Goal: Task Accomplishment & Management: Manage account settings

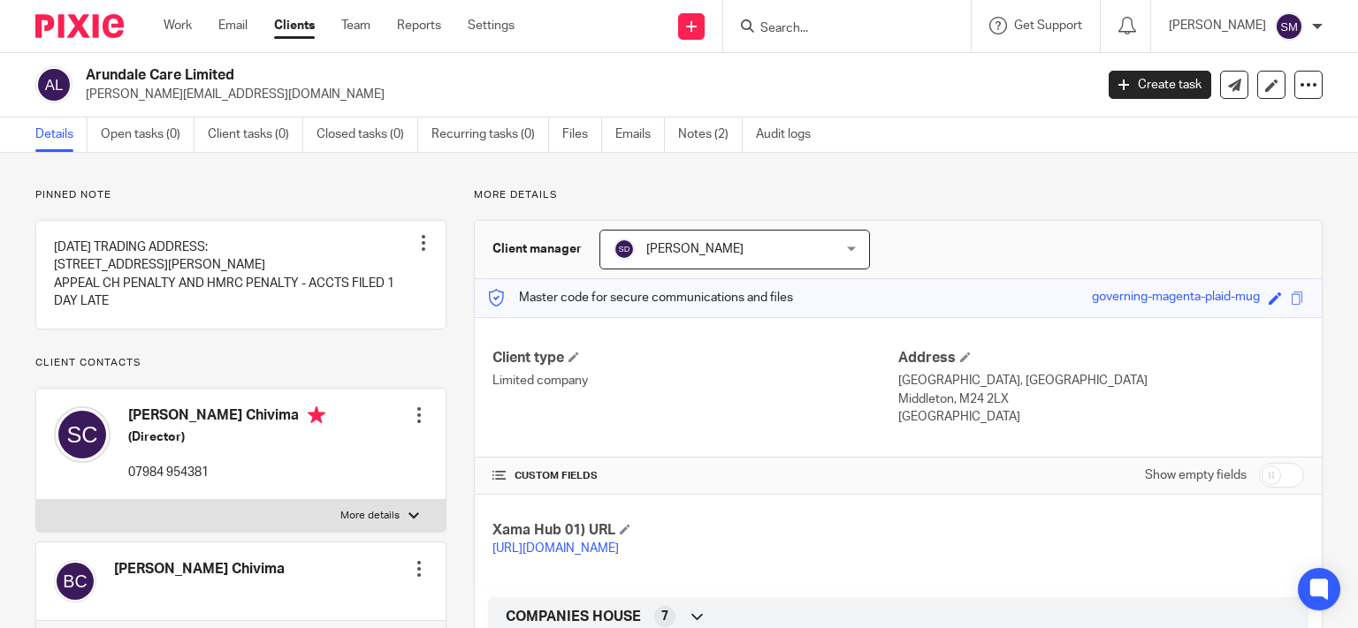
click at [785, 27] on input "Search" at bounding box center [837, 29] width 159 height 16
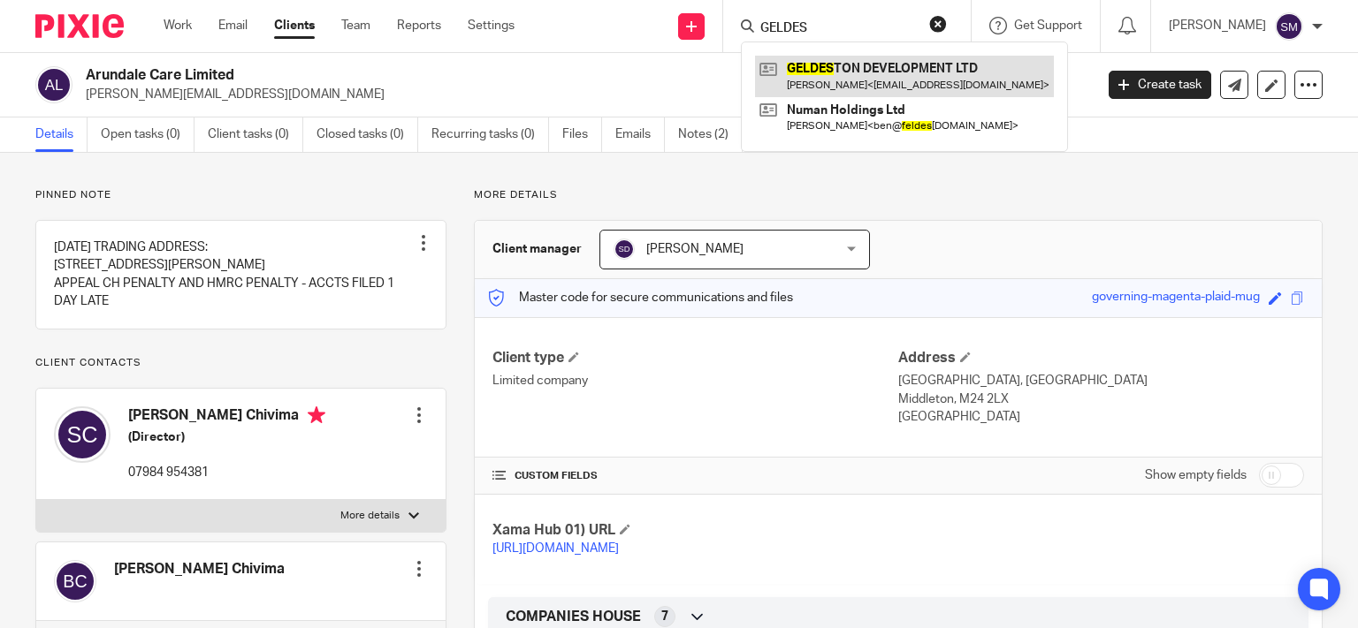
type input "GELDES"
click at [932, 81] on link at bounding box center [904, 76] width 299 height 41
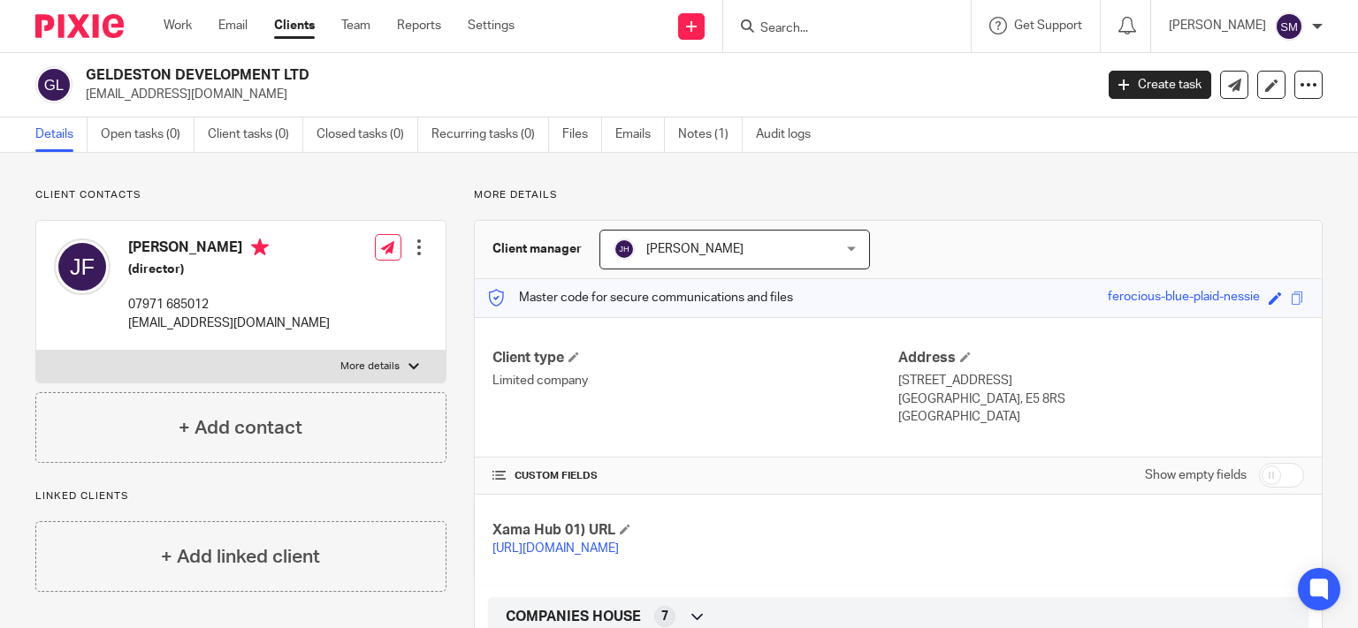
drag, startPoint x: 278, startPoint y: 72, endPoint x: 83, endPoint y: 67, distance: 194.5
click at [86, 67] on h2 "GELDESTON DEVELOPMENT LTD" at bounding box center [484, 75] width 797 height 19
copy h2 "GELDESTON DEVELOPMENT"
click at [762, 25] on input "Search" at bounding box center [837, 29] width 159 height 16
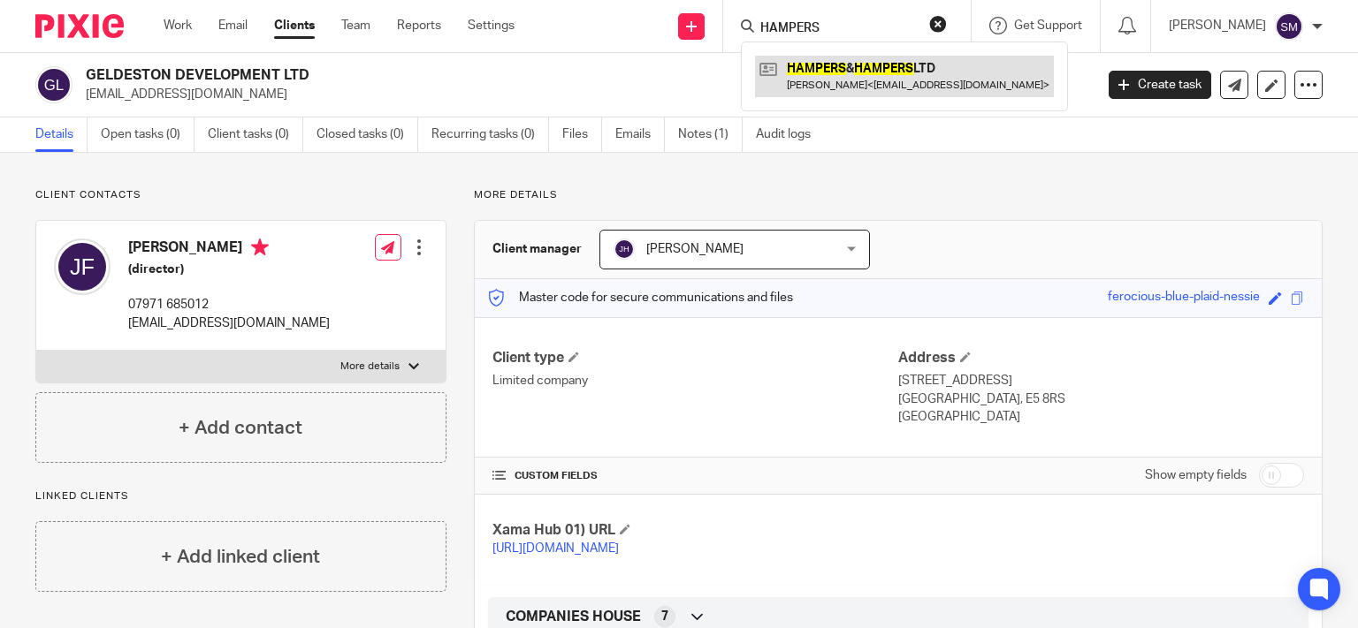
type input "HAMPERS"
click at [932, 76] on link at bounding box center [904, 76] width 299 height 41
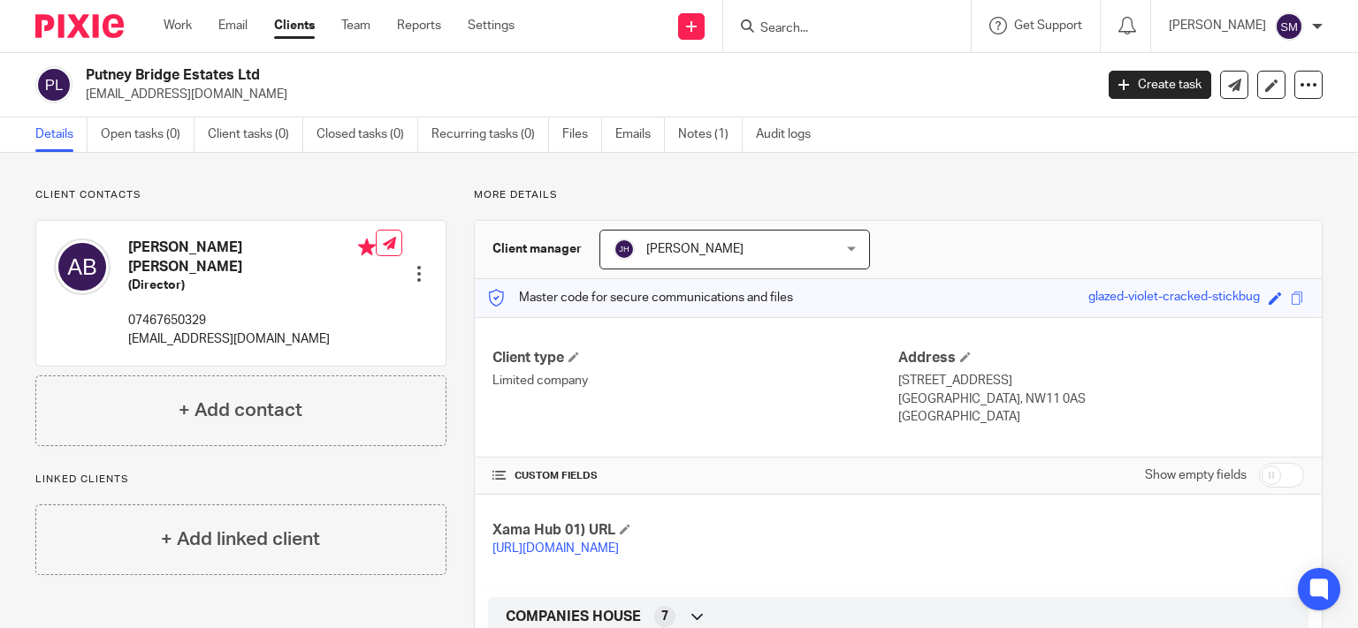
scroll to position [170, 0]
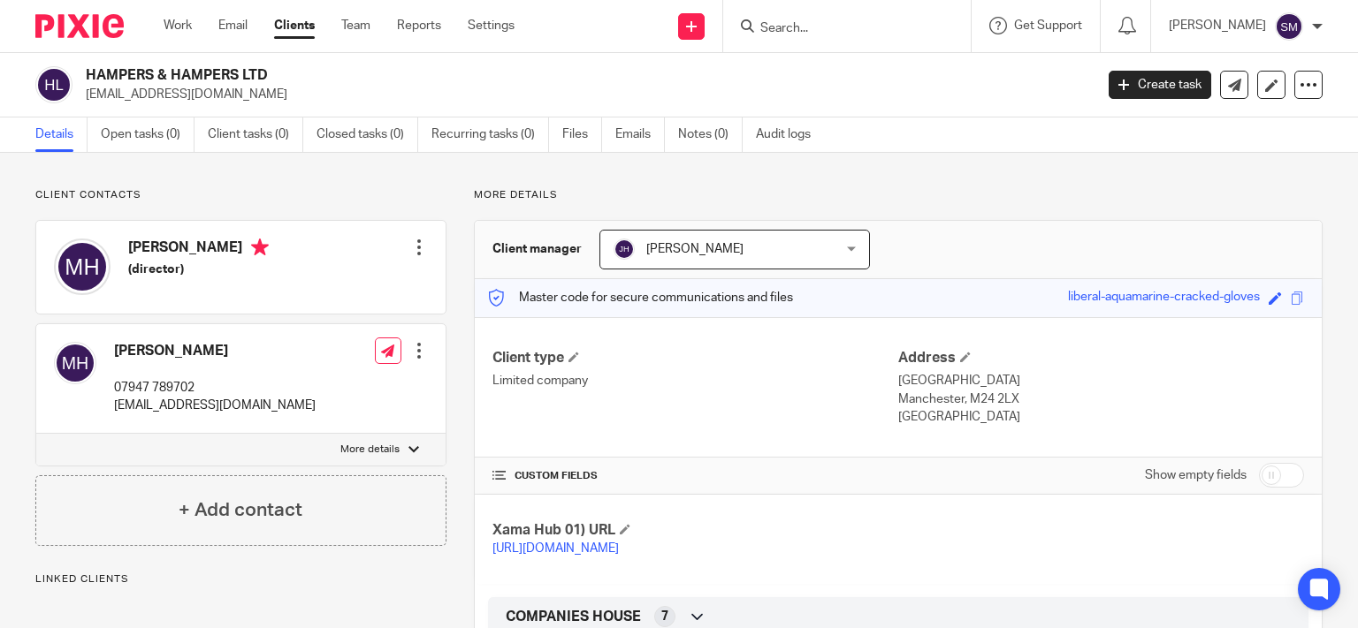
drag, startPoint x: 237, startPoint y: 72, endPoint x: 126, endPoint y: 72, distance: 111.4
click at [86, 67] on h2 "HAMPERS & HAMPERS LTD" at bounding box center [484, 75] width 797 height 19
copy div "HAMPERS & HAMPERS"
click at [811, 18] on form at bounding box center [852, 26] width 188 height 22
click at [808, 27] on input "Search" at bounding box center [837, 29] width 159 height 16
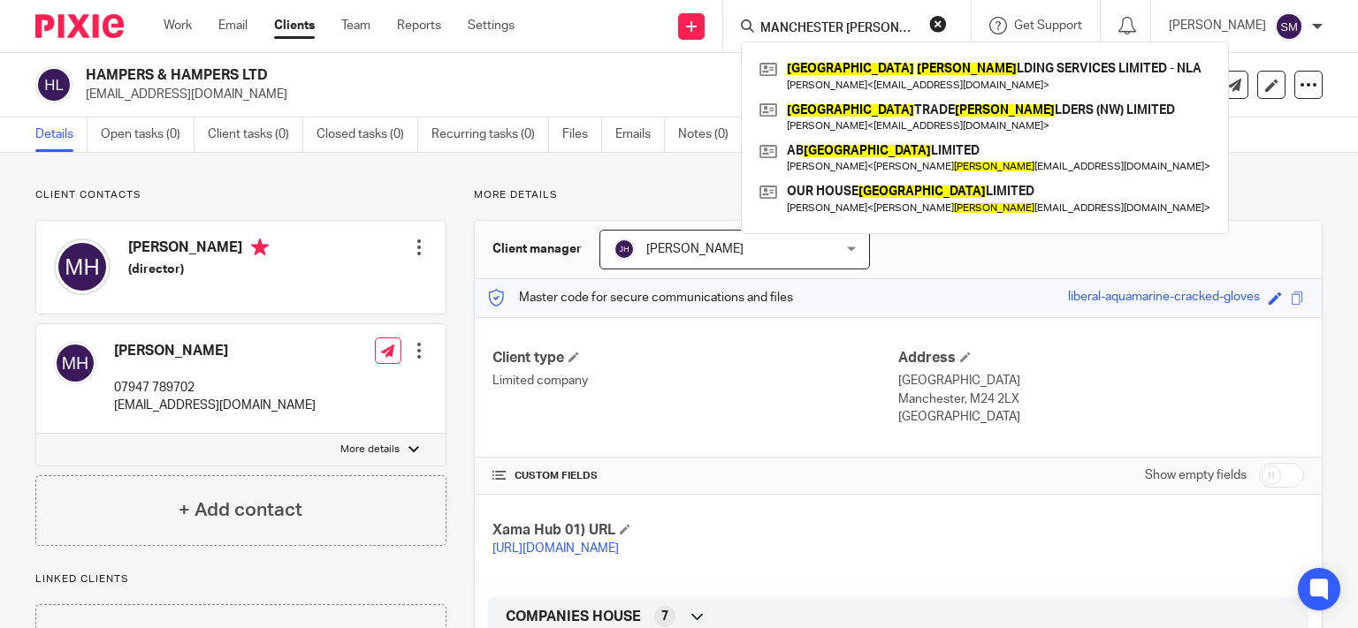
drag, startPoint x: 837, startPoint y: 21, endPoint x: 706, endPoint y: 30, distance: 131.1
click at [758, 30] on input "MANCHESTER BUI" at bounding box center [837, 29] width 159 height 16
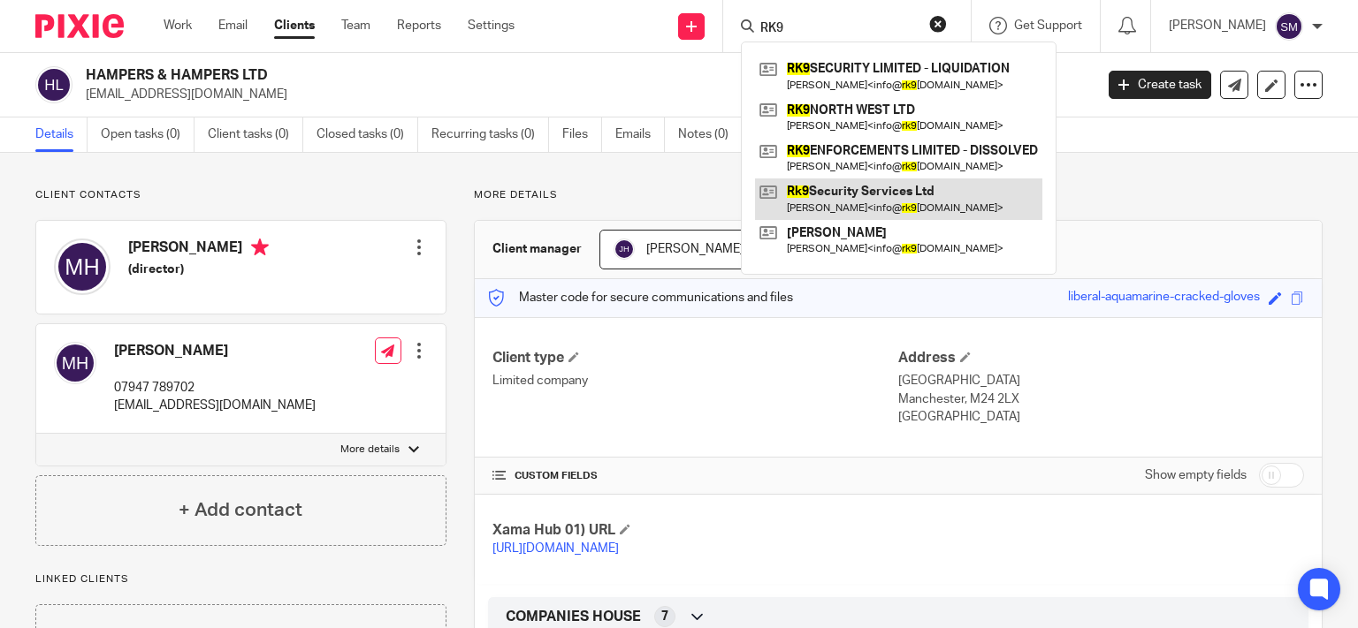
type input "RK9"
click at [864, 197] on link at bounding box center [898, 199] width 287 height 41
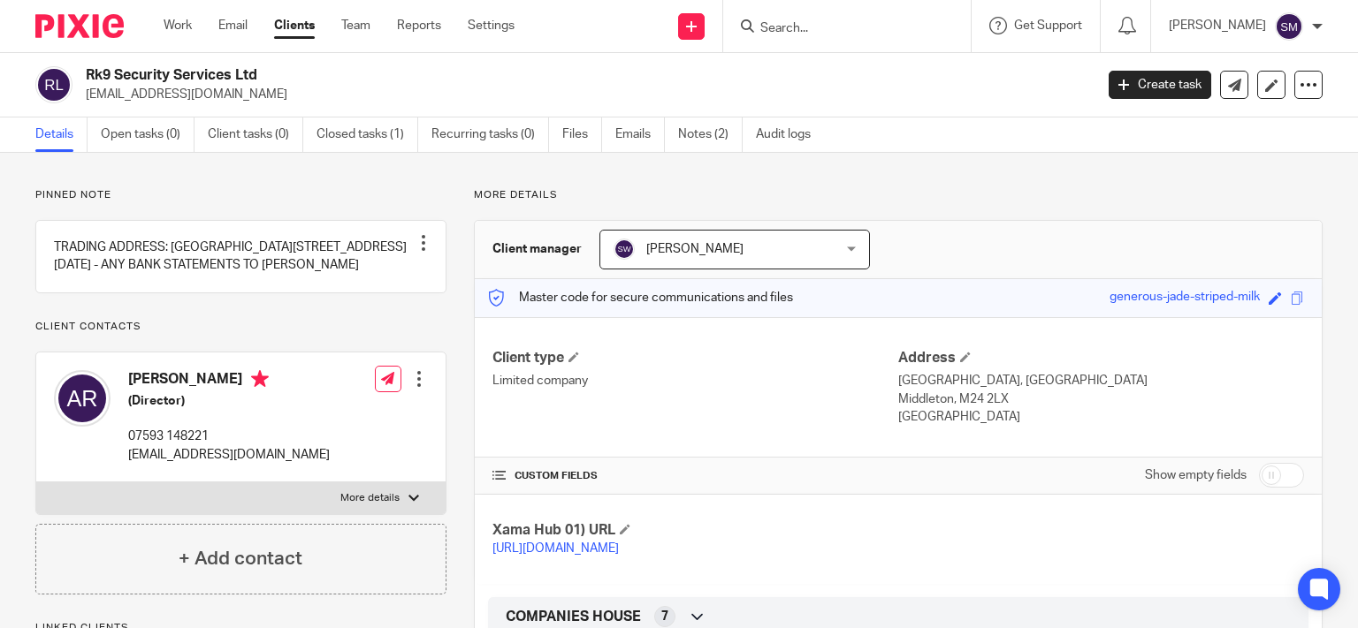
click at [86, 73] on h2 "Rk9 Security Services Ltd" at bounding box center [484, 75] width 797 height 19
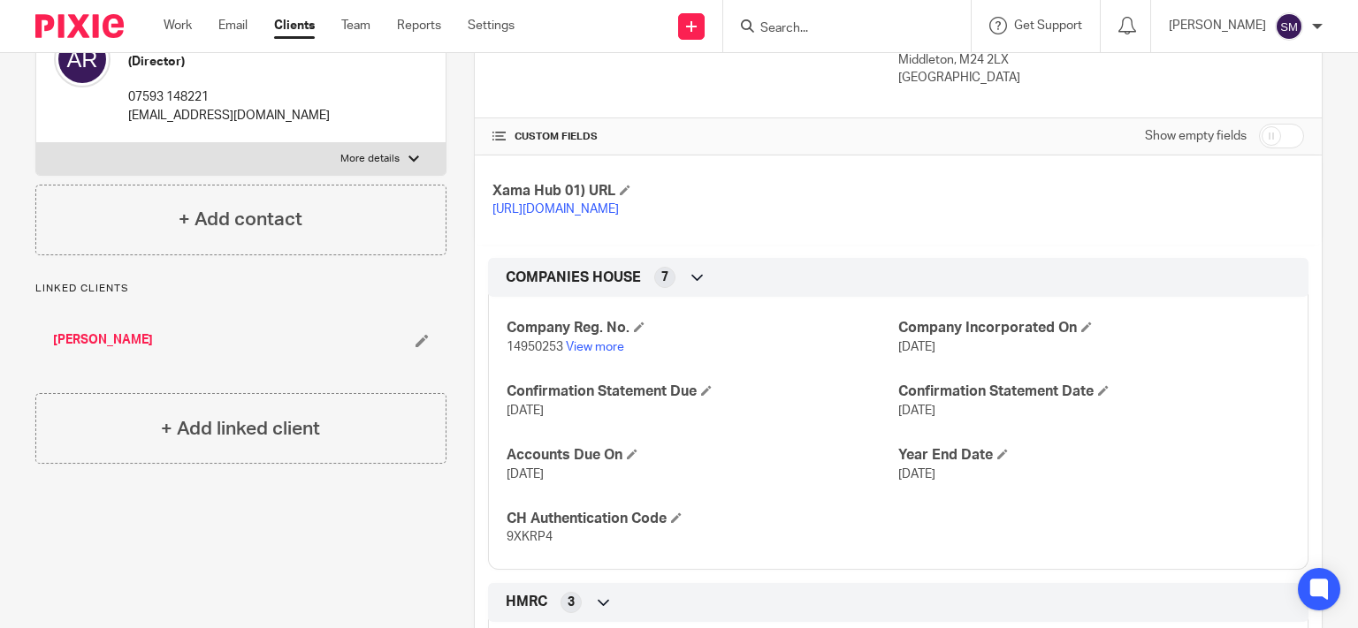
click at [792, 23] on input "Search" at bounding box center [837, 29] width 159 height 16
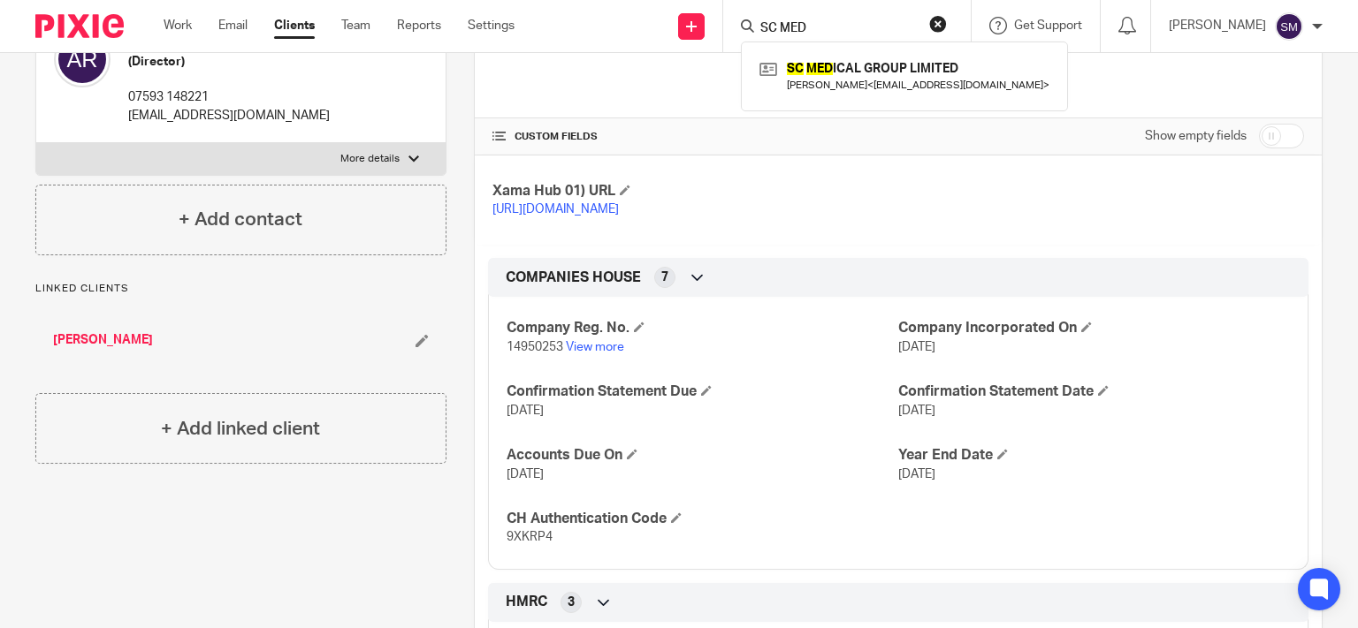
type input "SC MED"
click at [840, 120] on div "CUSTOM FIELDS Show empty fields" at bounding box center [897, 135] width 811 height 35
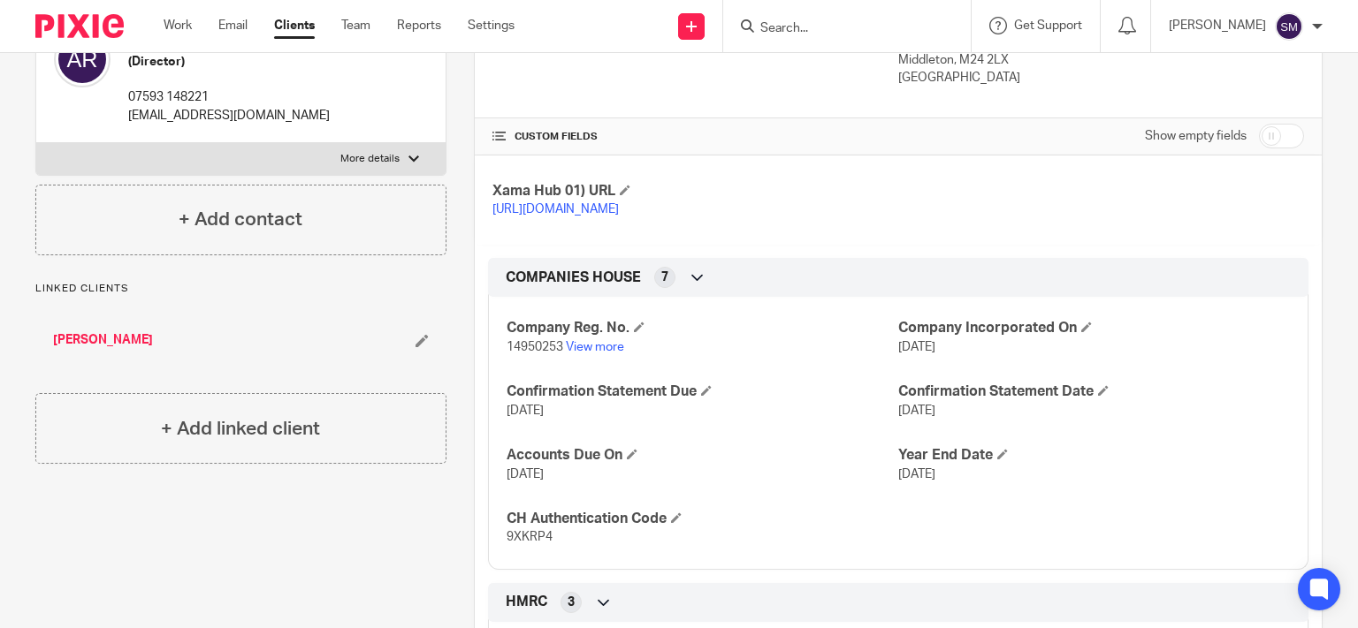
click at [845, 79] on div "Client type Limited company" at bounding box center [695, 49] width 406 height 78
click at [824, 23] on input "Search" at bounding box center [837, 29] width 159 height 16
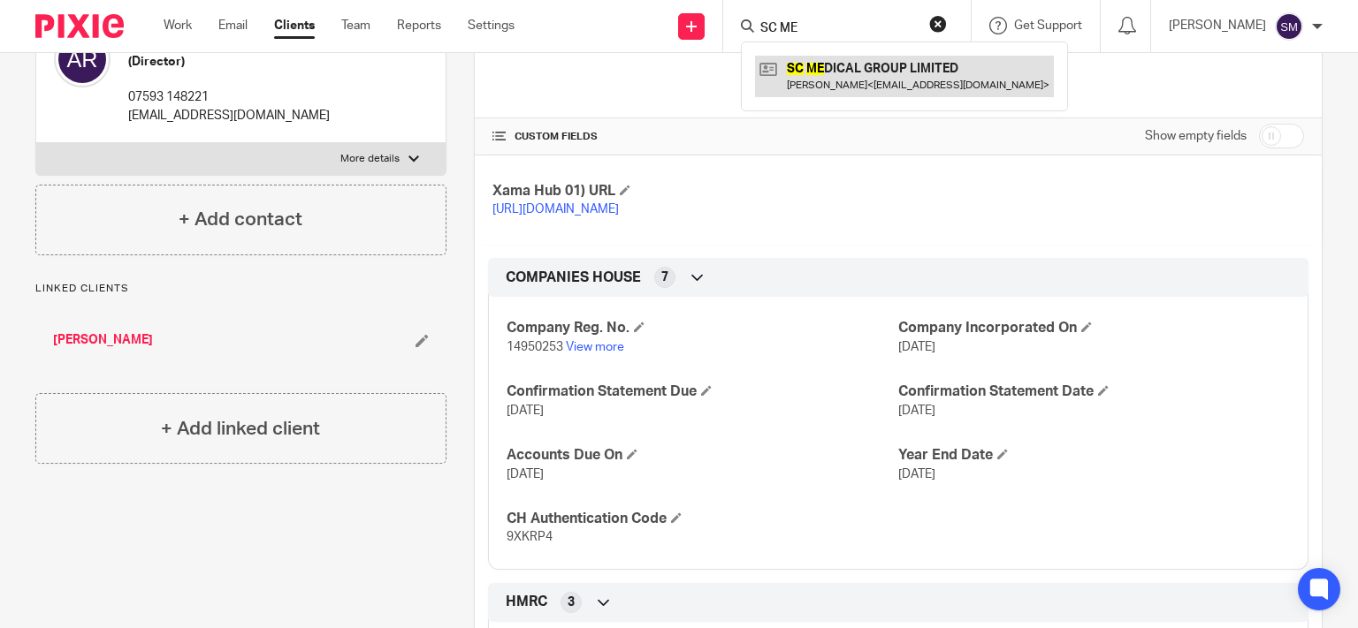
type input "SC ME"
click at [844, 72] on link at bounding box center [904, 76] width 299 height 41
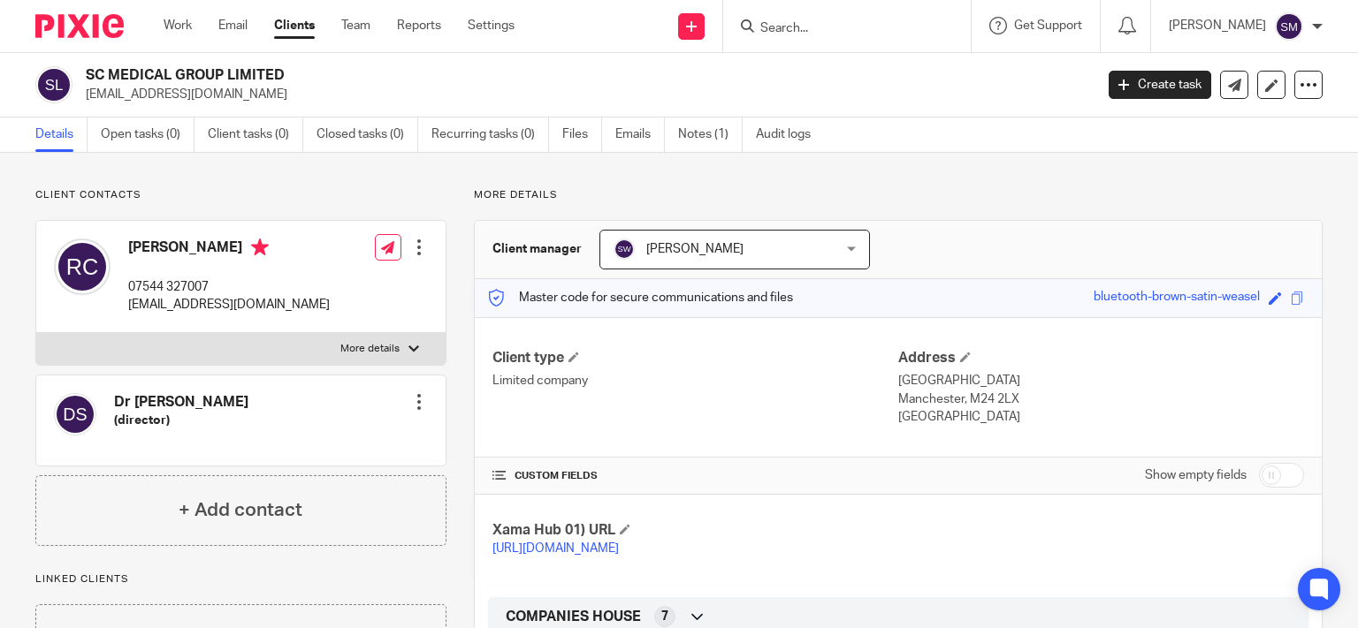
click at [780, 27] on input "Search" at bounding box center [837, 29] width 159 height 16
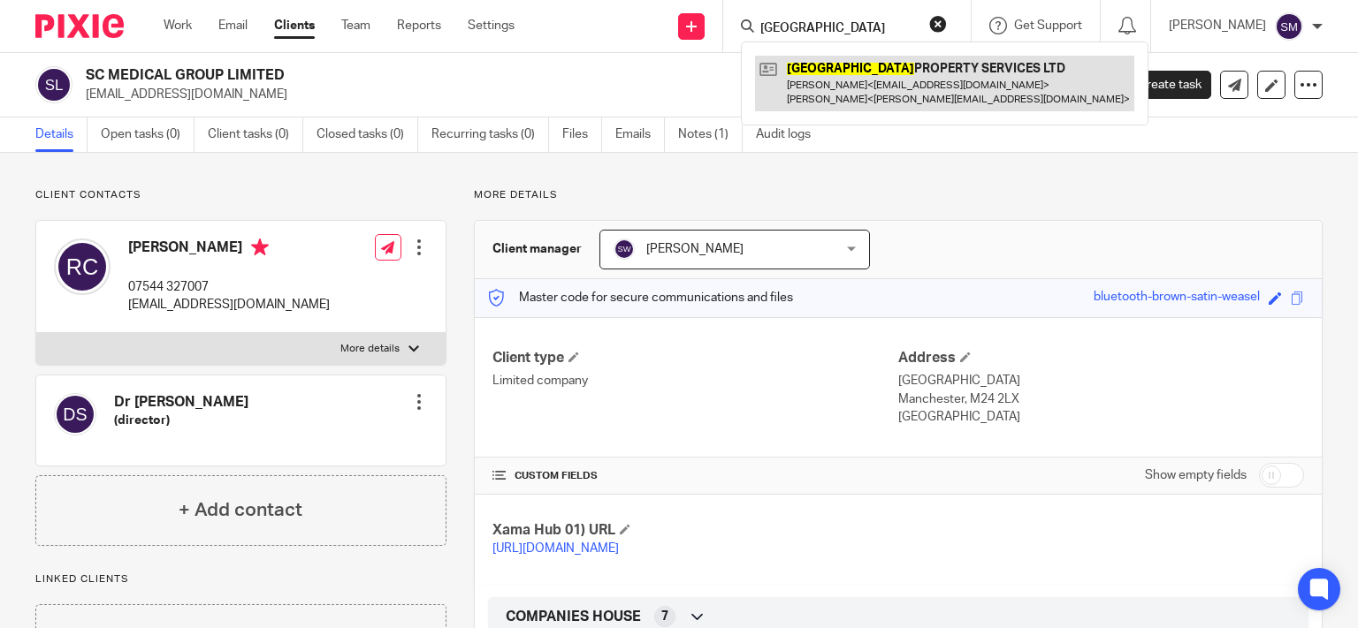
type input "WESTLEIGH"
click at [930, 61] on link at bounding box center [944, 83] width 379 height 55
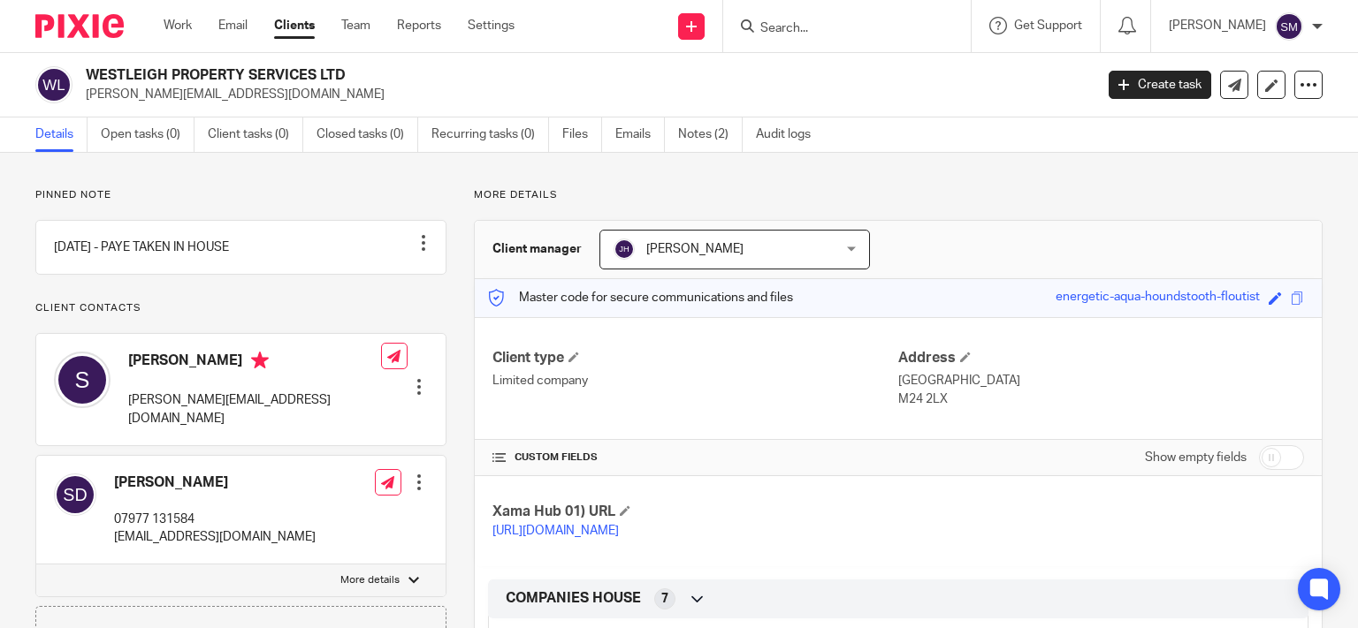
drag, startPoint x: 314, startPoint y: 69, endPoint x: 56, endPoint y: 67, distance: 258.1
click at [86, 67] on h2 "WESTLEIGH PROPERTY SERVICES LTD" at bounding box center [484, 75] width 797 height 19
copy div "WESTLEIGH PROPERTY SERVICES"
click at [836, 33] on input "Search" at bounding box center [837, 29] width 159 height 16
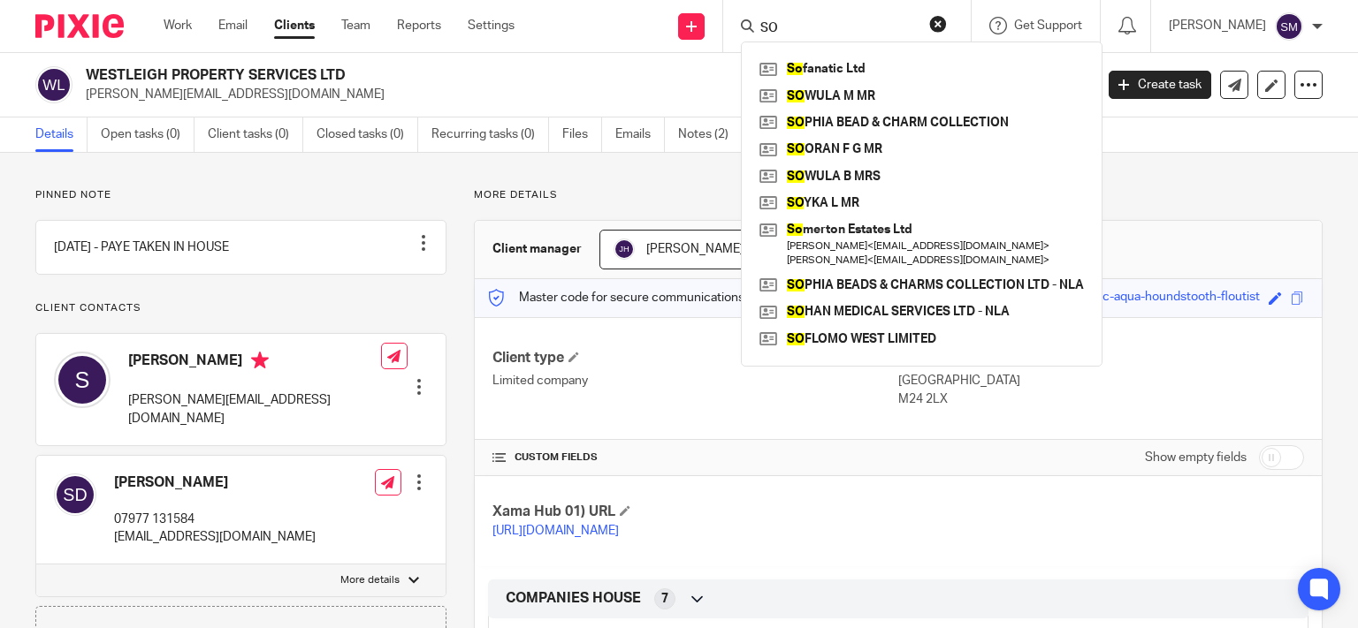
type input "S"
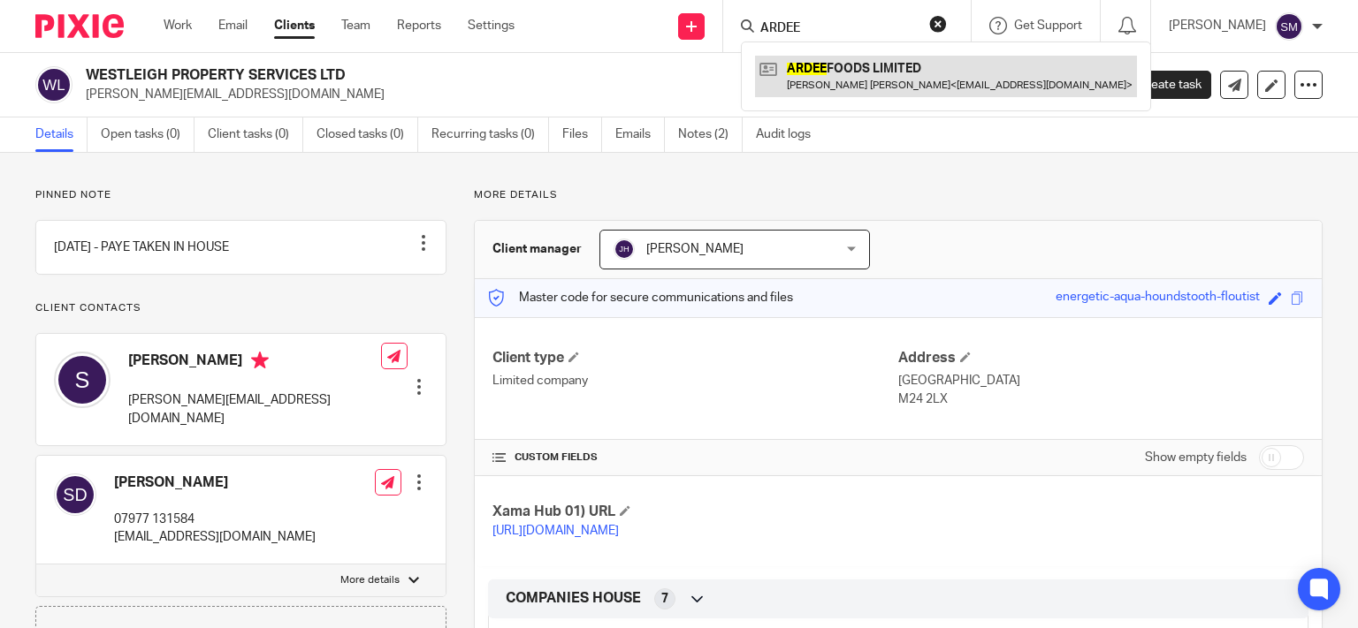
type input "ARDEE"
click at [892, 81] on link at bounding box center [946, 76] width 382 height 41
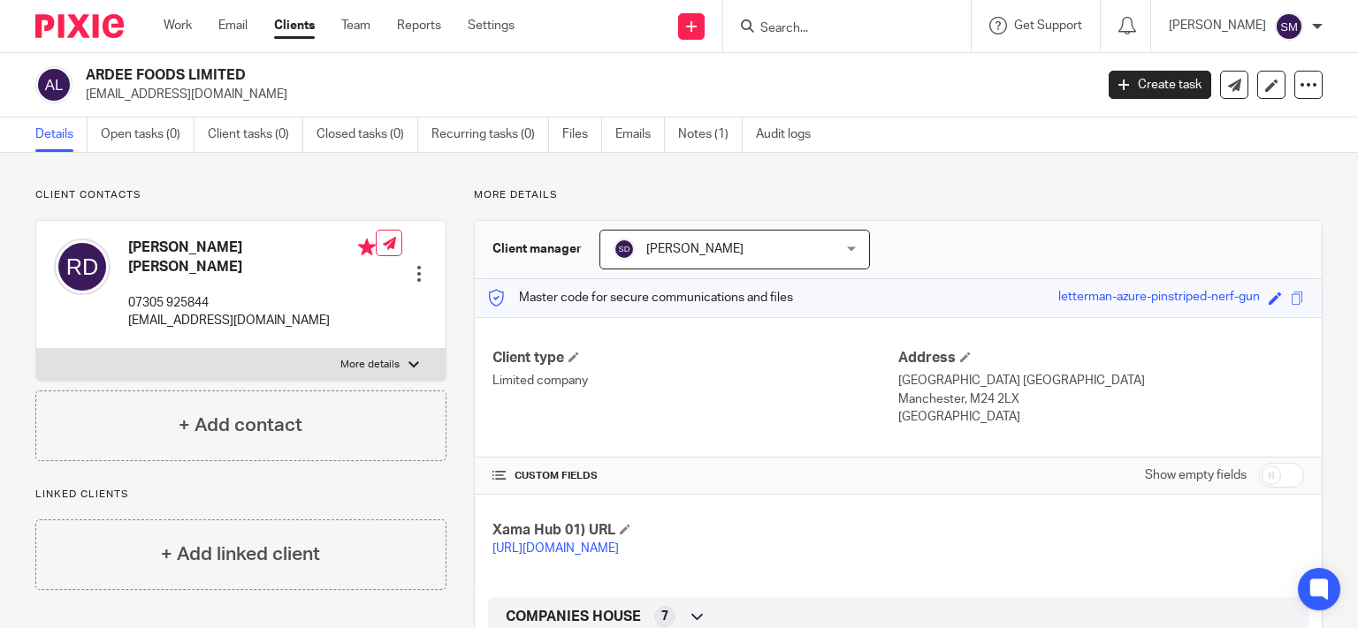
click at [655, 407] on div "Client type Limited company" at bounding box center [695, 388] width 406 height 78
drag, startPoint x: 189, startPoint y: 73, endPoint x: 80, endPoint y: 77, distance: 109.7
click at [86, 77] on h2 "ARDEE FOODS LIMITED" at bounding box center [484, 75] width 797 height 19
copy h2 "ARDEE FOODS"
click at [836, 22] on input "Search" at bounding box center [837, 29] width 159 height 16
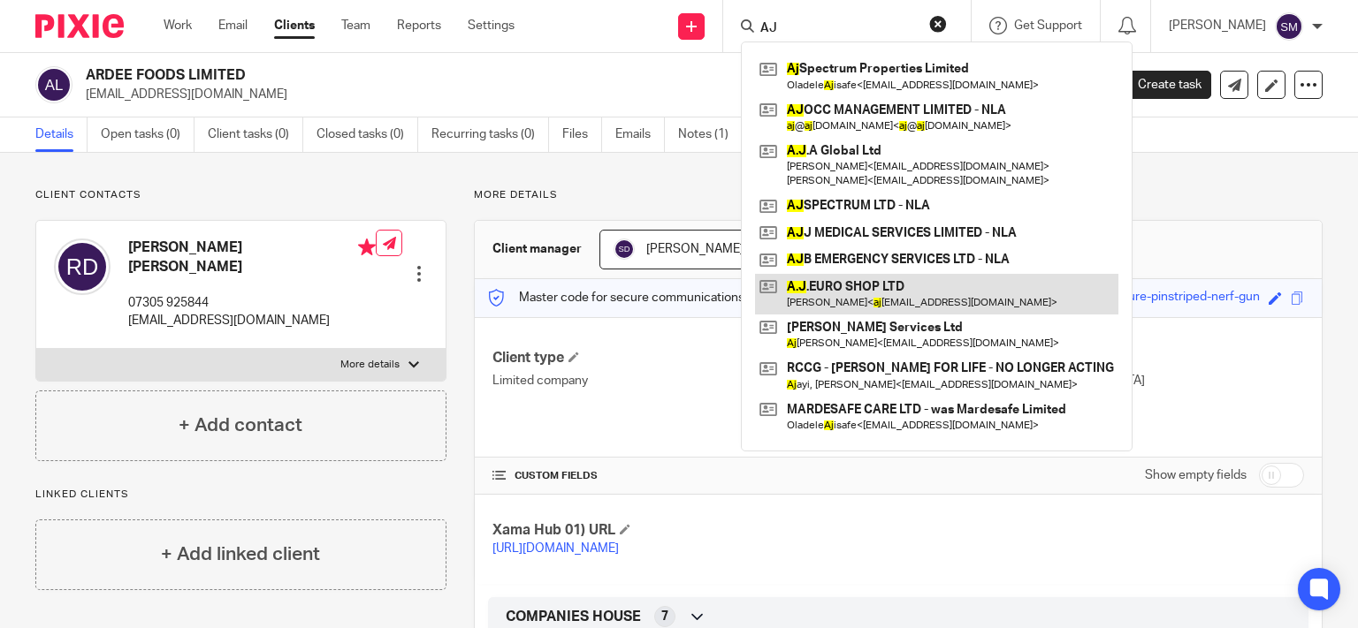
type input "AJ"
click at [864, 296] on link at bounding box center [936, 294] width 363 height 41
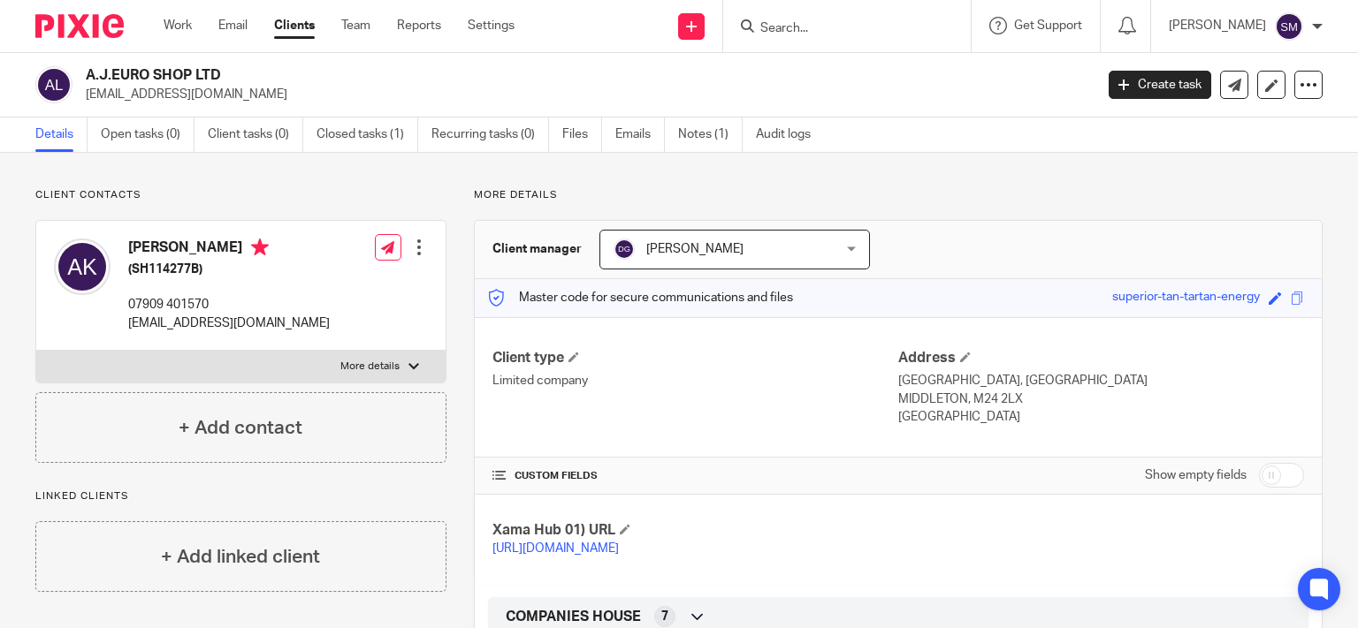
click at [769, 27] on input "Search" at bounding box center [837, 29] width 159 height 16
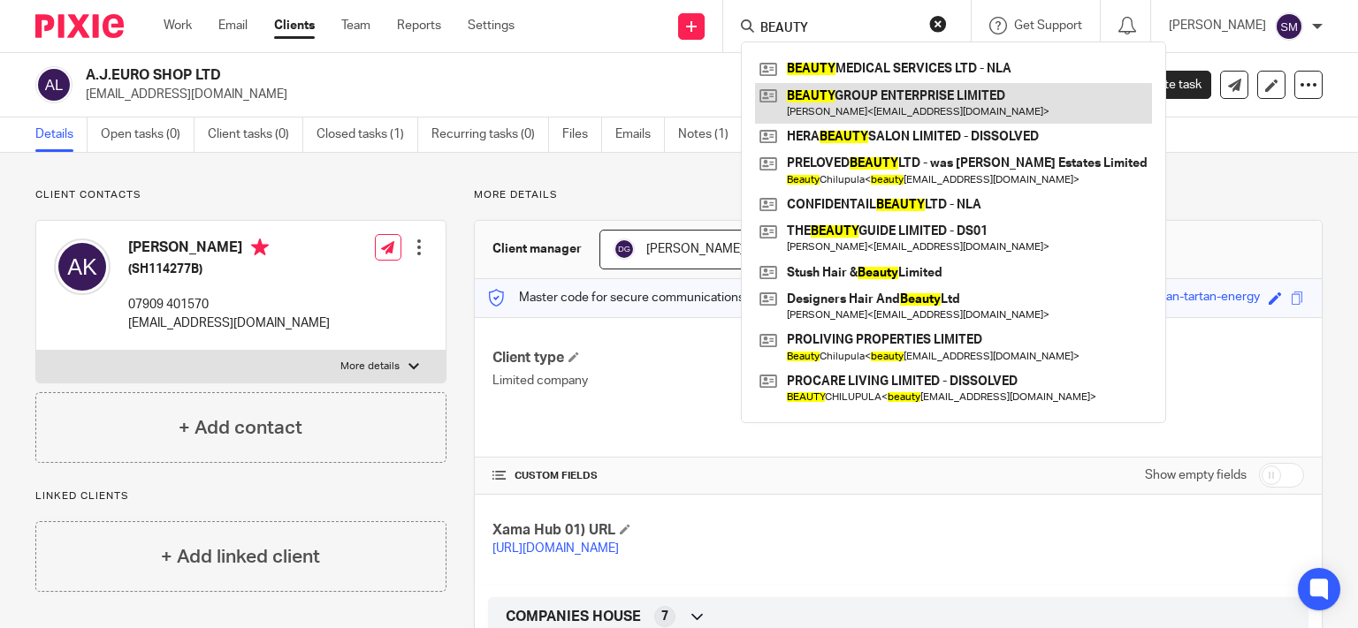
type input "BEAUTY"
click at [884, 110] on link at bounding box center [953, 103] width 397 height 41
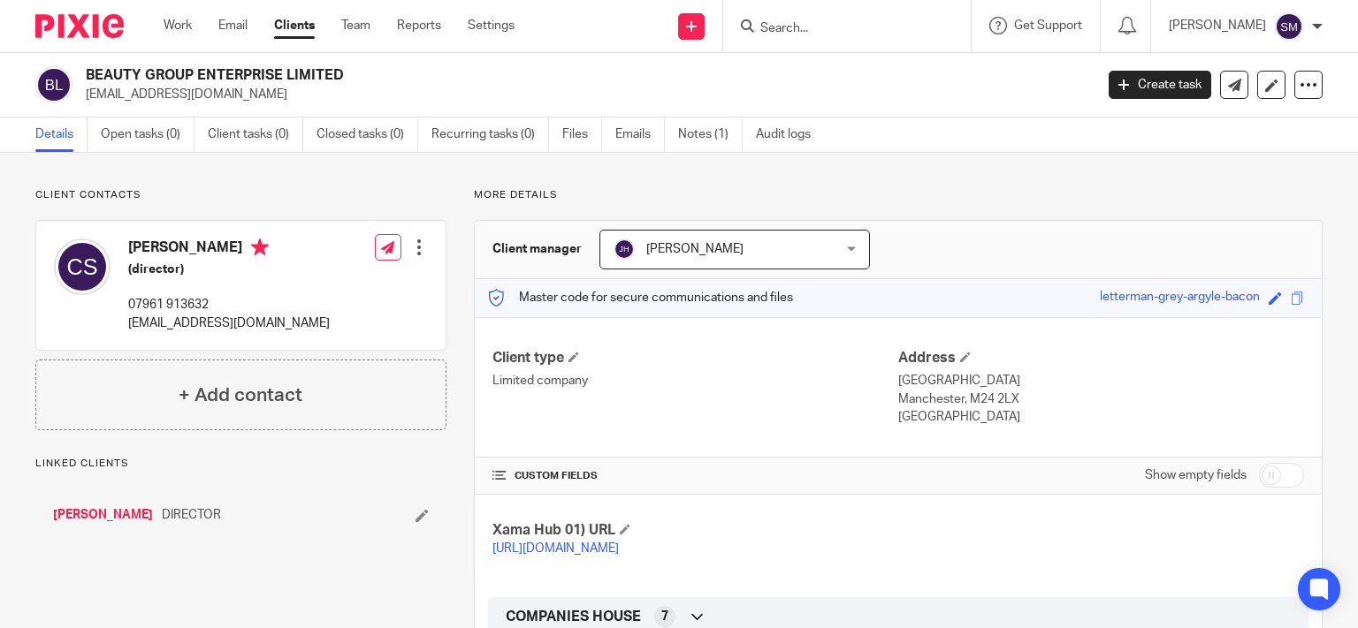
drag, startPoint x: 283, startPoint y: 73, endPoint x: 94, endPoint y: 65, distance: 189.3
click at [86, 66] on h2 "BEAUTY GROUP ENTERPRISE LIMITED" at bounding box center [484, 75] width 797 height 19
copy div "BEAUTY GROUP ENTERPRISE"
click at [798, 21] on input "Search" at bounding box center [837, 29] width 159 height 16
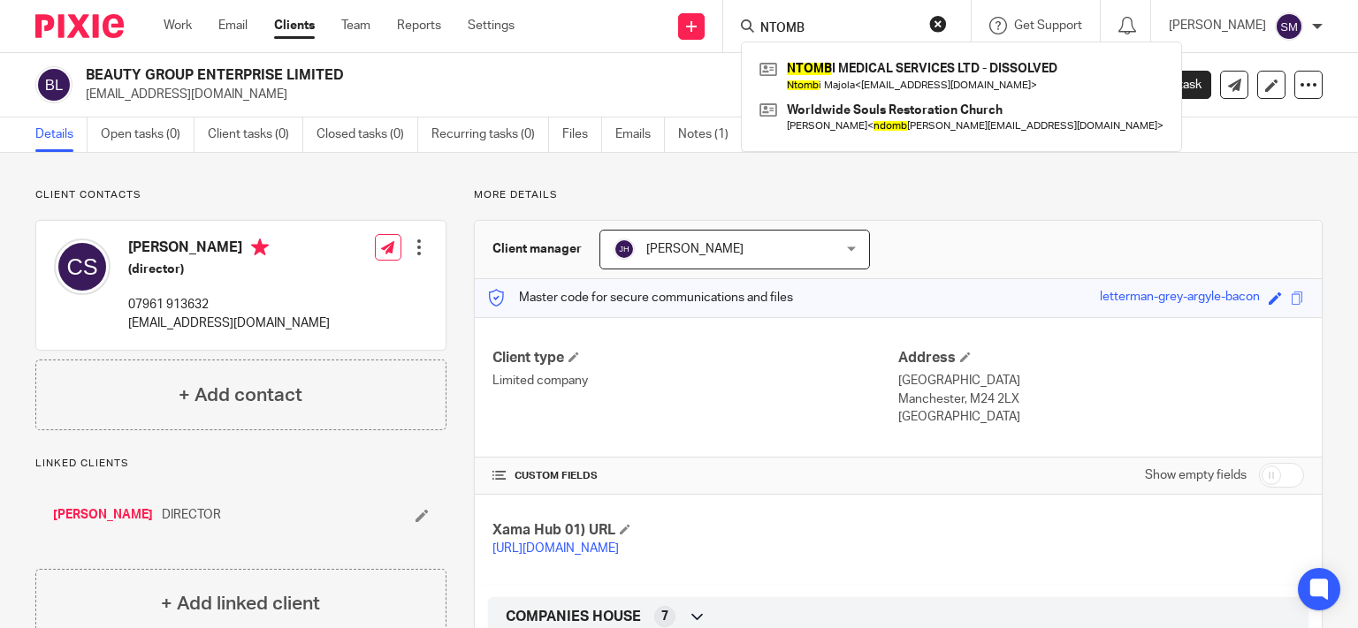
drag, startPoint x: 835, startPoint y: 30, endPoint x: 731, endPoint y: 23, distance: 104.5
click at [758, 27] on input "NTOMB" at bounding box center [837, 29] width 159 height 16
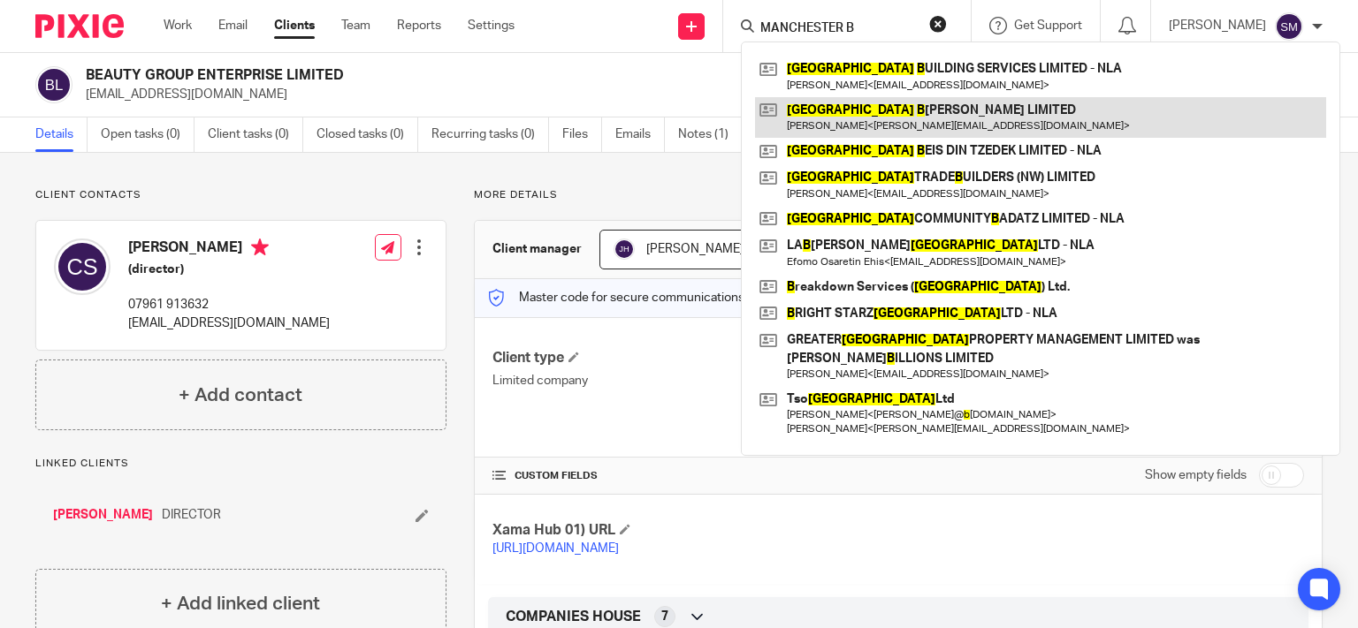
type input "MANCHESTER B"
click at [1016, 123] on link at bounding box center [1040, 117] width 571 height 41
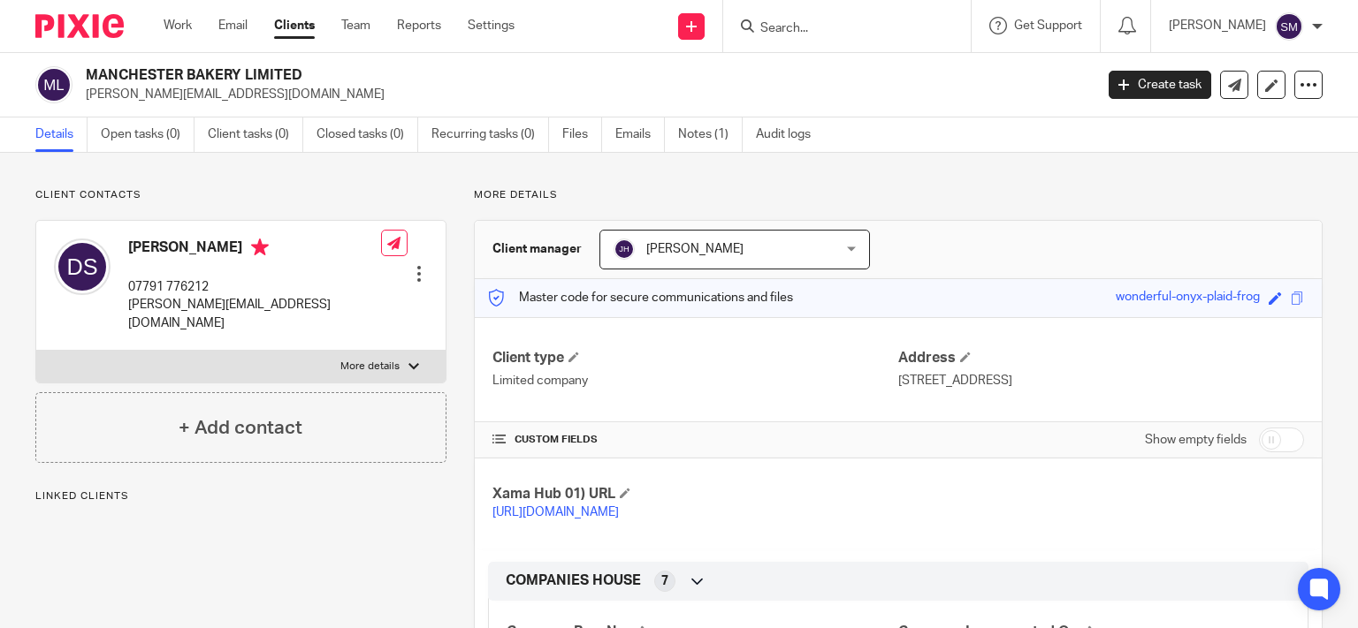
drag, startPoint x: 0, startPoint y: 0, endPoint x: 86, endPoint y: 73, distance: 112.8
click at [86, 73] on h2 "MANCHESTER BAKERY LIMITED" at bounding box center [484, 75] width 797 height 19
copy h2 "MANCHESTER BAKERY"
click at [793, 31] on input "Search" at bounding box center [837, 29] width 159 height 16
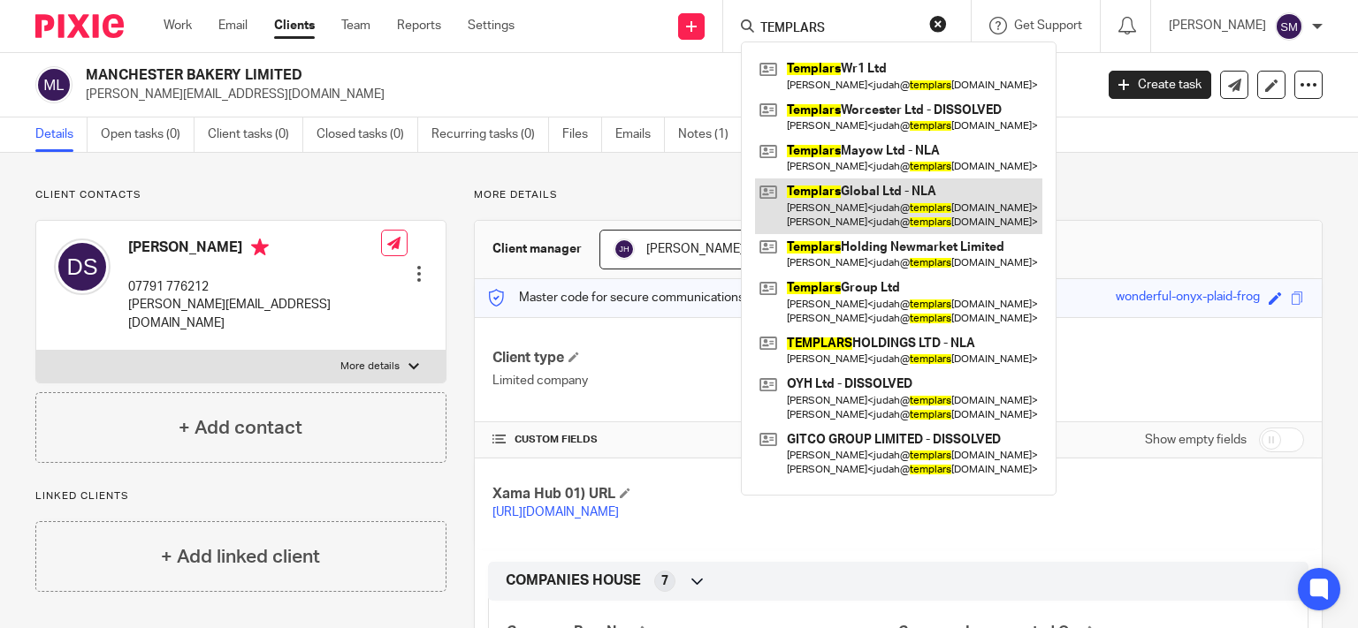
type input "TEMPLARS"
click at [930, 192] on link at bounding box center [898, 206] width 287 height 55
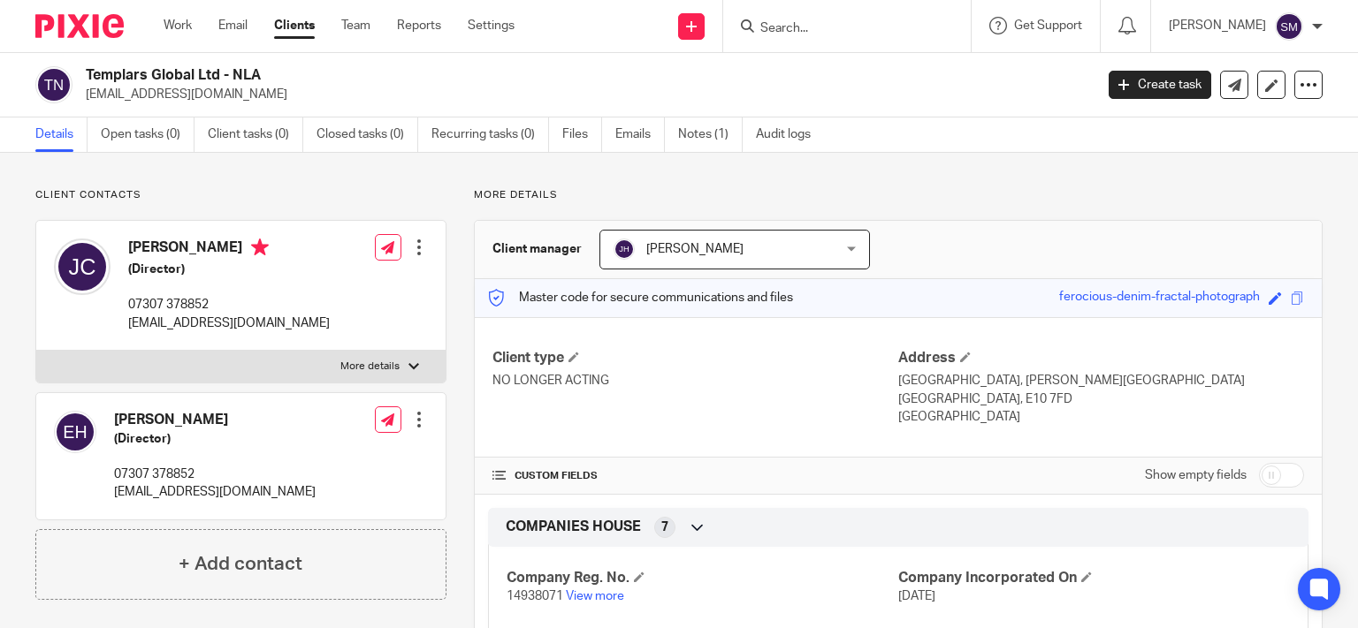
click at [758, 34] on input "Search" at bounding box center [837, 29] width 159 height 16
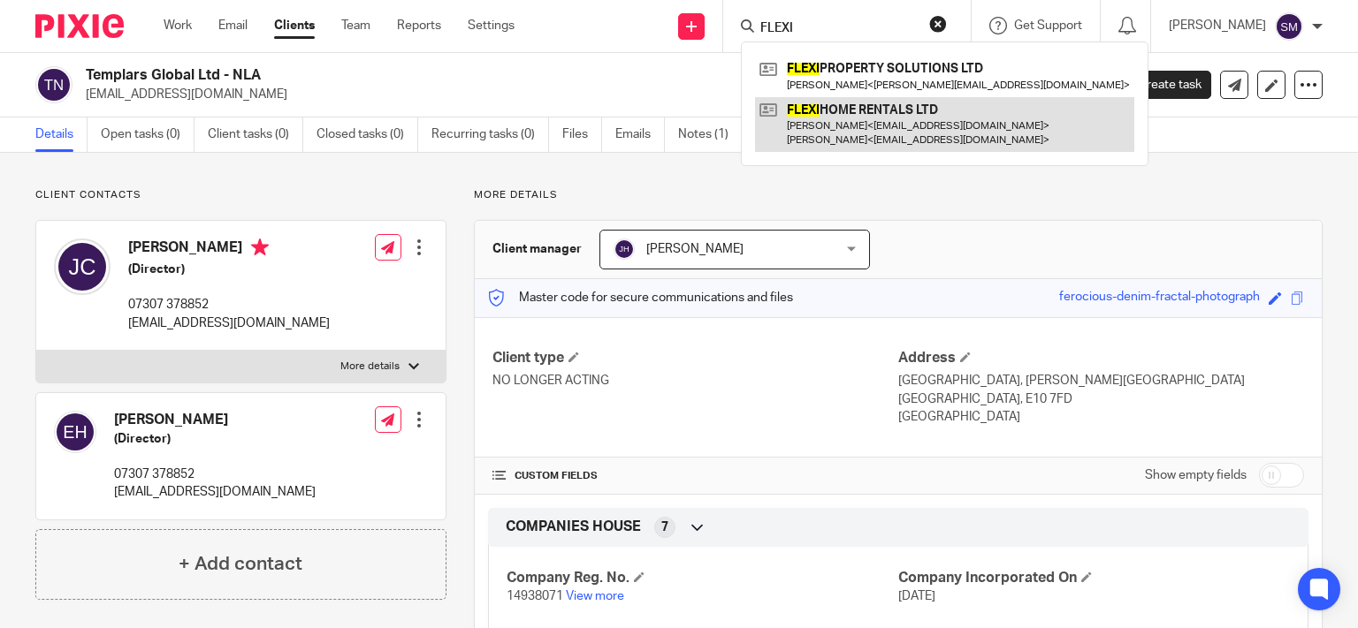
type input "FLEXI"
click at [804, 115] on link at bounding box center [944, 124] width 379 height 55
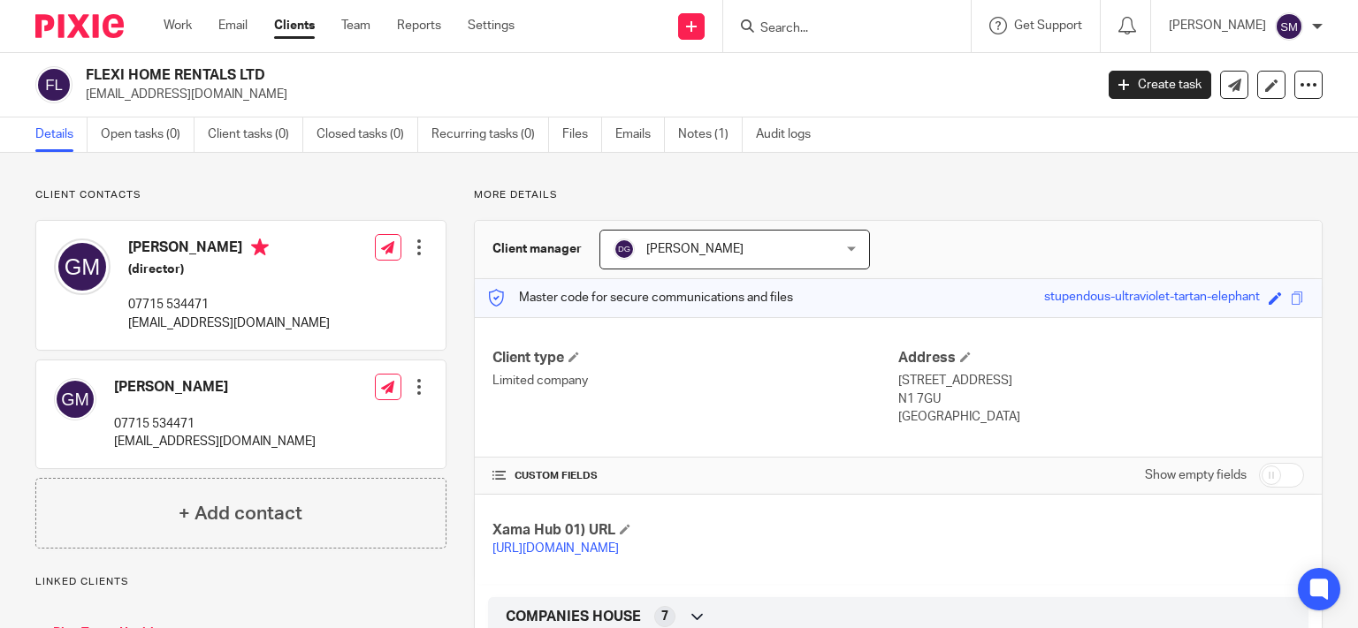
click at [86, 66] on h2 "FLEXI HOME RENTALS LTD" at bounding box center [484, 75] width 797 height 19
click at [818, 23] on input "Search" at bounding box center [837, 29] width 159 height 16
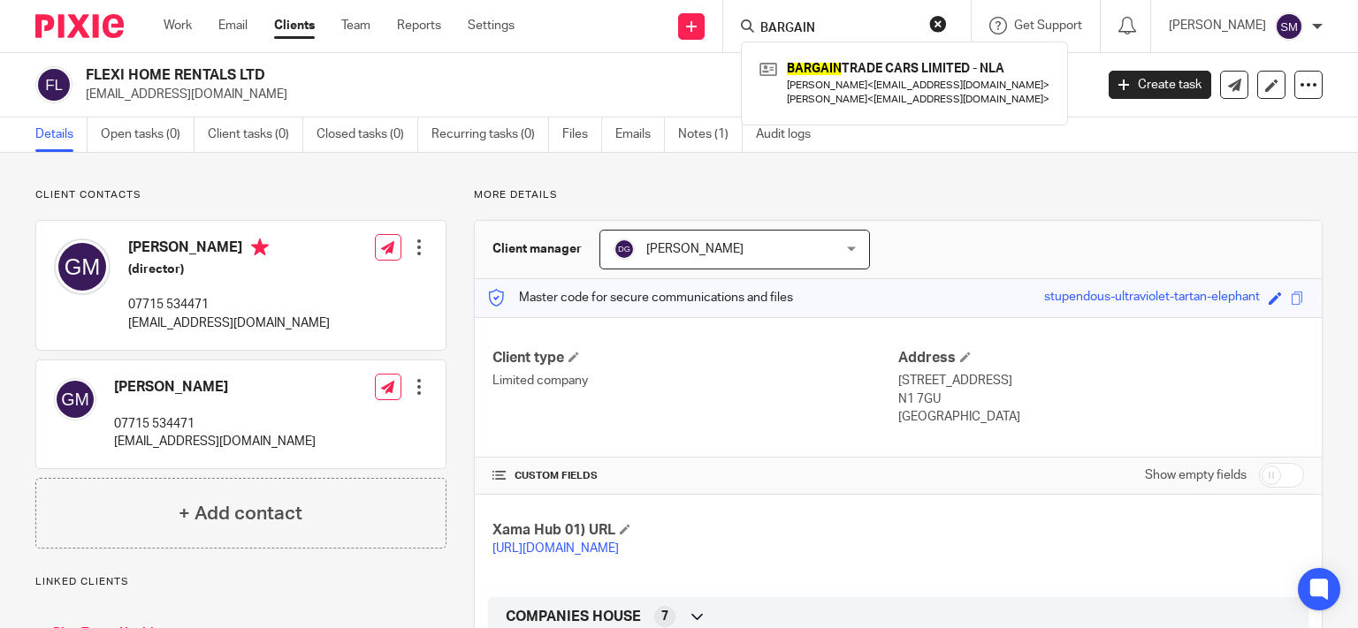
drag, startPoint x: 804, startPoint y: 31, endPoint x: 716, endPoint y: 30, distance: 88.4
click at [758, 30] on input "BARGAIN" at bounding box center [837, 29] width 159 height 16
drag, startPoint x: 815, startPoint y: 16, endPoint x: 754, endPoint y: 27, distance: 61.9
click at [758, 27] on form "SN CUB" at bounding box center [852, 26] width 188 height 22
drag, startPoint x: 783, startPoint y: 26, endPoint x: 716, endPoint y: 26, distance: 67.2
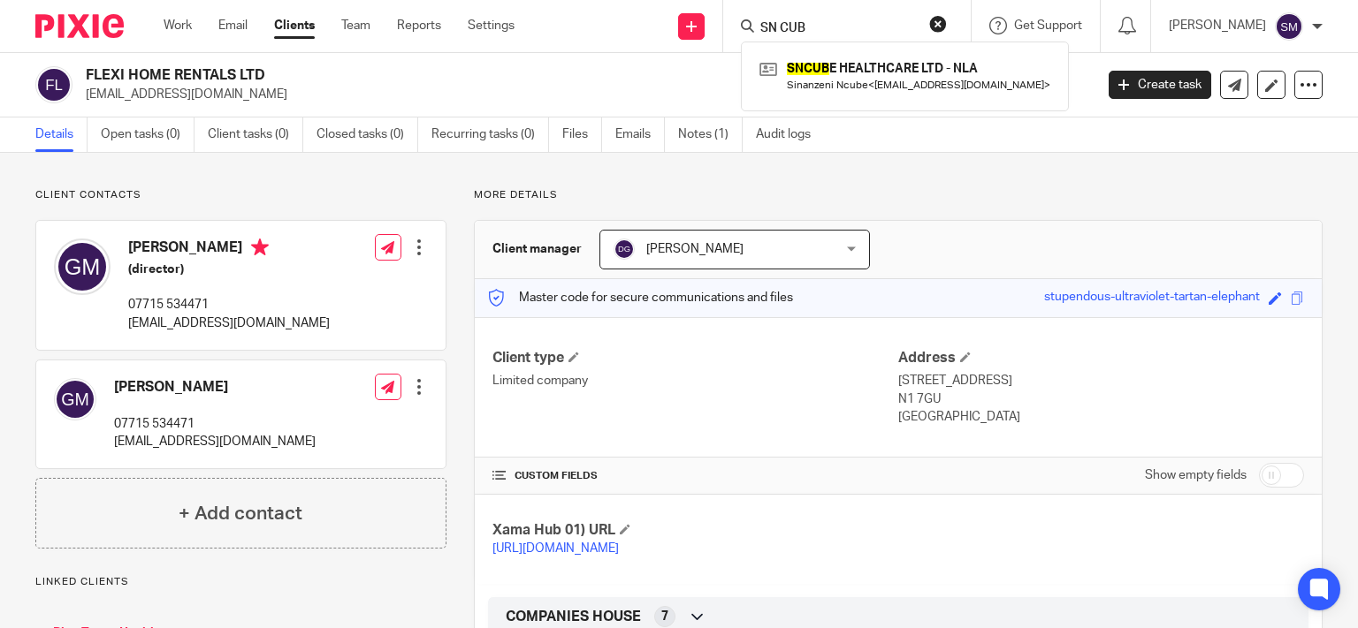
click at [758, 26] on input "SN CUB" at bounding box center [837, 29] width 159 height 16
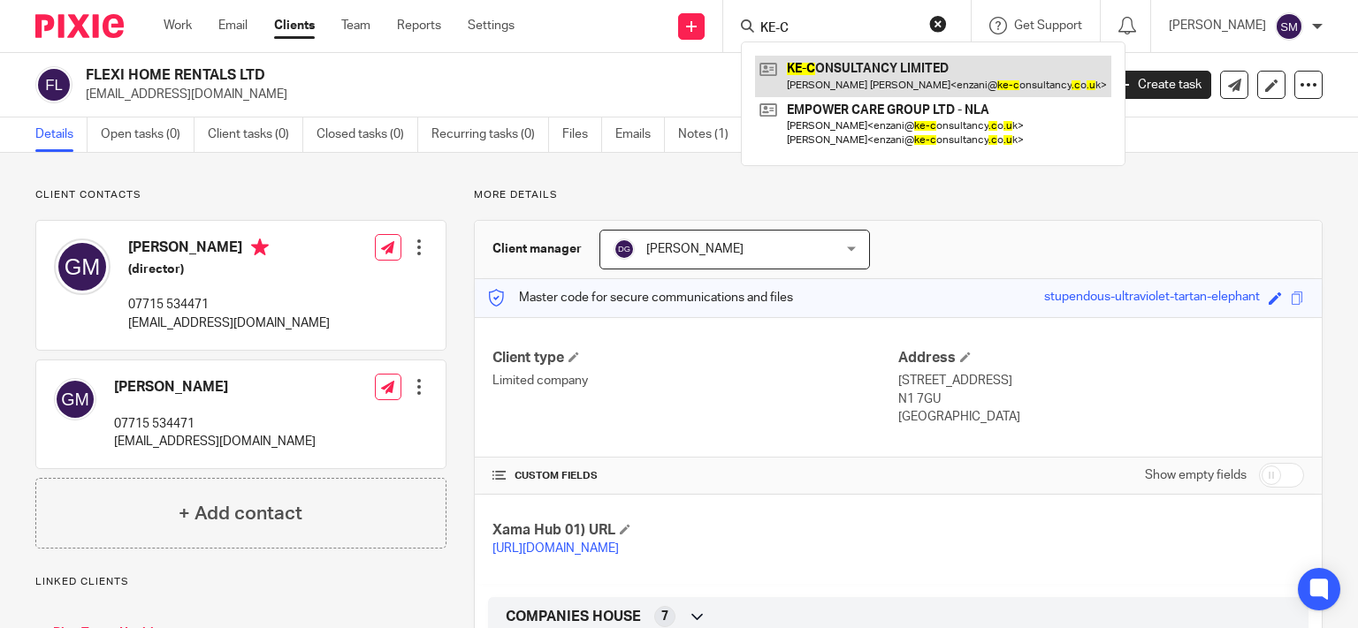
type input "KE-C"
click at [818, 69] on link at bounding box center [933, 76] width 356 height 41
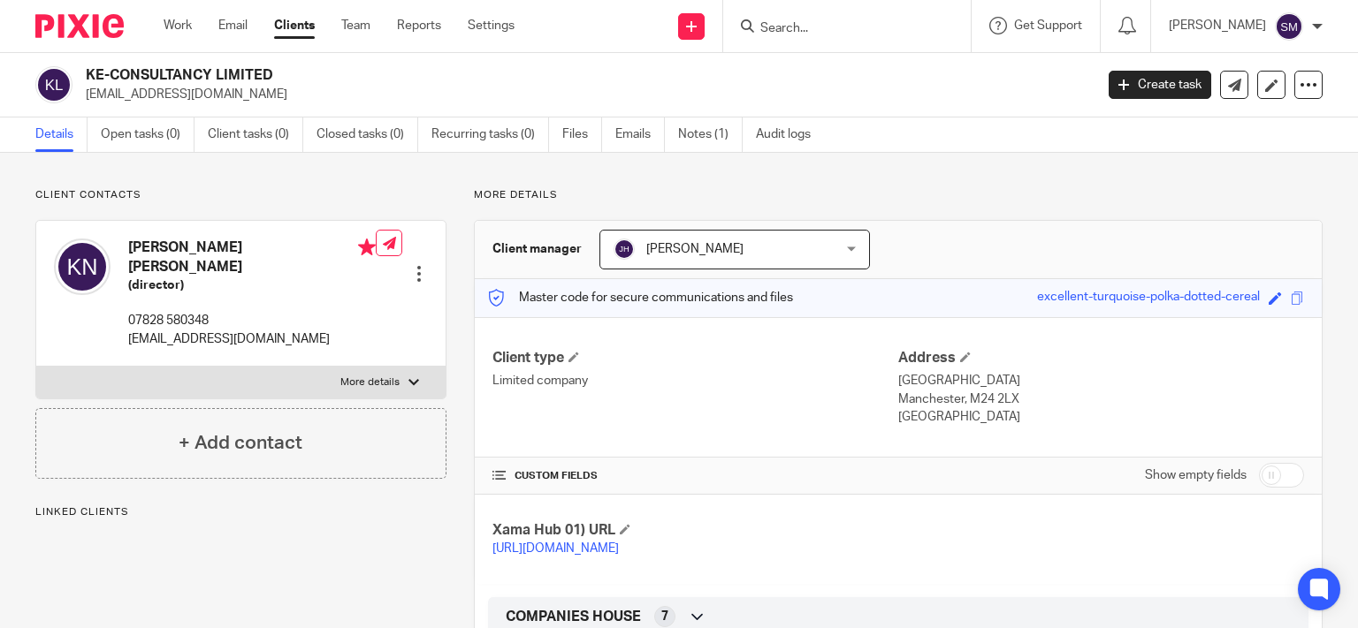
drag, startPoint x: 191, startPoint y: 70, endPoint x: 74, endPoint y: 65, distance: 116.8
click at [86, 66] on h2 "KE-CONSULTANCY LIMITED" at bounding box center [484, 75] width 797 height 19
copy div "KE-CONSULTANCY"
click at [782, 34] on input "Search" at bounding box center [837, 29] width 159 height 16
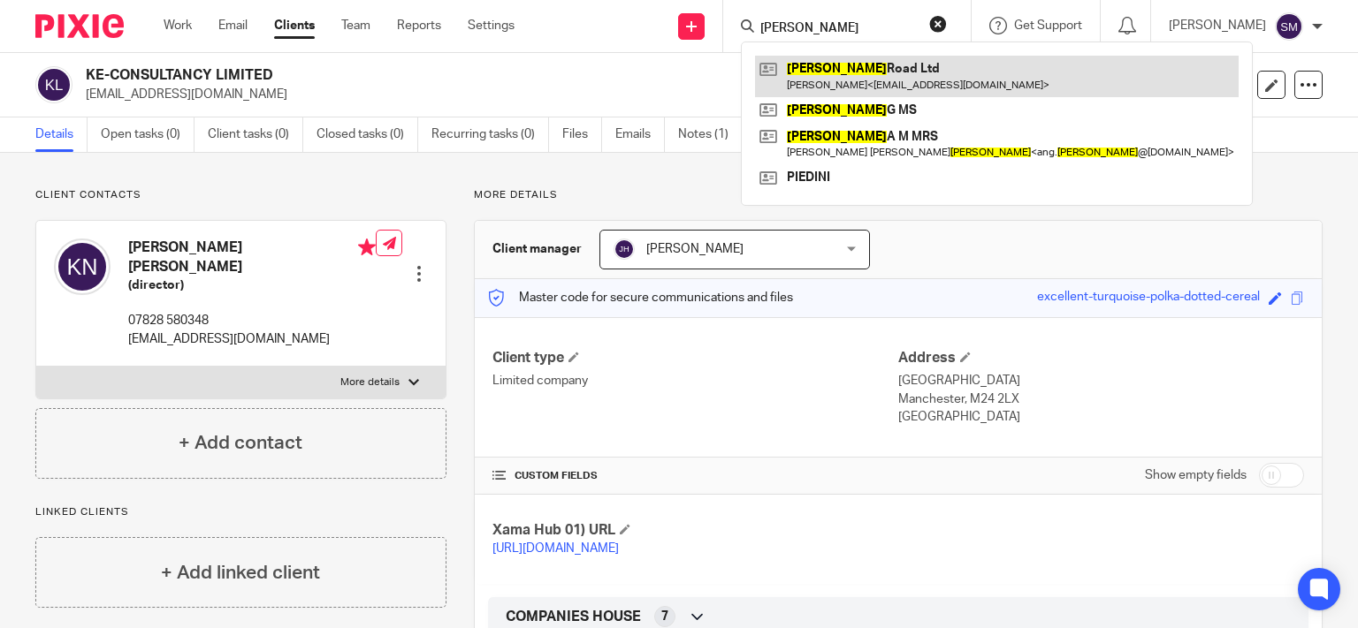
type input "KENNEDY"
click at [840, 94] on link at bounding box center [996, 76] width 483 height 41
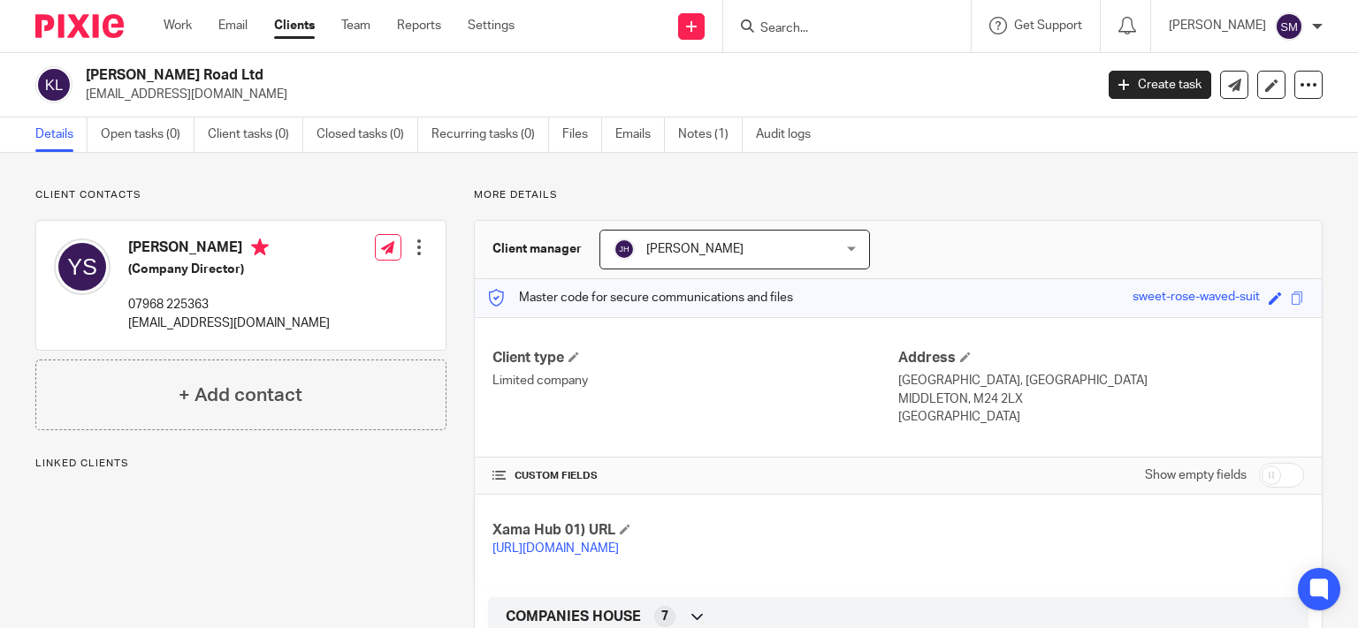
drag, startPoint x: 185, startPoint y: 72, endPoint x: 87, endPoint y: 78, distance: 98.3
click at [87, 78] on h2 "[PERSON_NAME] Road Ltd" at bounding box center [484, 75] width 797 height 19
copy h2 "Kennedy Road"
click at [783, 23] on input "Search" at bounding box center [837, 29] width 159 height 16
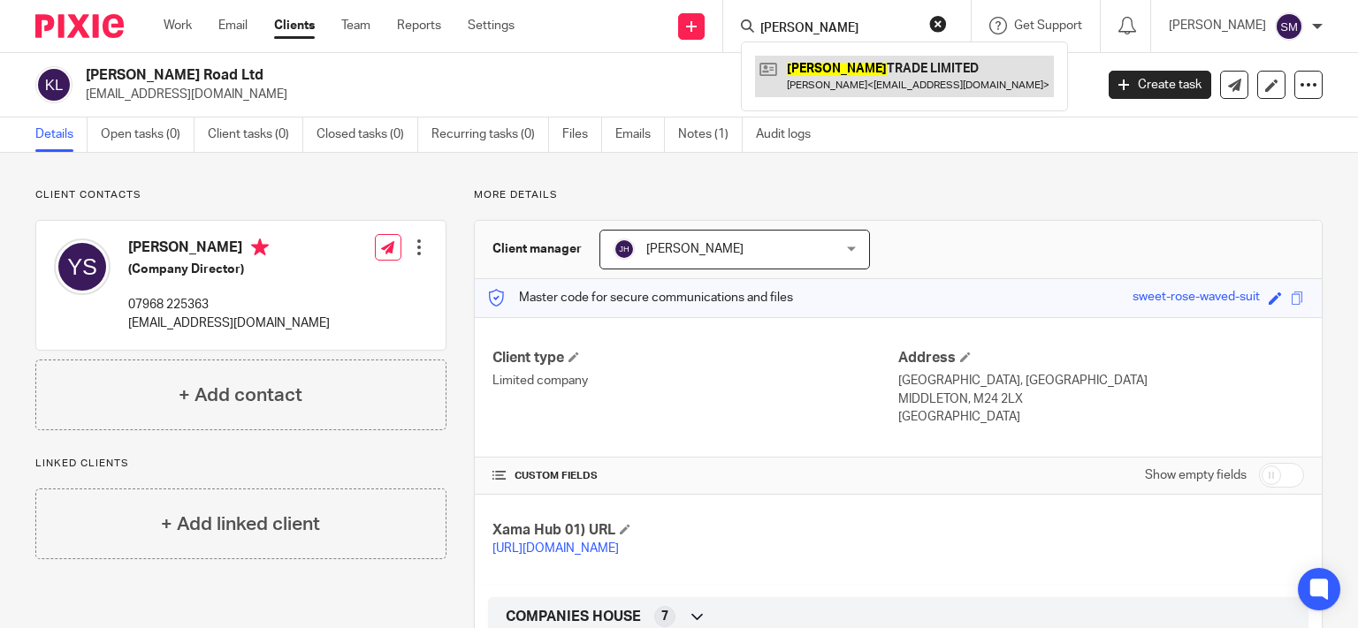
type input "UNSWORTH"
click at [804, 92] on link at bounding box center [904, 76] width 299 height 41
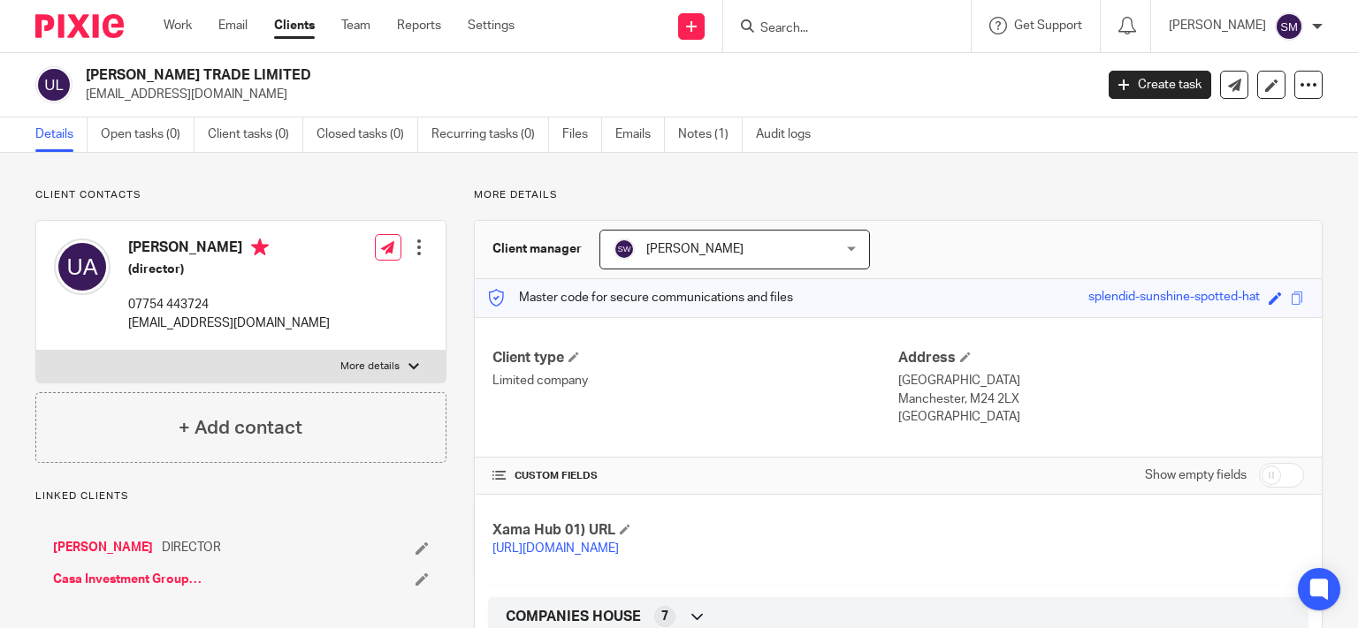
drag, startPoint x: 217, startPoint y: 69, endPoint x: 83, endPoint y: 55, distance: 135.1
click at [86, 66] on h2 "[PERSON_NAME] TRADE LIMITED" at bounding box center [484, 75] width 797 height 19
copy h2 "[PERSON_NAME] TRADE"
drag, startPoint x: 800, startPoint y: 9, endPoint x: 790, endPoint y: 33, distance: 25.8
click at [799, 9] on div at bounding box center [846, 26] width 247 height 52
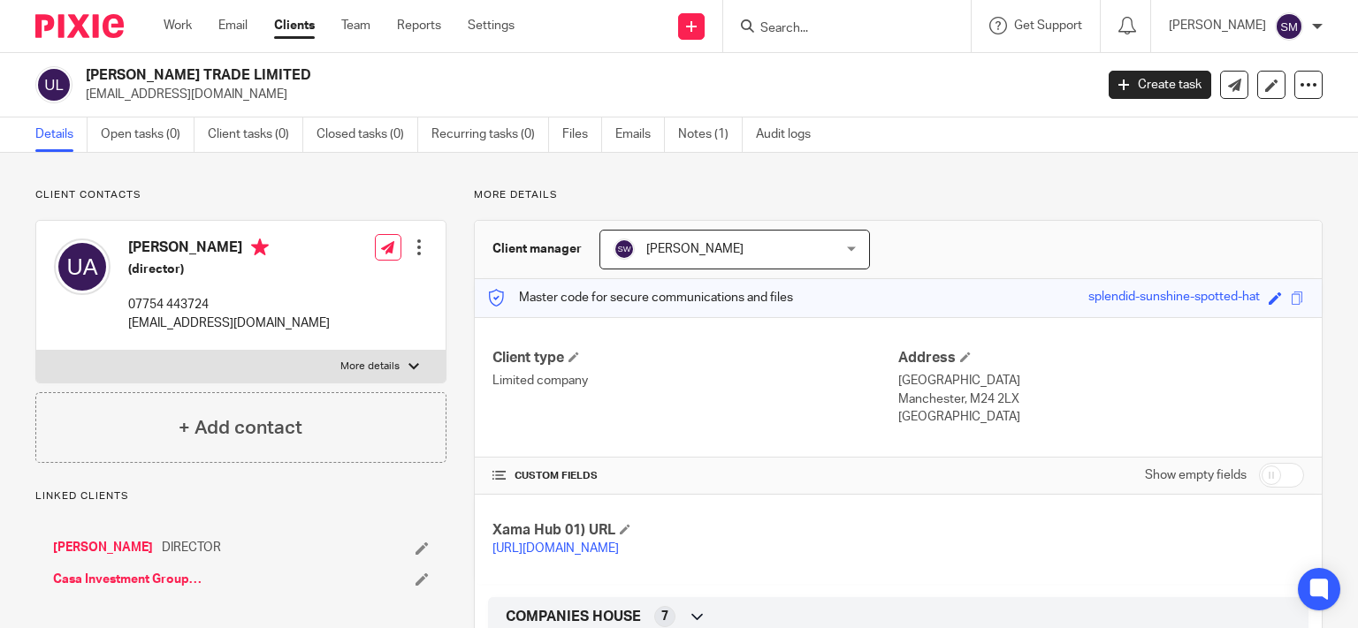
click at [790, 33] on input "Search" at bounding box center [837, 29] width 159 height 16
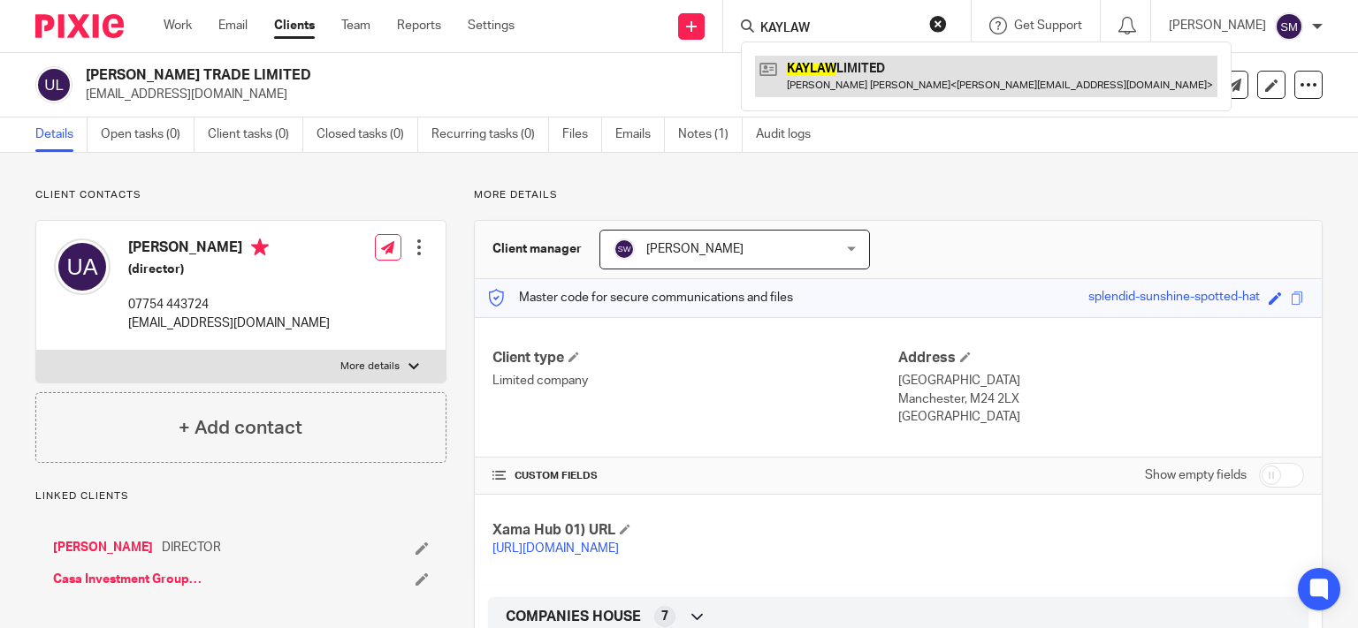
type input "KAYLAW"
click at [841, 75] on link at bounding box center [986, 76] width 462 height 41
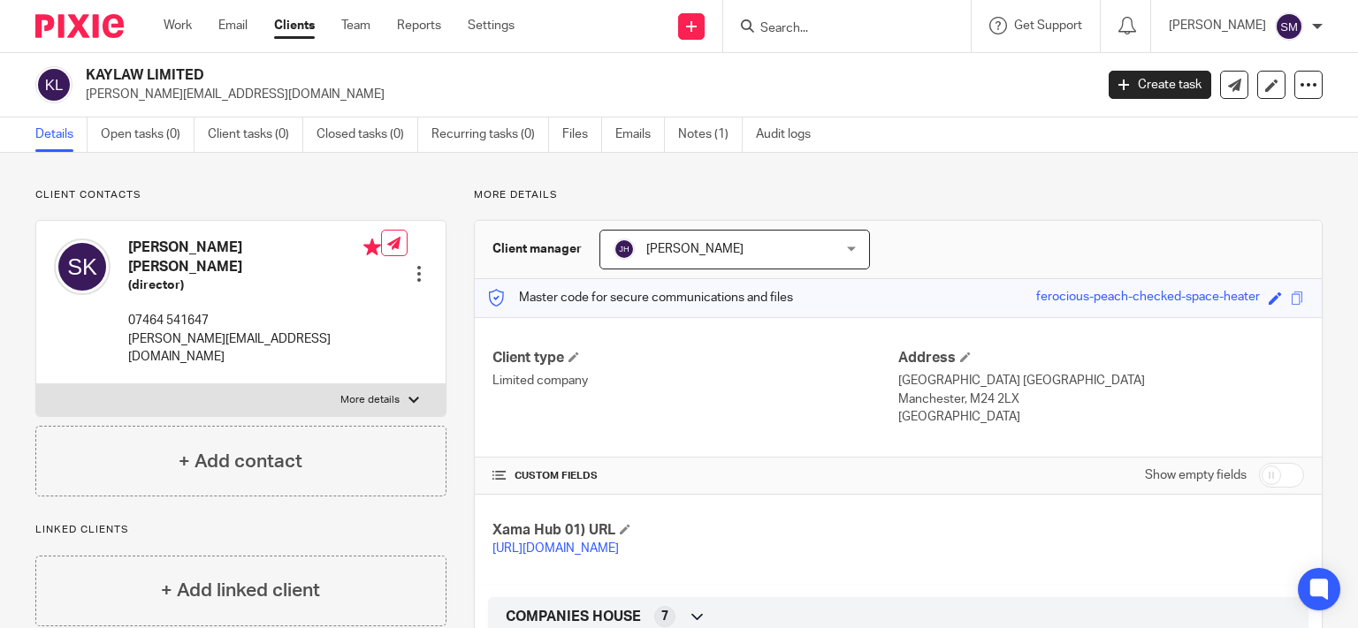
click at [818, 33] on input "Search" at bounding box center [837, 29] width 159 height 16
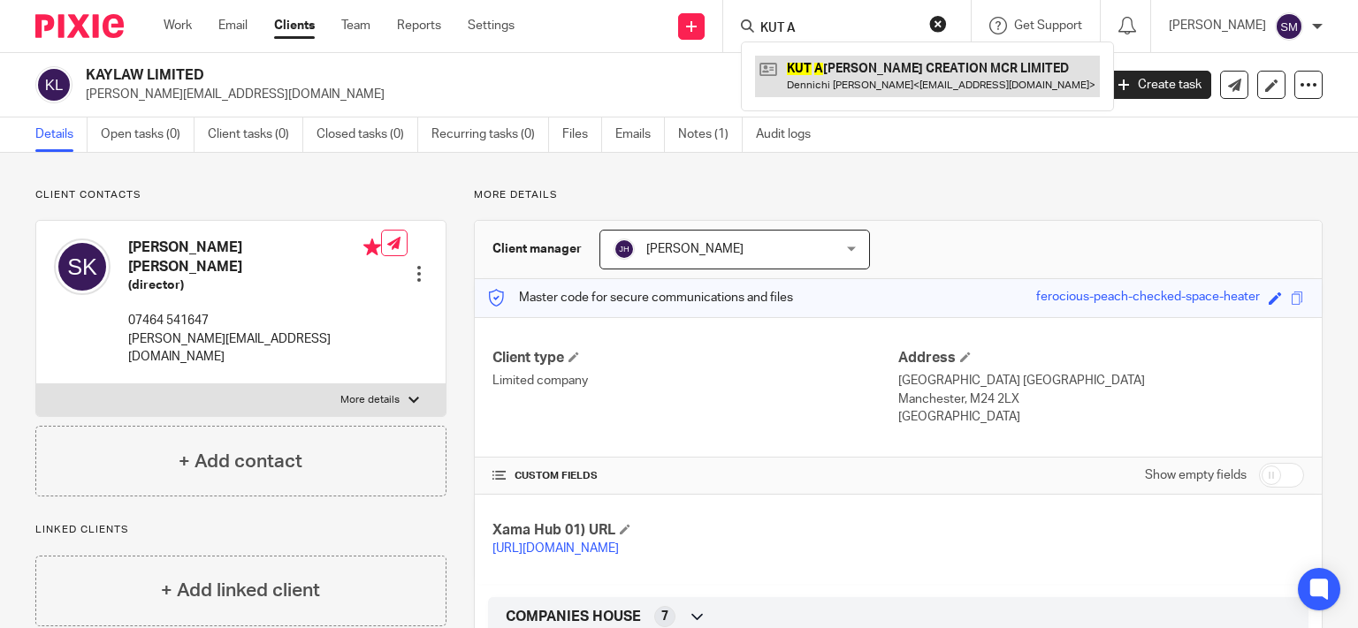
type input "KUT A"
click at [886, 74] on link at bounding box center [927, 76] width 345 height 41
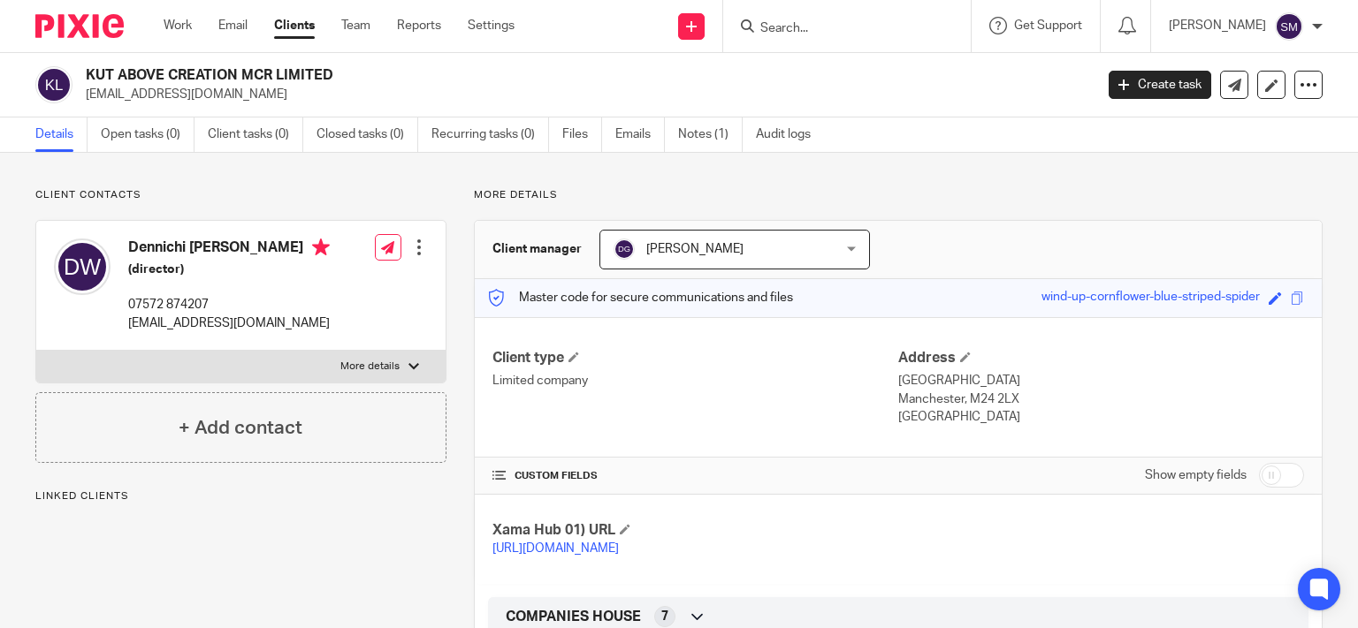
drag, startPoint x: 238, startPoint y: 69, endPoint x: 54, endPoint y: 72, distance: 183.9
click at [86, 72] on h2 "KUT ABOVE CREATION MCR LIMITED" at bounding box center [484, 75] width 797 height 19
click at [129, 72] on h2 "KUT ABOVE CREATION MCR LIMITED" at bounding box center [484, 75] width 797 height 19
drag, startPoint x: 240, startPoint y: 72, endPoint x: 87, endPoint y: 69, distance: 153.8
click at [87, 69] on h2 "KUT ABOVE CREATION MCR LIMITED" at bounding box center [484, 75] width 797 height 19
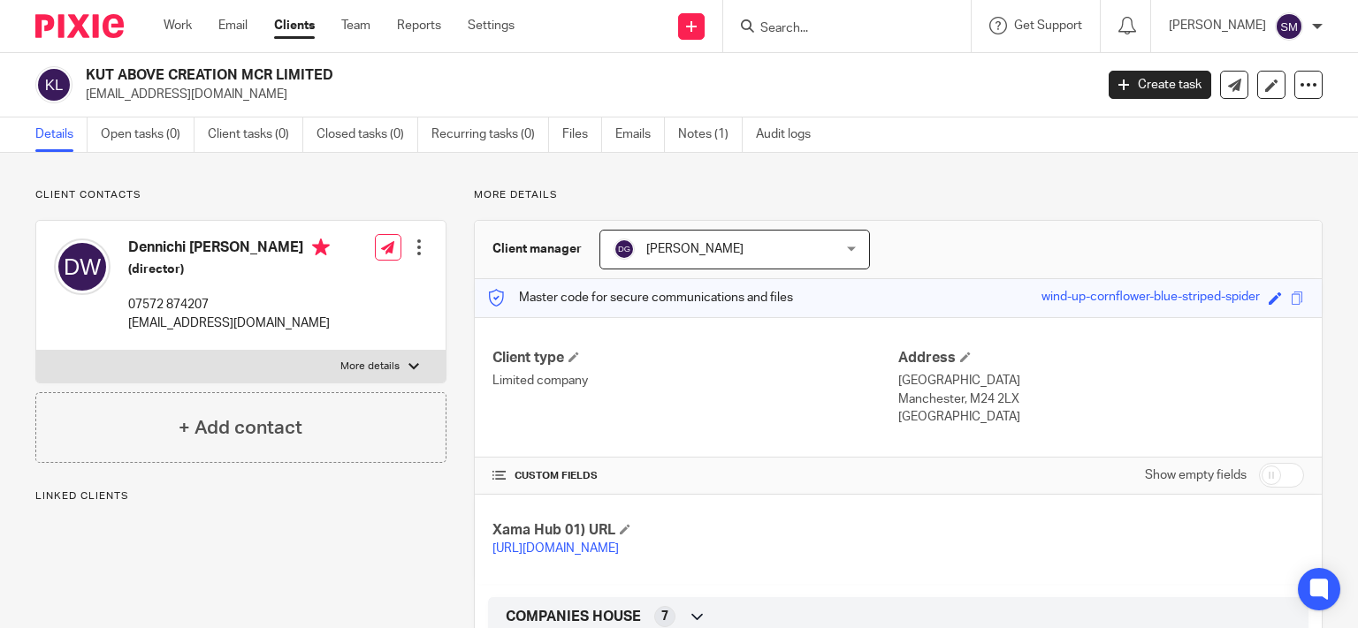
click at [336, 85] on h2 "KUT ABOVE CREATION MCR LIMITED" at bounding box center [484, 75] width 797 height 19
drag, startPoint x: 792, startPoint y: 9, endPoint x: 786, endPoint y: 23, distance: 15.4
click at [791, 9] on div at bounding box center [846, 26] width 247 height 52
click at [786, 25] on input "Search" at bounding box center [837, 29] width 159 height 16
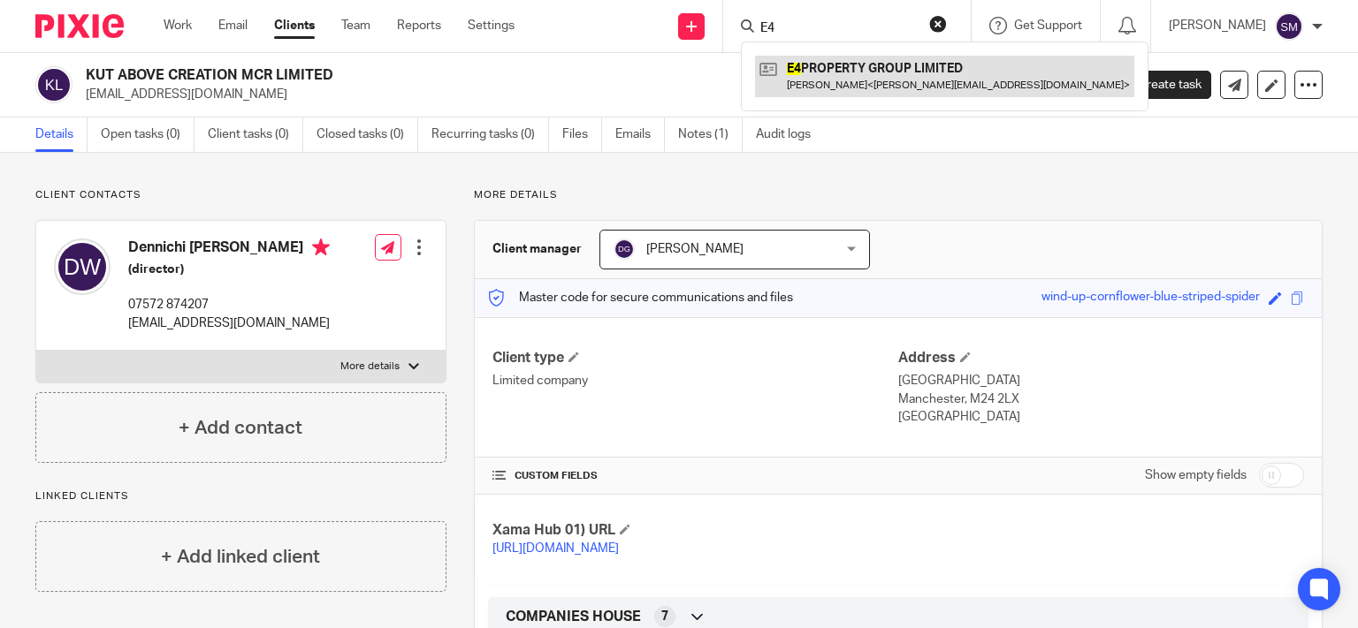
type input "E4"
click at [837, 75] on link at bounding box center [944, 76] width 379 height 41
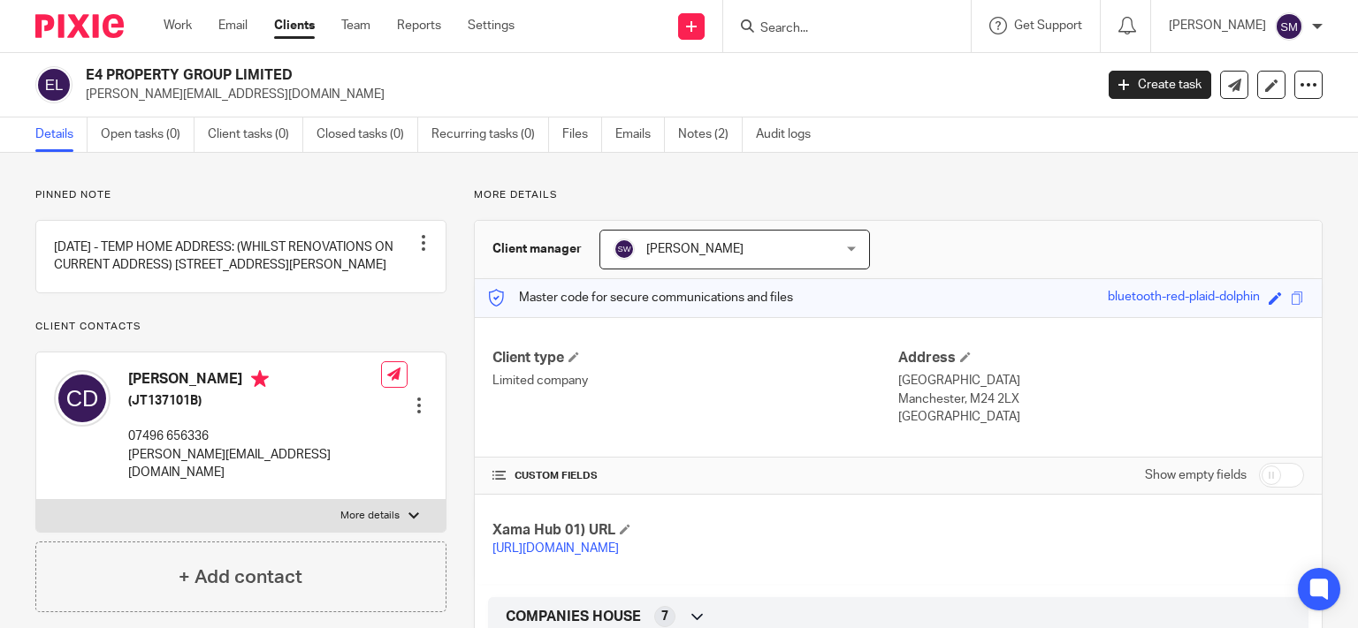
click at [779, 28] on input "Search" at bounding box center [837, 29] width 159 height 16
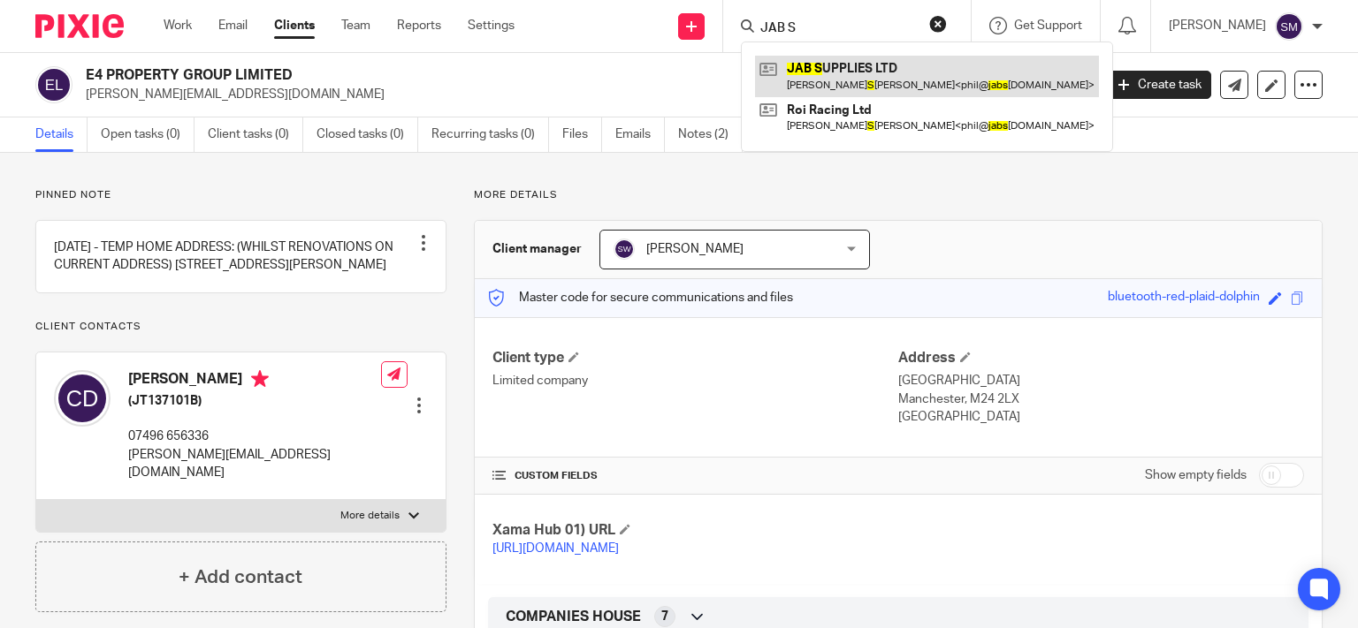
type input "JAB S"
click at [808, 72] on link at bounding box center [927, 76] width 344 height 41
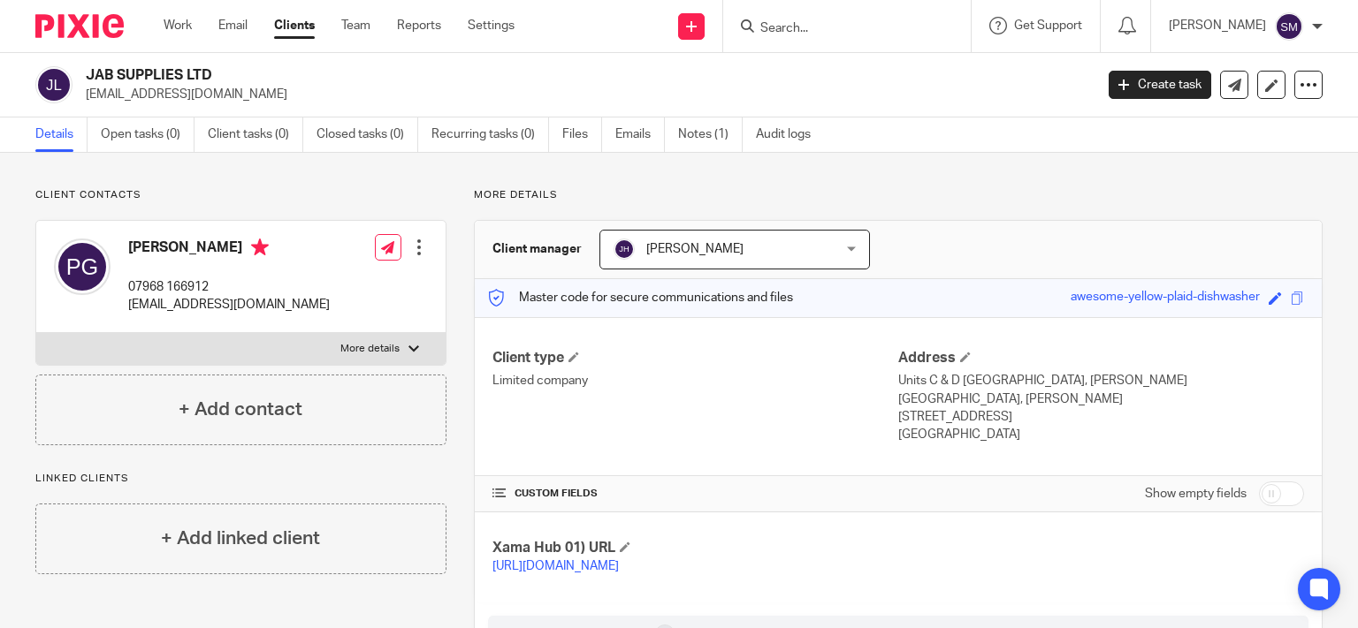
click at [776, 27] on input "Search" at bounding box center [837, 29] width 159 height 16
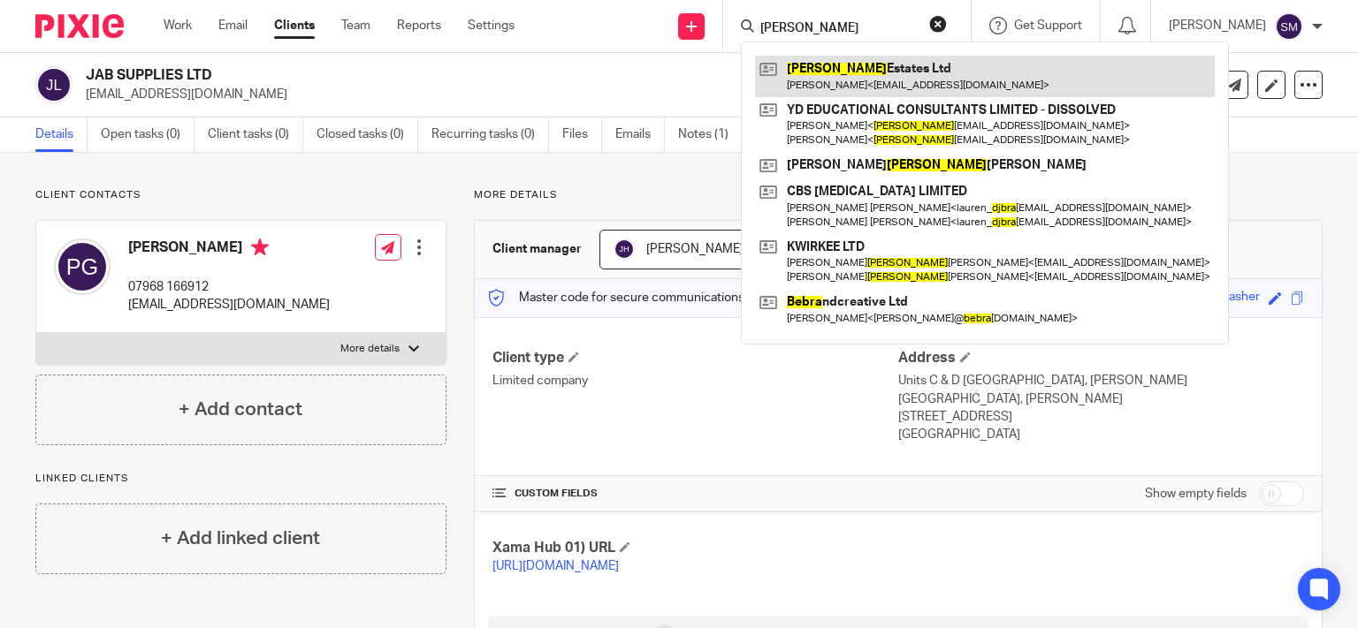
type input "[PERSON_NAME]"
click at [846, 76] on link at bounding box center [985, 76] width 460 height 41
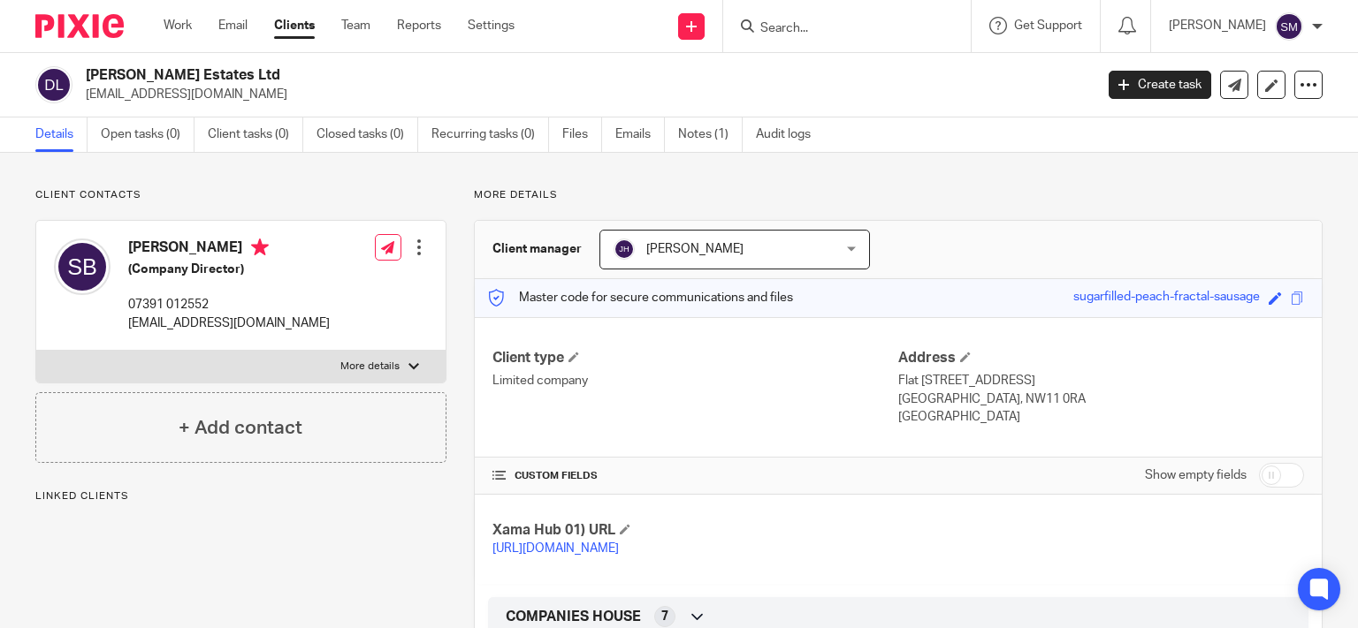
drag, startPoint x: 181, startPoint y: 80, endPoint x: 84, endPoint y: 80, distance: 97.2
click at [86, 80] on h2 "[PERSON_NAME] Estates Ltd" at bounding box center [484, 75] width 797 height 19
drag, startPoint x: 108, startPoint y: 80, endPoint x: 118, endPoint y: 80, distance: 9.7
copy h2 "[PERSON_NAME] Estates"
click at [776, 23] on input "Search" at bounding box center [837, 29] width 159 height 16
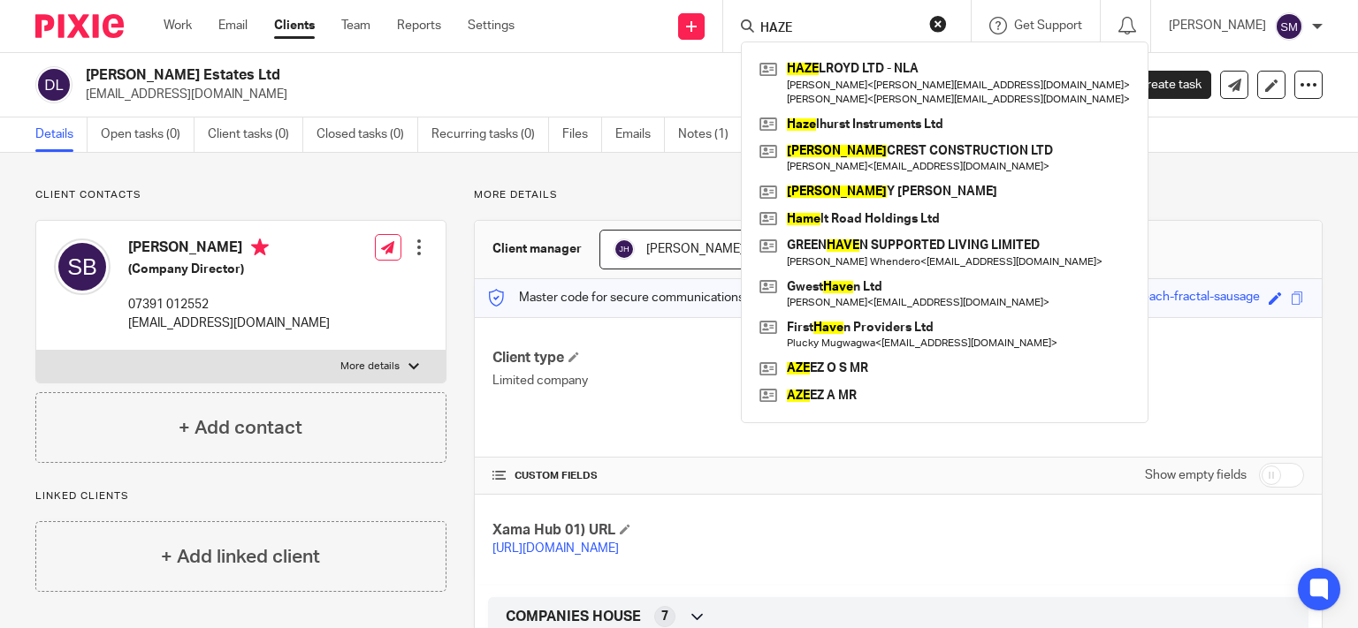
drag, startPoint x: 785, startPoint y: 19, endPoint x: 740, endPoint y: 19, distance: 45.1
click at [741, 19] on div "HAZE" at bounding box center [844, 26] width 206 height 22
click at [803, 25] on input "HAZE" at bounding box center [837, 29] width 159 height 16
drag, startPoint x: 804, startPoint y: 25, endPoint x: 669, endPoint y: 25, distance: 135.2
click at [758, 25] on input "HAZE" at bounding box center [837, 29] width 159 height 16
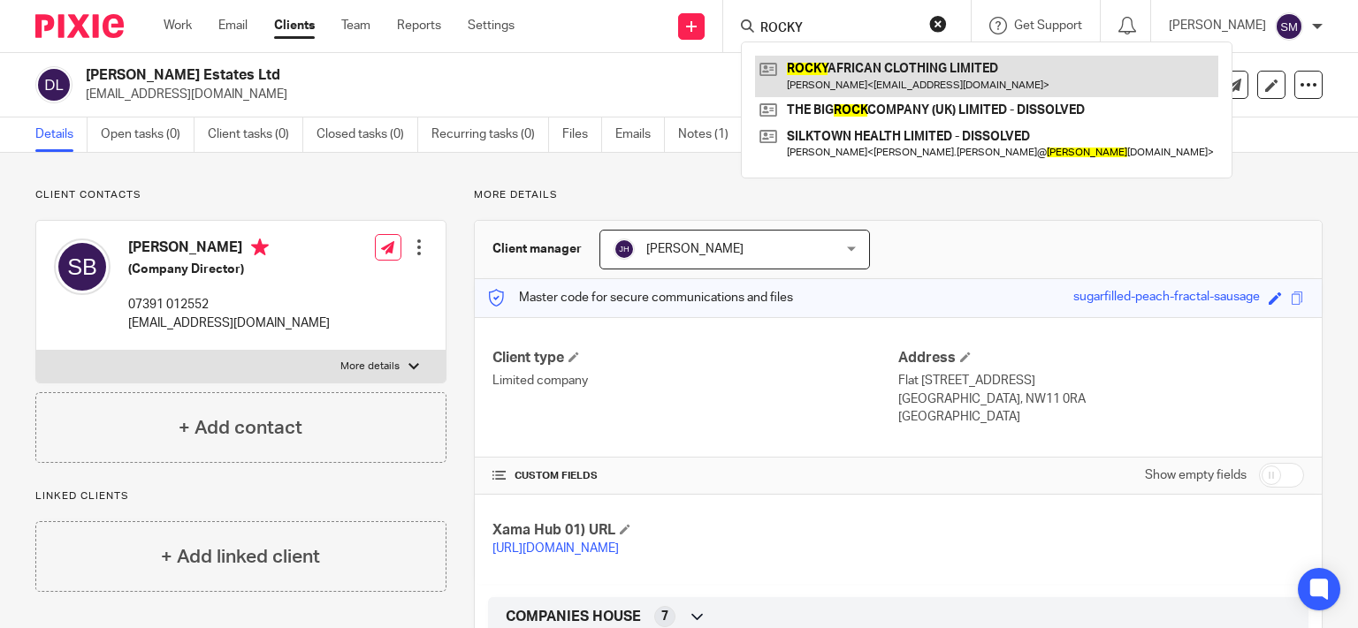
type input "ROCKY"
click at [843, 84] on link at bounding box center [986, 76] width 463 height 41
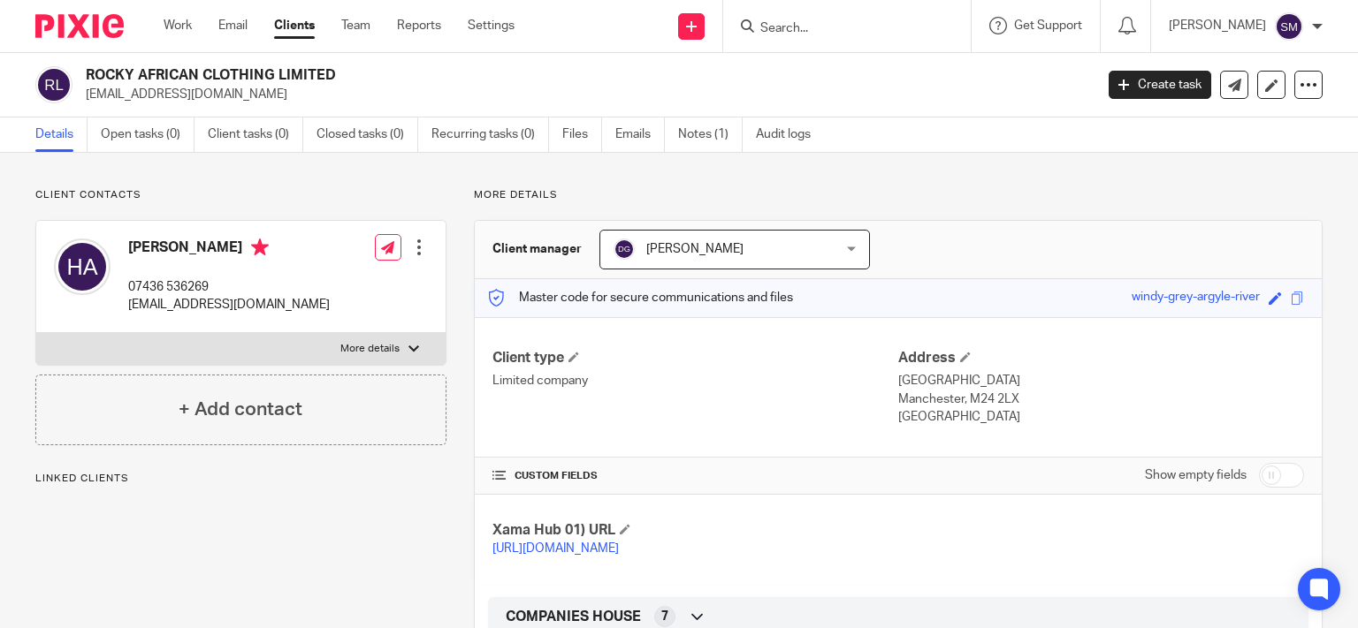
click at [86, 69] on h2 "ROCKY AFRICAN CLOTHING LIMITED" at bounding box center [484, 75] width 797 height 19
click at [772, 27] on input "Search" at bounding box center [837, 29] width 159 height 16
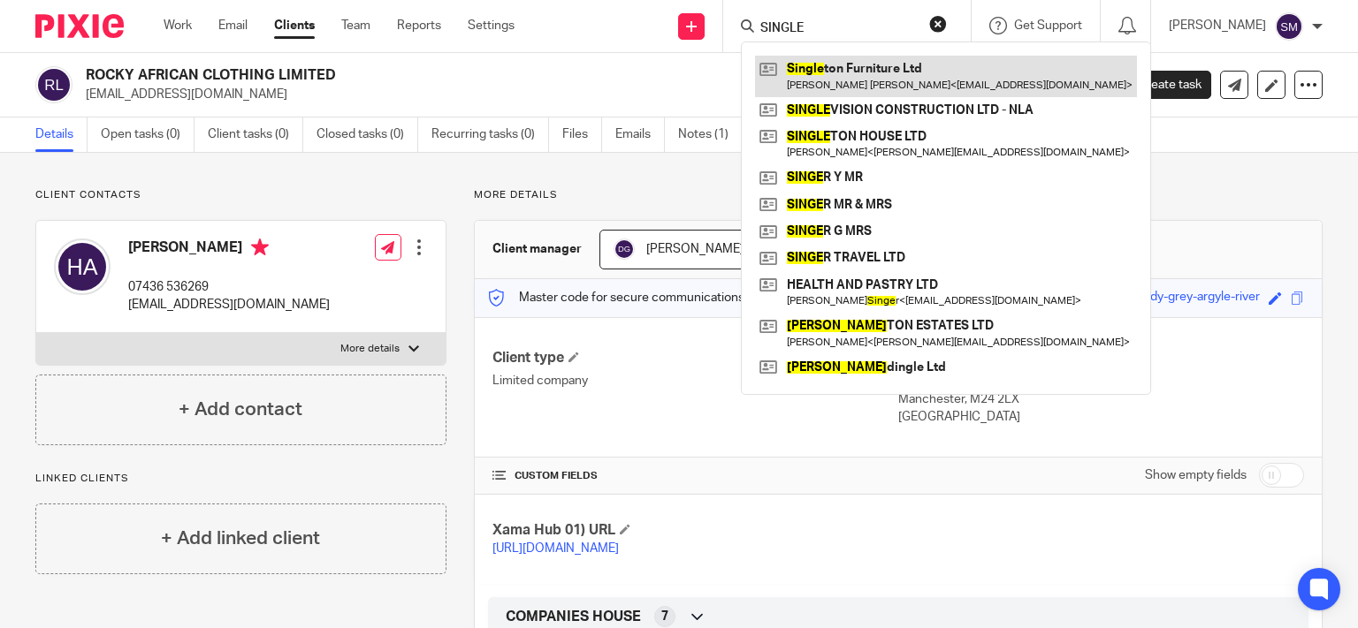
type input "SINGLE"
click at [854, 87] on link at bounding box center [946, 76] width 382 height 41
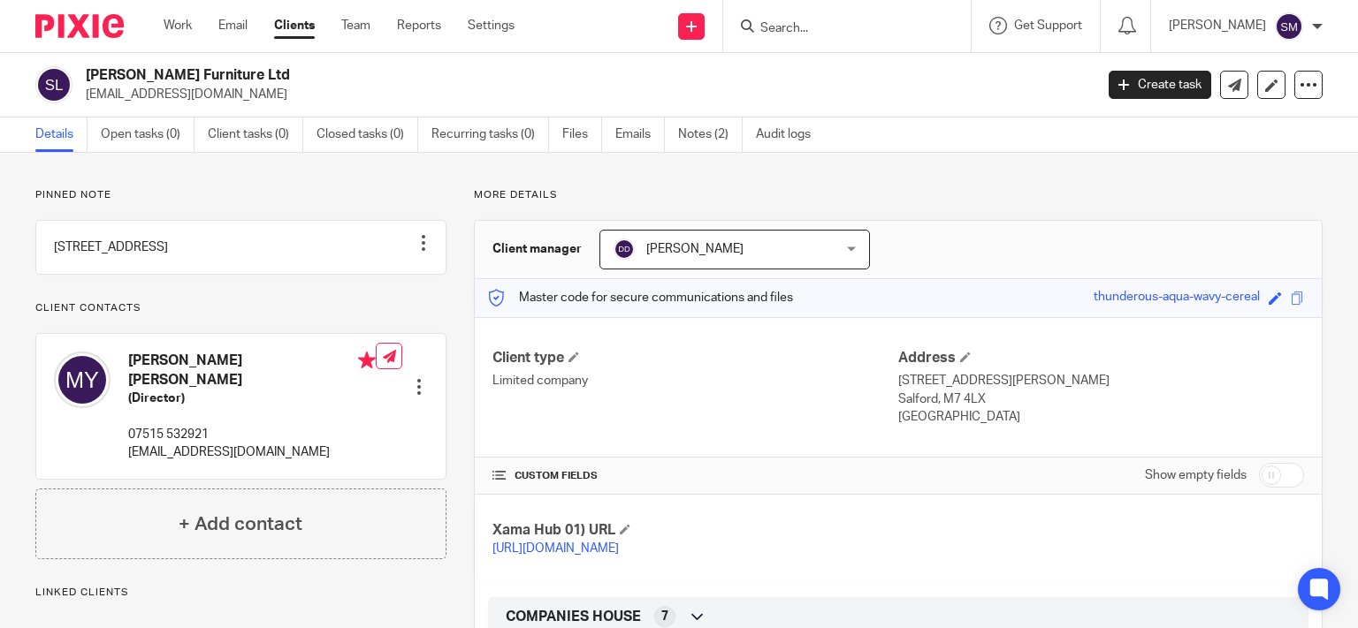
drag, startPoint x: 217, startPoint y: 71, endPoint x: 84, endPoint y: 77, distance: 132.7
click at [86, 77] on h2 "Singleton Furniture Ltd" at bounding box center [484, 75] width 797 height 19
click at [810, 30] on input "Search" at bounding box center [837, 29] width 159 height 16
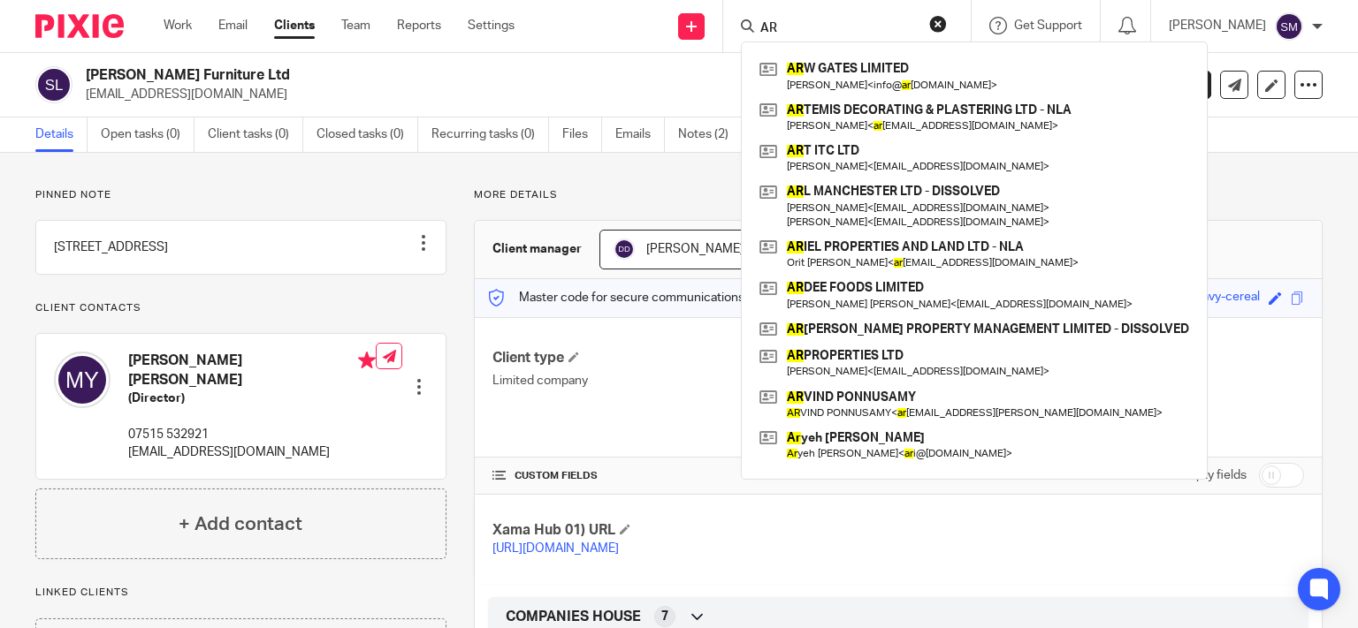
type input "A"
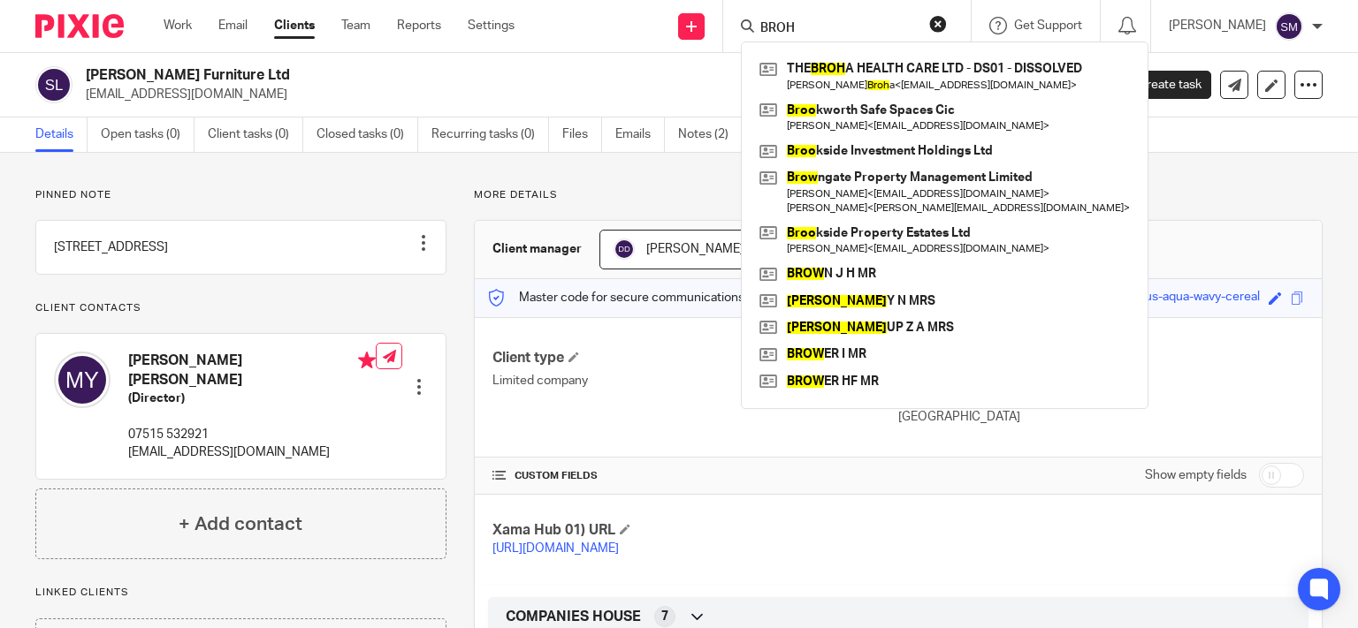
drag, startPoint x: 803, startPoint y: 27, endPoint x: 699, endPoint y: 32, distance: 104.4
click at [758, 32] on input "BROH" at bounding box center [837, 29] width 159 height 16
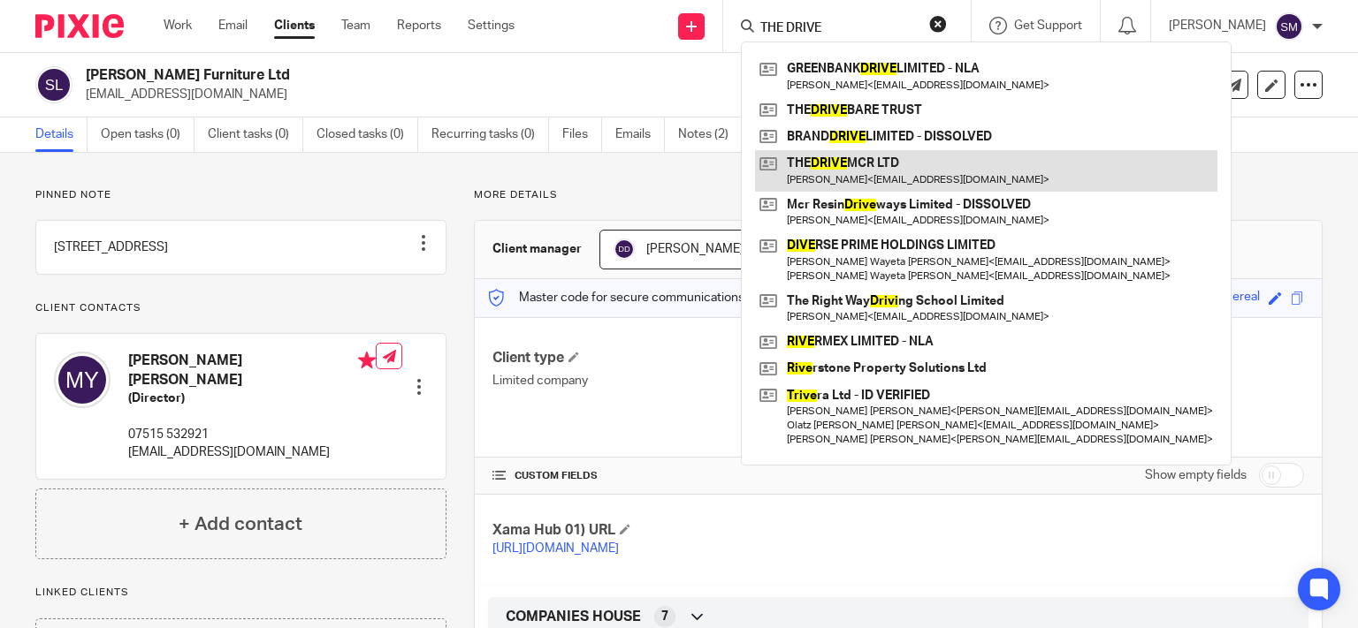
type input "THE DRIVE"
click at [856, 175] on link at bounding box center [986, 170] width 462 height 41
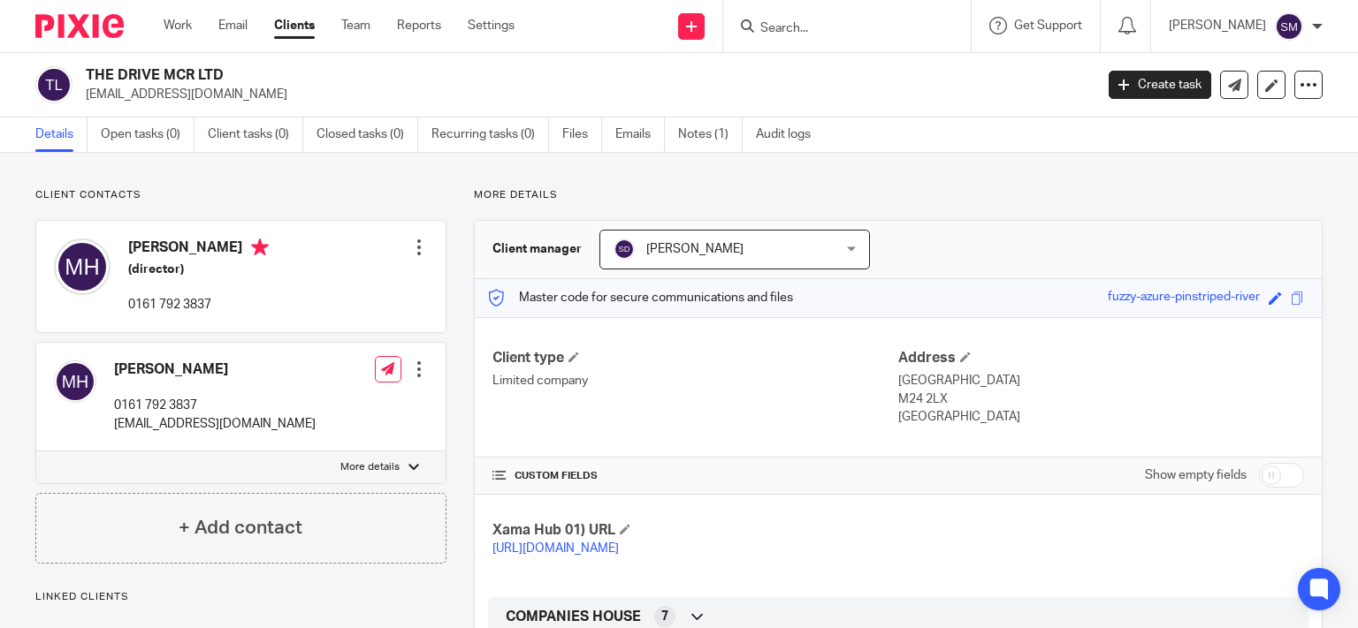
drag, startPoint x: 200, startPoint y: 76, endPoint x: 84, endPoint y: 78, distance: 115.8
click at [86, 78] on h2 "THE DRIVE MCR LTD" at bounding box center [484, 75] width 797 height 19
copy h2 "THE DRIVE MCR"
drag, startPoint x: 824, startPoint y: 13, endPoint x: 815, endPoint y: 36, distance: 24.6
click at [819, 24] on div at bounding box center [846, 26] width 247 height 52
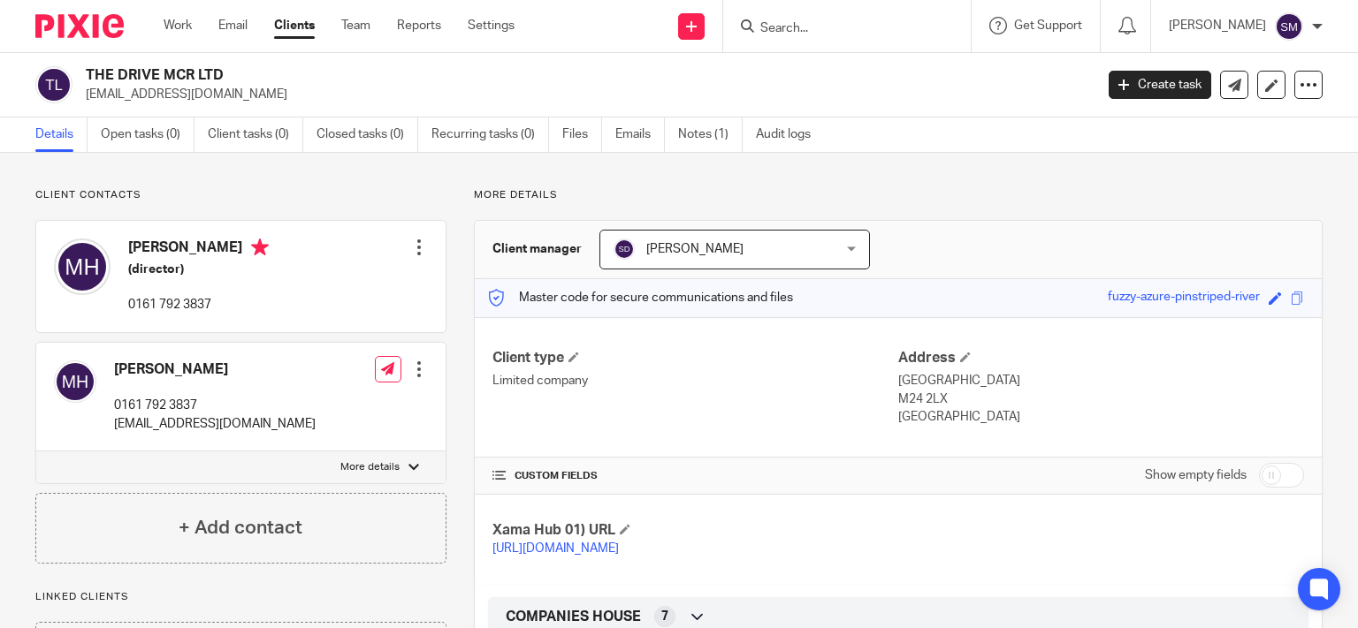
click at [814, 37] on form at bounding box center [852, 26] width 188 height 22
click at [811, 32] on input "Search" at bounding box center [837, 29] width 159 height 16
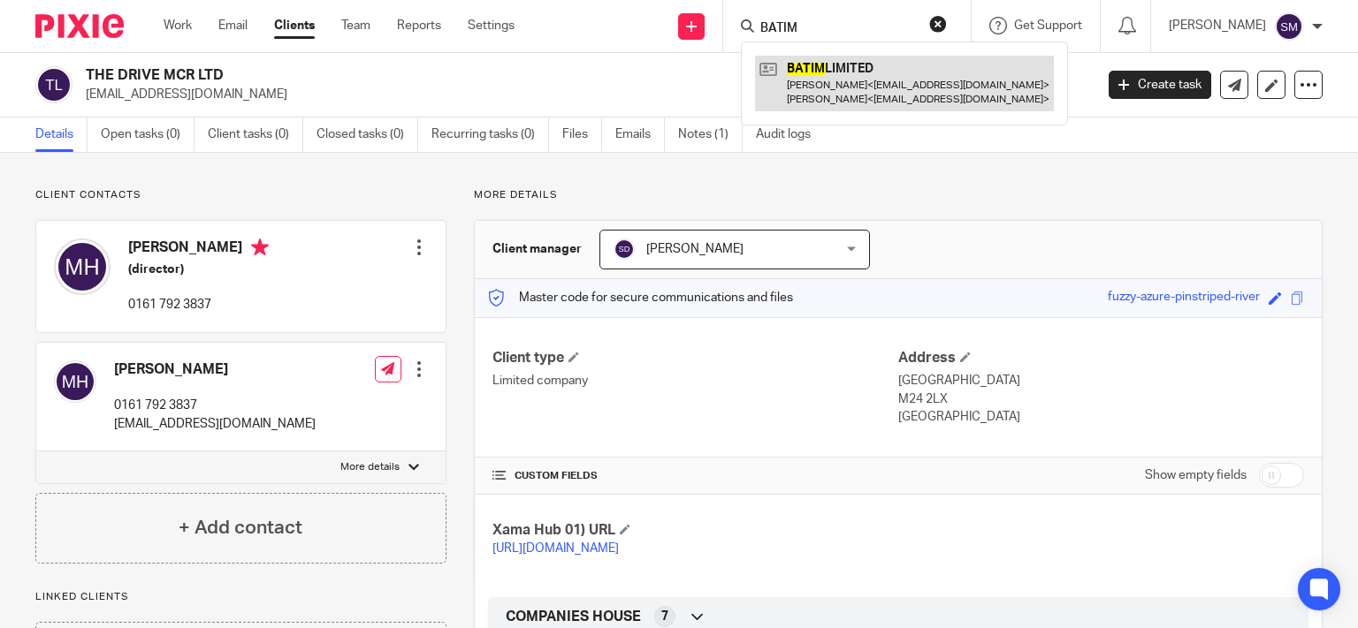
type input "BATIM"
click at [867, 76] on link at bounding box center [904, 83] width 299 height 55
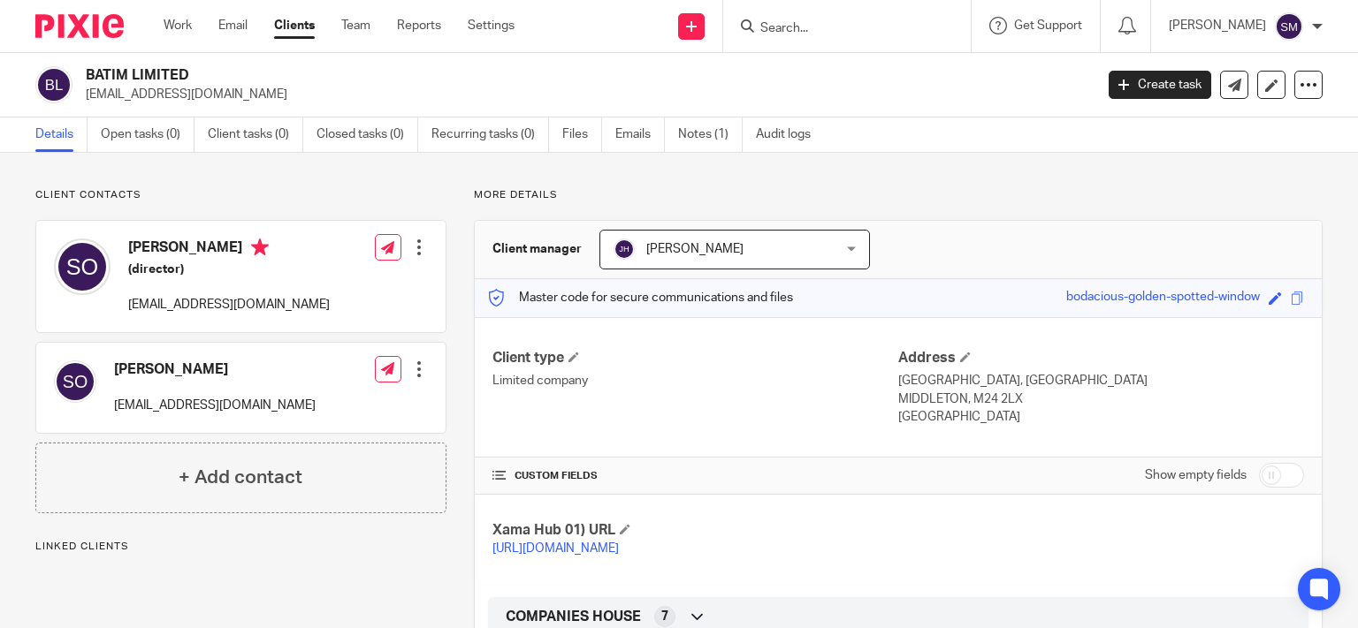
drag, startPoint x: 836, startPoint y: 19, endPoint x: 816, endPoint y: 46, distance: 33.4
click at [836, 20] on form at bounding box center [852, 26] width 188 height 22
click at [795, 27] on input "Search" at bounding box center [837, 29] width 159 height 16
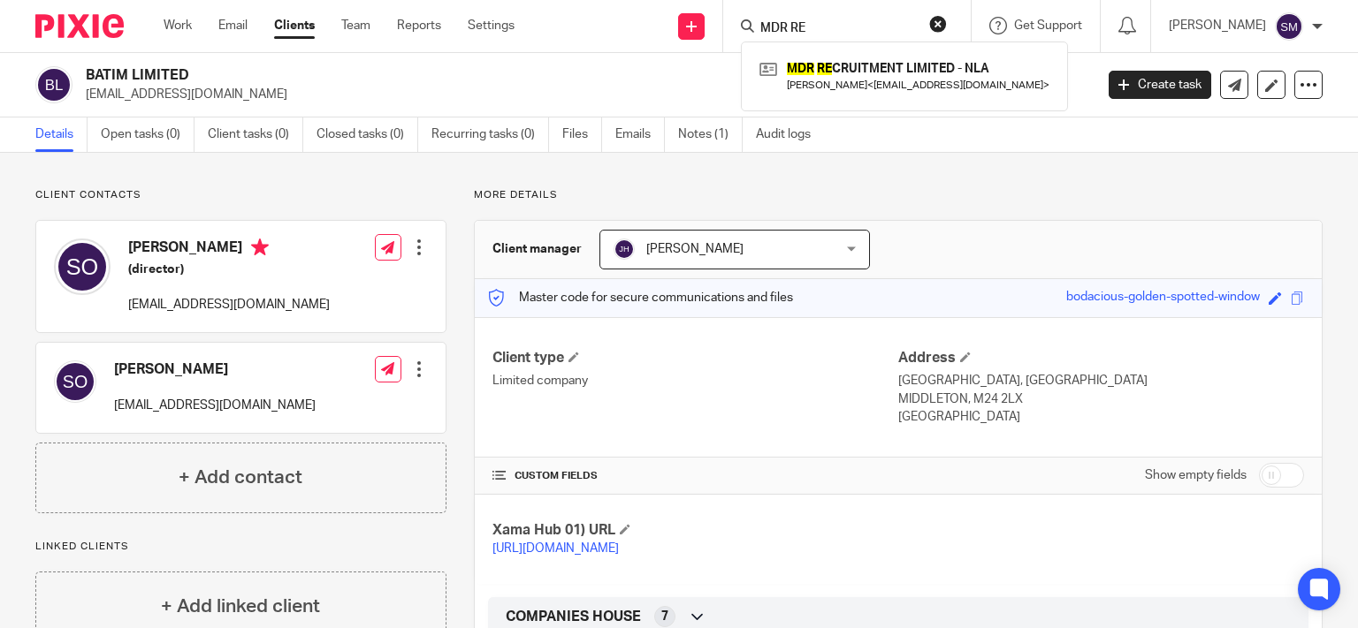
drag, startPoint x: 804, startPoint y: 19, endPoint x: 734, endPoint y: 34, distance: 72.3
click at [741, 34] on div "MDR RE" at bounding box center [844, 26] width 206 height 22
drag, startPoint x: 806, startPoint y: 21, endPoint x: 687, endPoint y: 14, distance: 119.5
click at [758, 21] on input "MDR RE" at bounding box center [837, 29] width 159 height 16
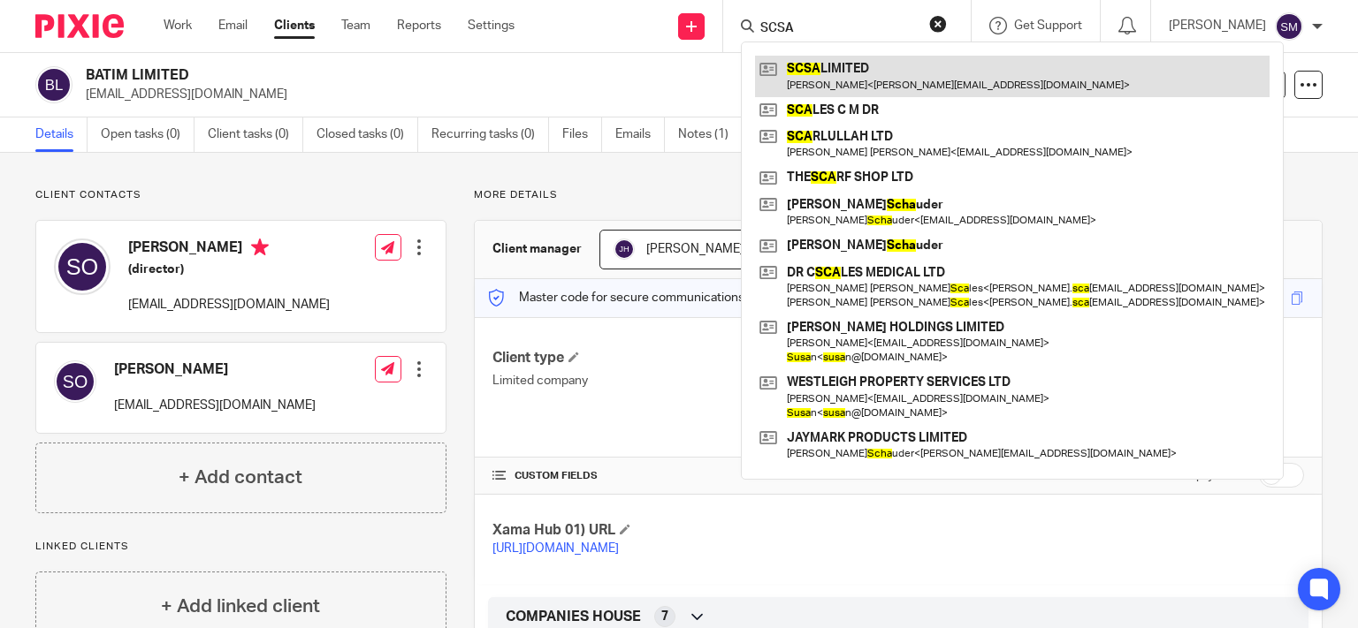
type input "SCSA"
click at [932, 80] on link at bounding box center [1012, 76] width 514 height 41
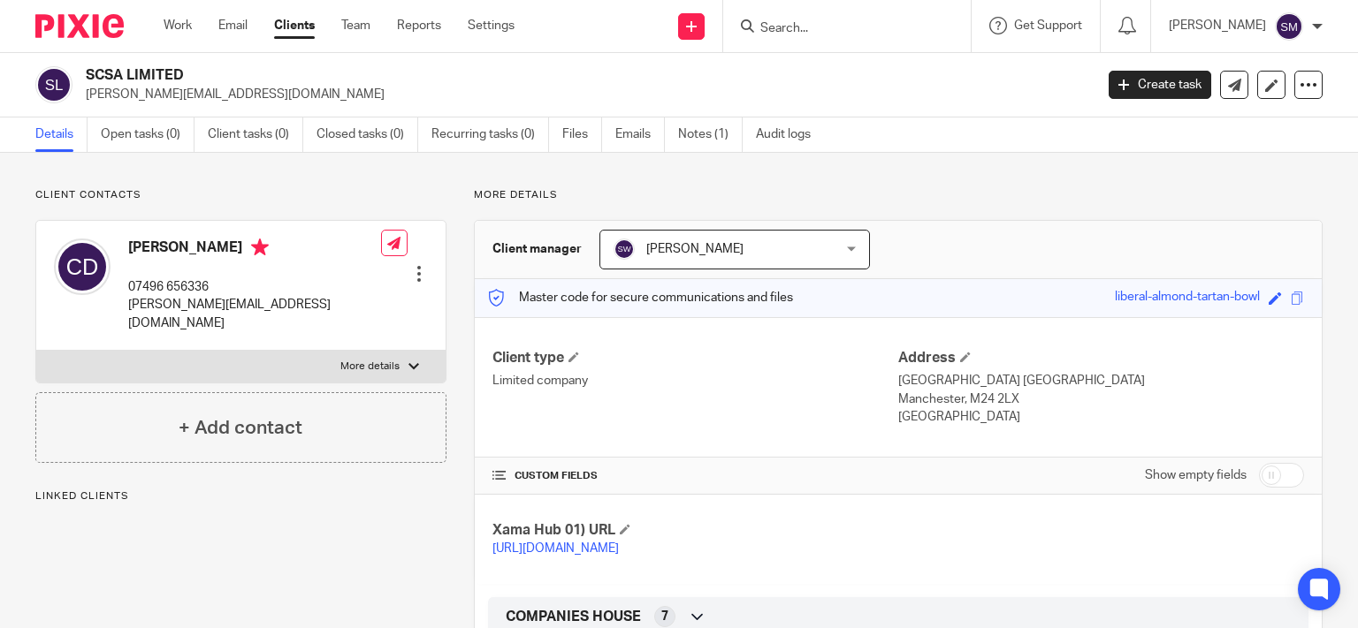
drag, startPoint x: 186, startPoint y: 72, endPoint x: 86, endPoint y: 66, distance: 100.1
click at [86, 66] on h2 "SCSA LIMITED" at bounding box center [484, 75] width 797 height 19
click at [758, 24] on input "Search" at bounding box center [837, 29] width 159 height 16
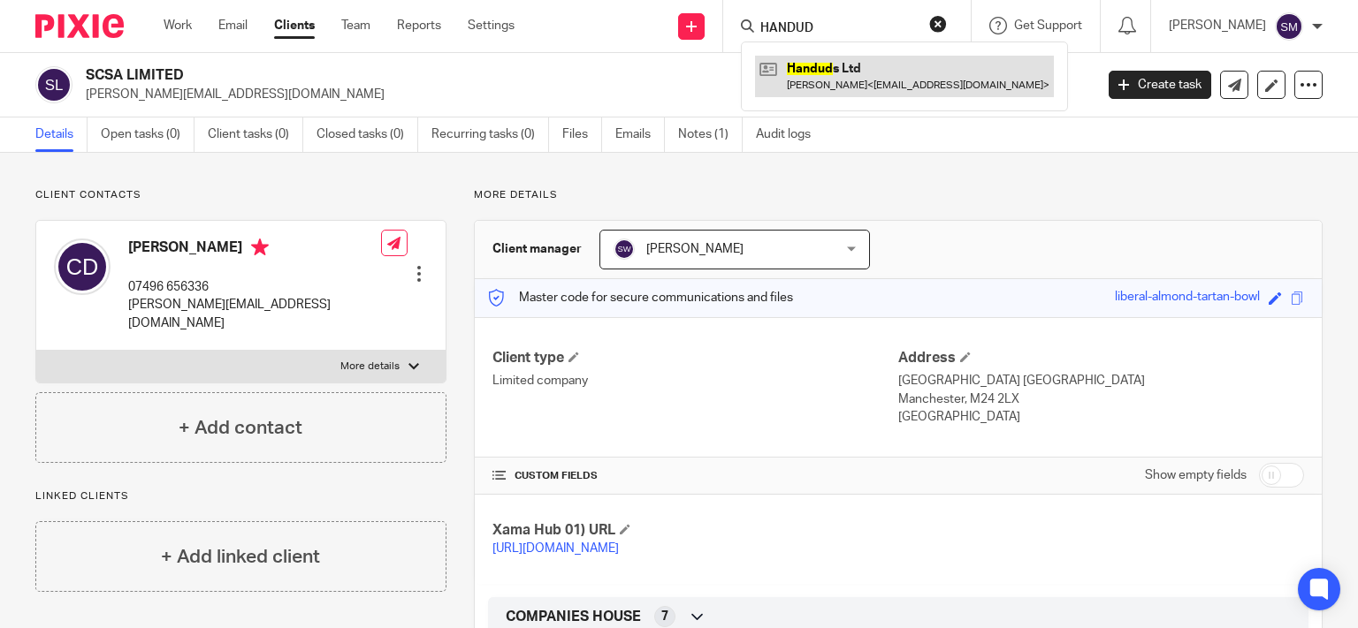
type input "HANDUD"
drag, startPoint x: 917, startPoint y: 82, endPoint x: 907, endPoint y: 84, distance: 10.8
click at [915, 82] on link at bounding box center [904, 76] width 299 height 41
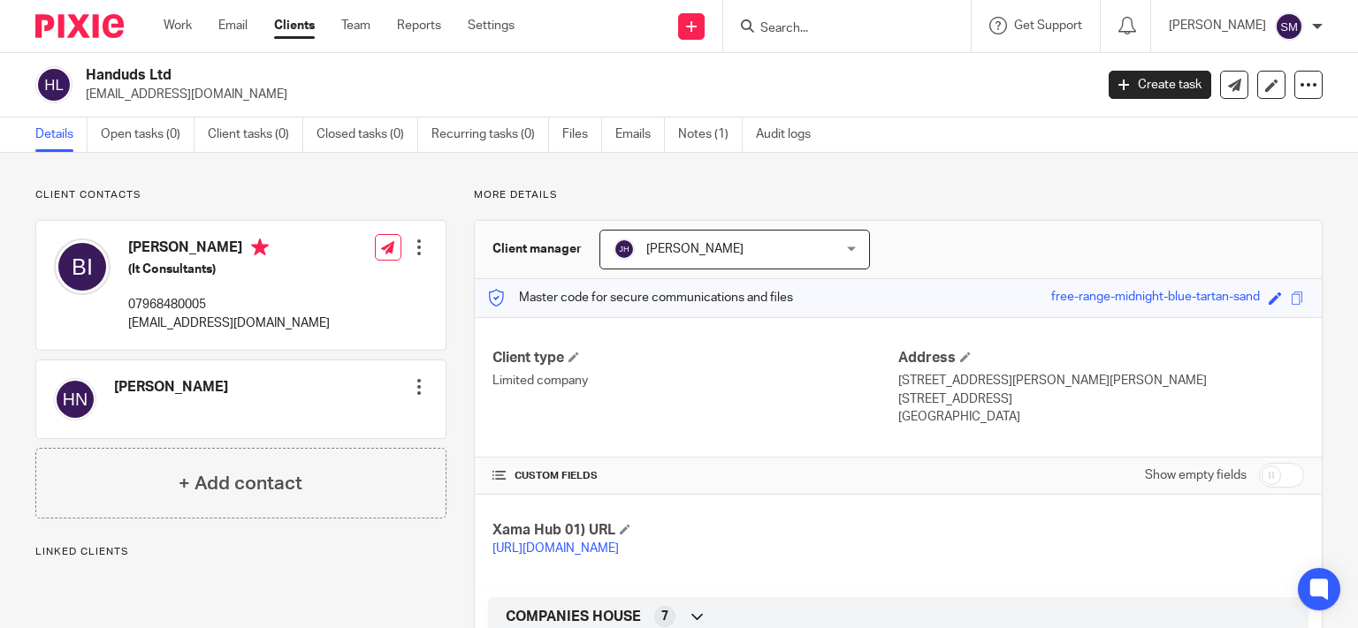
drag, startPoint x: 184, startPoint y: 70, endPoint x: 83, endPoint y: 74, distance: 100.9
click at [86, 74] on h2 "Handuds Ltd" at bounding box center [484, 75] width 797 height 19
copy h2 "Handuds Ltd"
click at [808, 25] on input "Search" at bounding box center [837, 29] width 159 height 16
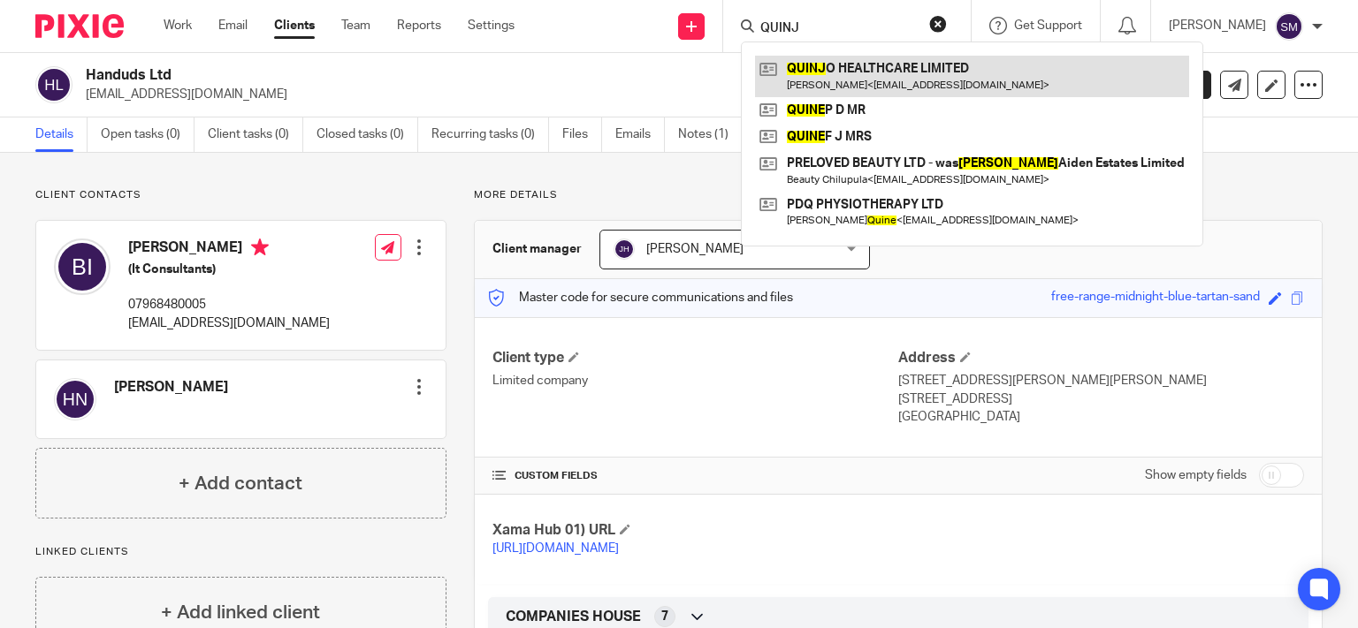
type input "QUINJ"
click at [804, 72] on link at bounding box center [972, 76] width 434 height 41
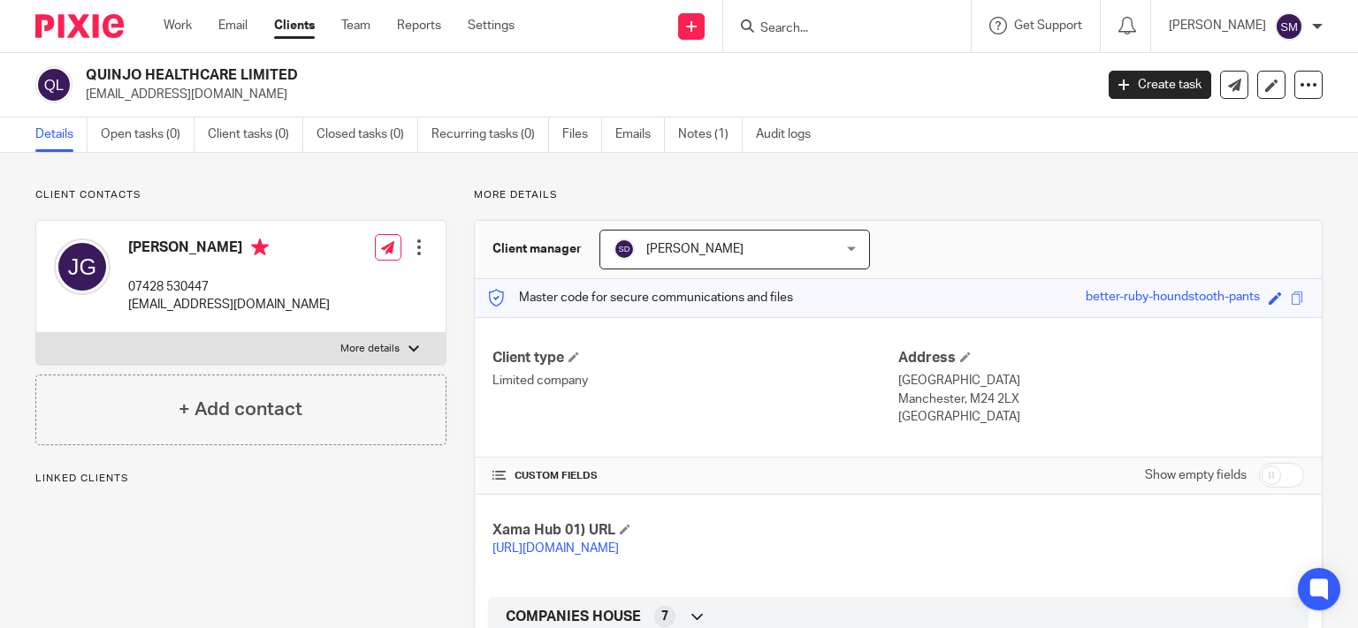
scroll to position [339, 0]
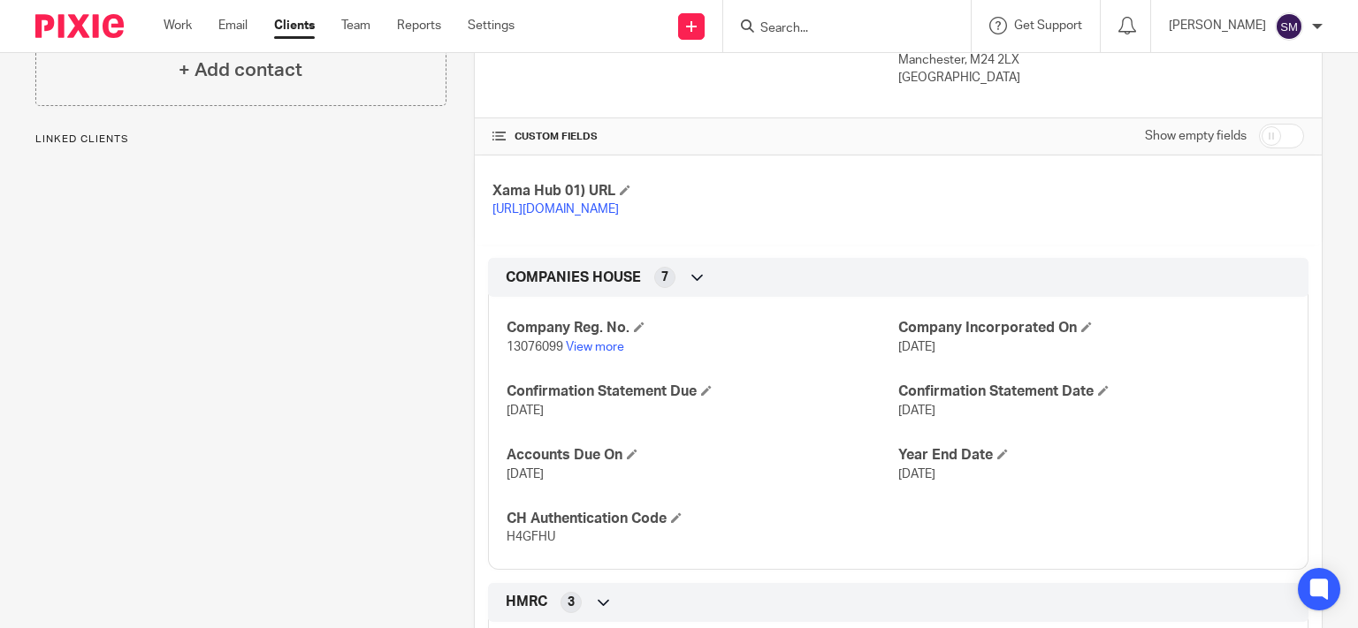
click at [526, 354] on span "13076099" at bounding box center [534, 347] width 57 height 12
copy p "13076099"
click at [536, 544] on span "H4GFHU" at bounding box center [530, 537] width 49 height 12
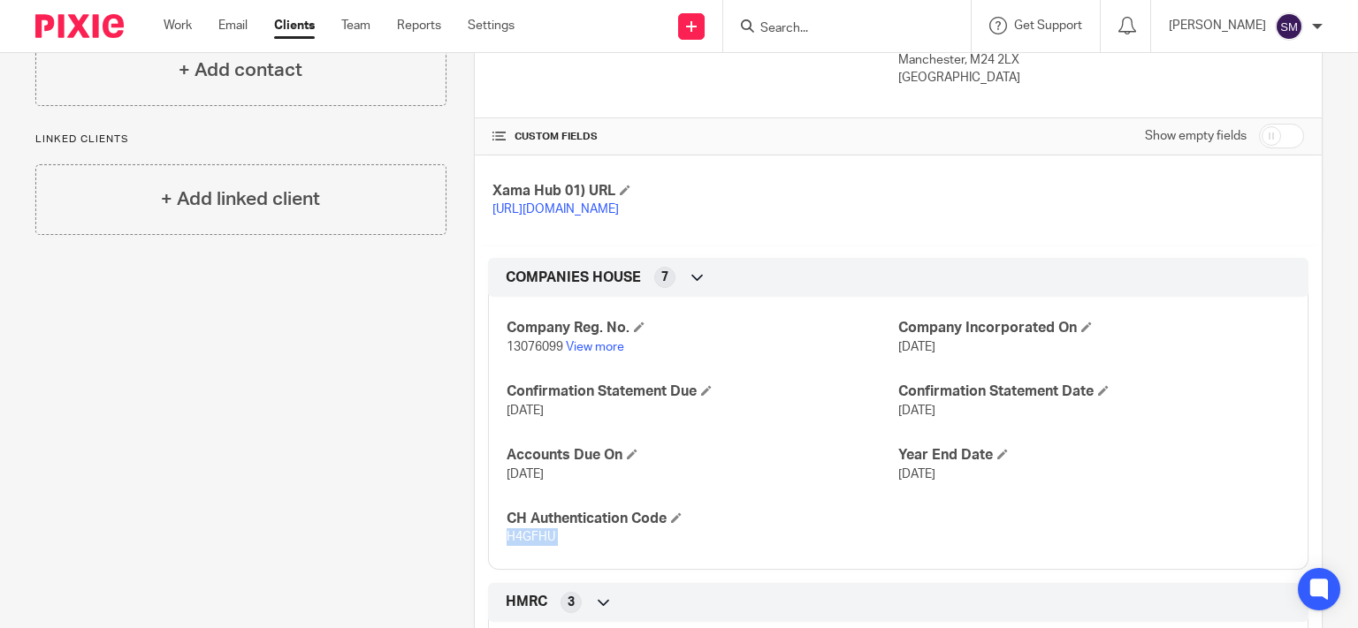
click at [536, 544] on span "H4GFHU" at bounding box center [530, 537] width 49 height 12
copy span "H4GFHU"
click at [797, 19] on form at bounding box center [852, 26] width 188 height 22
click at [795, 30] on input "Search" at bounding box center [837, 29] width 159 height 16
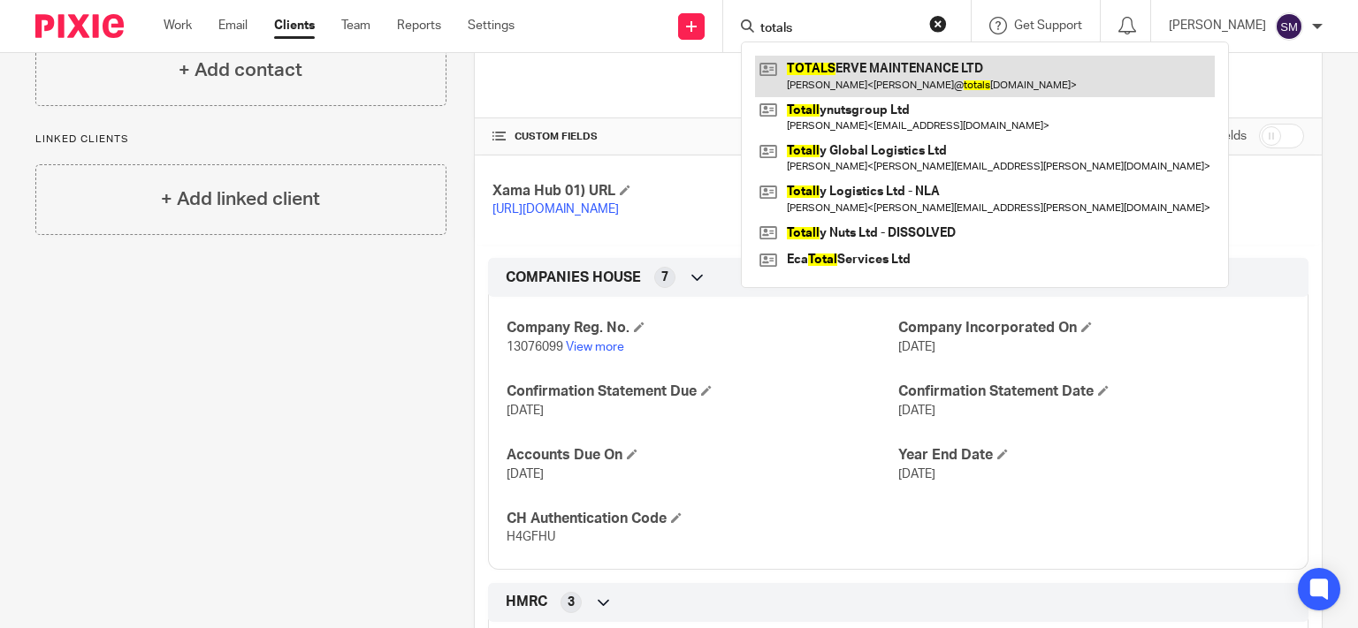
type input "totals"
click at [863, 65] on link at bounding box center [985, 76] width 460 height 41
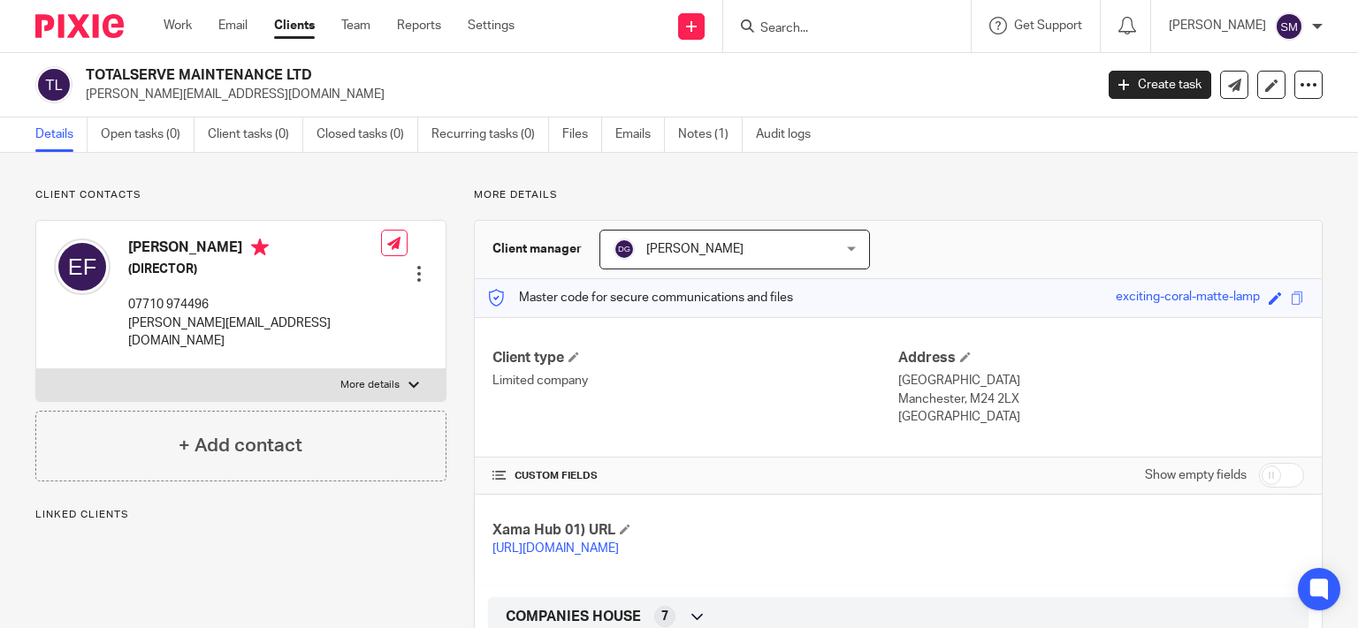
click at [302, 326] on p "[PERSON_NAME][EMAIL_ADDRESS][DOMAIN_NAME]" at bounding box center [254, 333] width 253 height 36
click at [766, 27] on input "Search" at bounding box center [837, 29] width 159 height 16
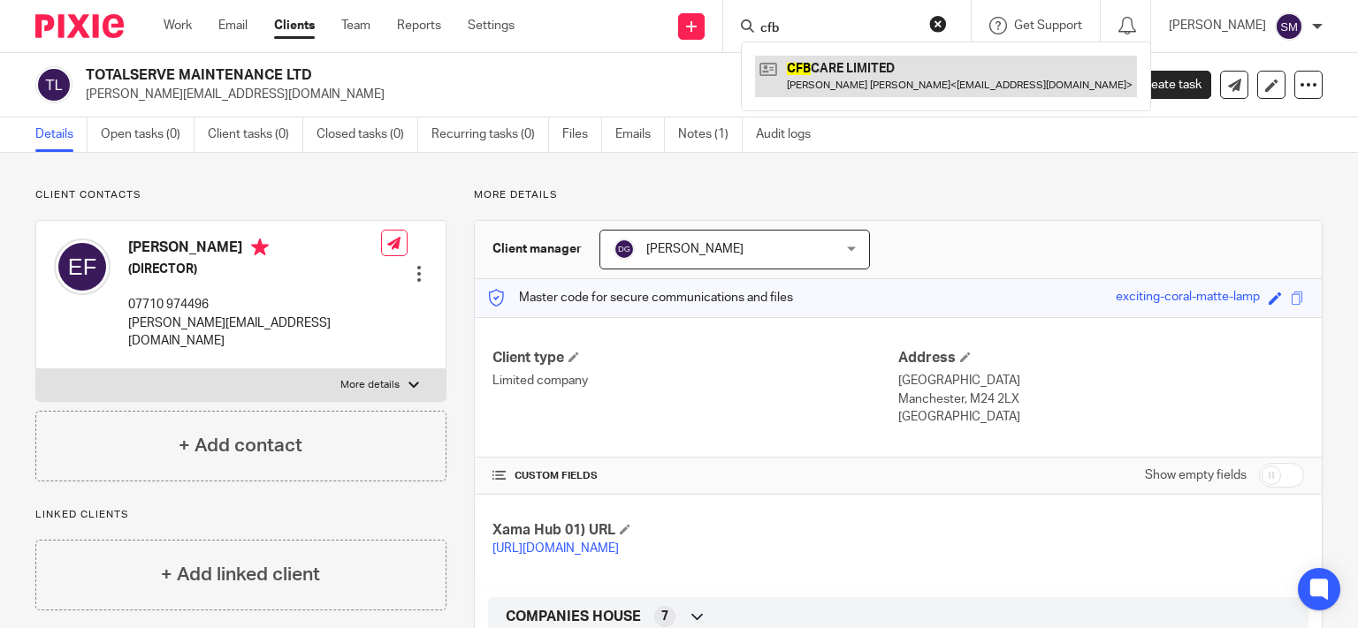
type input "cfb"
click at [896, 70] on link at bounding box center [946, 76] width 382 height 41
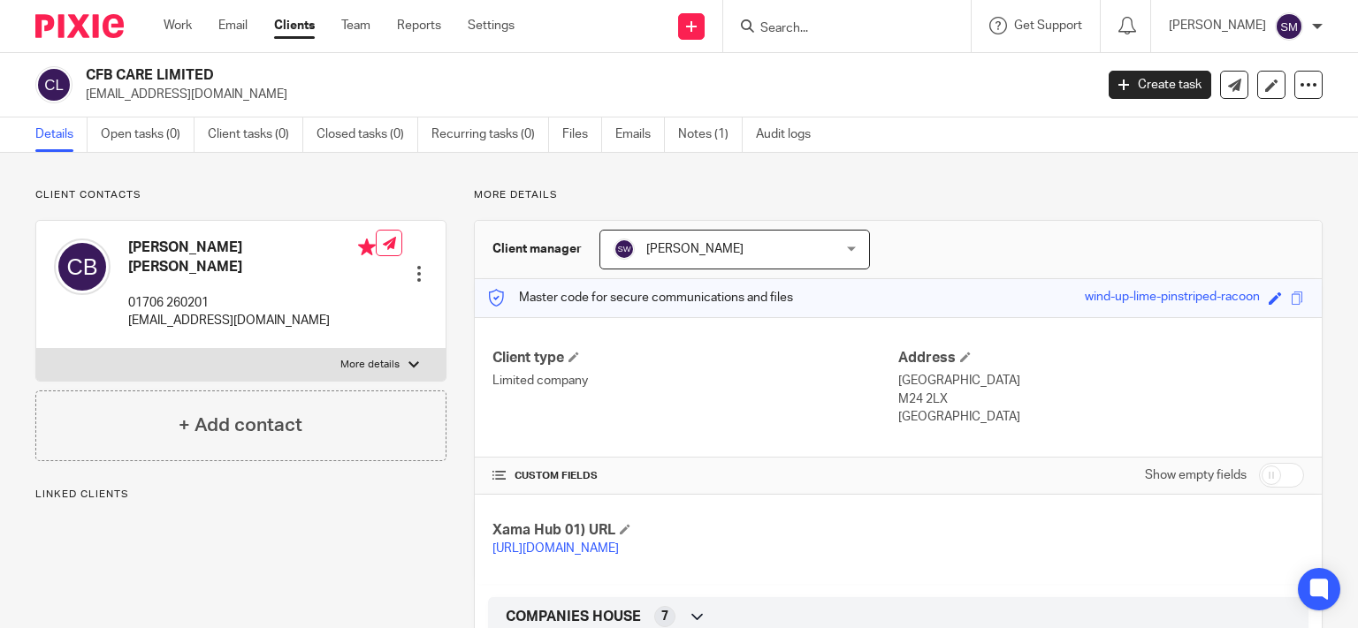
click at [223, 94] on p "[EMAIL_ADDRESS][DOMAIN_NAME]" at bounding box center [584, 95] width 996 height 18
click at [223, 94] on p "carolinebleakley@hotmail.co.uk" at bounding box center [584, 95] width 996 height 18
click at [772, 27] on input "Search" at bounding box center [837, 29] width 159 height 16
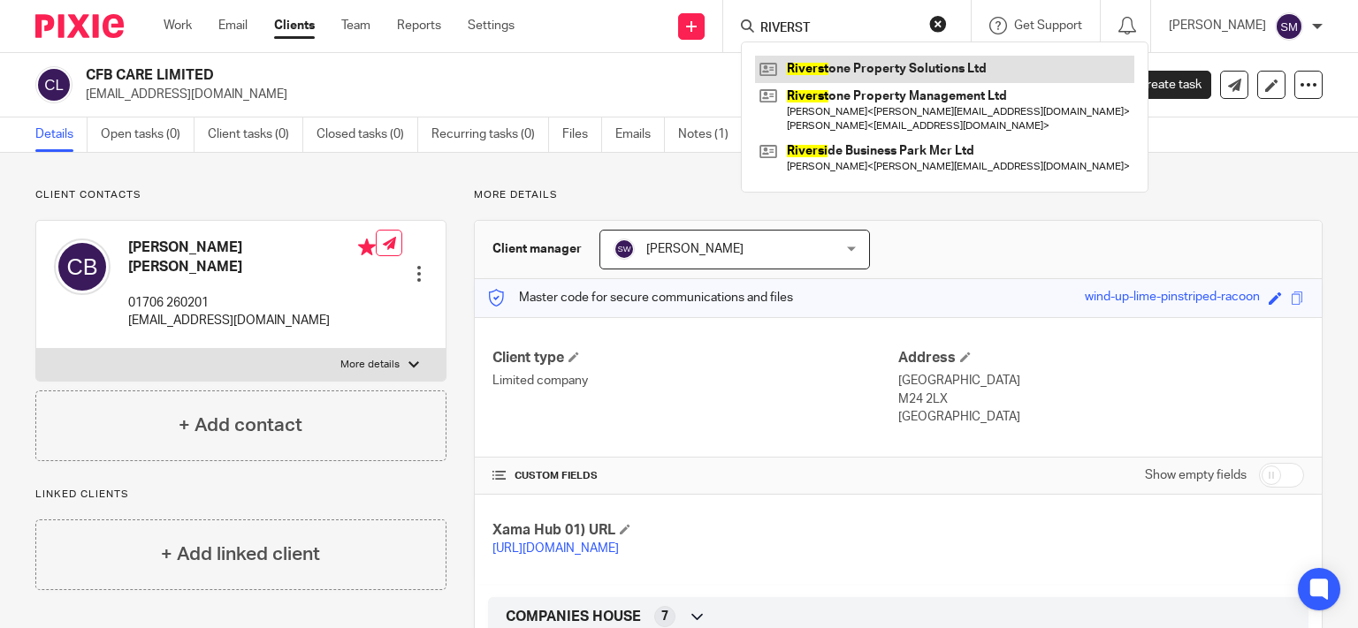
type input "RIVERST"
click at [921, 65] on link at bounding box center [944, 69] width 379 height 27
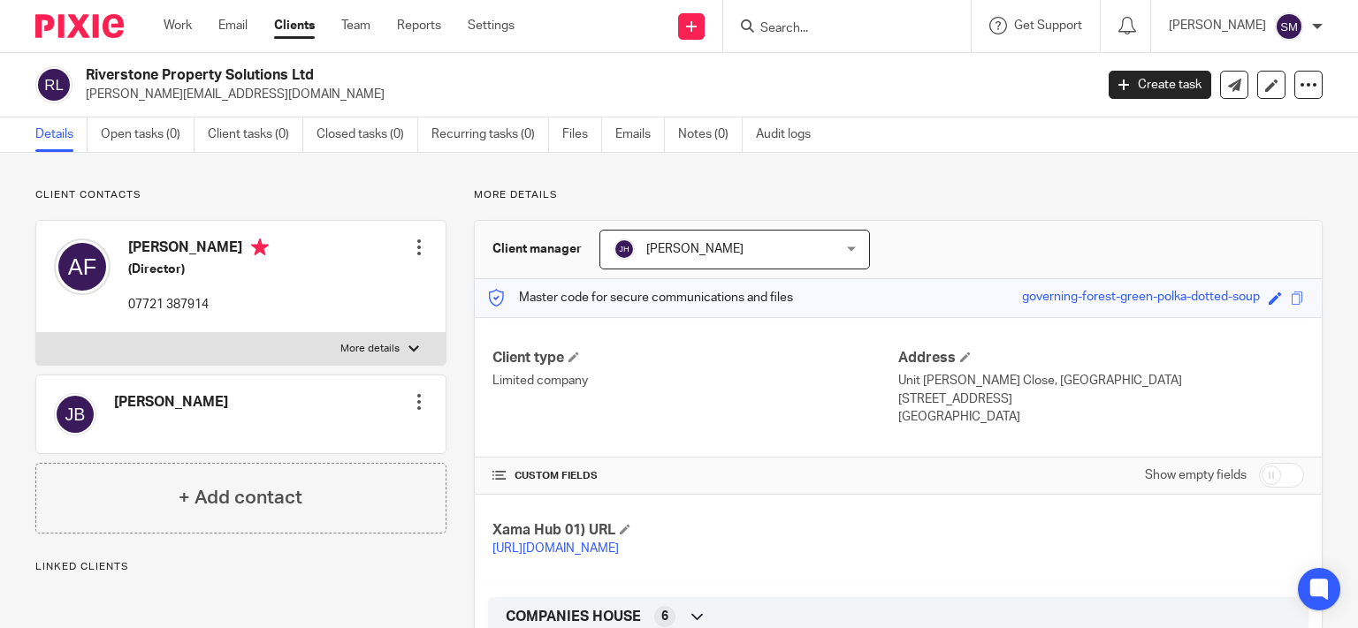
click at [1290, 473] on div "CUSTOM FIELDS Show empty fields" at bounding box center [898, 476] width 847 height 36
click at [1280, 476] on input "checkbox" at bounding box center [1281, 475] width 45 height 25
checkbox input "true"
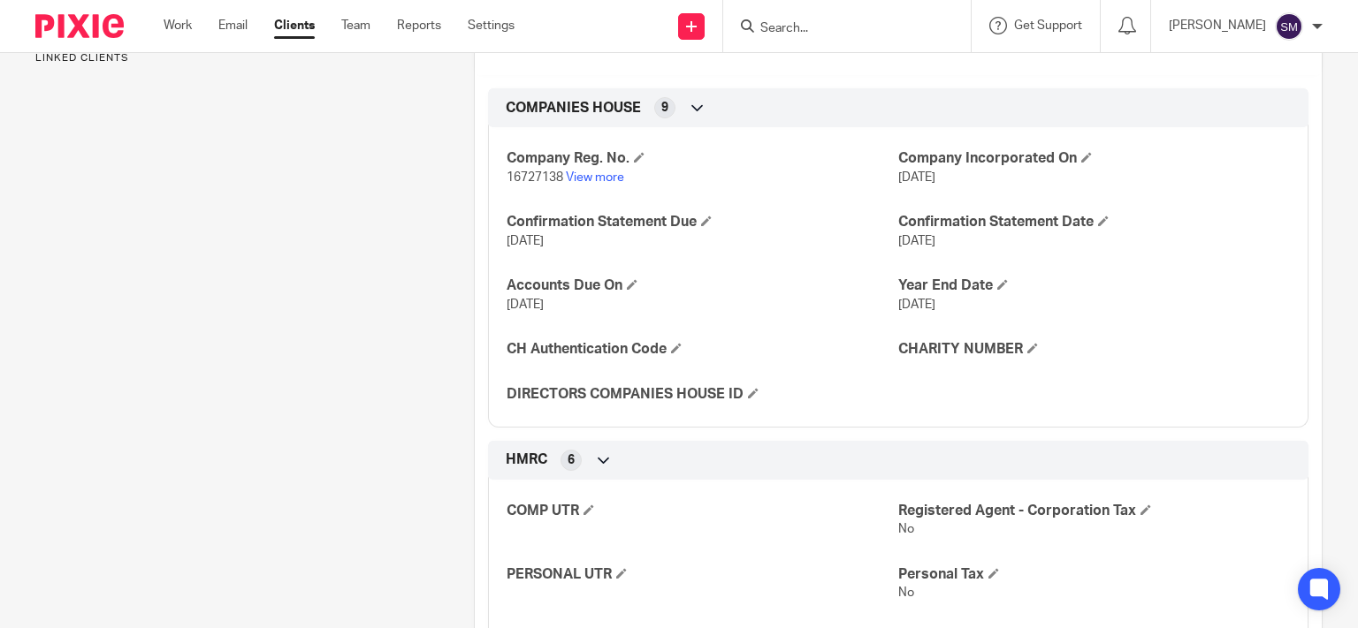
scroll to position [679, 0]
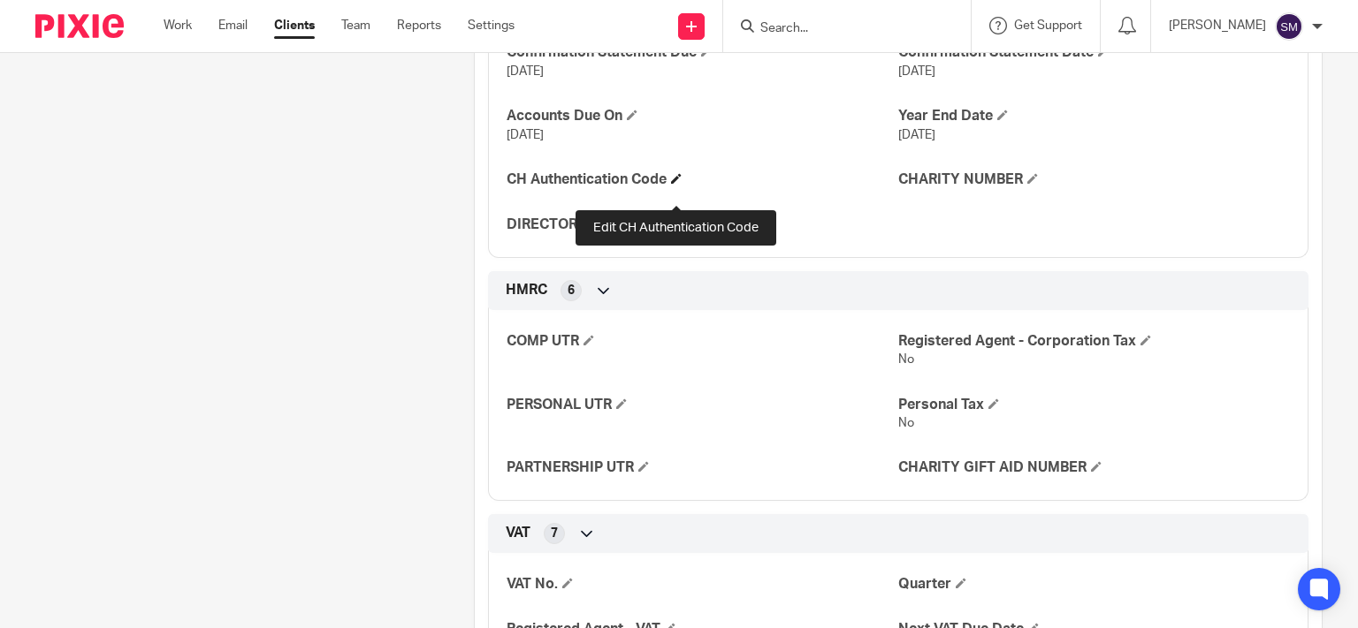
click at [678, 184] on span at bounding box center [676, 178] width 11 height 11
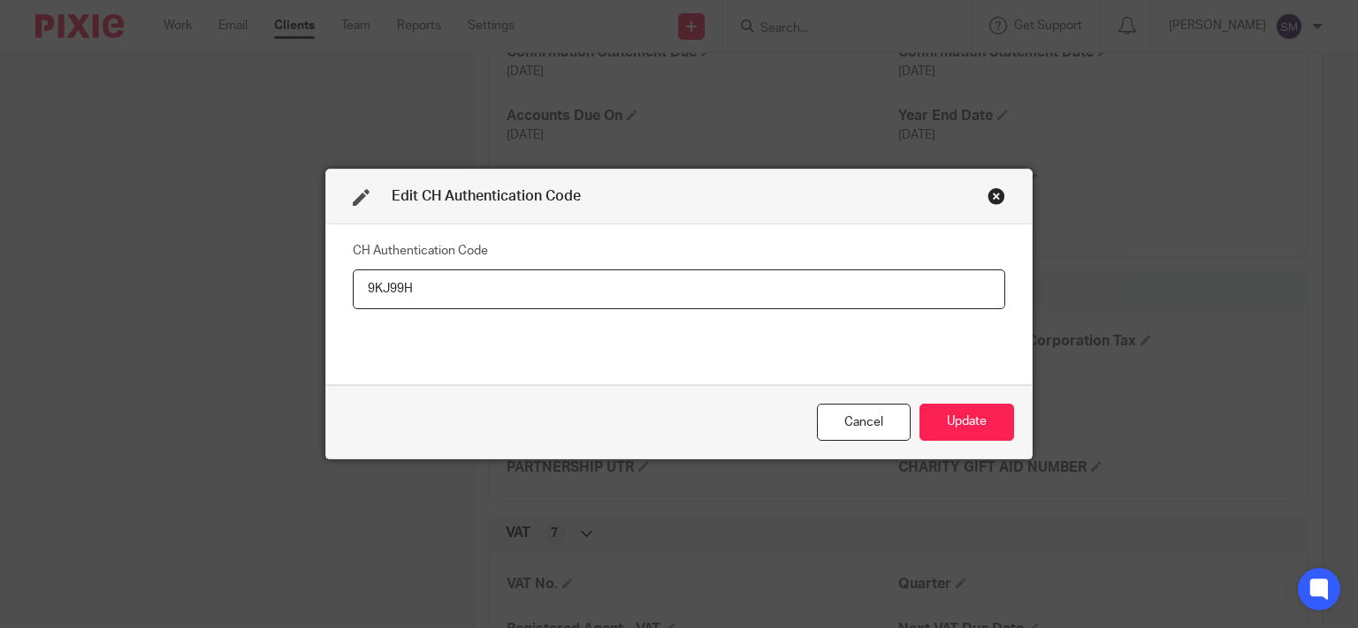
click at [490, 278] on input "9KJ99H" at bounding box center [679, 290] width 652 height 40
type input "9KJ99H"
click at [990, 428] on button "Update" at bounding box center [966, 423] width 95 height 38
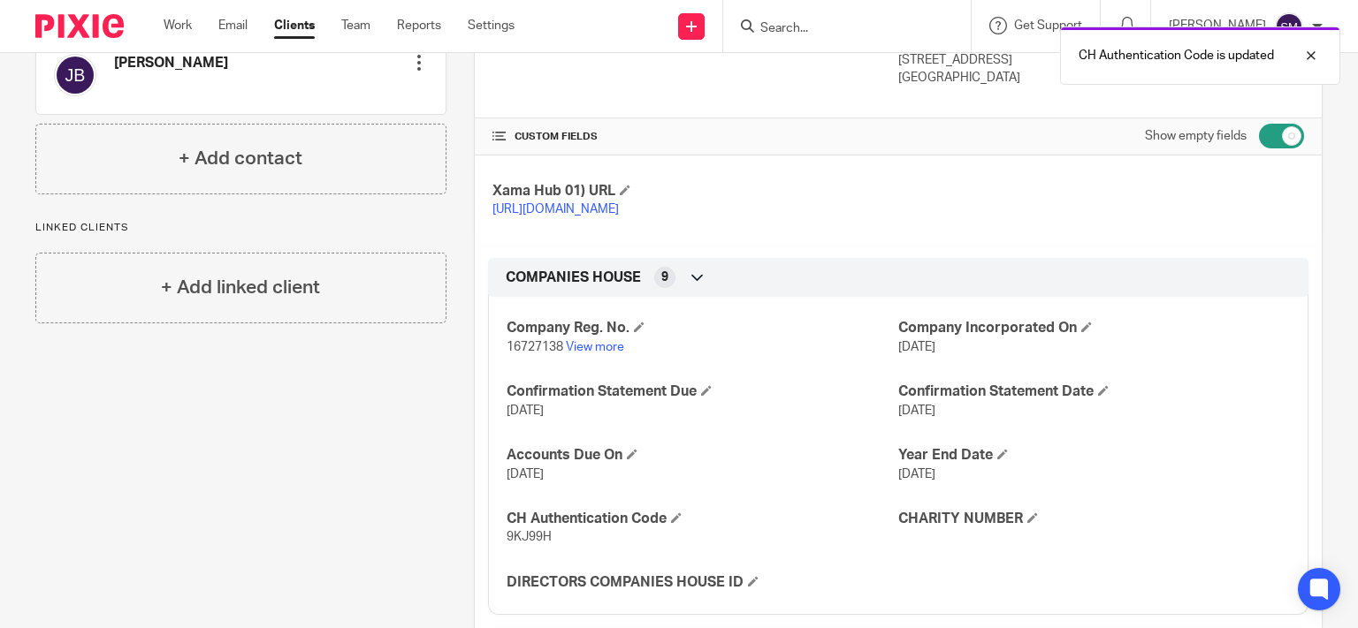
scroll to position [0, 0]
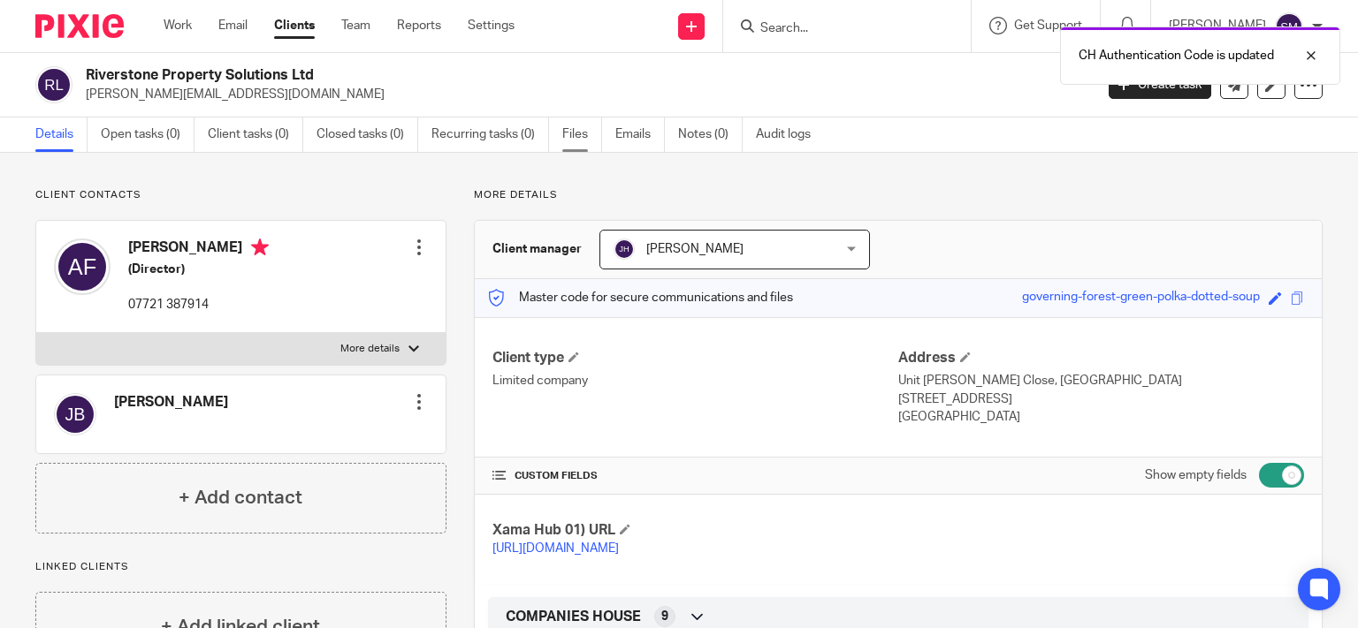
click at [577, 137] on link "Files" at bounding box center [582, 135] width 40 height 34
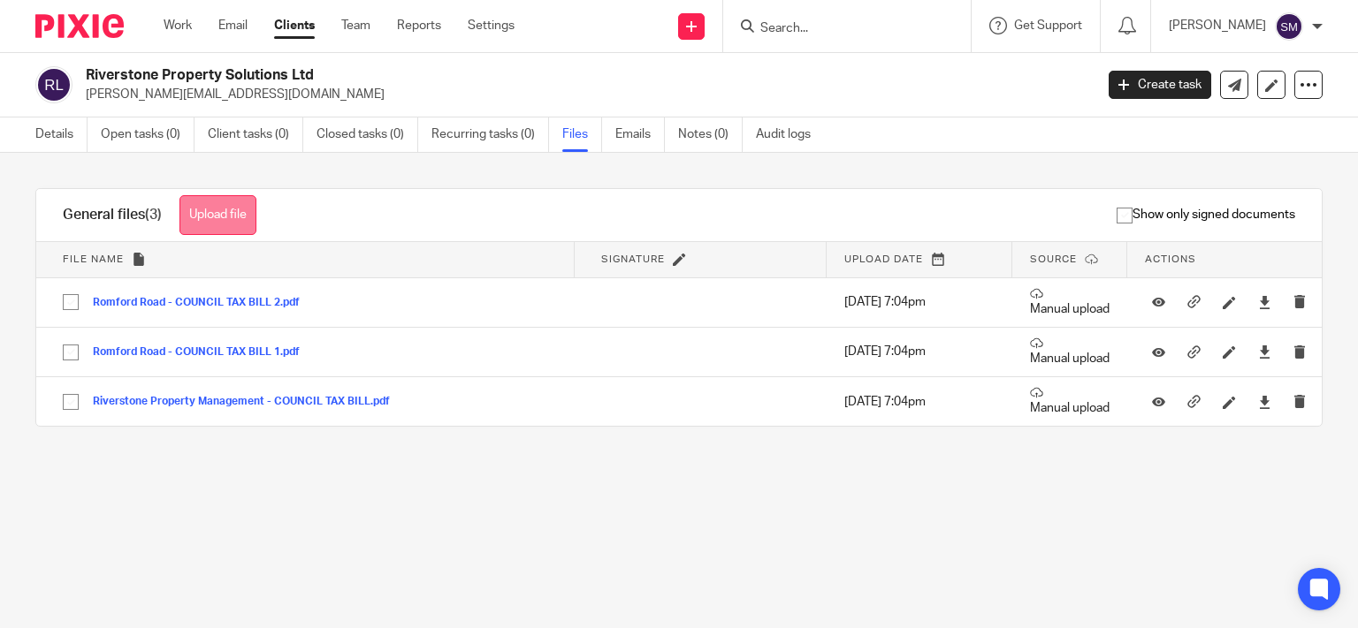
click at [219, 203] on button "Upload file" at bounding box center [217, 215] width 77 height 40
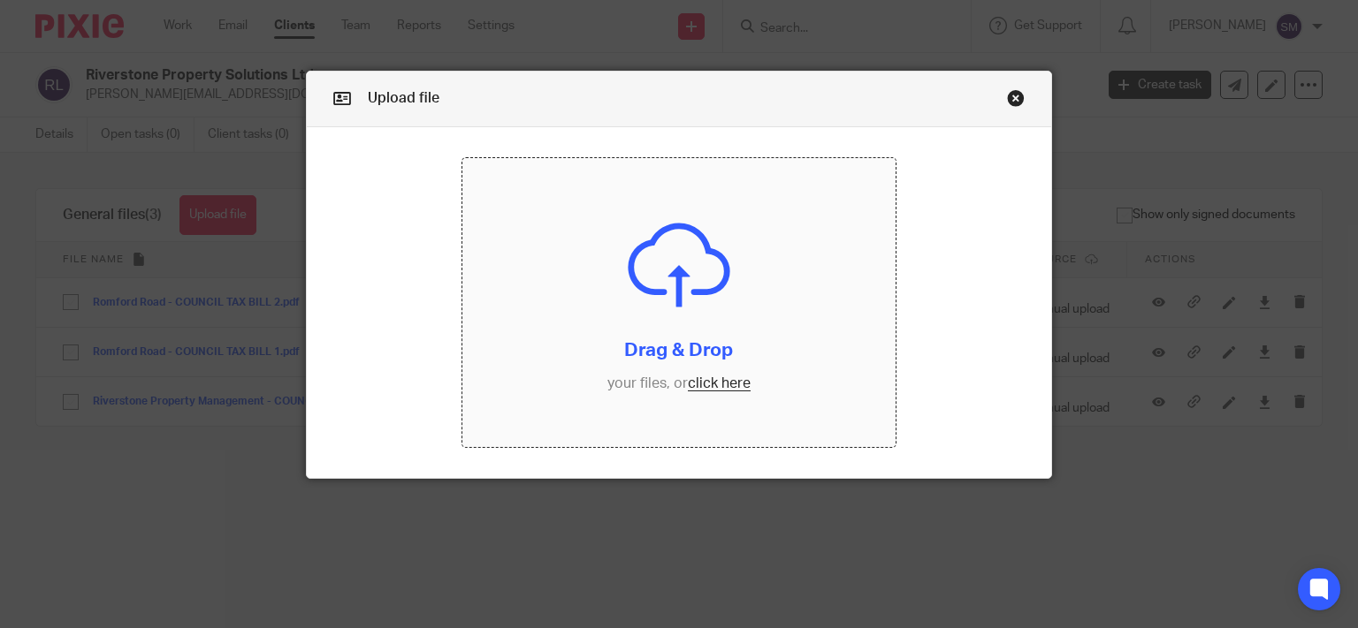
click at [687, 377] on input "file" at bounding box center [678, 302] width 433 height 289
click at [613, 327] on input "file" at bounding box center [678, 302] width 433 height 289
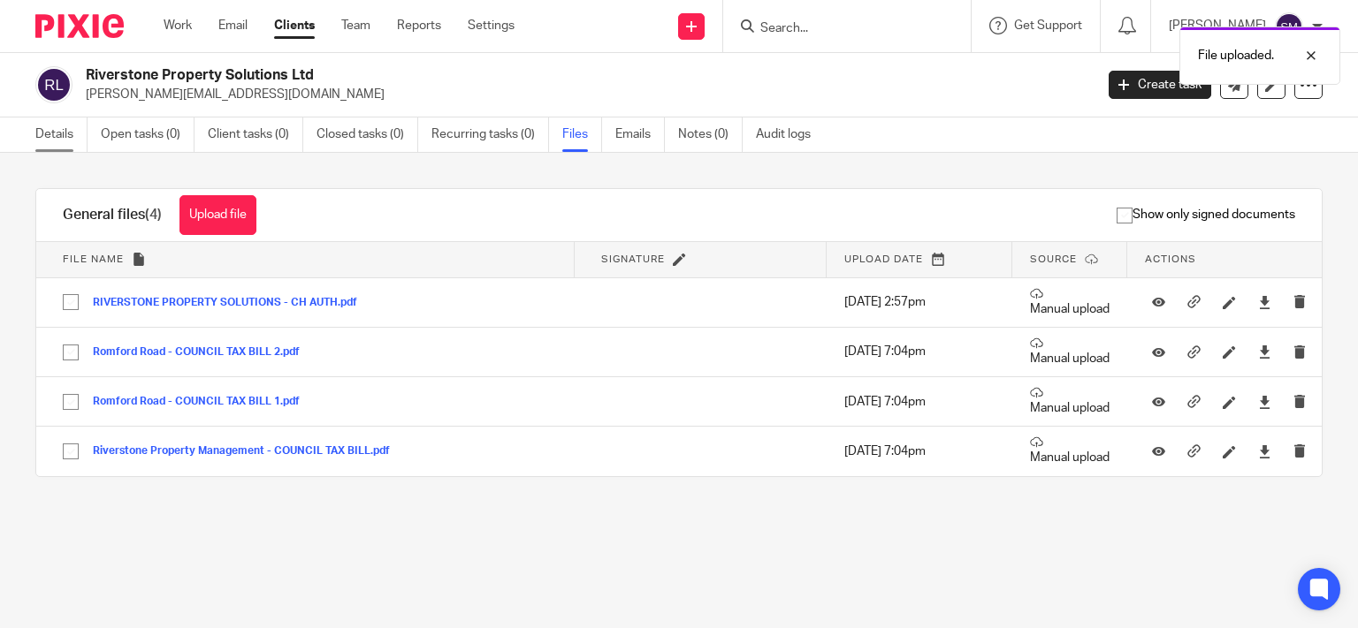
click at [42, 133] on link "Details" at bounding box center [61, 135] width 52 height 34
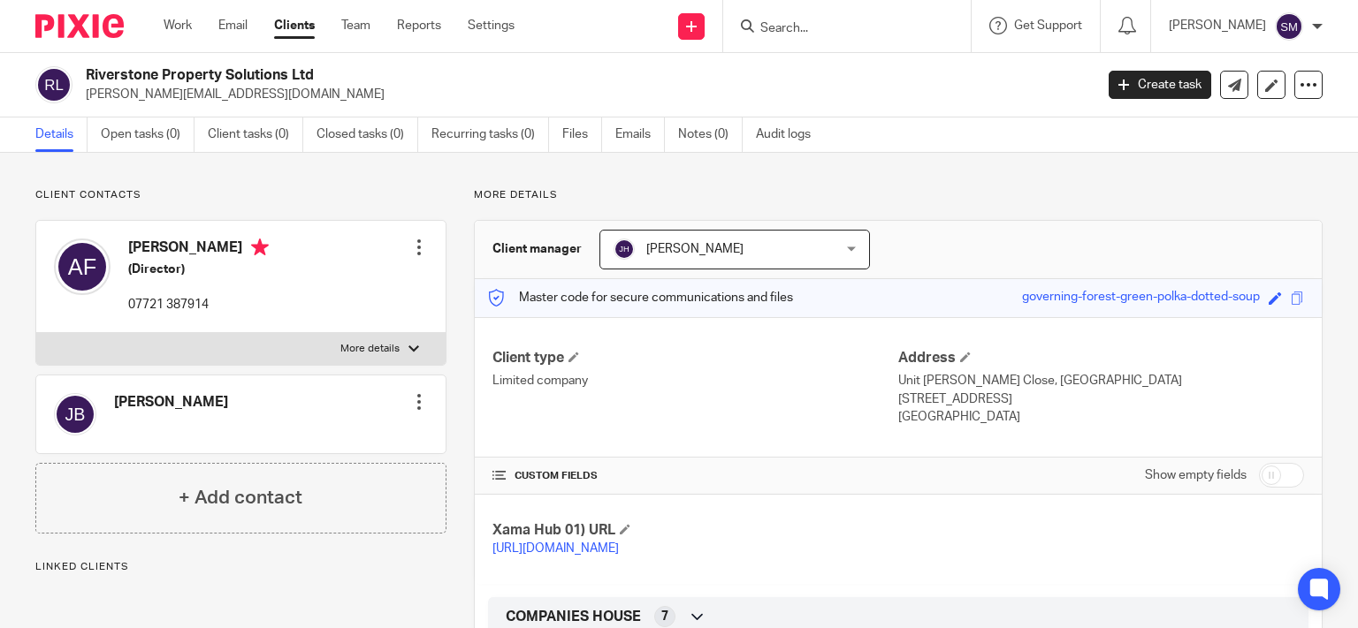
click at [1278, 487] on input "checkbox" at bounding box center [1281, 475] width 45 height 25
checkbox input "true"
click at [694, 129] on link "Notes (0)" at bounding box center [710, 135] width 65 height 34
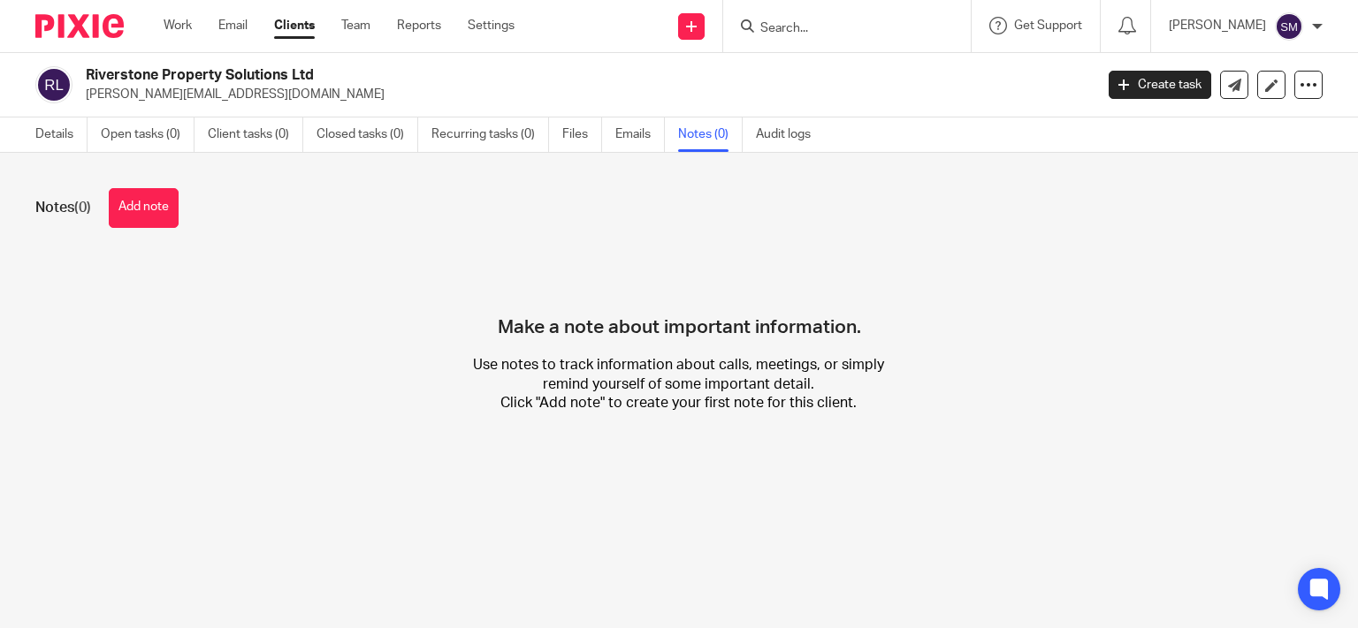
click at [145, 202] on button "Add note" at bounding box center [144, 208] width 70 height 40
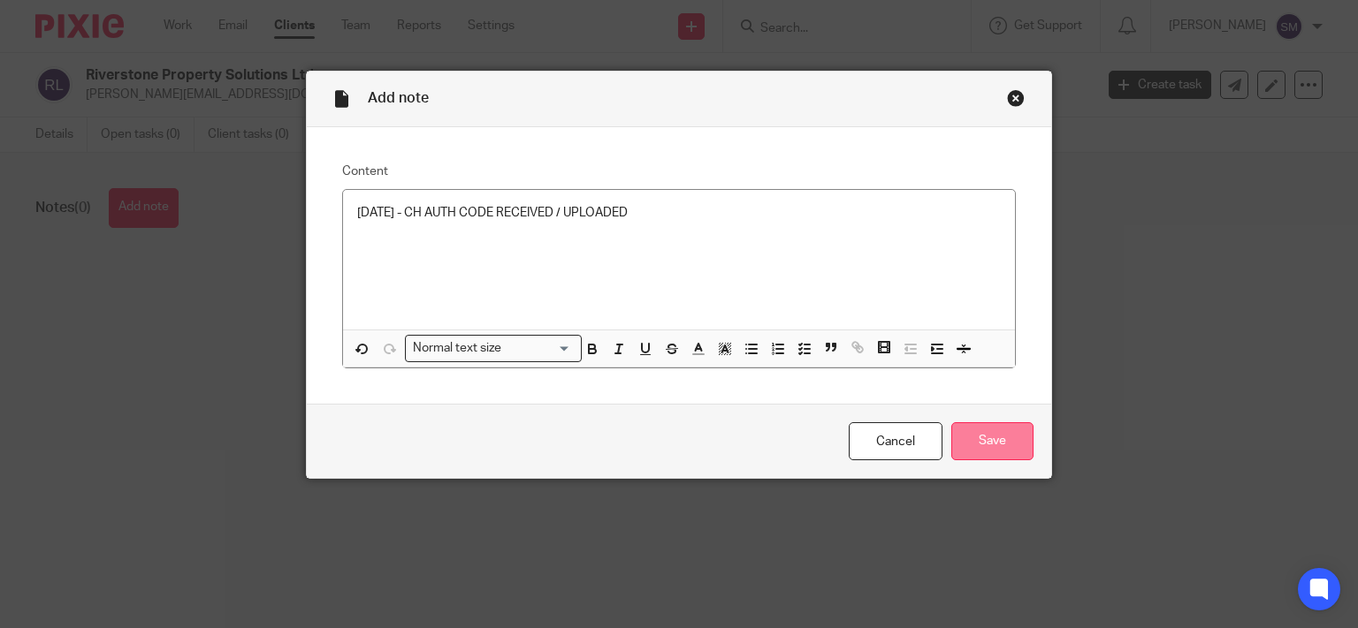
click at [987, 432] on input "Save" at bounding box center [992, 441] width 82 height 38
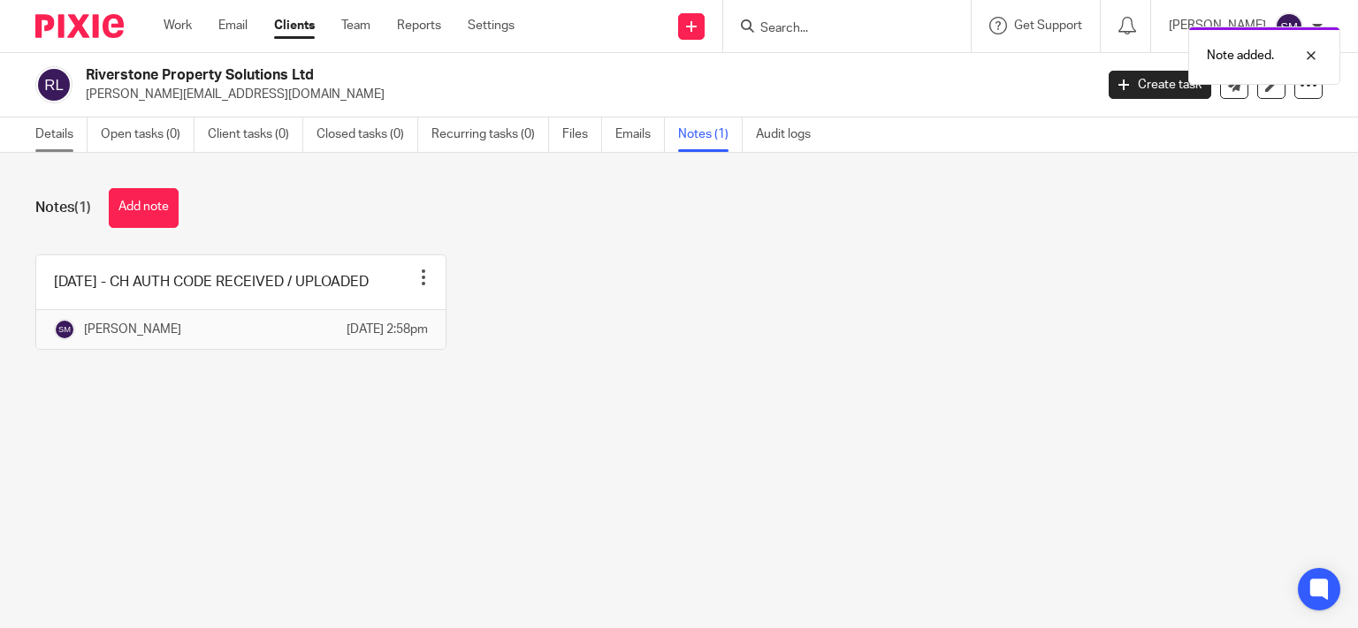
click at [51, 133] on link "Details" at bounding box center [61, 135] width 52 height 34
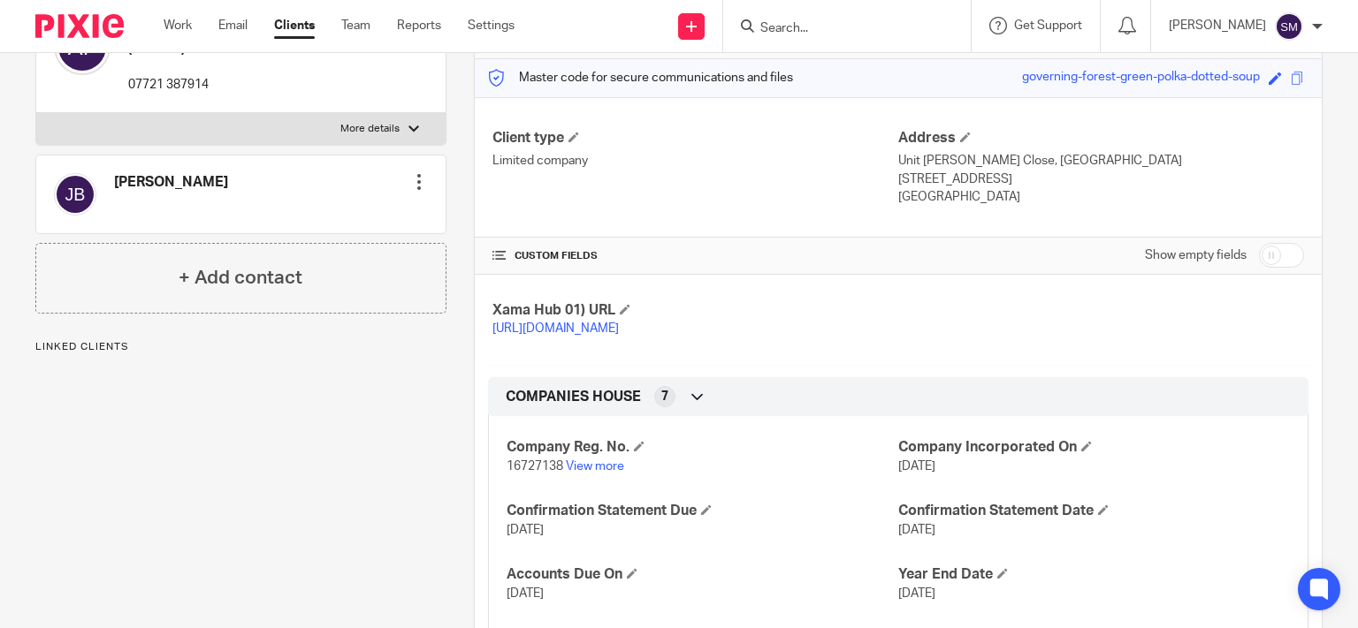
scroll to position [85, 0]
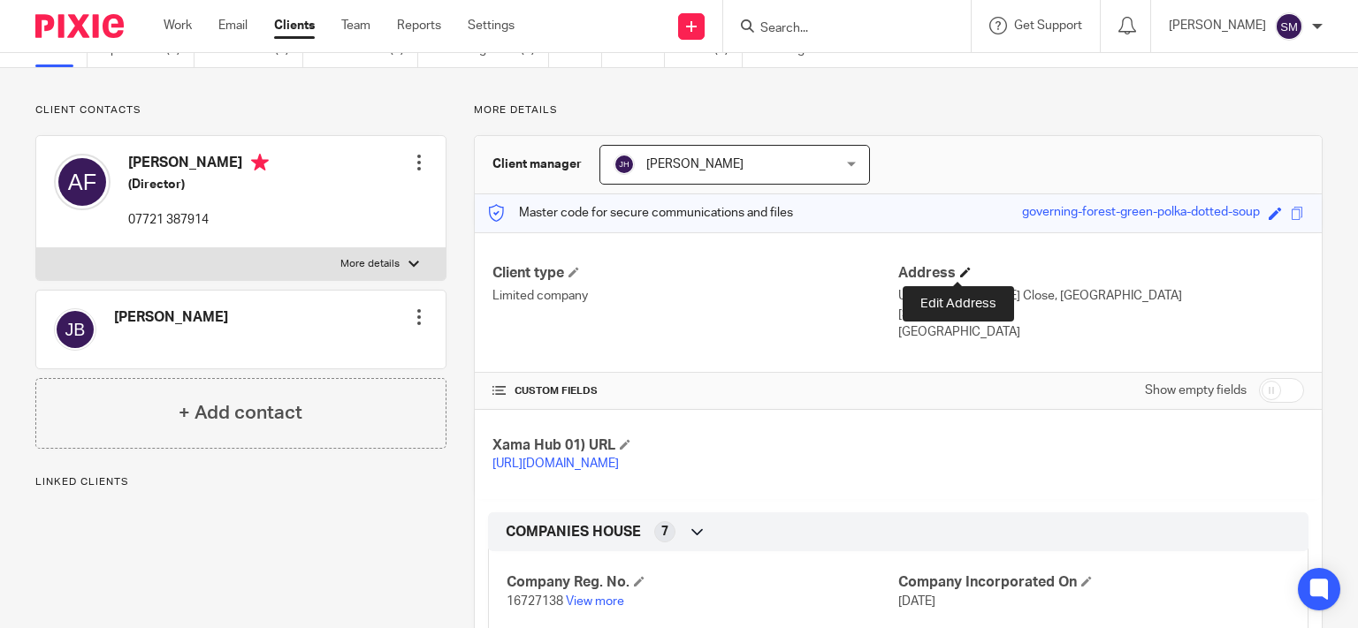
click at [960, 270] on span at bounding box center [965, 272] width 11 height 11
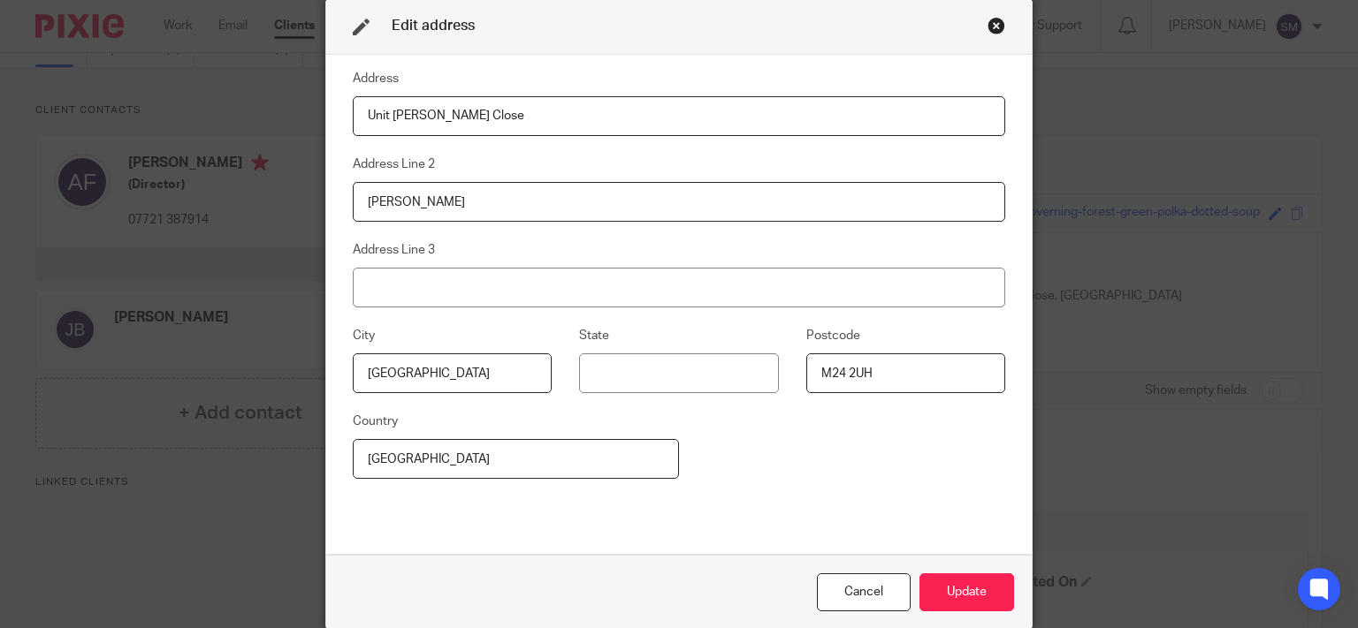
drag, startPoint x: 387, startPoint y: 94, endPoint x: 0, endPoint y: 80, distance: 387.4
click at [353, 96] on input "Unit C-D Hanson Close" at bounding box center [679, 116] width 652 height 40
type input "BRULIMAR HOUSE, JUBILEE ROAD"
click at [908, 373] on input "M24 2UH" at bounding box center [905, 374] width 199 height 40
type input "M24 2LX"
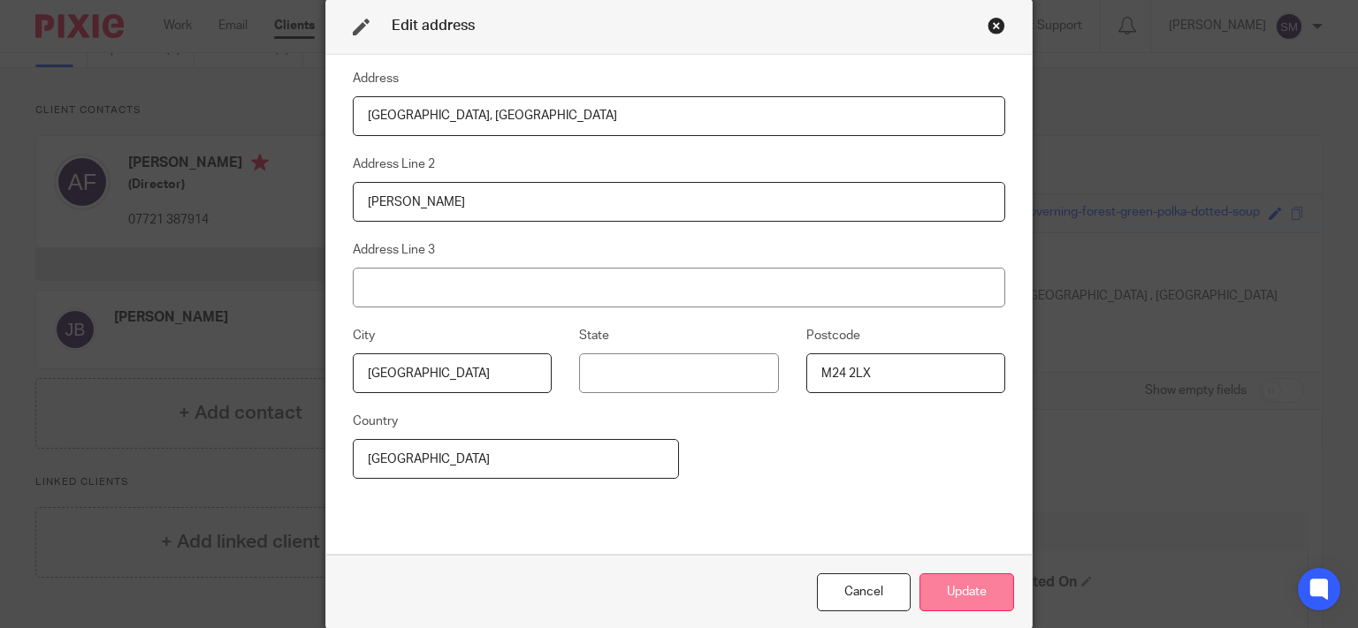
click at [1005, 584] on button "Update" at bounding box center [966, 593] width 95 height 38
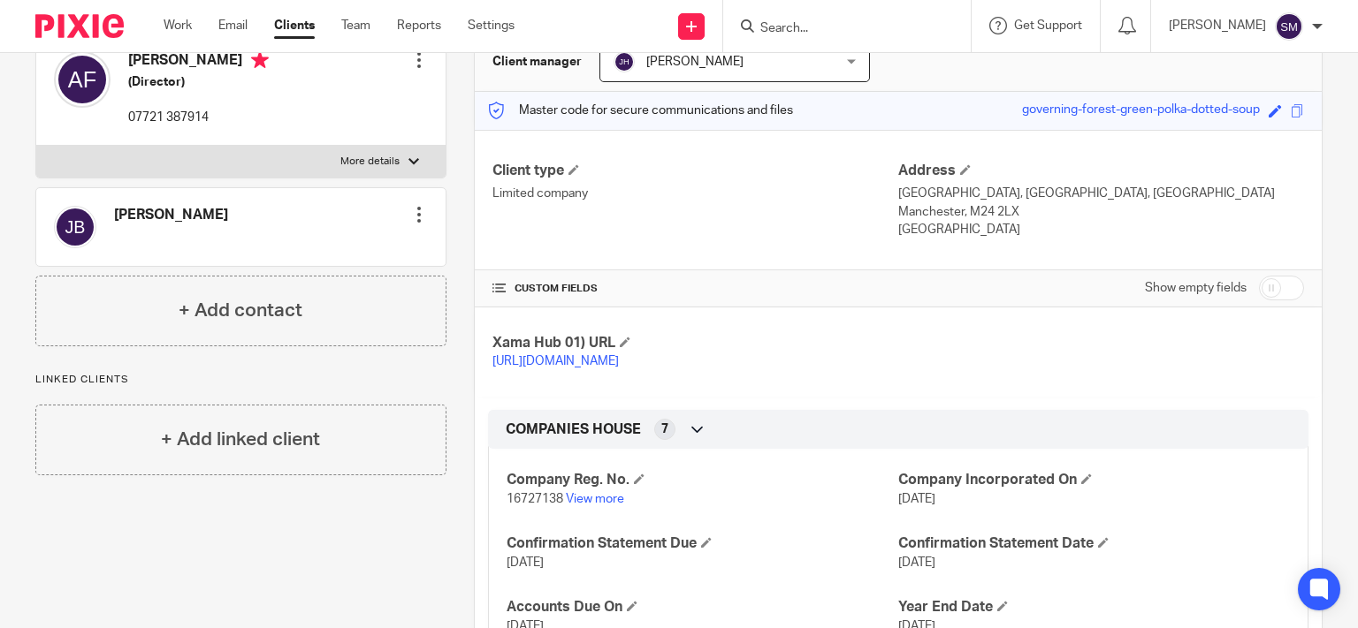
scroll to position [170, 0]
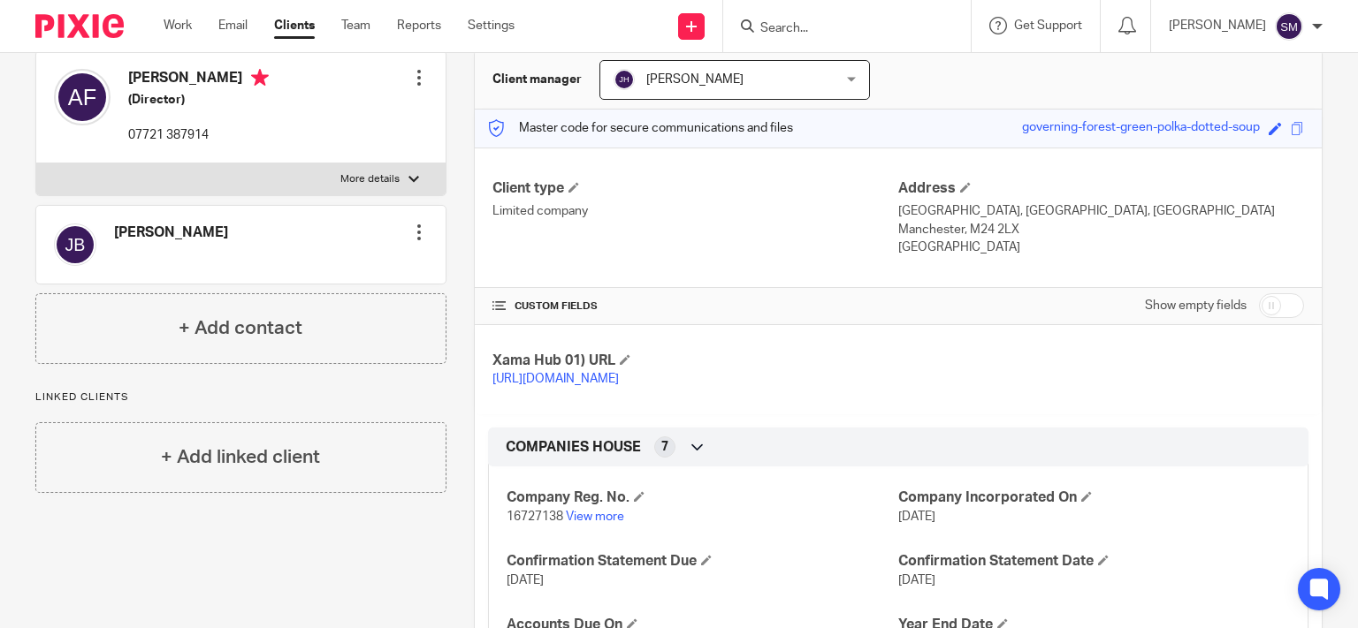
click at [543, 523] on span "16727138" at bounding box center [534, 517] width 57 height 12
copy p "16727138"
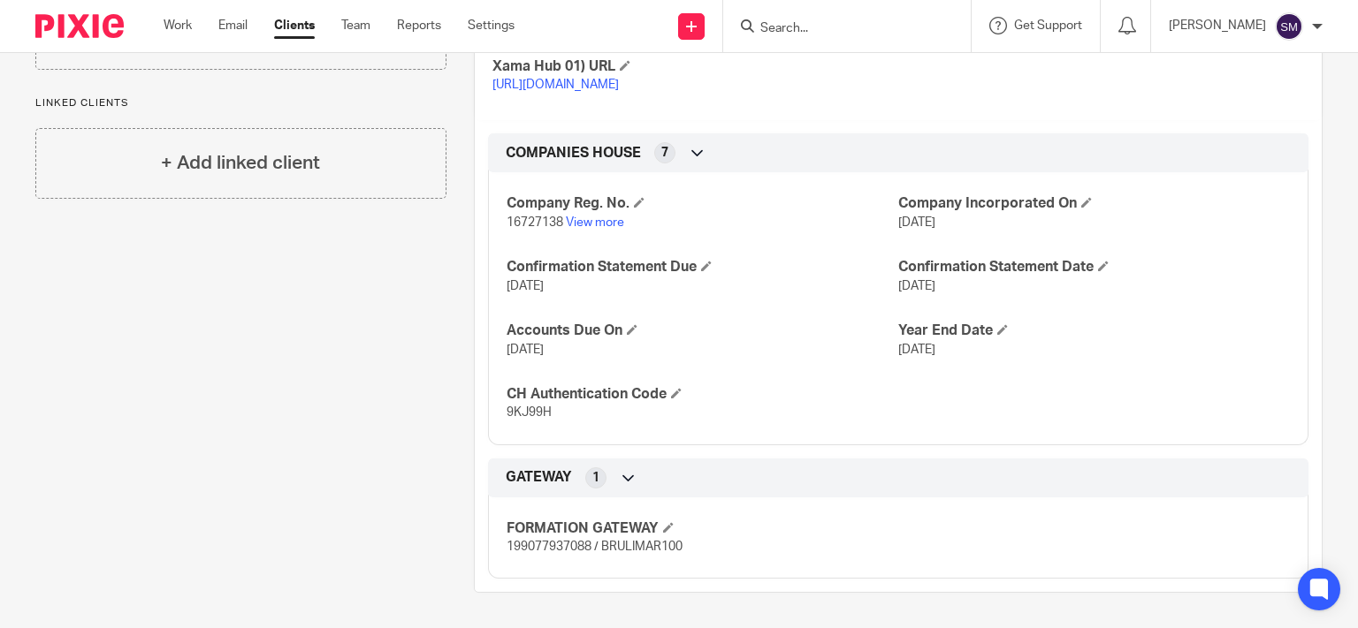
click at [521, 415] on span "9KJ99H" at bounding box center [528, 413] width 45 height 12
click at [522, 415] on span "9KJ99H" at bounding box center [528, 413] width 45 height 12
copy span "9KJ99H"
click at [828, 34] on input "Search" at bounding box center [837, 29] width 159 height 16
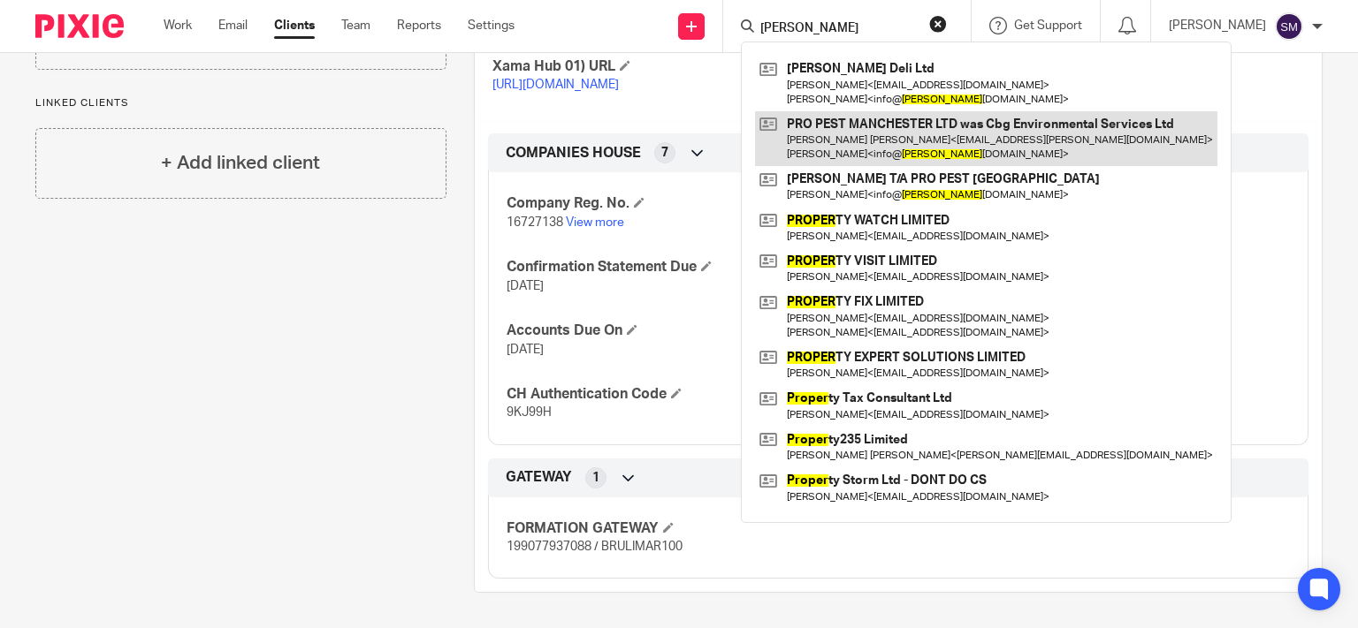
type input "PROPES"
drag, startPoint x: 971, startPoint y: 139, endPoint x: 993, endPoint y: 141, distance: 22.2
click at [971, 140] on link at bounding box center [986, 138] width 462 height 55
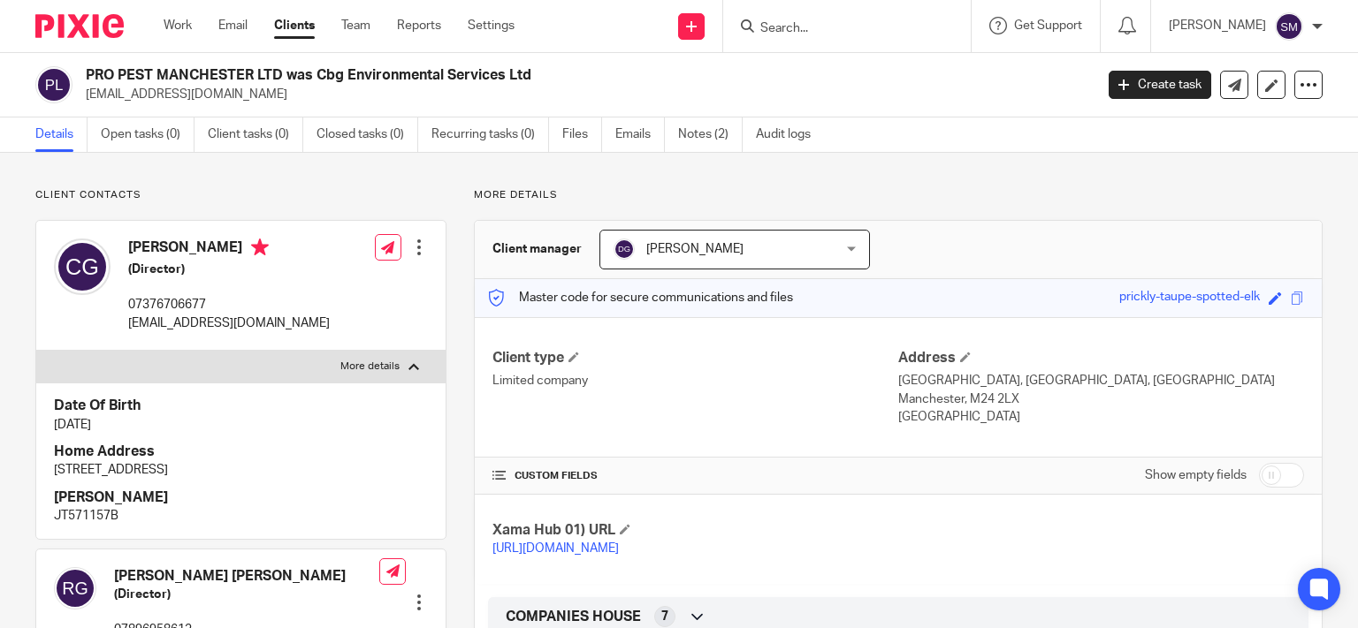
click at [240, 100] on p "info@propestmanchester.co.uk" at bounding box center [584, 95] width 996 height 18
drag, startPoint x: 259, startPoint y: 70, endPoint x: 129, endPoint y: 72, distance: 130.0
click at [86, 72] on h2 "PRO PEST MANCHESTER LTD was Cbg Environmental Services Ltd" at bounding box center [484, 75] width 797 height 19
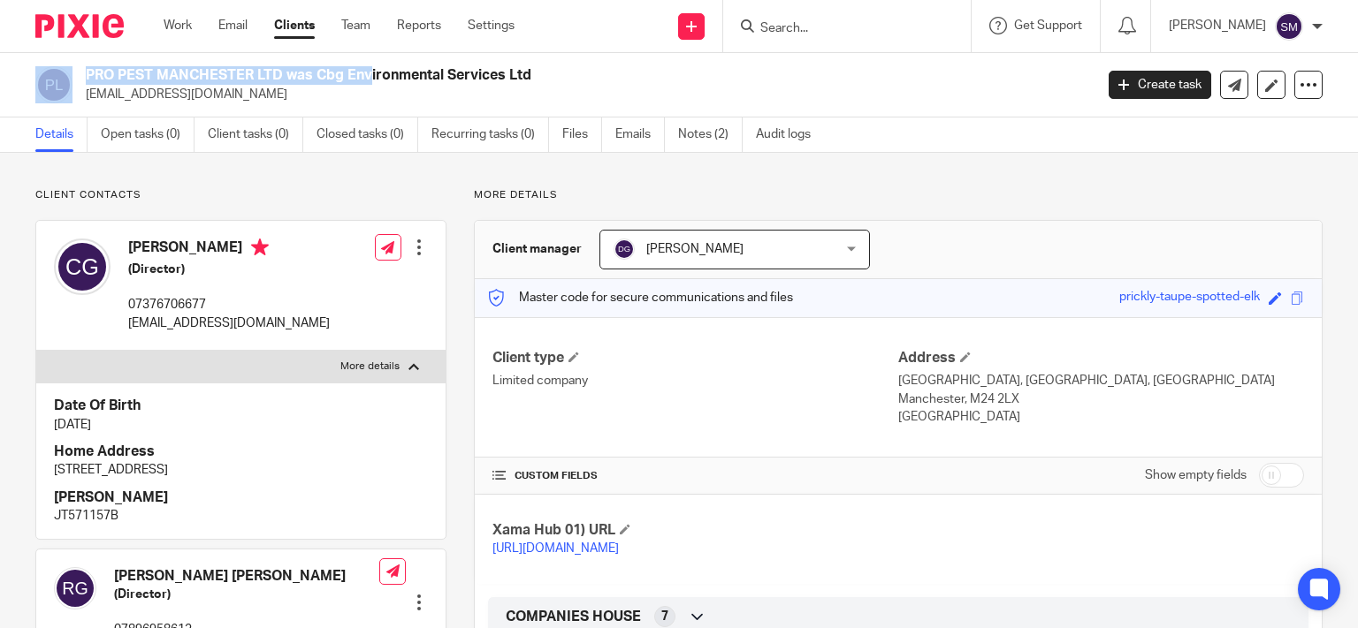
copy div "PRO PEST MANCHESTER"
drag, startPoint x: 252, startPoint y: 469, endPoint x: 66, endPoint y: 469, distance: 185.6
click at [36, 465] on div "Date Of Birth 24 May 1990 Home Address 8 GLOUCESTER AVE, OL10 2PU NINO JT571157B" at bounding box center [240, 461] width 409 height 156
drag, startPoint x: 104, startPoint y: 164, endPoint x: 118, endPoint y: 203, distance: 42.2
click at [118, 203] on div "Client contacts Curt James Graham (Director) 07376706677 info@propestmanchester…" at bounding box center [240, 497] width 411 height 619
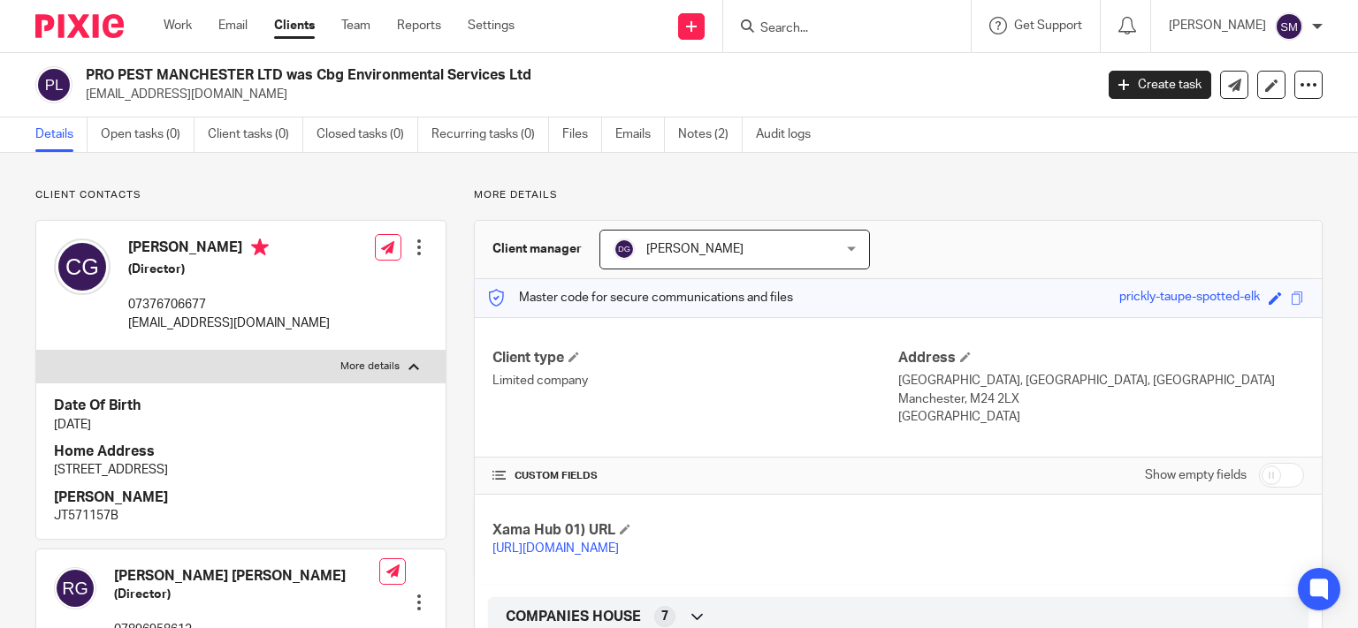
drag, startPoint x: 156, startPoint y: 469, endPoint x: 35, endPoint y: 467, distance: 121.1
click at [36, 467] on div "Date Of Birth 24 May 1990 Home Address 8 GLOUCESTER AVE, OL10 2PU NINO JT571157B" at bounding box center [240, 461] width 409 height 156
copy p "8 GLOUCESTER AVE, OL10 2PU"
click at [790, 34] on input "Search" at bounding box center [837, 29] width 159 height 16
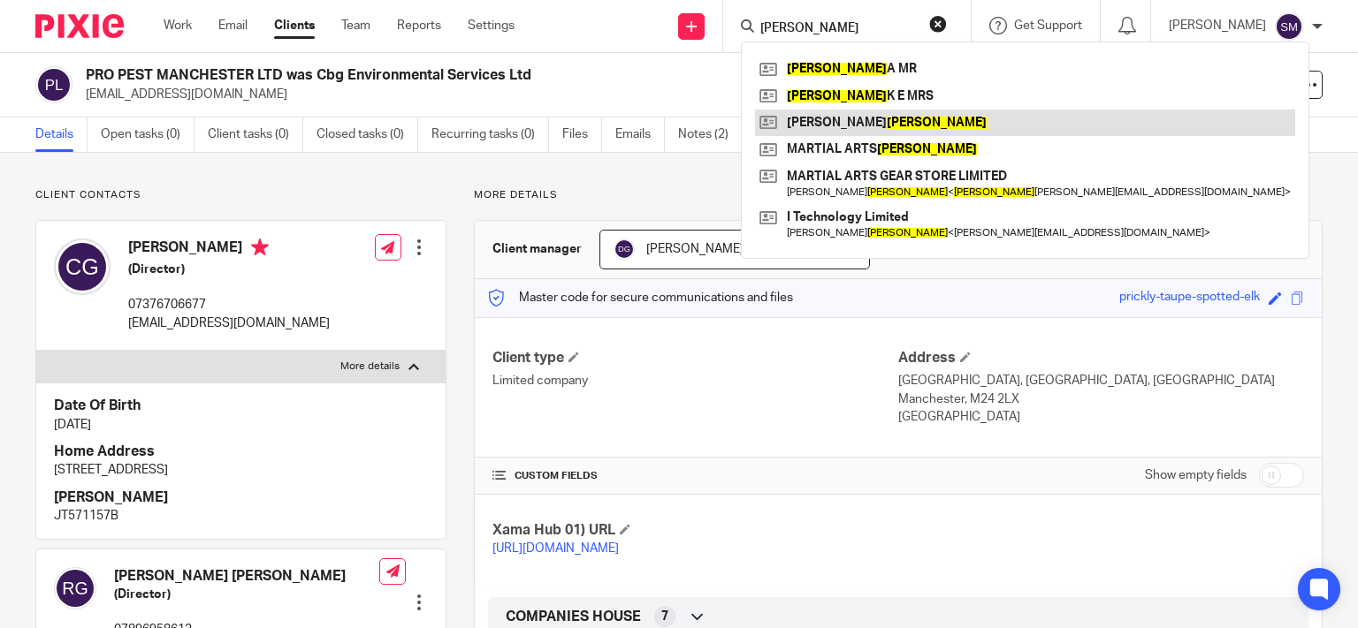
type input "scriver"
click at [913, 127] on link at bounding box center [1025, 123] width 540 height 27
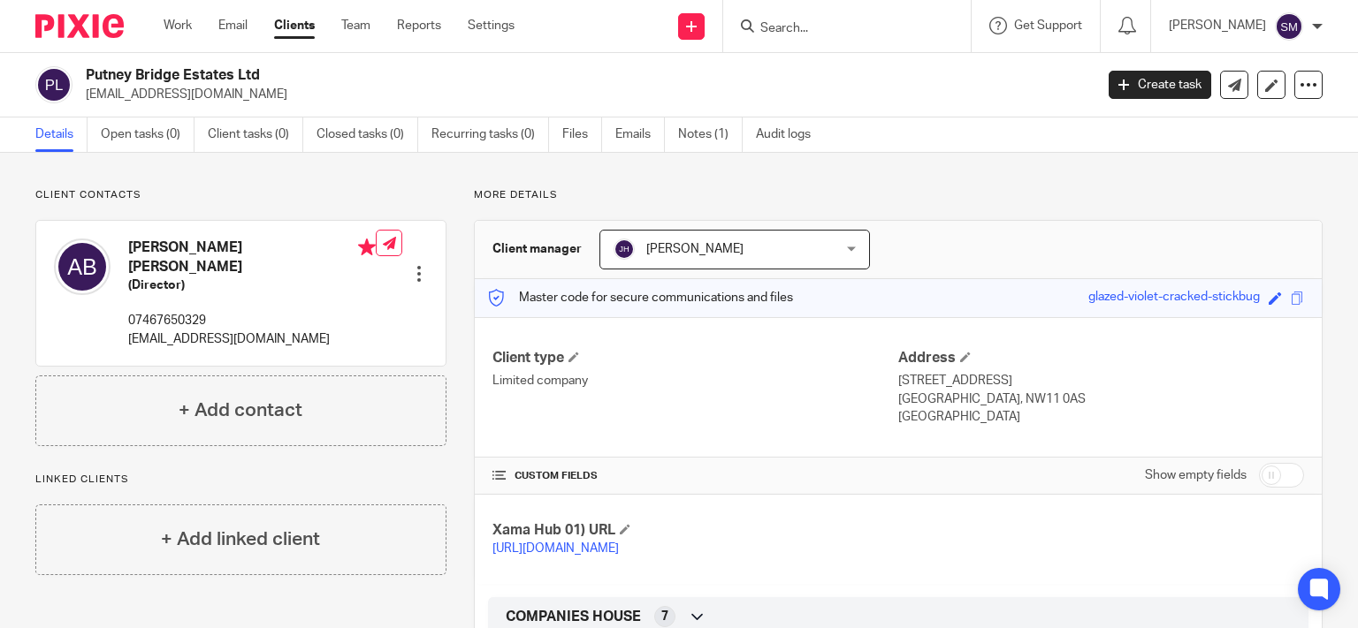
click at [787, 24] on input "Search" at bounding box center [837, 29] width 159 height 16
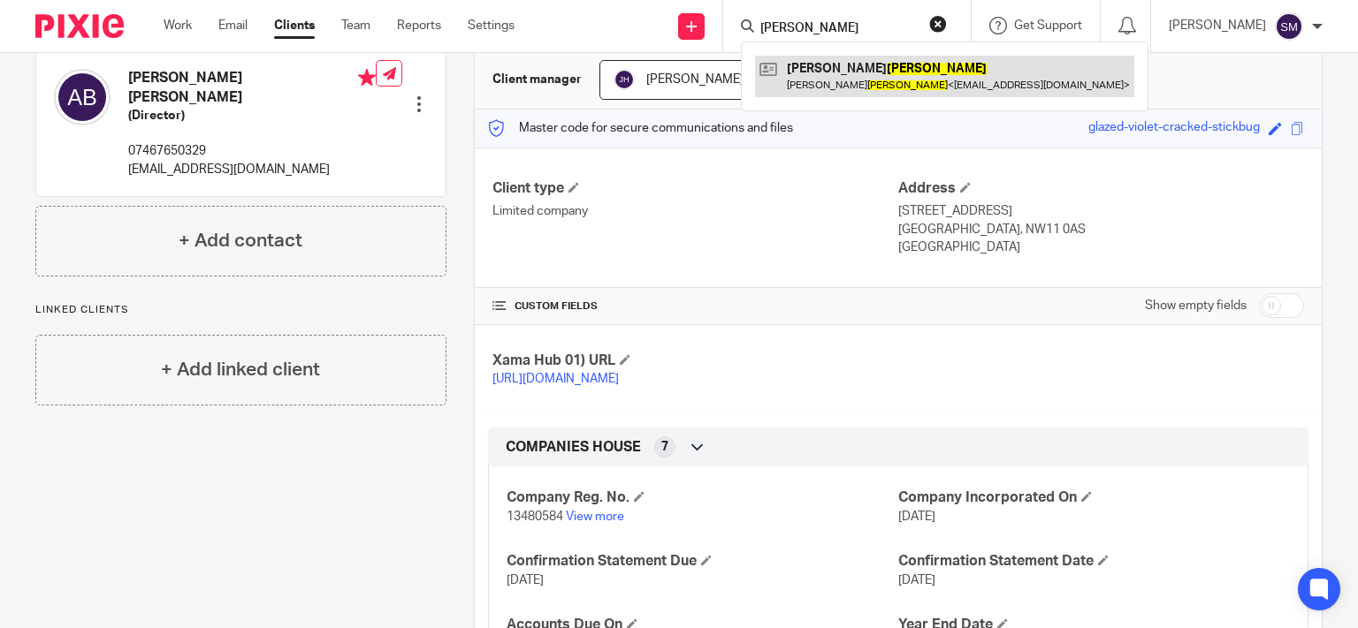
type input "[PERSON_NAME]"
click at [880, 84] on link at bounding box center [944, 76] width 379 height 41
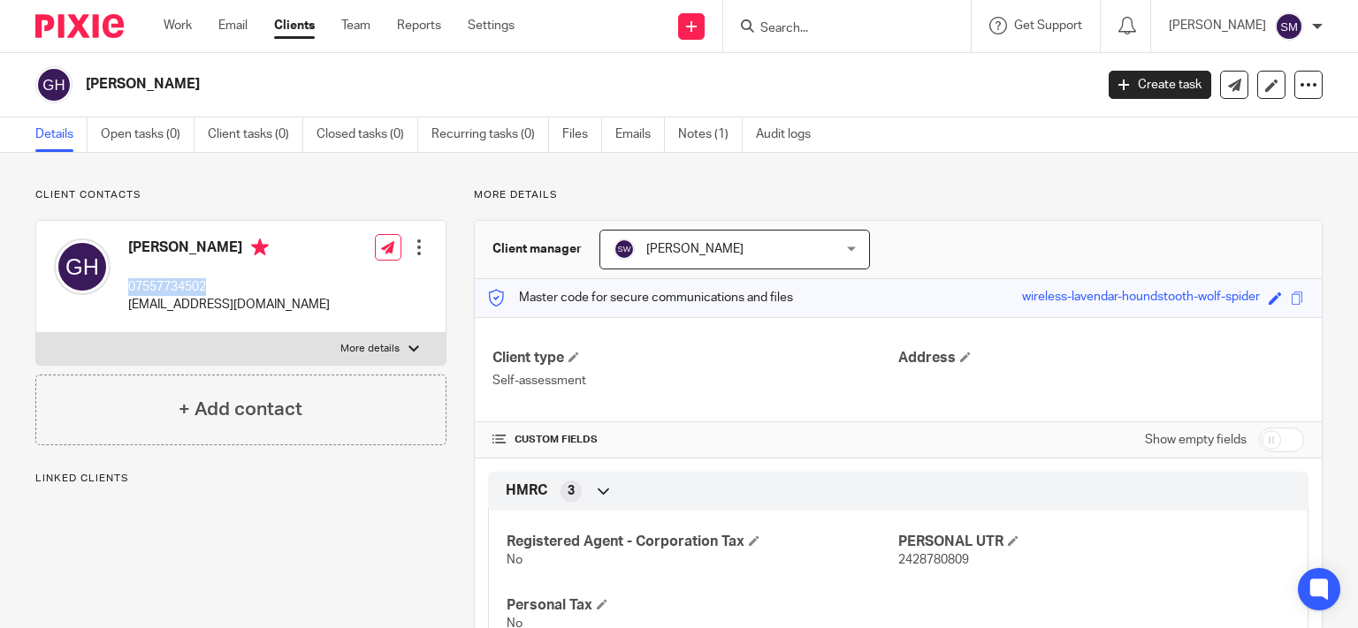
drag, startPoint x: 163, startPoint y: 288, endPoint x: 174, endPoint y: 293, distance: 12.3
click at [796, 32] on input "Search" at bounding box center [837, 29] width 159 height 16
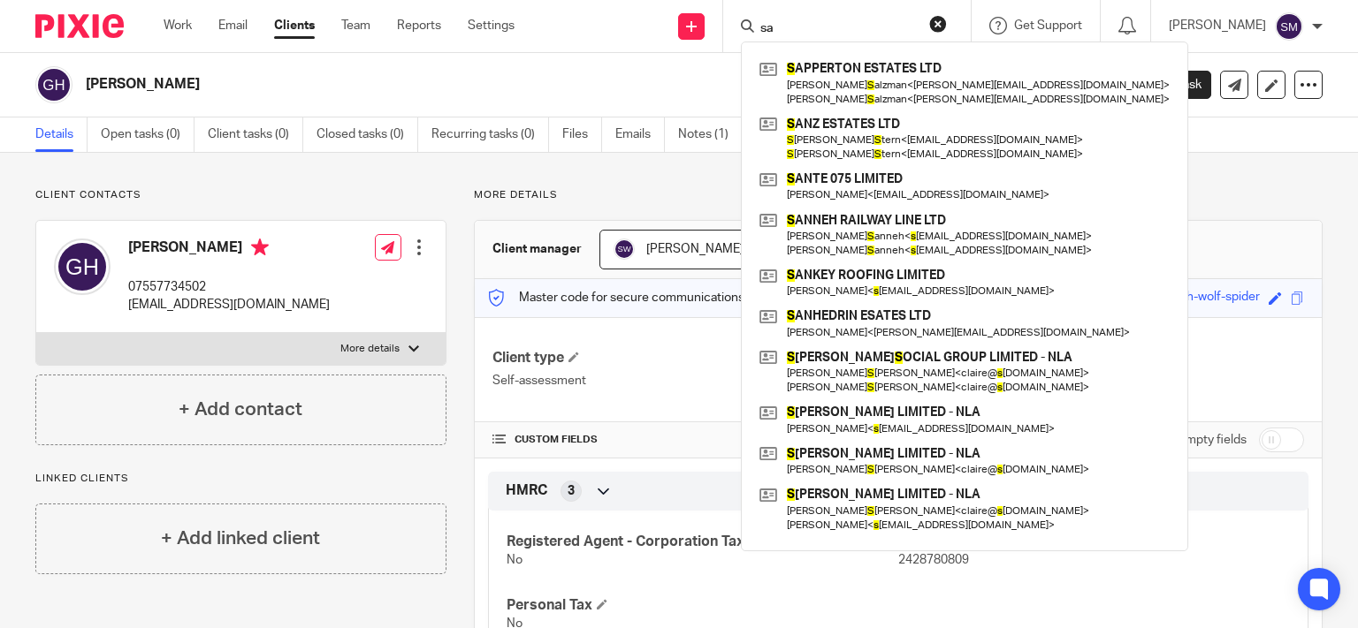
type input "s"
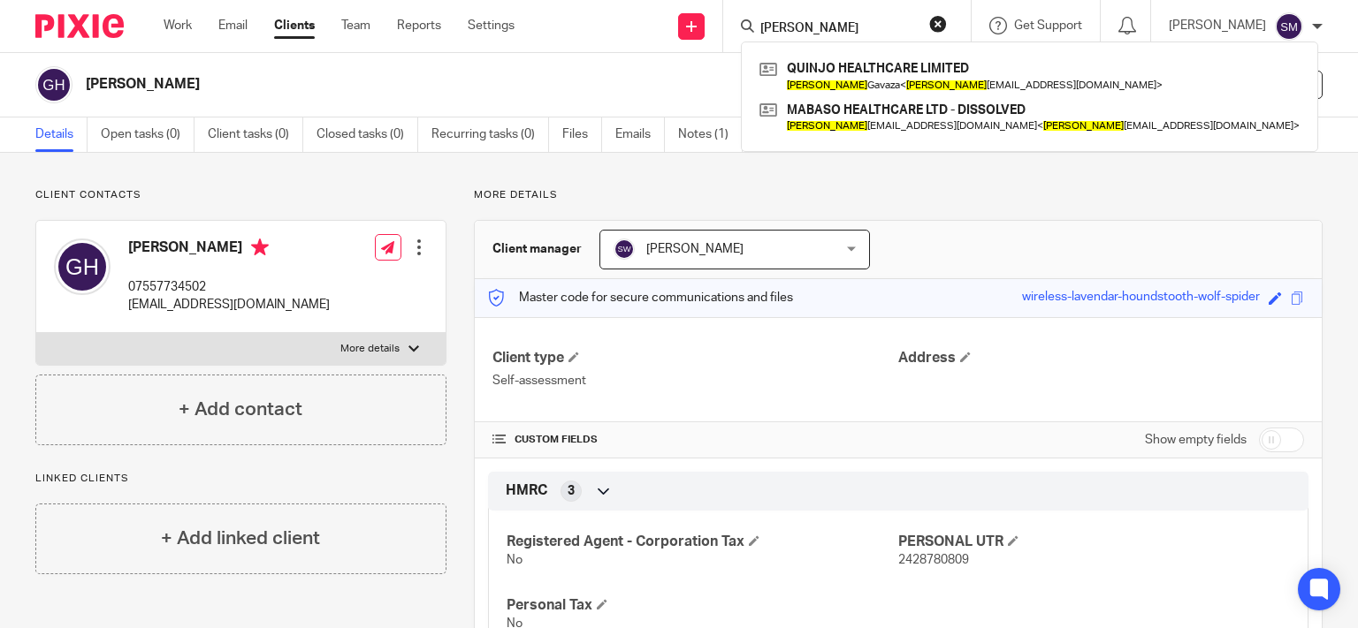
drag, startPoint x: 758, startPoint y: 23, endPoint x: 590, endPoint y: 7, distance: 169.6
click at [758, 23] on input "joyce" at bounding box center [837, 29] width 159 height 16
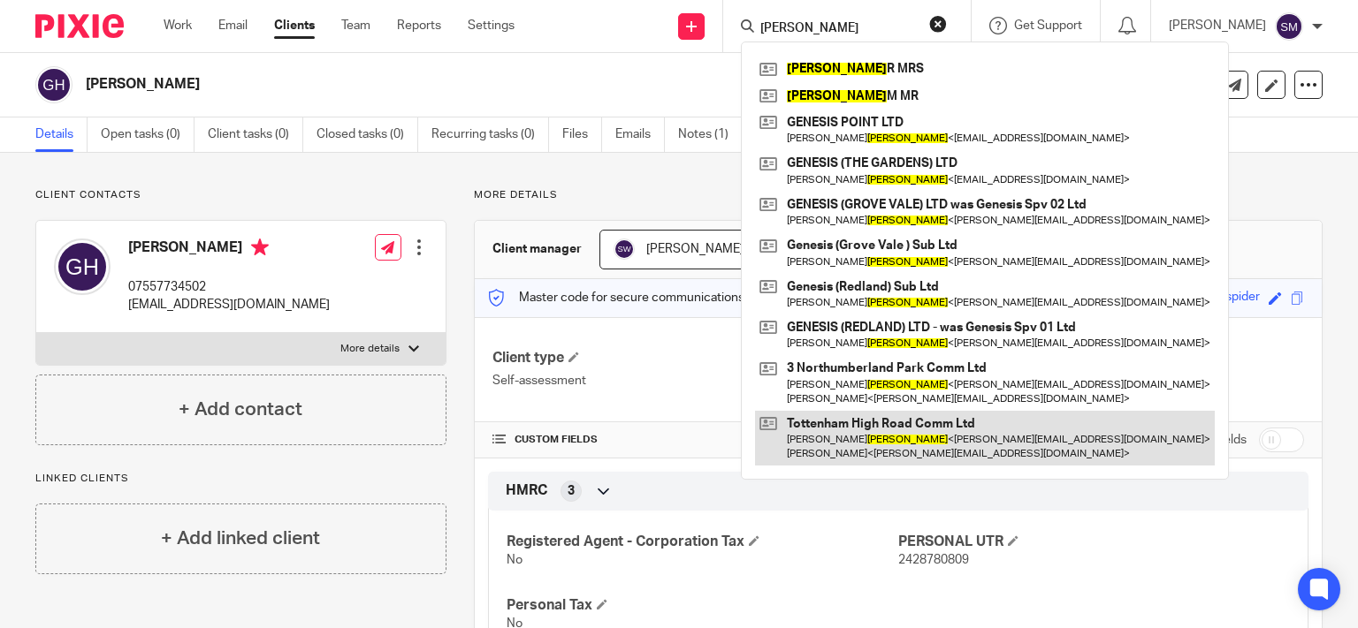
type input "BLUM"
click at [900, 438] on link at bounding box center [985, 438] width 460 height 55
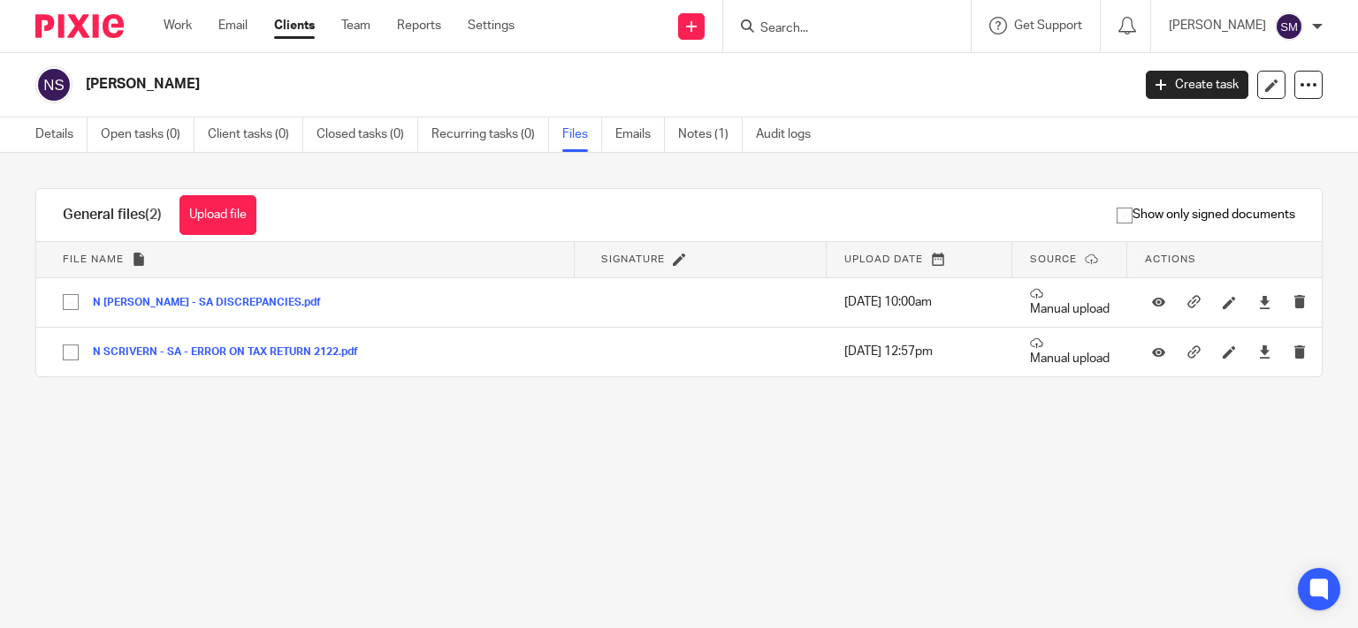
click at [796, 28] on input "Search" at bounding box center [837, 29] width 159 height 16
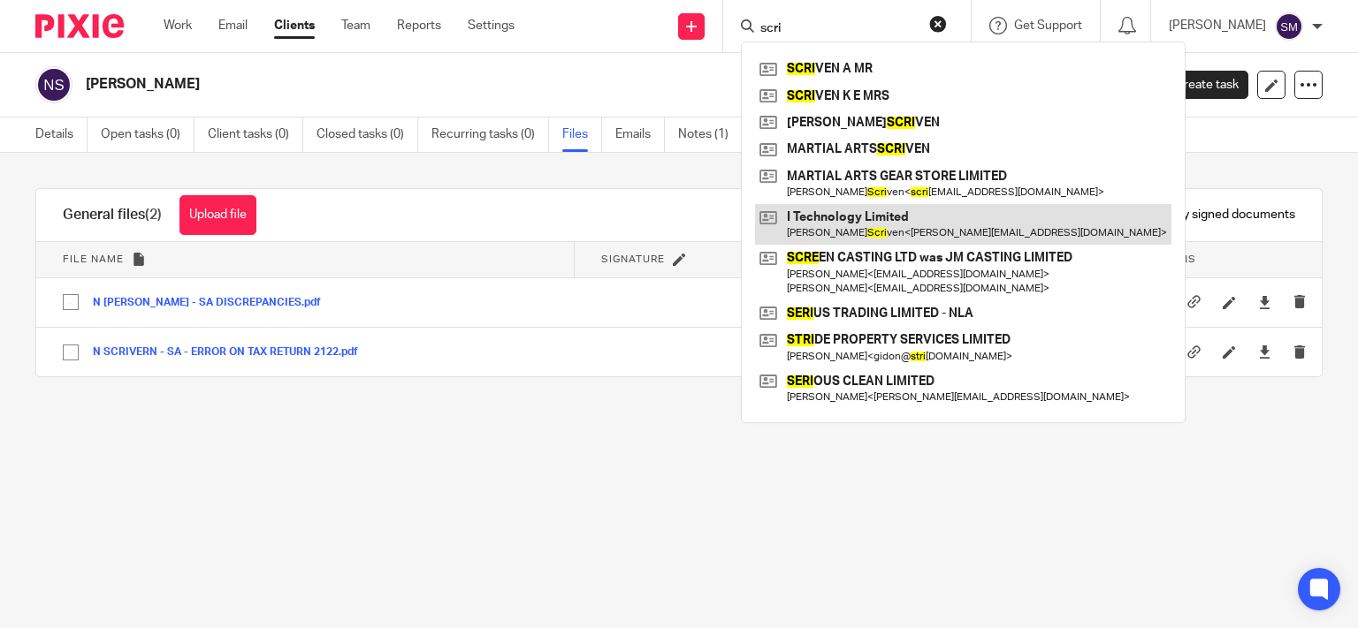
type input "scri"
click at [844, 217] on link at bounding box center [963, 224] width 416 height 41
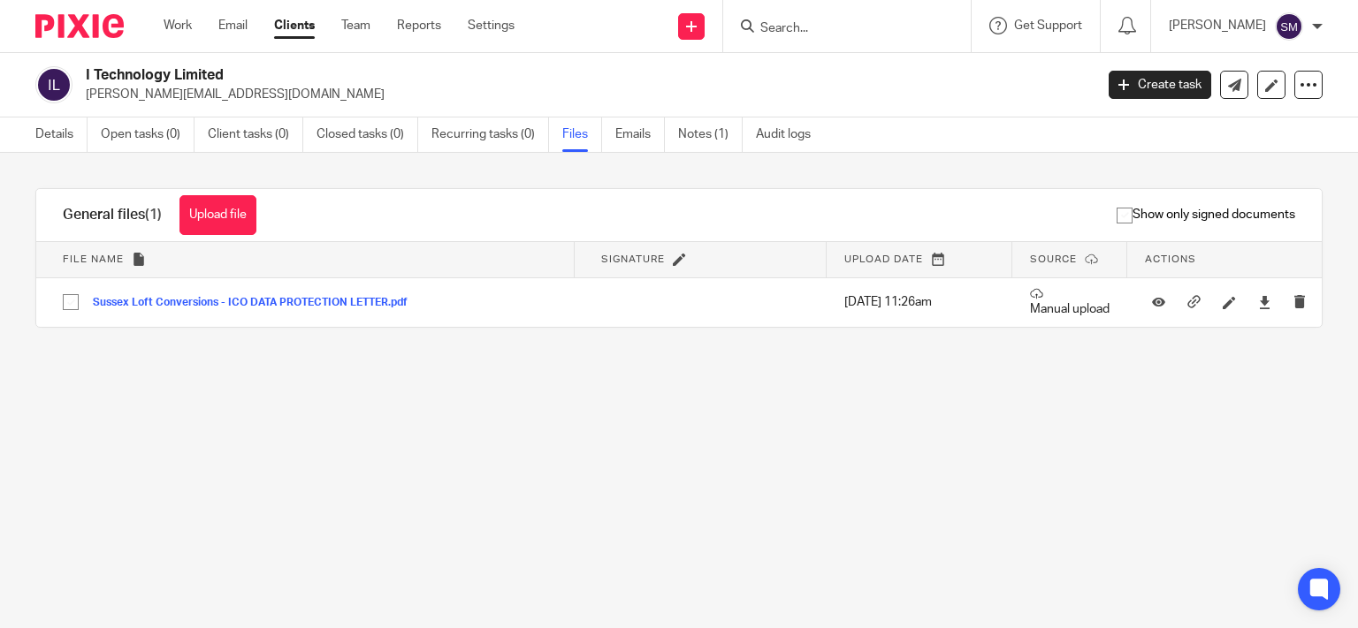
click at [796, 26] on input "Search" at bounding box center [837, 29] width 159 height 16
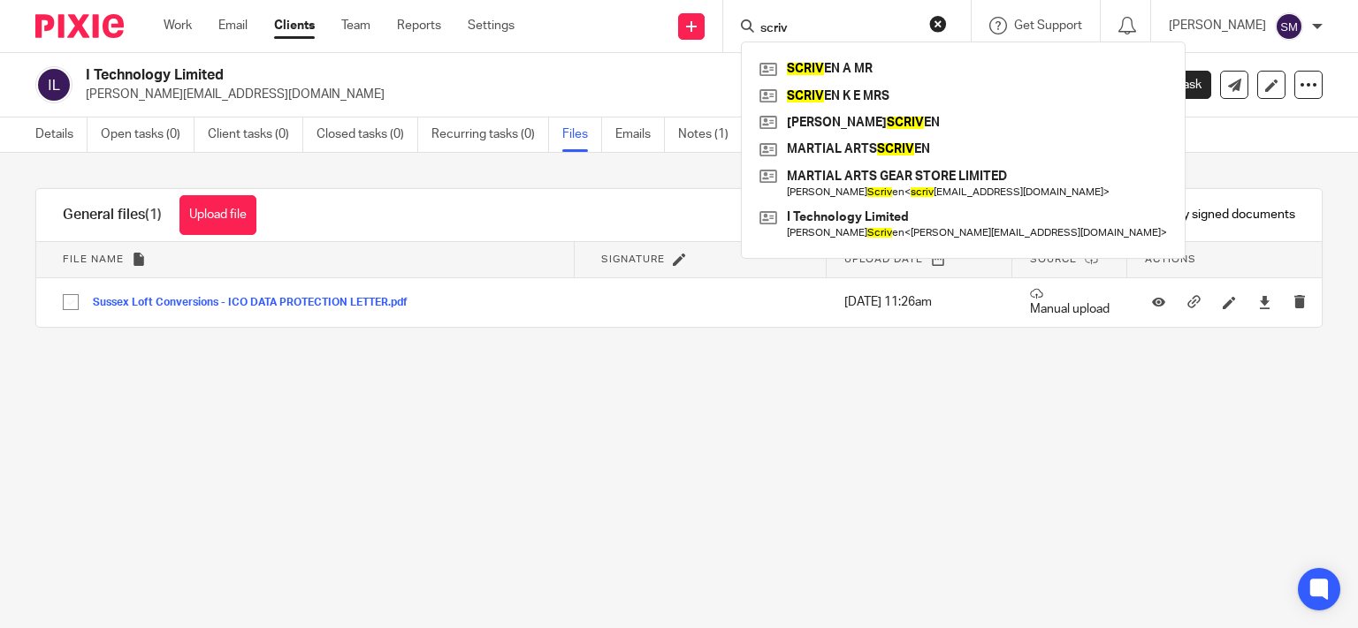
drag, startPoint x: 797, startPoint y: 19, endPoint x: 741, endPoint y: 33, distance: 58.1
click at [741, 33] on div "scriv" at bounding box center [844, 26] width 206 height 22
drag, startPoint x: 777, startPoint y: 25, endPoint x: 630, endPoint y: 23, distance: 146.7
click at [758, 23] on input "scriv" at bounding box center [837, 29] width 159 height 16
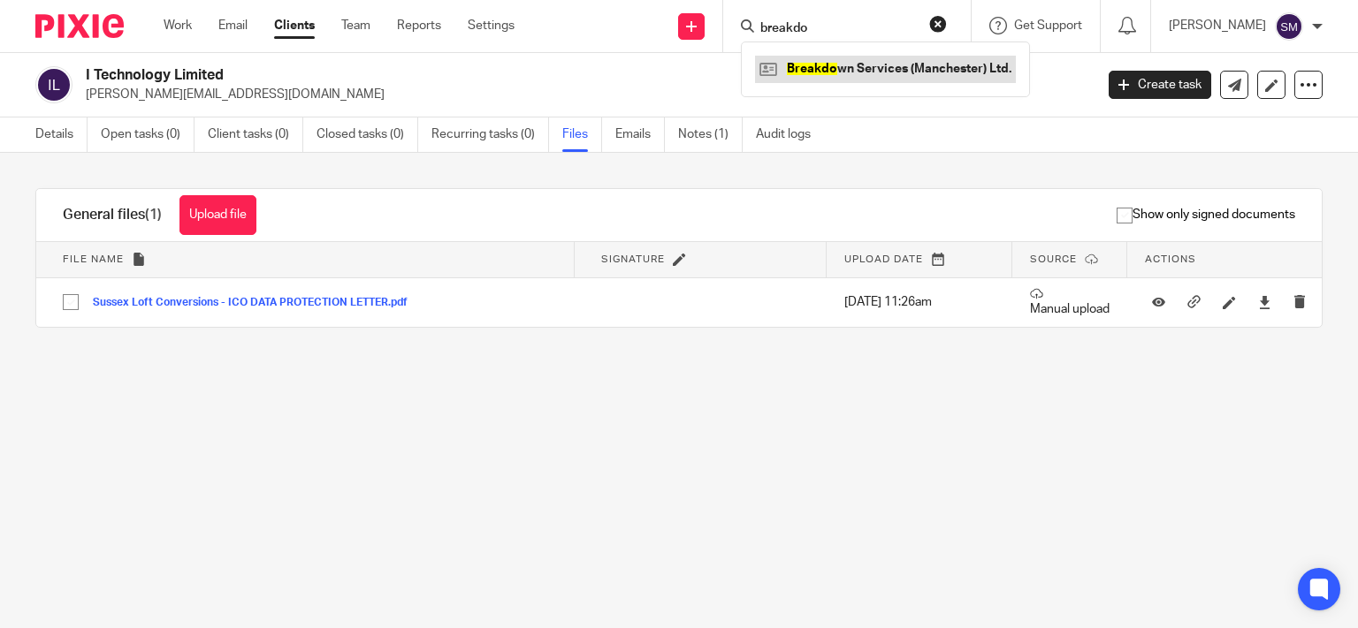
type input "breakdo"
click at [898, 76] on link at bounding box center [885, 69] width 261 height 27
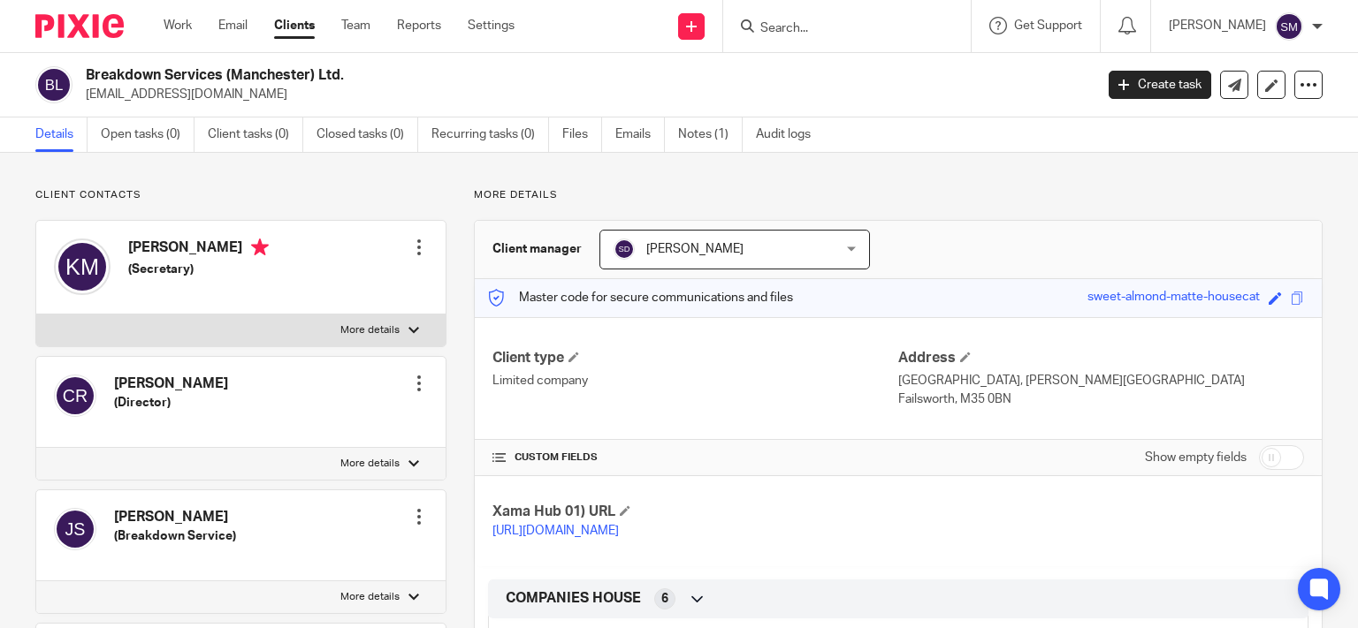
click at [822, 24] on input "Search" at bounding box center [837, 29] width 159 height 16
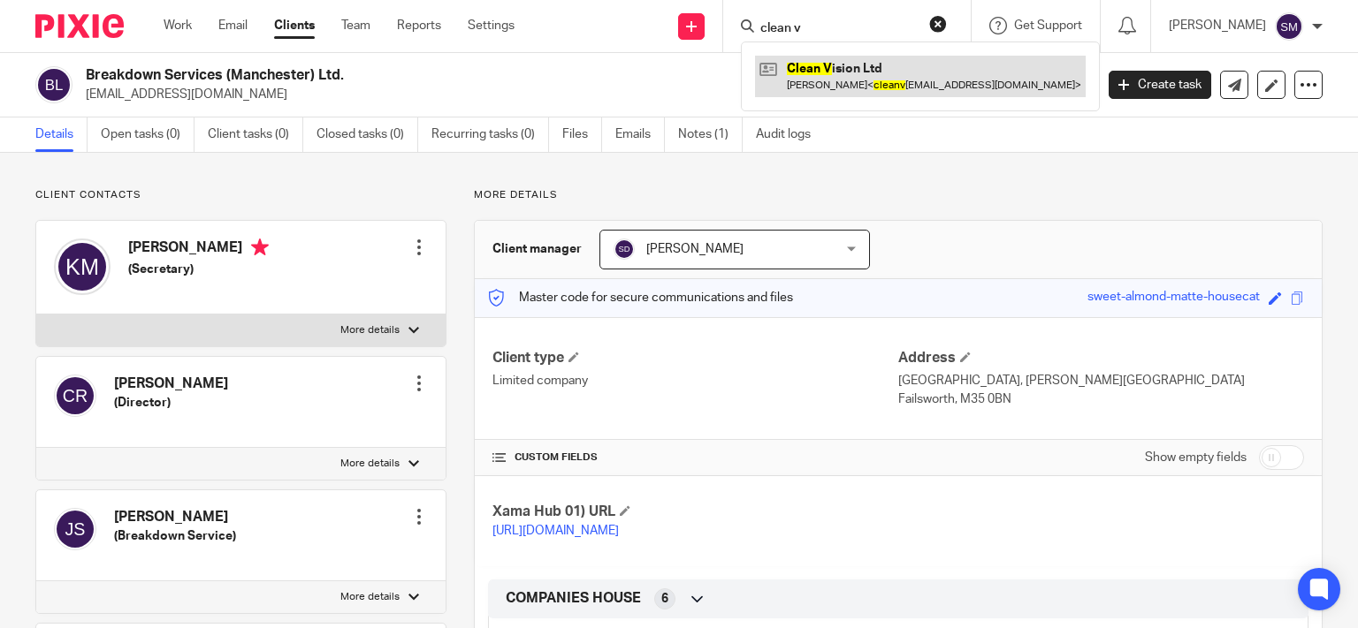
type input "clean v"
click at [854, 75] on link at bounding box center [920, 76] width 331 height 41
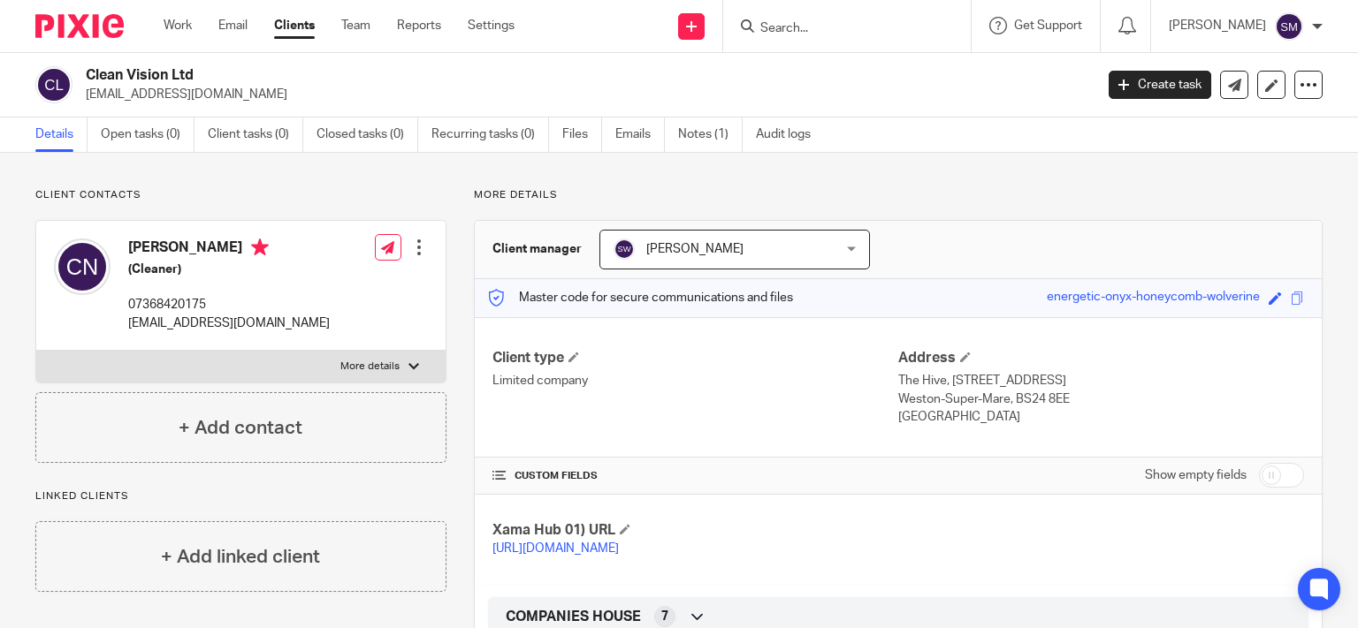
click at [826, 38] on div at bounding box center [846, 26] width 247 height 52
click at [811, 29] on input "Search" at bounding box center [837, 29] width 159 height 16
type input "kiragu"
click at [813, 69] on link at bounding box center [864, 69] width 219 height 27
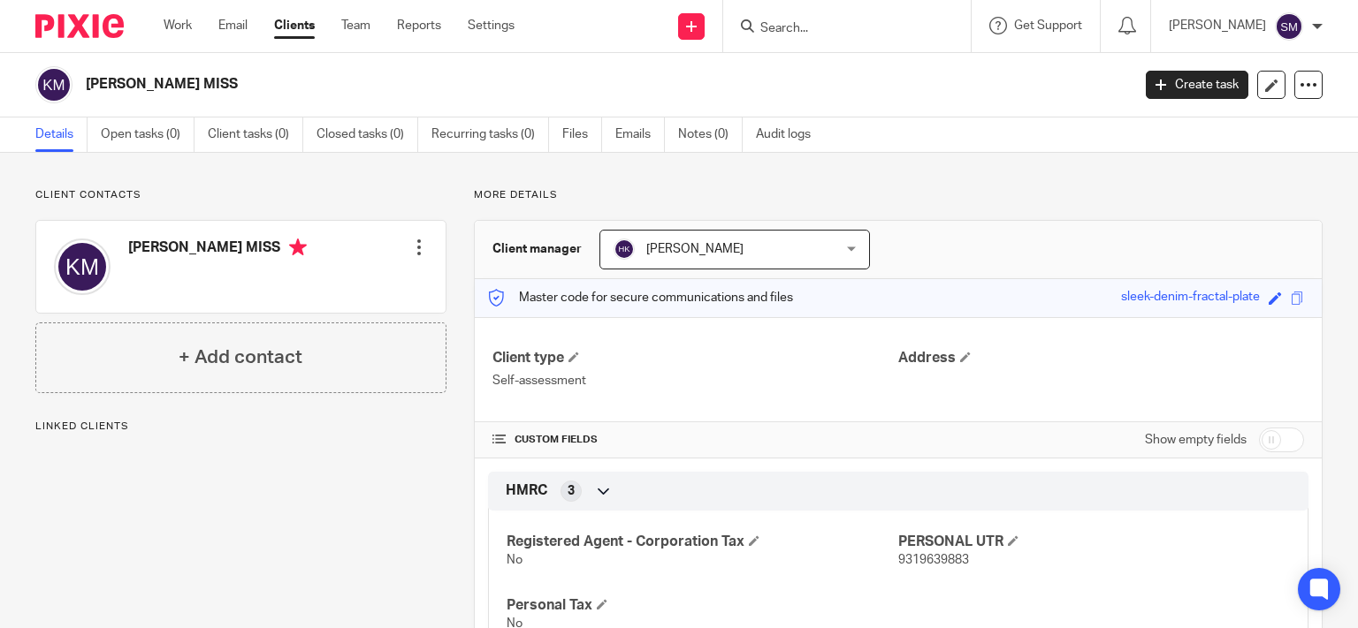
click at [804, 28] on input "Search" at bounding box center [837, 29] width 159 height 16
click at [805, 24] on input "Search" at bounding box center [837, 29] width 159 height 16
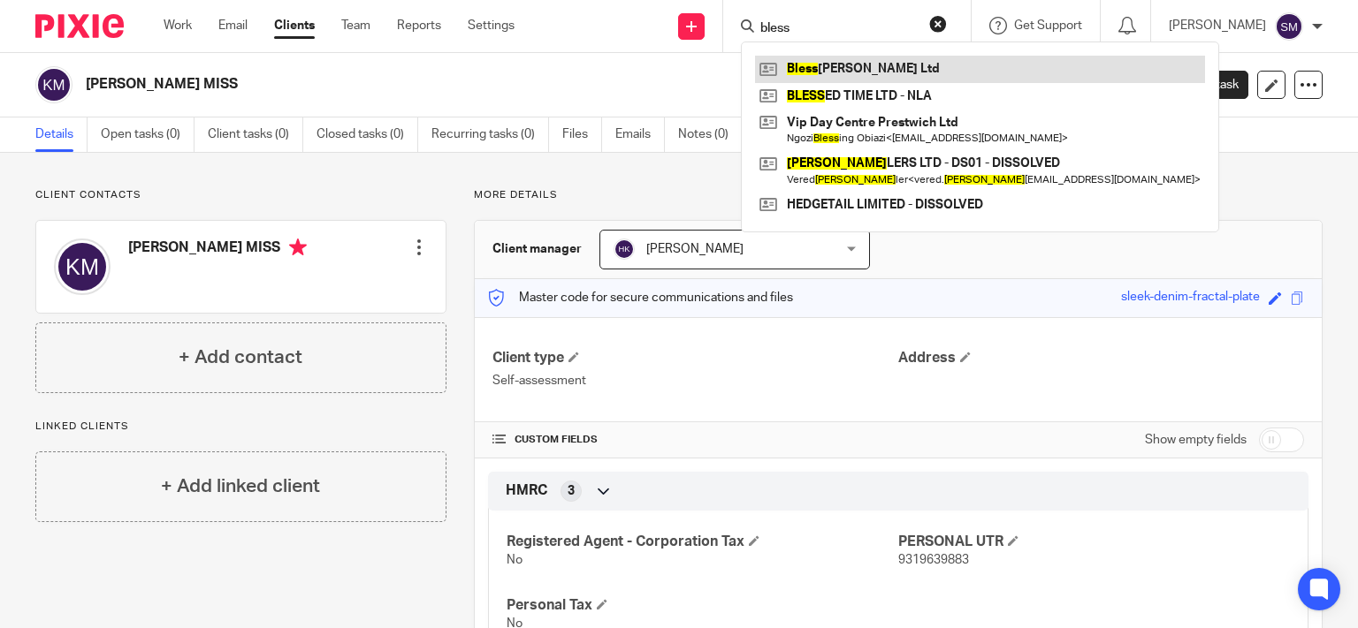
type input "bless"
click at [876, 67] on link at bounding box center [980, 69] width 450 height 27
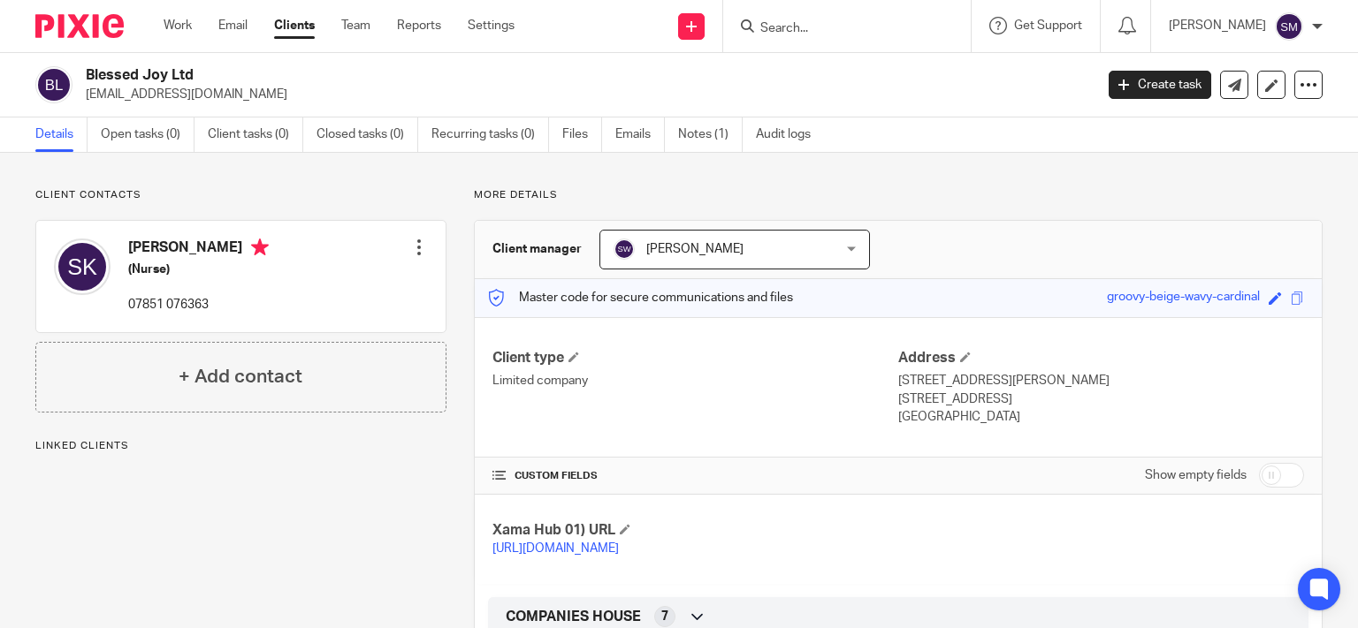
click at [619, 548] on link "[URL][DOMAIN_NAME]" at bounding box center [555, 549] width 126 height 12
click at [327, 326] on div "Sarah Kiragu (Nurse) 07851 076363 Edit contact Create client from contact Expor…" at bounding box center [240, 276] width 409 height 111
click at [209, 326] on div "Sarah Kiragu (Nurse) 07851 076363 Edit contact Create client from contact Expor…" at bounding box center [240, 276] width 409 height 111
click at [420, 253] on div at bounding box center [419, 248] width 18 height 18
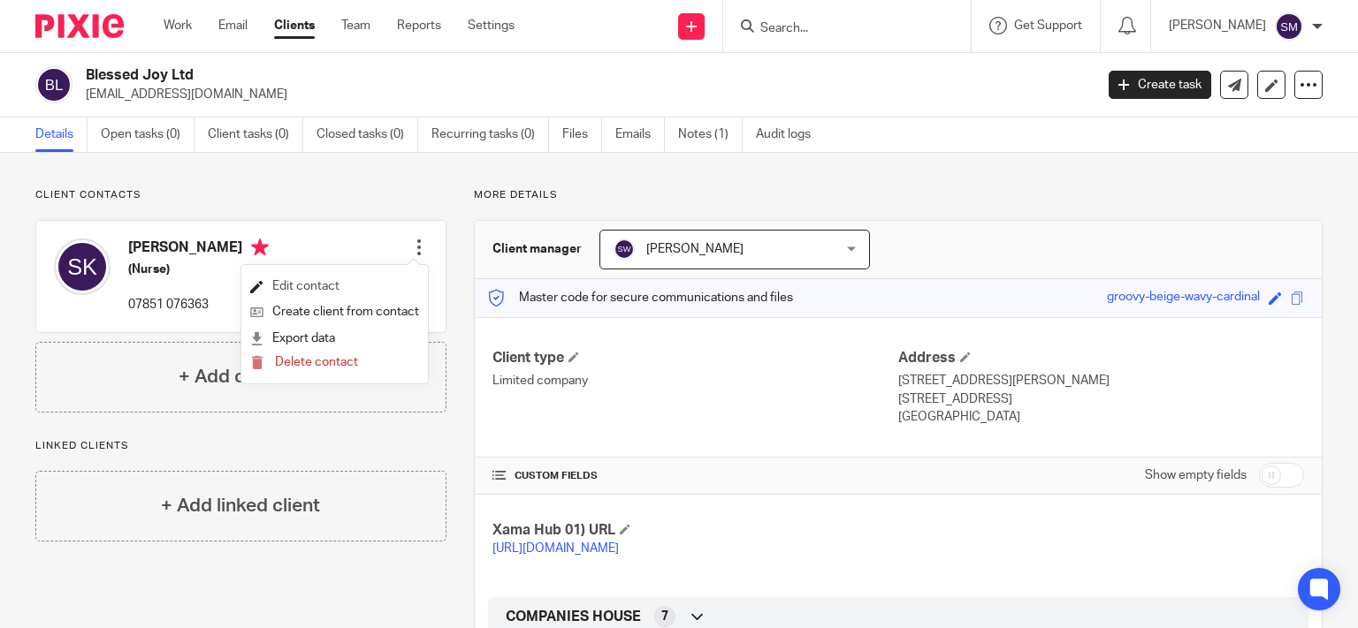
click at [334, 285] on link "Edit contact" at bounding box center [334, 287] width 169 height 26
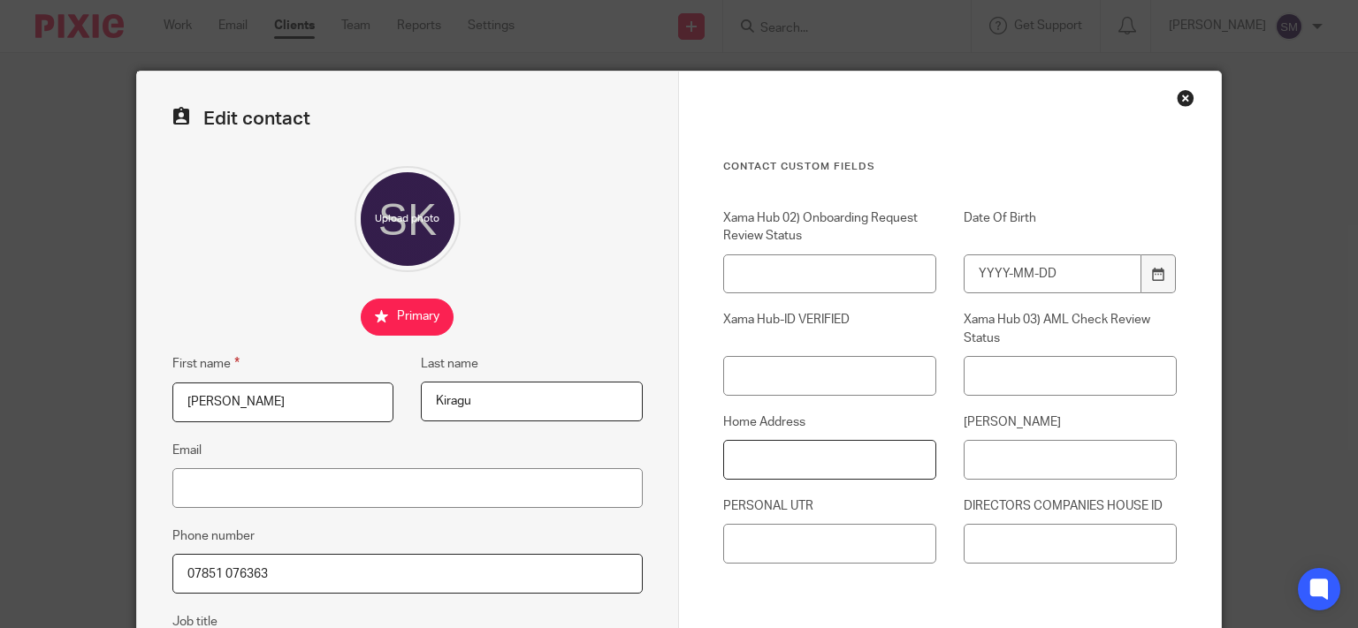
click at [773, 466] on input "Home Address" at bounding box center [829, 460] width 213 height 40
click at [1068, 464] on input "[PERSON_NAME]" at bounding box center [1069, 460] width 213 height 40
click at [1008, 282] on input "Date Of Birth" at bounding box center [1052, 275] width 178 height 40
type input "1975-02-22"
click at [788, 453] on input "Home Address" at bounding box center [829, 460] width 213 height 40
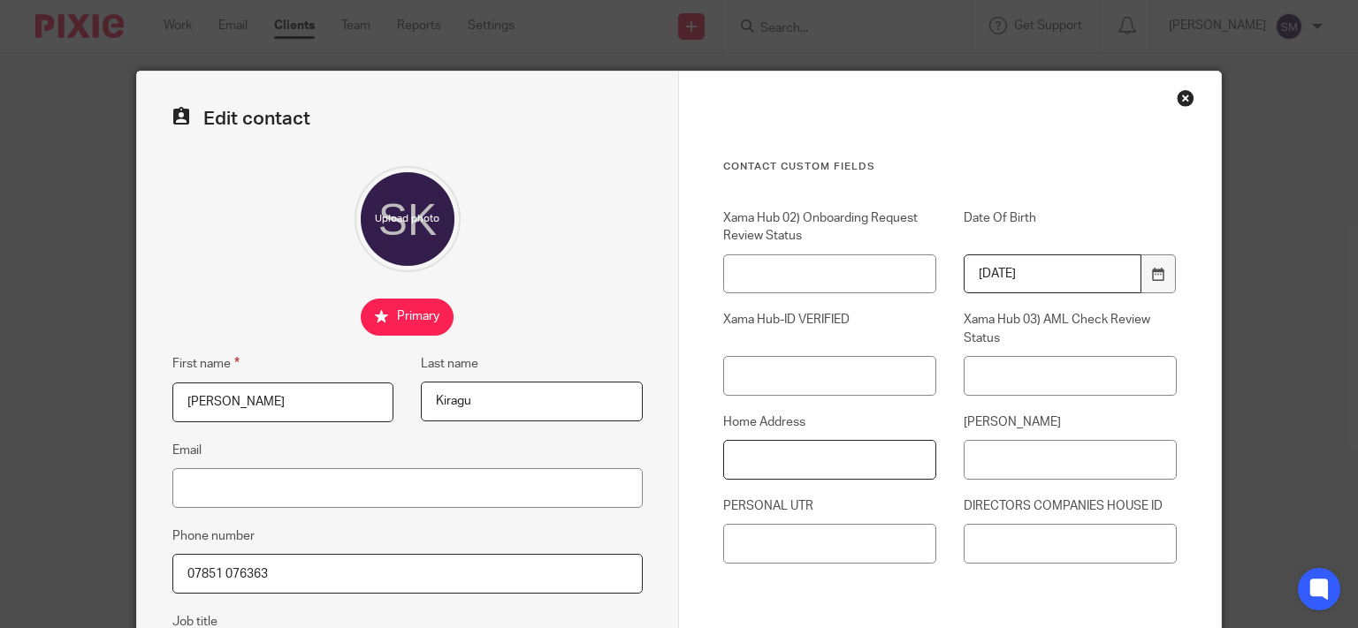
scroll to position [368, 0]
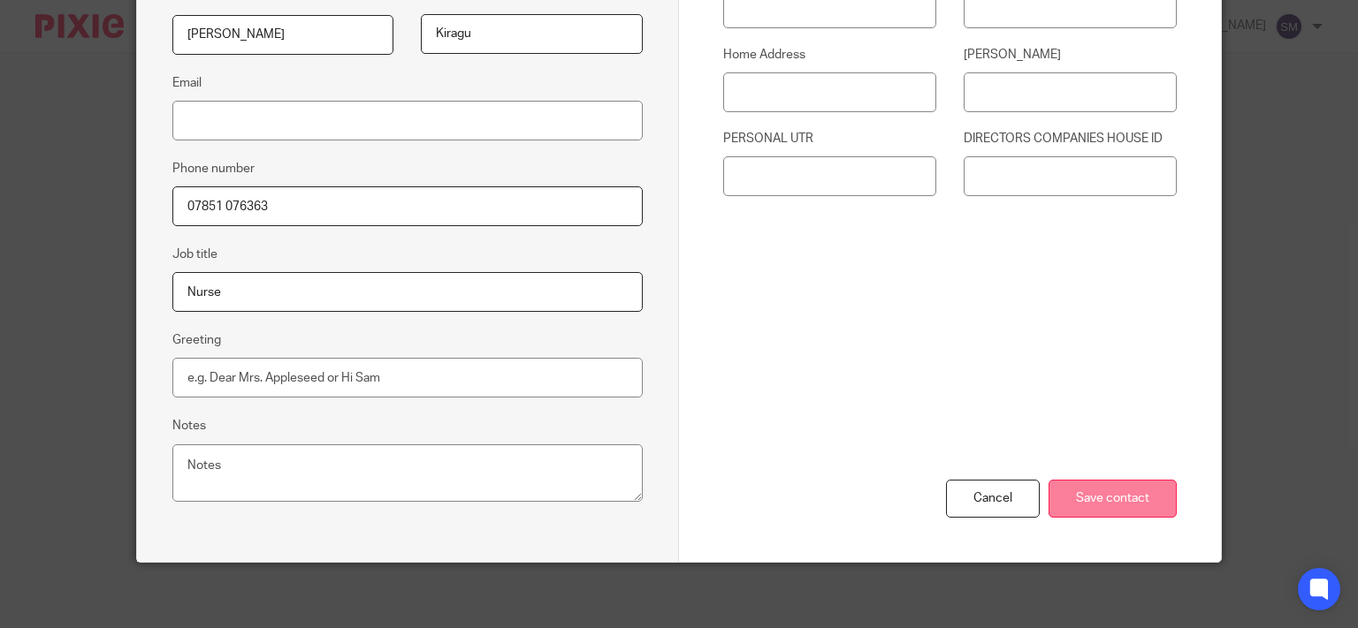
click at [1133, 502] on input "Save contact" at bounding box center [1112, 499] width 128 height 38
click at [1122, 491] on input "Save contact" at bounding box center [1112, 499] width 128 height 38
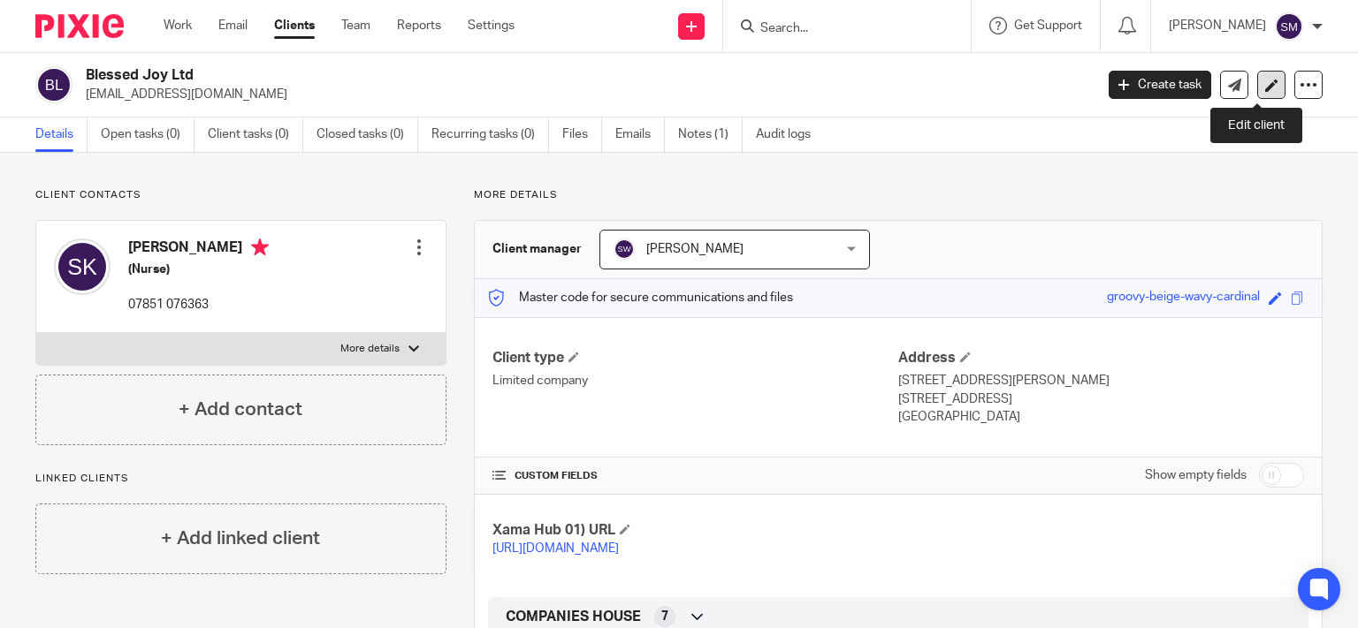
click at [1264, 80] on link at bounding box center [1271, 85] width 28 height 28
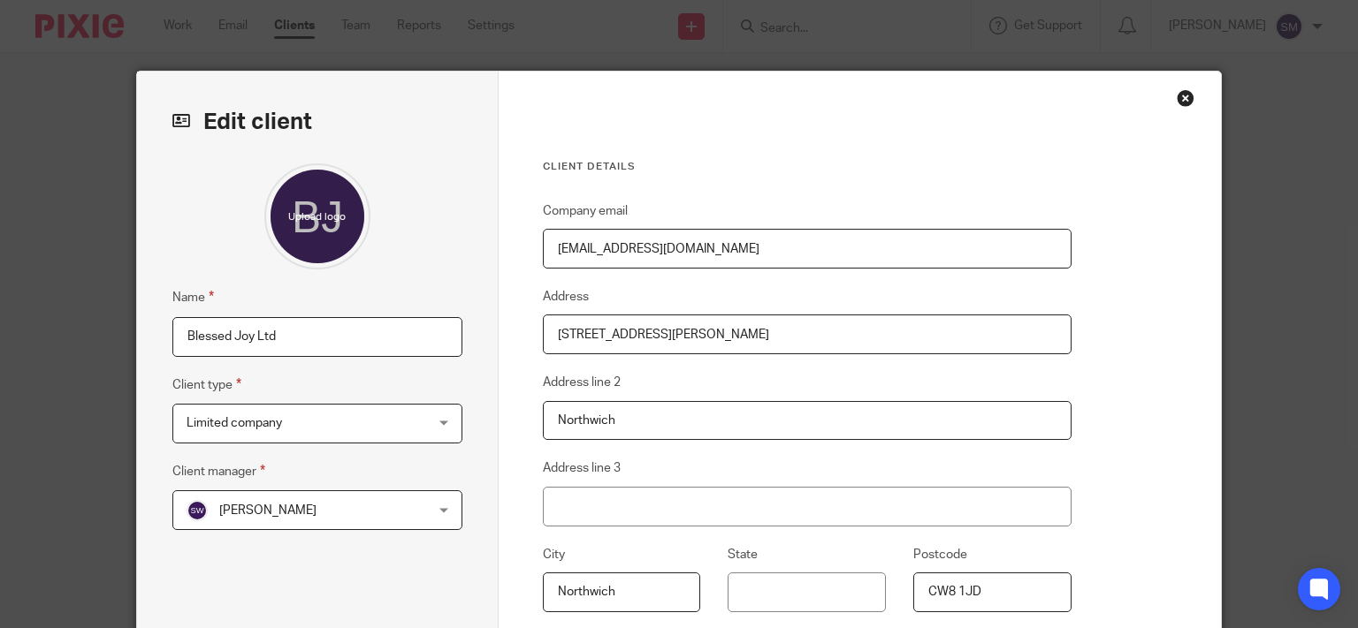
click at [379, 351] on input "Blessed Joy Ltd" at bounding box center [317, 337] width 290 height 40
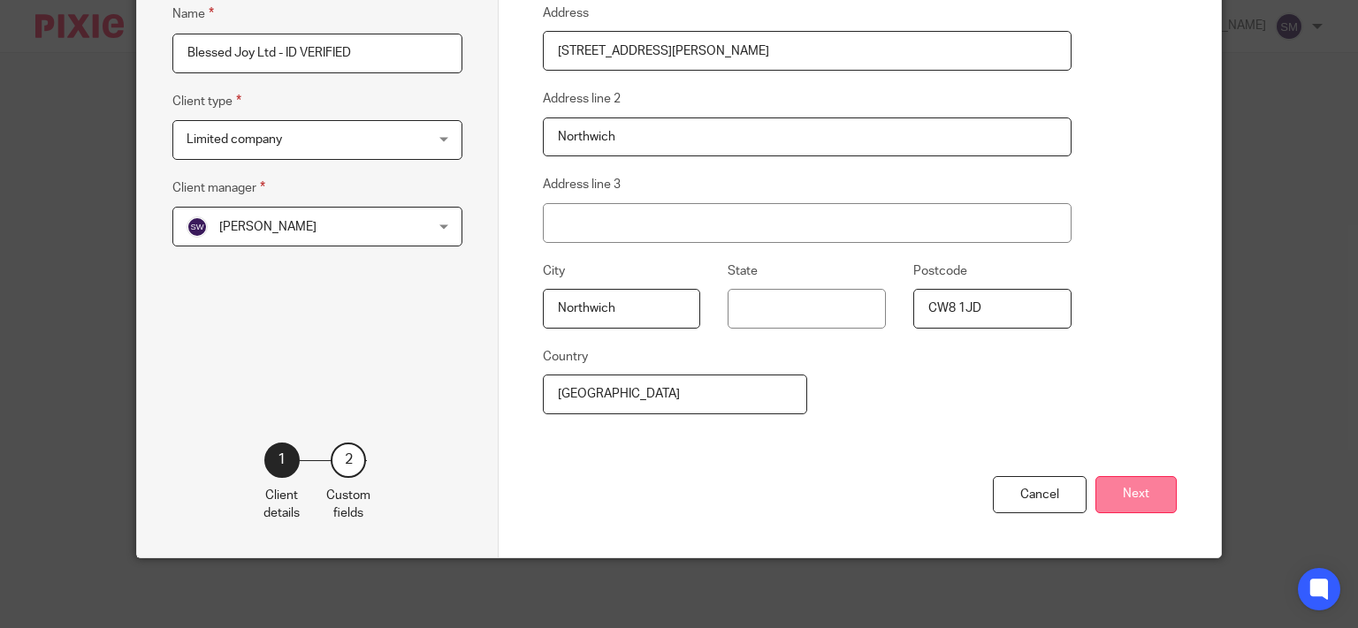
type input "Blessed Joy Ltd - ID VERIFIED"
click at [1140, 479] on button "Next" at bounding box center [1135, 495] width 81 height 38
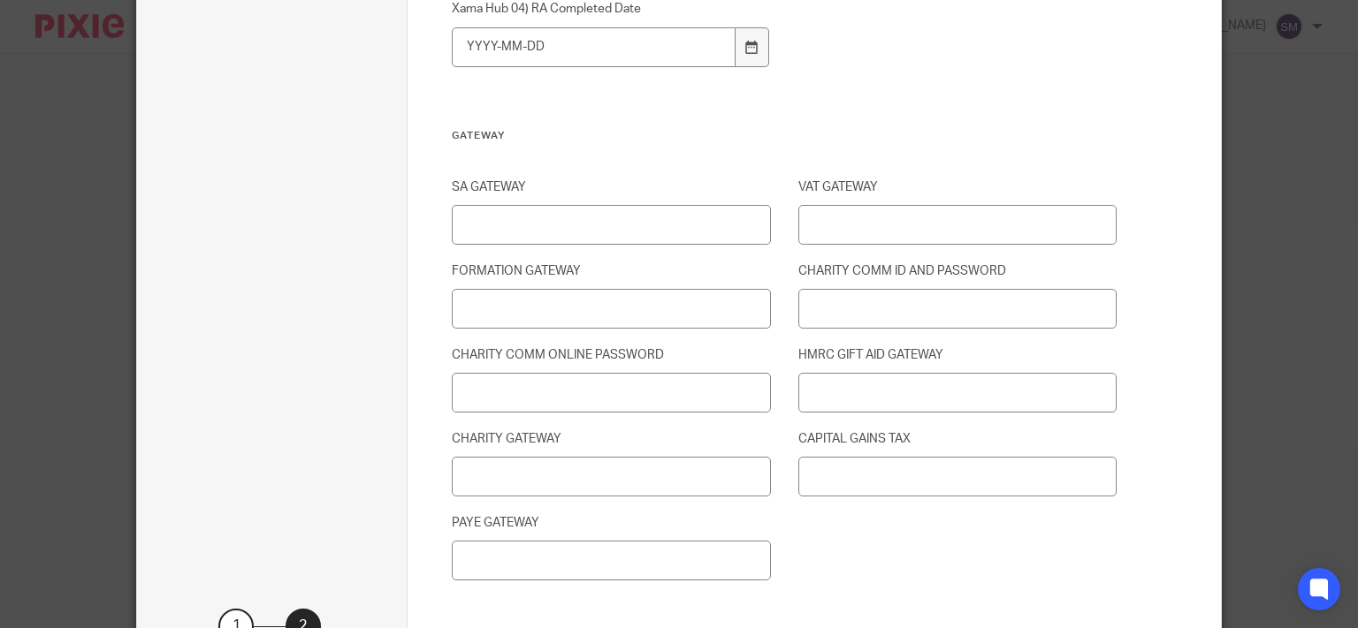
scroll to position [2488, 0]
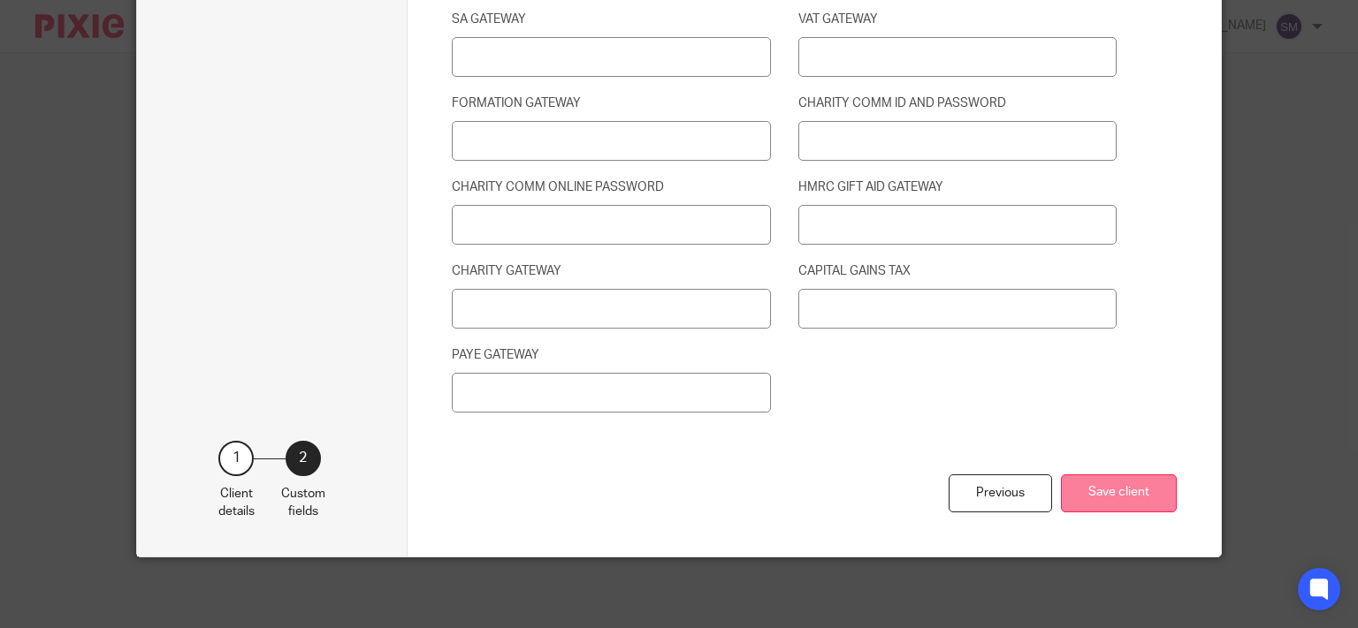
click at [1118, 493] on button "Save client" at bounding box center [1119, 494] width 116 height 38
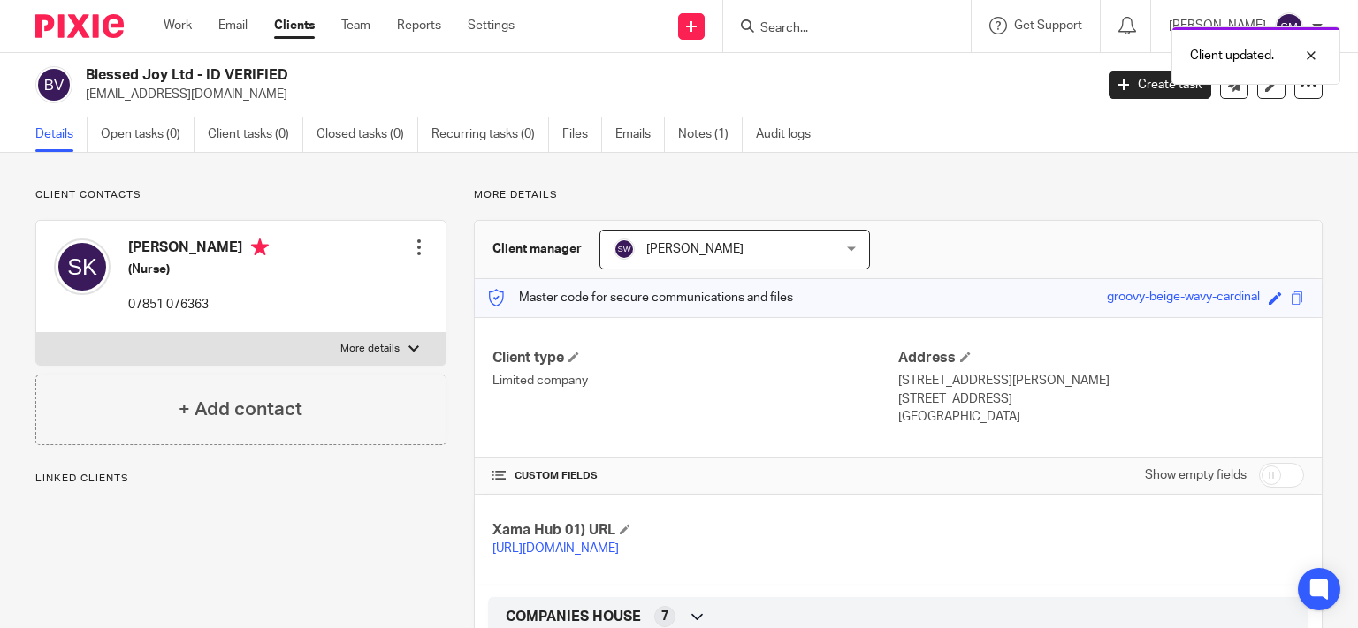
click at [559, 119] on ul "Details Open tasks (0) Client tasks (0) Closed tasks (0) Recurring tasks (0) Fi…" at bounding box center [436, 135] width 802 height 34
click at [592, 133] on link "Files" at bounding box center [582, 135] width 40 height 34
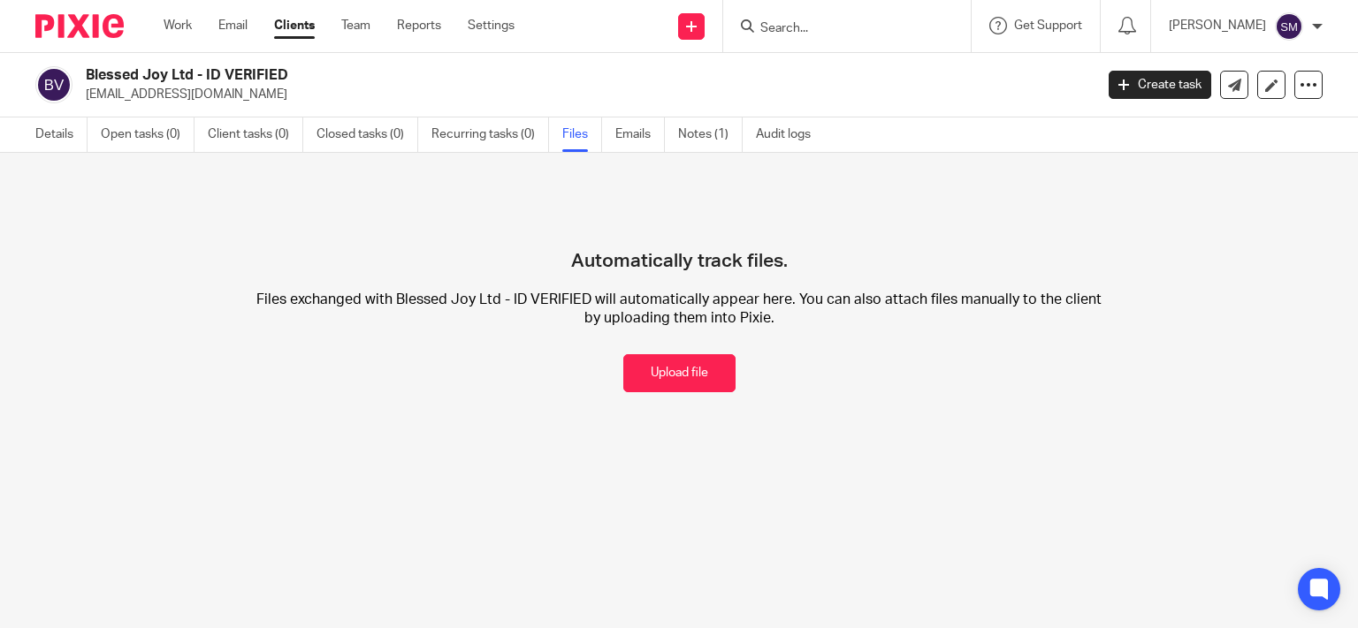
click at [689, 380] on button "Upload file" at bounding box center [679, 373] width 112 height 38
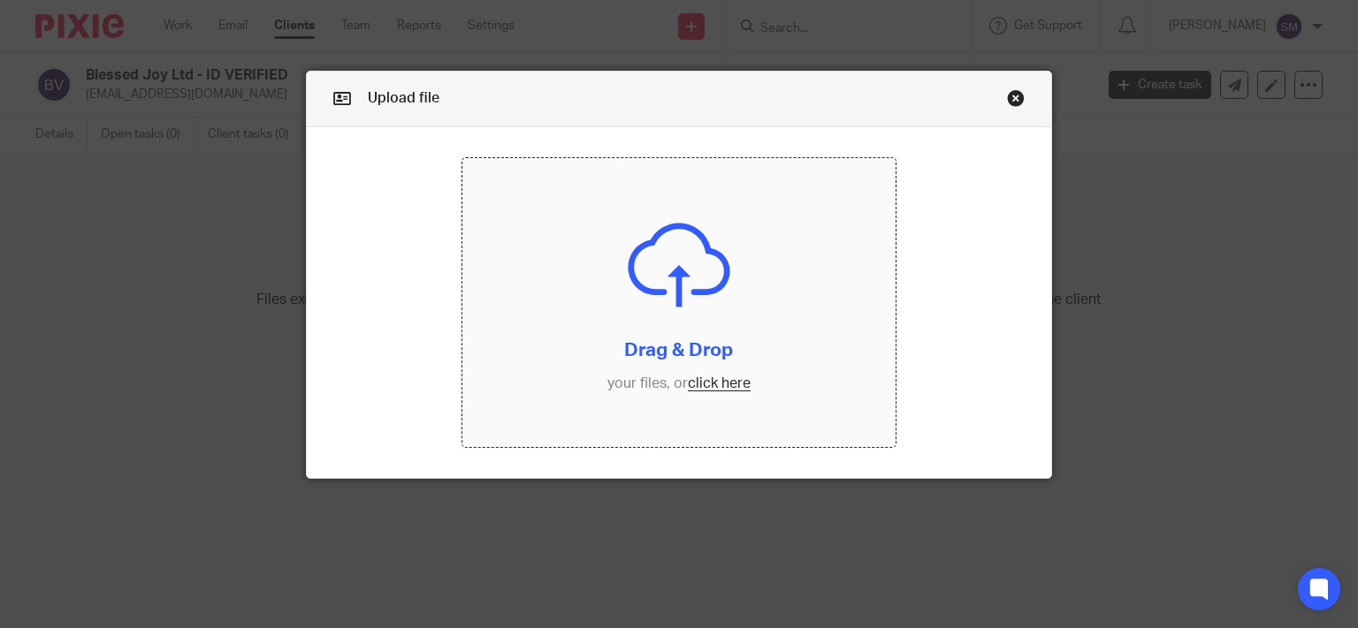
click at [683, 378] on input "file" at bounding box center [678, 302] width 433 height 289
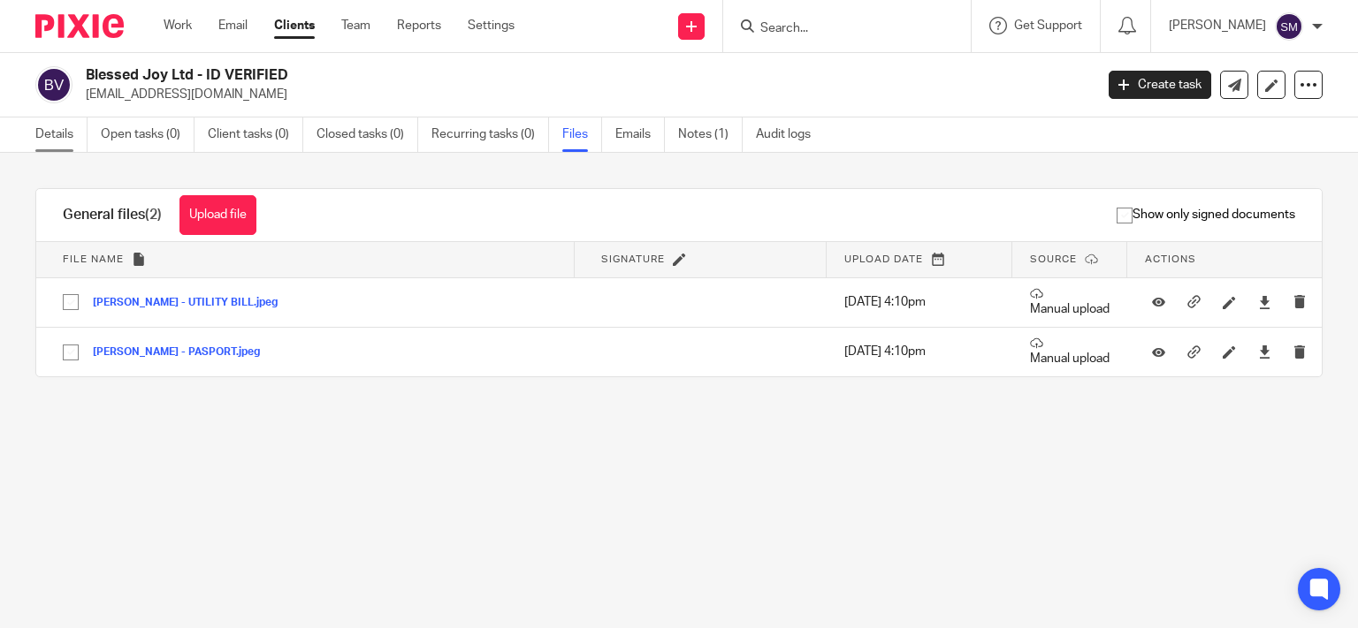
click at [46, 126] on link "Details" at bounding box center [61, 135] width 52 height 34
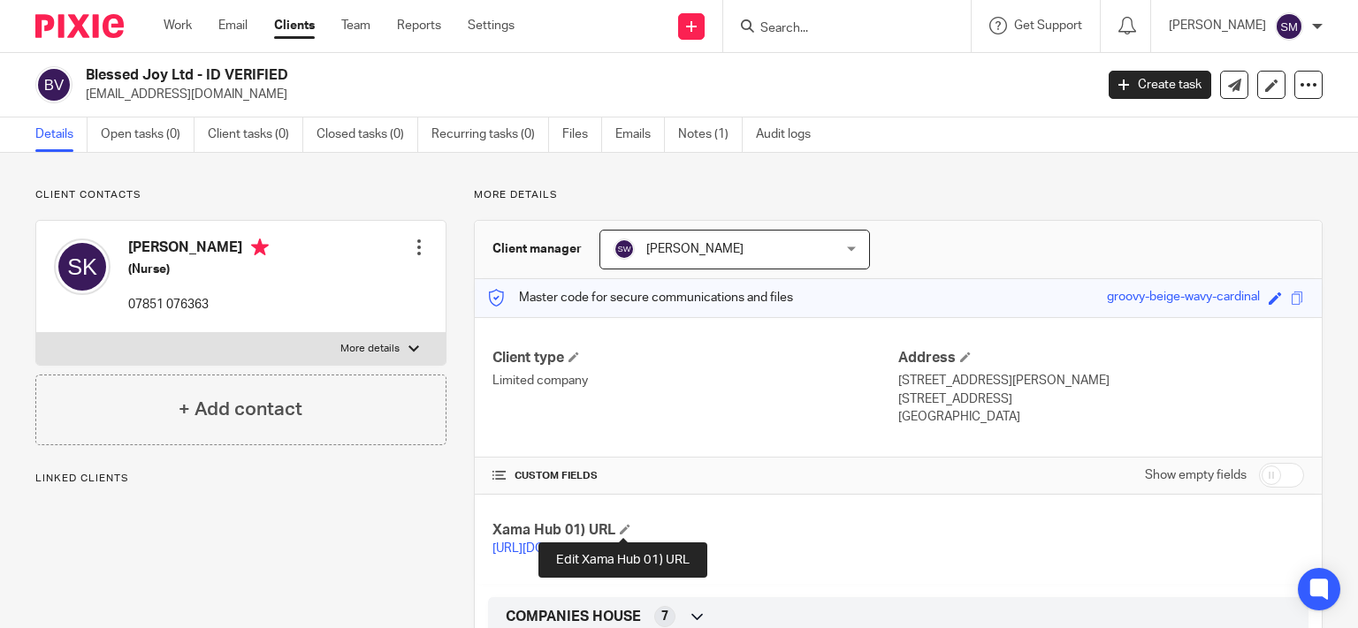
click at [620, 528] on span at bounding box center [625, 529] width 11 height 11
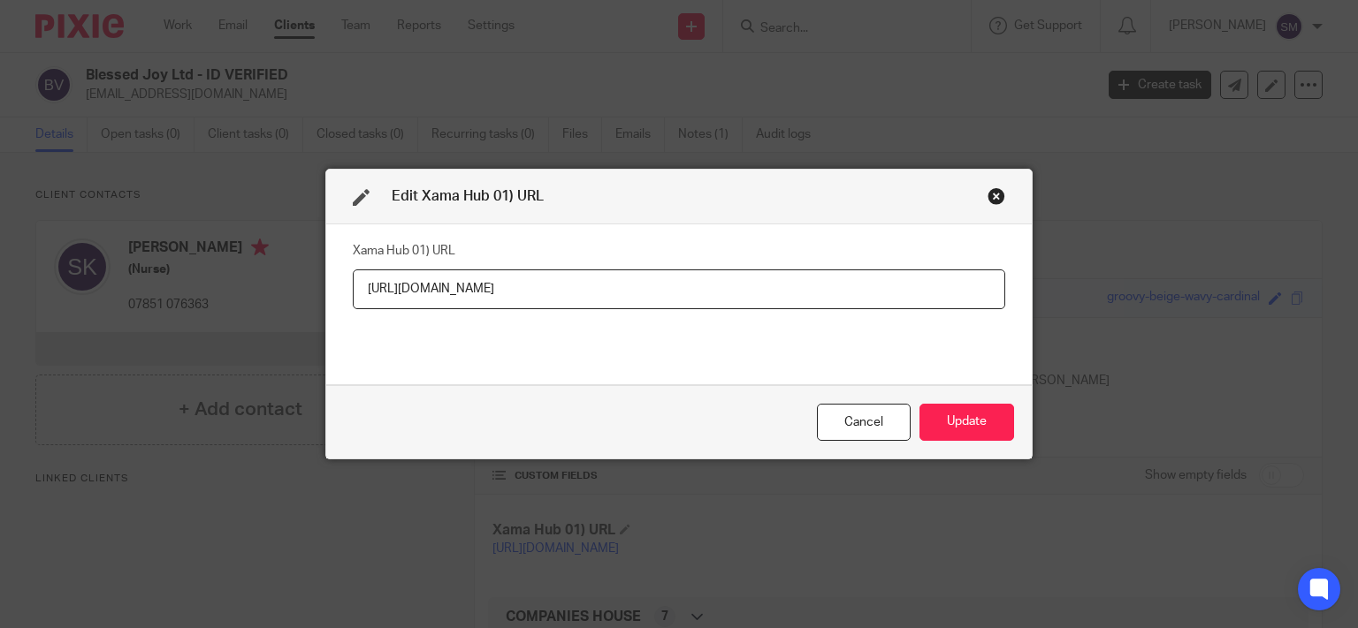
drag, startPoint x: 896, startPoint y: 285, endPoint x: 0, endPoint y: 292, distance: 896.3
click at [353, 293] on input "https://platform.xamatech.com/portal/crm/clients/ffc02720-87ec-11f0-a2c1-8f30ee…" at bounding box center [679, 290] width 652 height 40
type input "[URL][DOMAIN_NAME]"
click at [959, 423] on button "Update" at bounding box center [966, 423] width 95 height 38
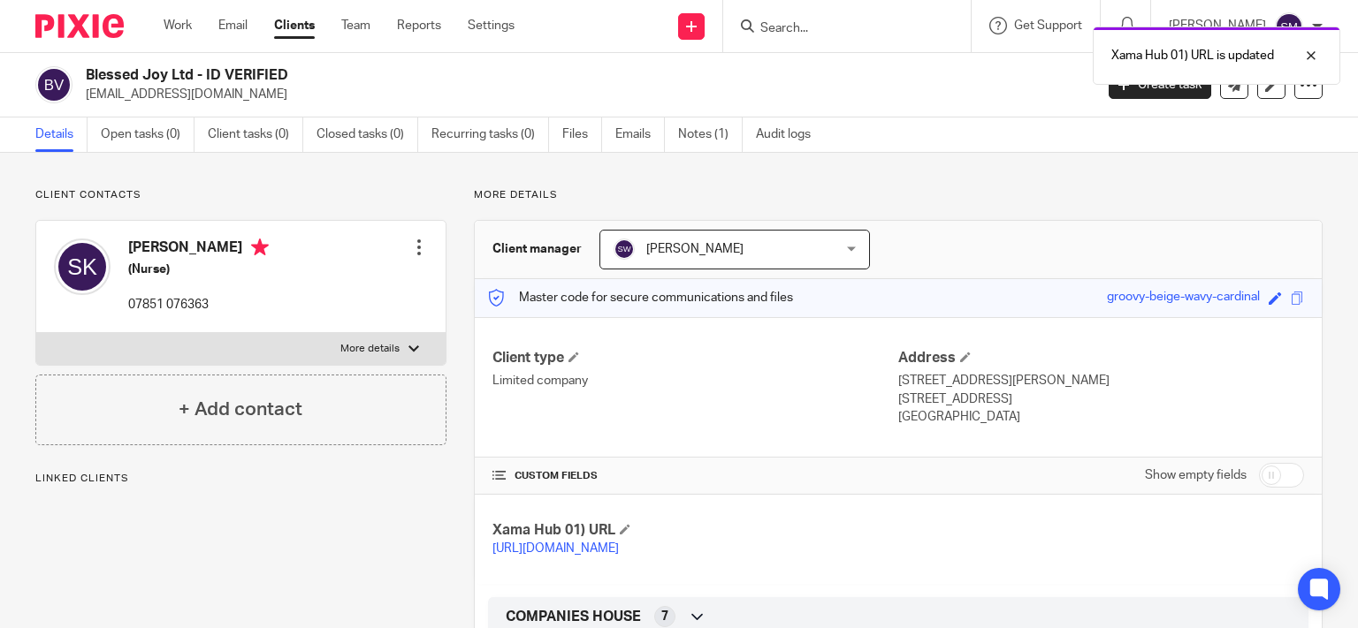
drag, startPoint x: 1009, startPoint y: 394, endPoint x: 883, endPoint y: 380, distance: 127.2
click at [883, 380] on div "Client type Limited company Address 74 Chester Road, Northwich Northwich, CW8 1…" at bounding box center [898, 387] width 847 height 141
click at [955, 395] on p "Northwich, CW8 1JD" at bounding box center [1101, 400] width 406 height 18
drag, startPoint x: 1008, startPoint y: 394, endPoint x: 909, endPoint y: 396, distance: 98.1
click at [898, 384] on div "Address 74 Chester Road, Northwich Northwich, CW8 1JD United Kingdom" at bounding box center [1101, 388] width 406 height 78
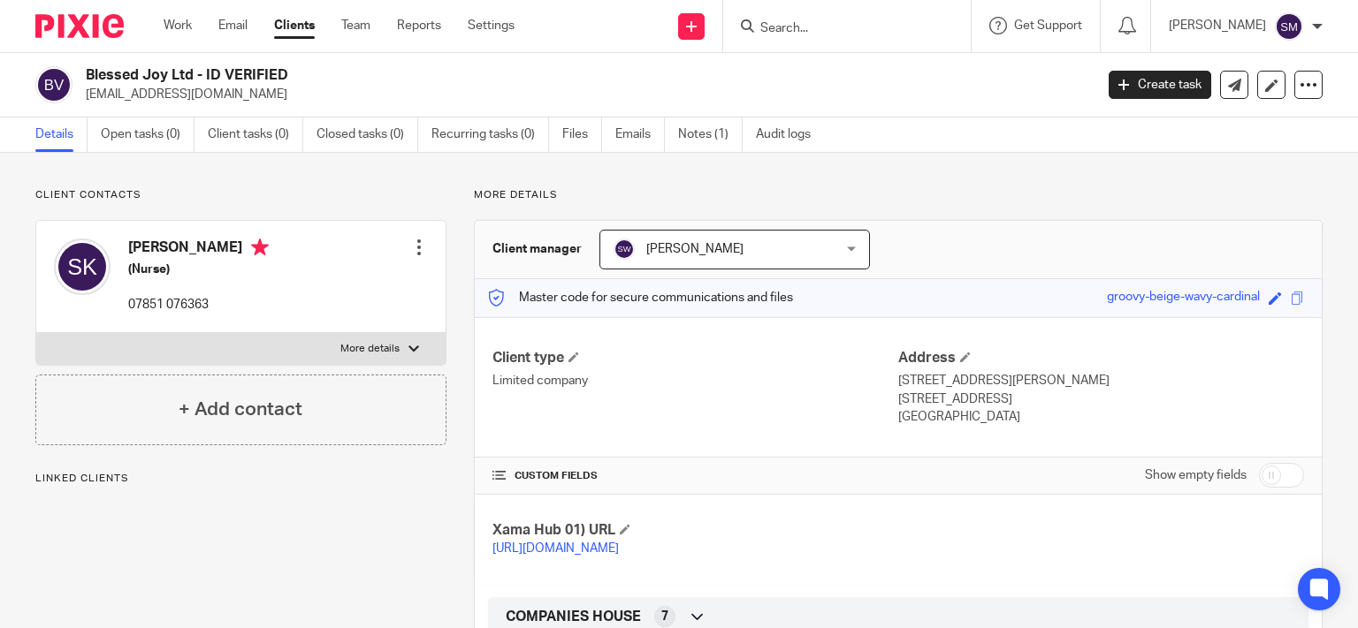
copy div "74 Chester Road, Northwich Northwich, CW8 1JD"
click at [415, 242] on div at bounding box center [419, 248] width 18 height 18
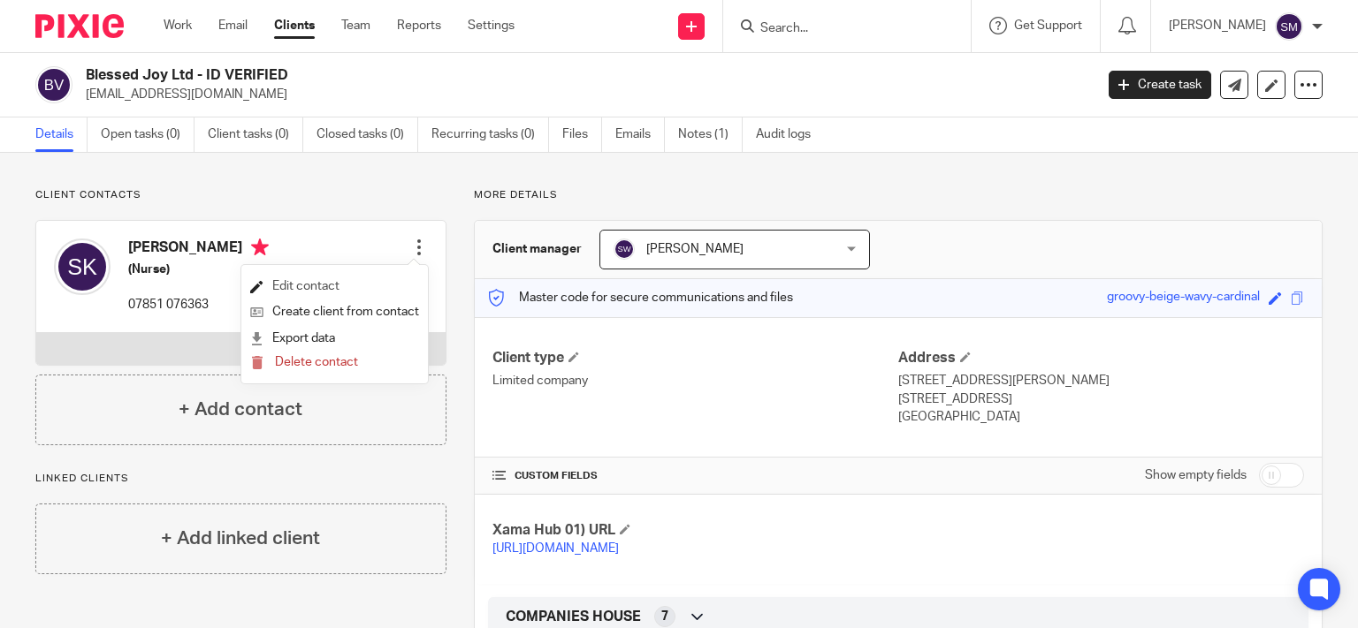
click at [319, 282] on link "Edit contact" at bounding box center [334, 287] width 169 height 26
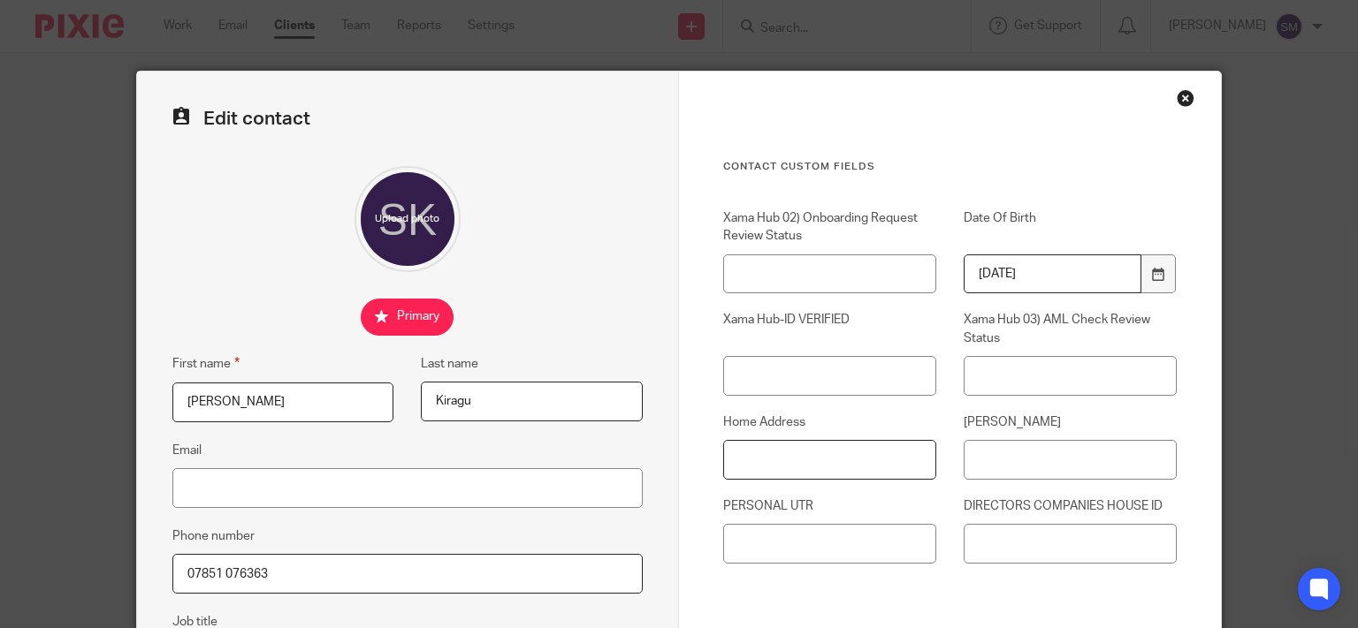
drag, startPoint x: 792, startPoint y: 467, endPoint x: 794, endPoint y: 479, distance: 12.5
click at [793, 467] on input "Home Address" at bounding box center [829, 460] width 213 height 40
paste input "74 Chester Road, Northwich Northwich, CW8 1JD"
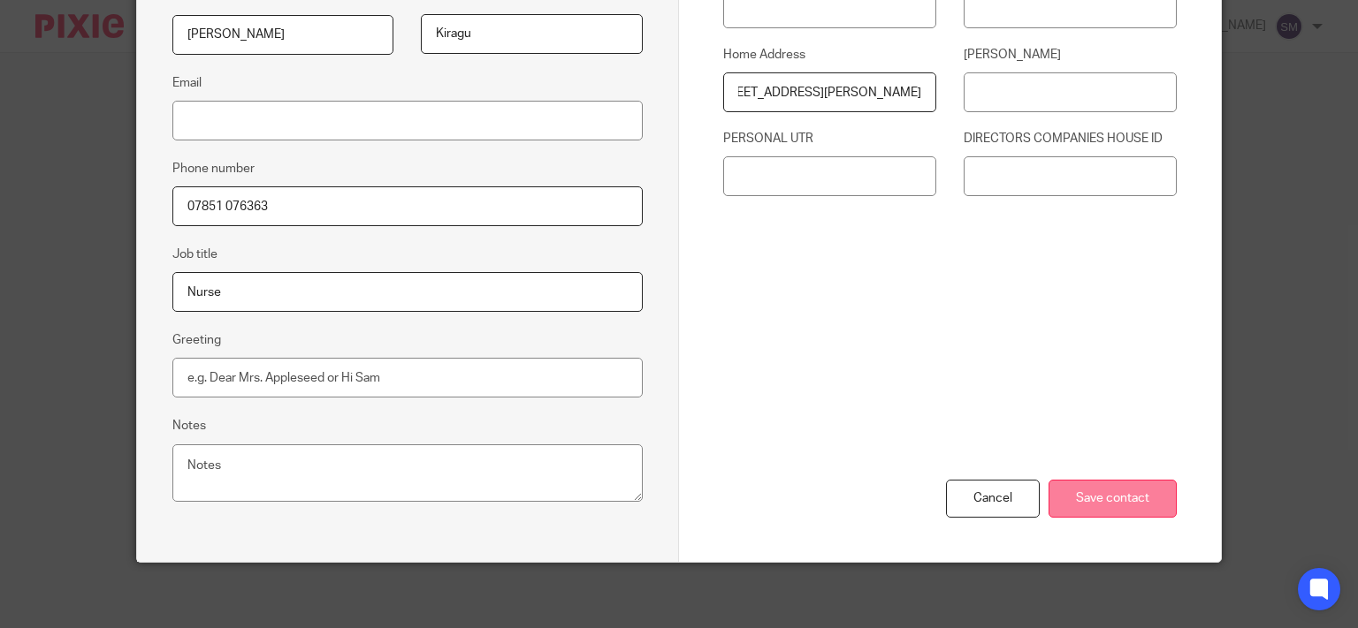
type input "74 Chester Road, Northwich Northwich, CW8 1JD"
click at [1105, 492] on input "Save contact" at bounding box center [1112, 499] width 128 height 38
click at [1106, 488] on input "Save contact" at bounding box center [1112, 499] width 128 height 38
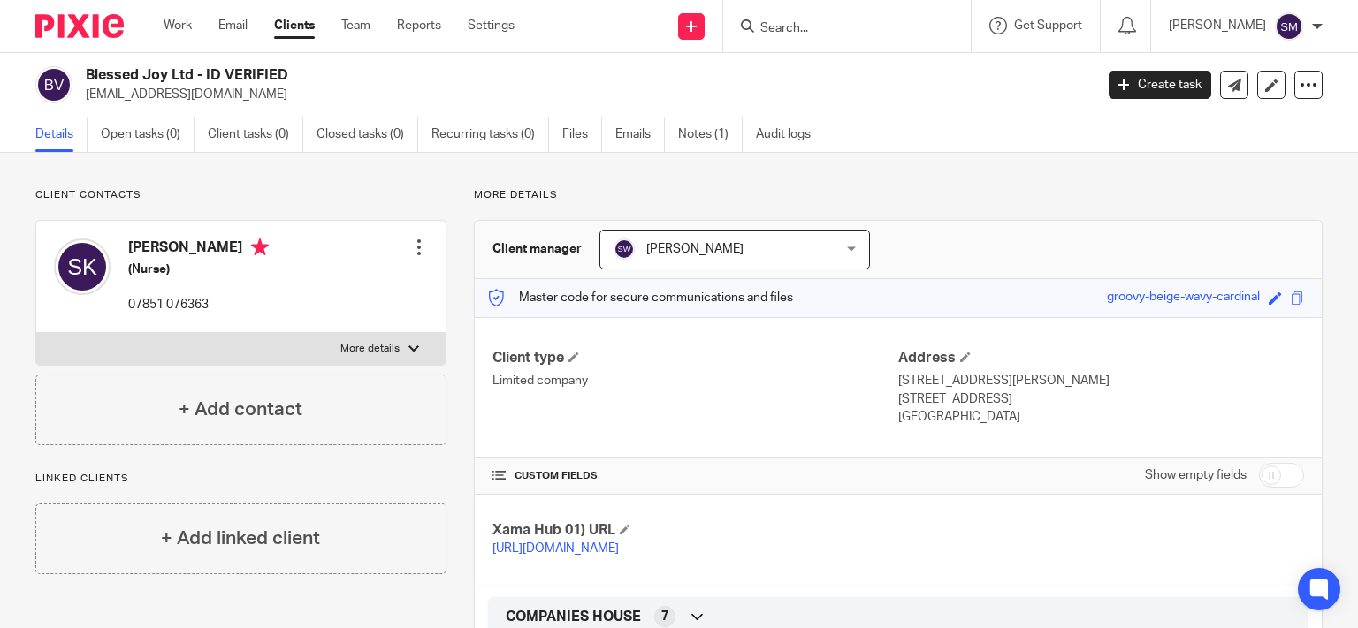
click at [797, 19] on form at bounding box center [852, 26] width 188 height 22
click at [796, 25] on input "Search" at bounding box center [837, 29] width 159 height 16
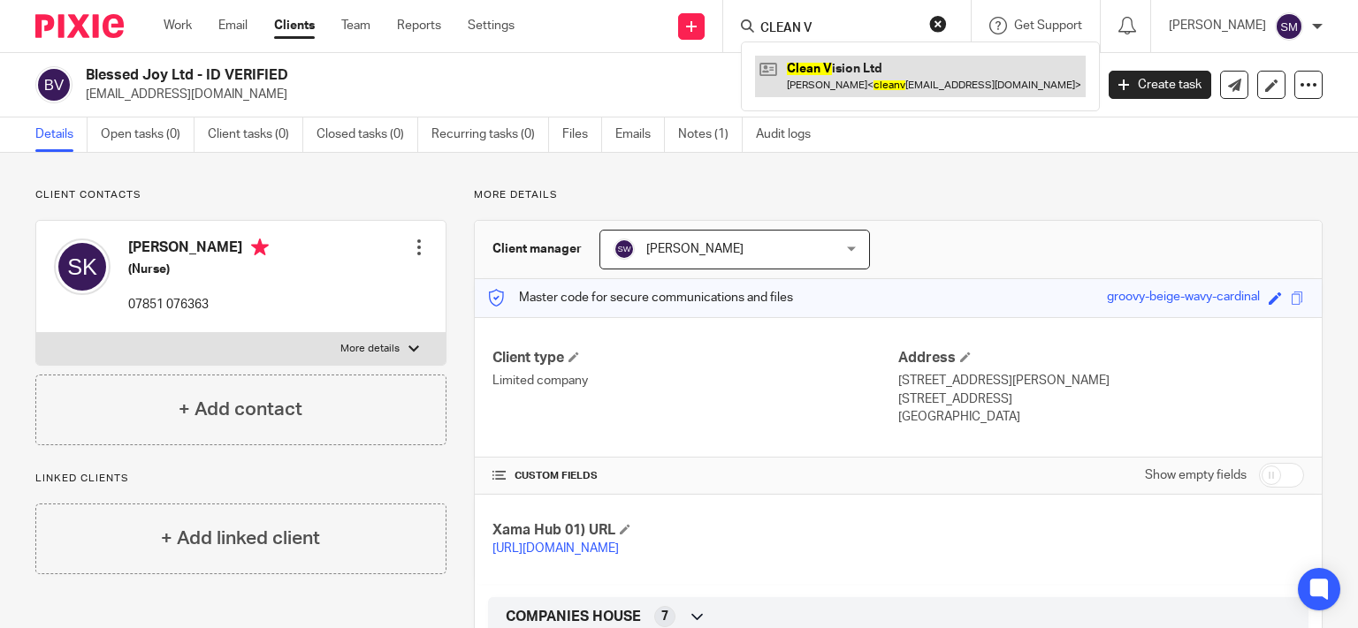
type input "CLEAN V"
click at [829, 69] on link at bounding box center [920, 76] width 331 height 41
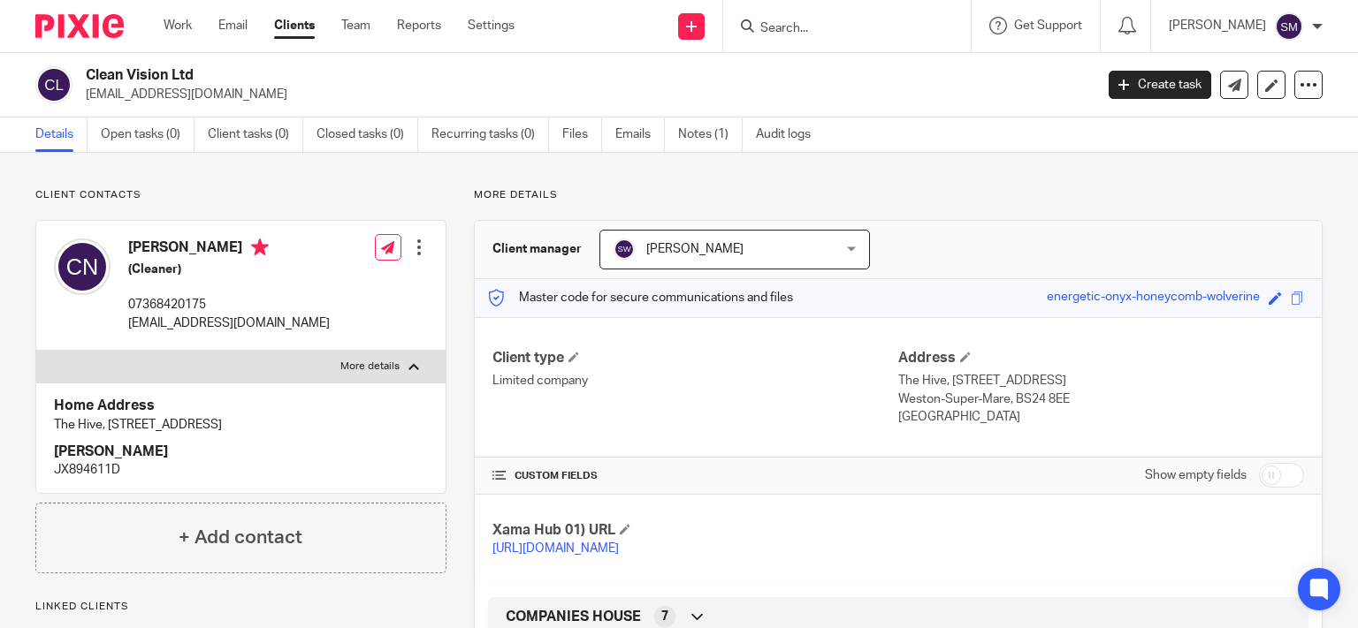
click at [413, 232] on div "Edit contact Create client from contact Export data Delete contact" at bounding box center [419, 247] width 18 height 35
click at [416, 255] on div at bounding box center [419, 248] width 18 height 18
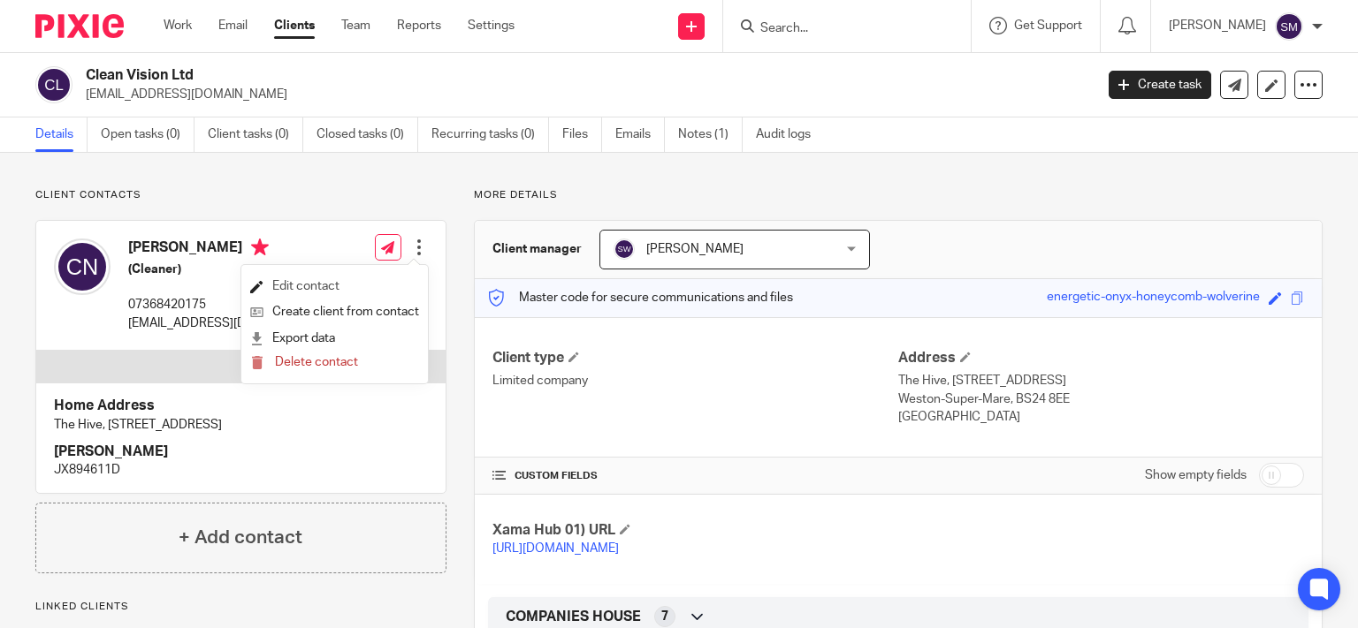
click at [345, 287] on link "Edit contact" at bounding box center [334, 287] width 169 height 26
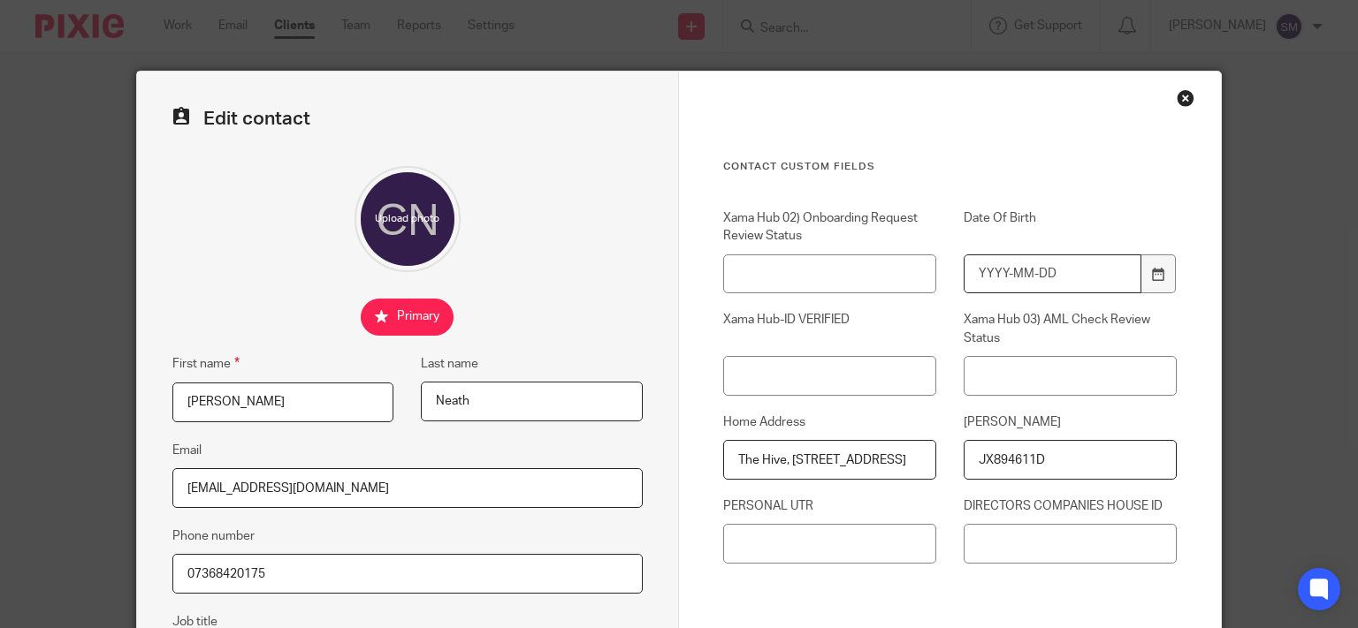
click at [1060, 274] on input "Date Of Birth" at bounding box center [1052, 275] width 178 height 40
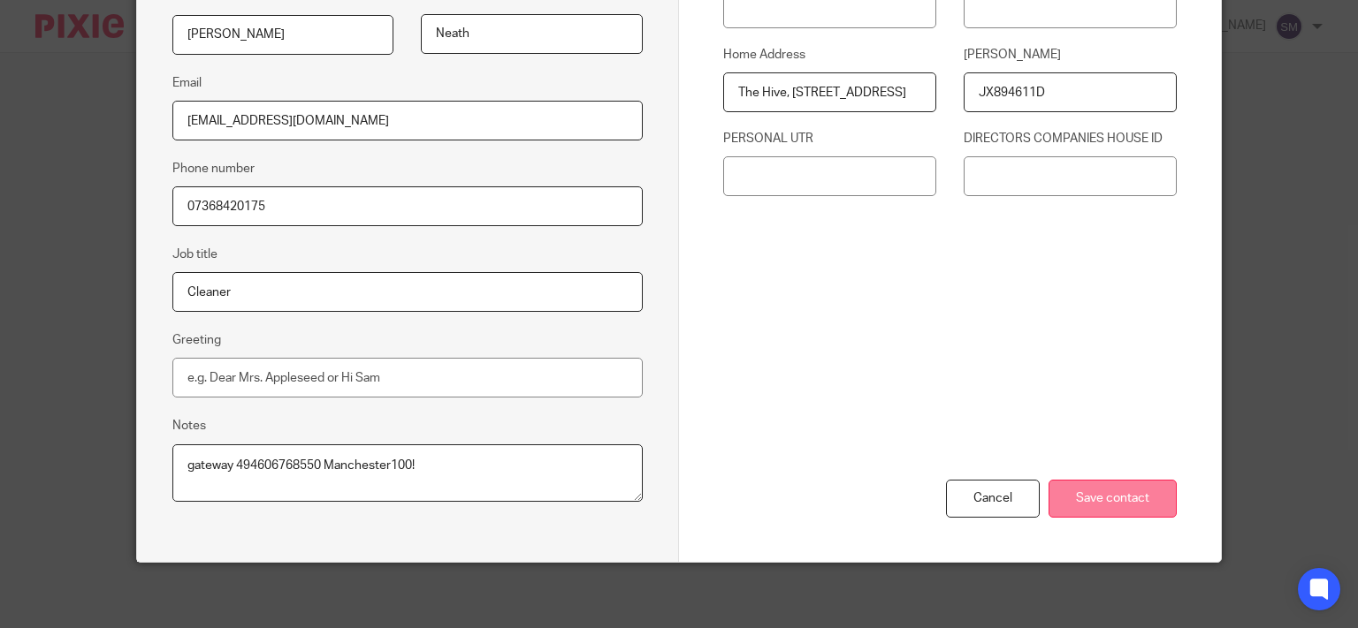
type input "1994-02-14"
click at [1108, 493] on input "Save contact" at bounding box center [1112, 499] width 128 height 38
click at [1154, 491] on input "Save contact" at bounding box center [1112, 499] width 128 height 38
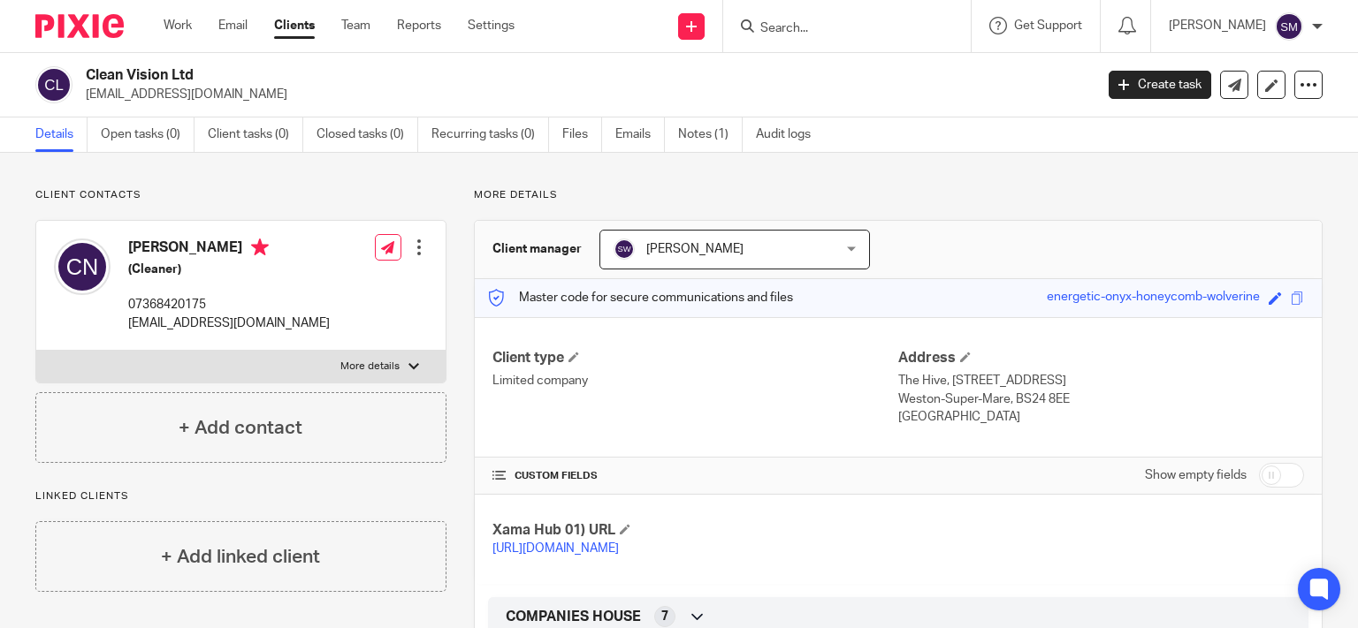
click at [301, 366] on label "More details" at bounding box center [240, 367] width 409 height 32
click at [36, 351] on input "More details" at bounding box center [35, 350] width 1 height 1
checkbox input "true"
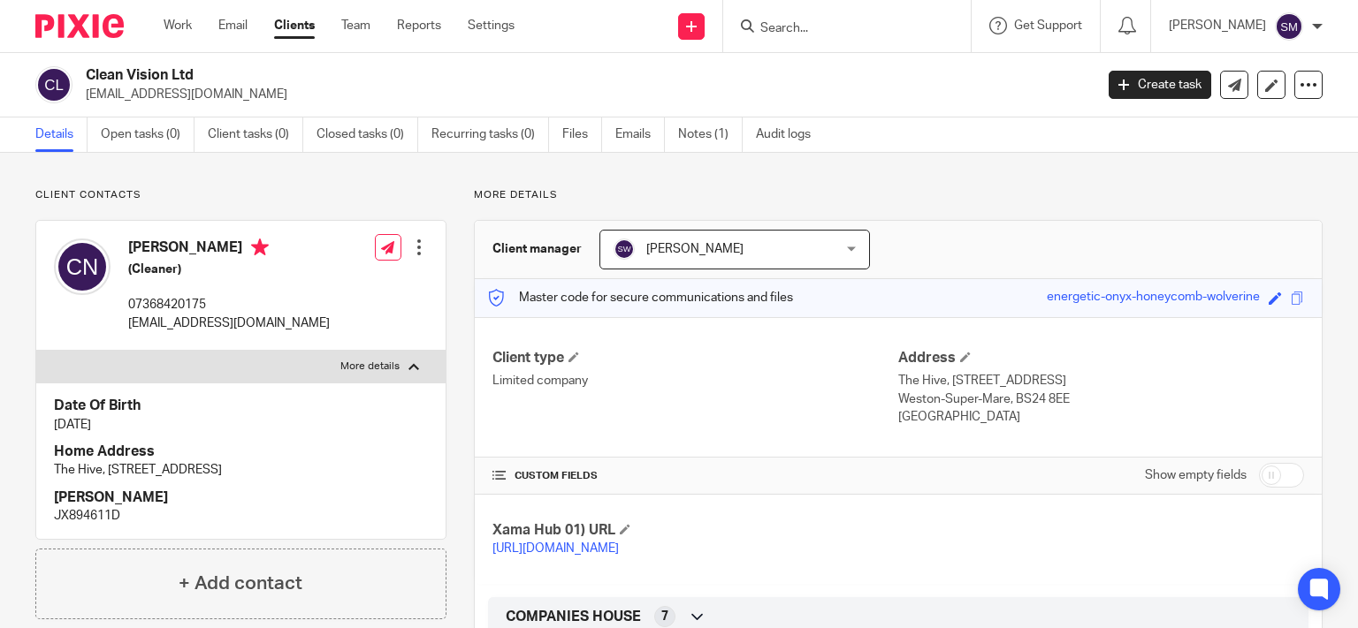
click at [410, 249] on div at bounding box center [419, 248] width 18 height 18
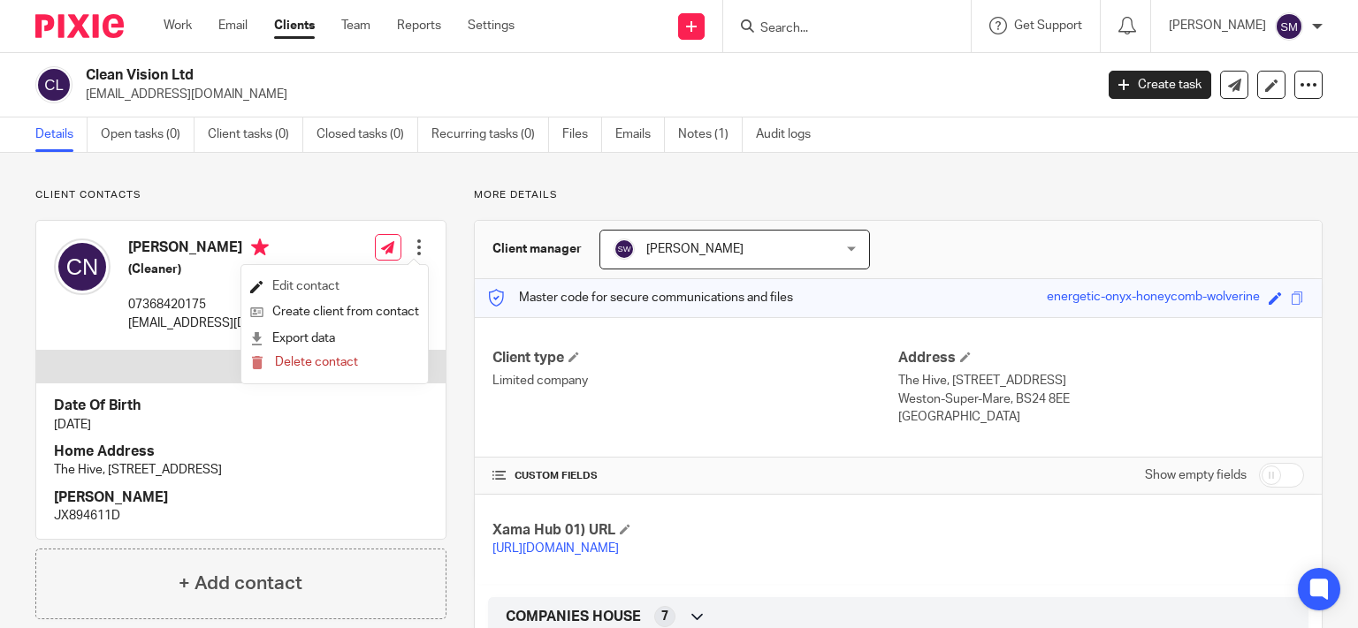
click at [294, 288] on link "Edit contact" at bounding box center [334, 287] width 169 height 26
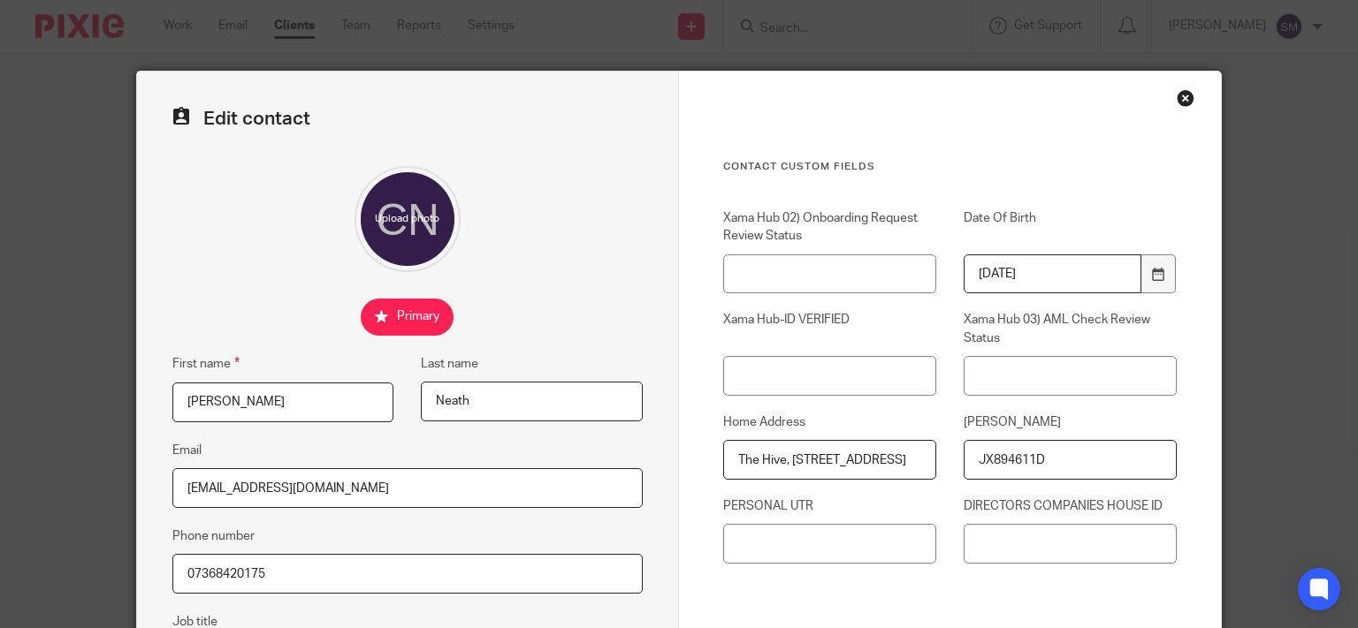
drag, startPoint x: 725, startPoint y: 454, endPoint x: 1017, endPoint y: 483, distance: 294.0
click at [1017, 483] on div "Xama Hub 02) Onboarding Request Review Status Date Of Birth [DEMOGRAPHIC_DATA] …" at bounding box center [937, 395] width 482 height 372
drag, startPoint x: 720, startPoint y: 456, endPoint x: 1135, endPoint y: 483, distance: 415.4
click at [1135, 483] on div "Xama Hub 02) Onboarding Request Review Status Date Of Birth [DEMOGRAPHIC_DATA] …" at bounding box center [937, 395] width 482 height 372
type input "n-Super-Mare, BS24 8EE"
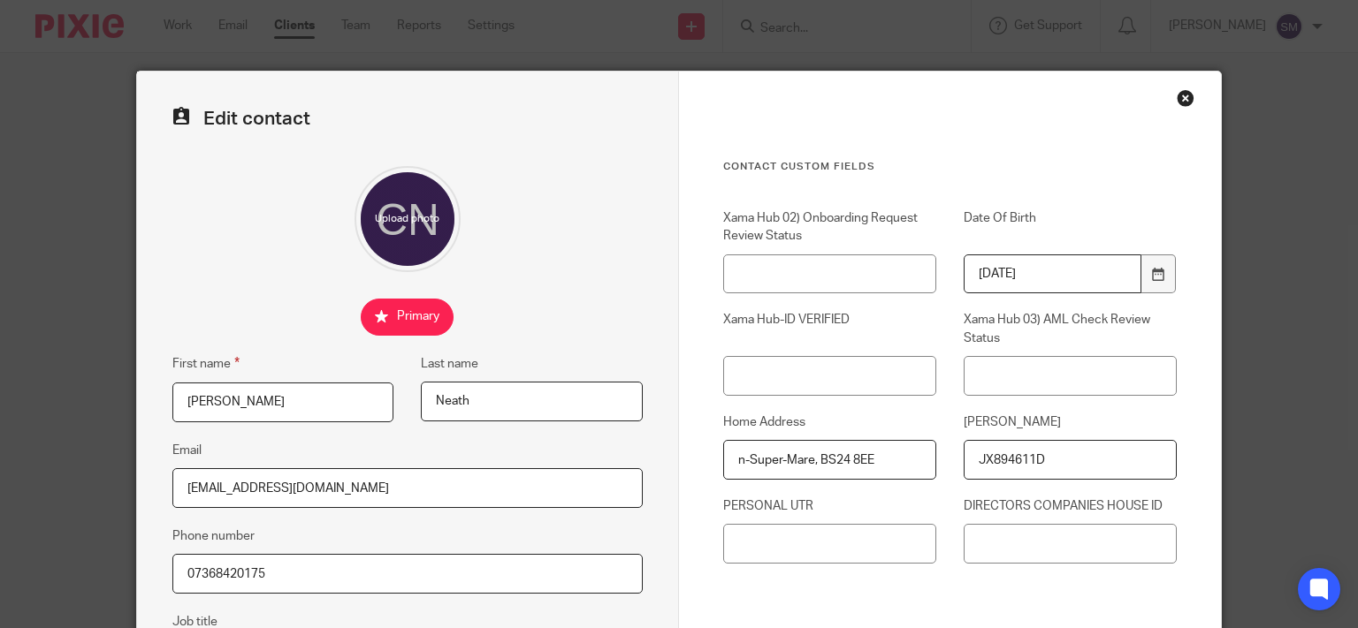
click at [894, 456] on input "n-Super-Mare, BS24 8EE" at bounding box center [829, 460] width 213 height 40
drag, startPoint x: 894, startPoint y: 456, endPoint x: 562, endPoint y: 459, distance: 331.5
click at [723, 468] on input "n-Super-Mare, BS24 8EE" at bounding box center [829, 460] width 213 height 40
paste input "16 [PERSON_NAME] [PERSON_NAME]-Super-Mare BS24 8EP"
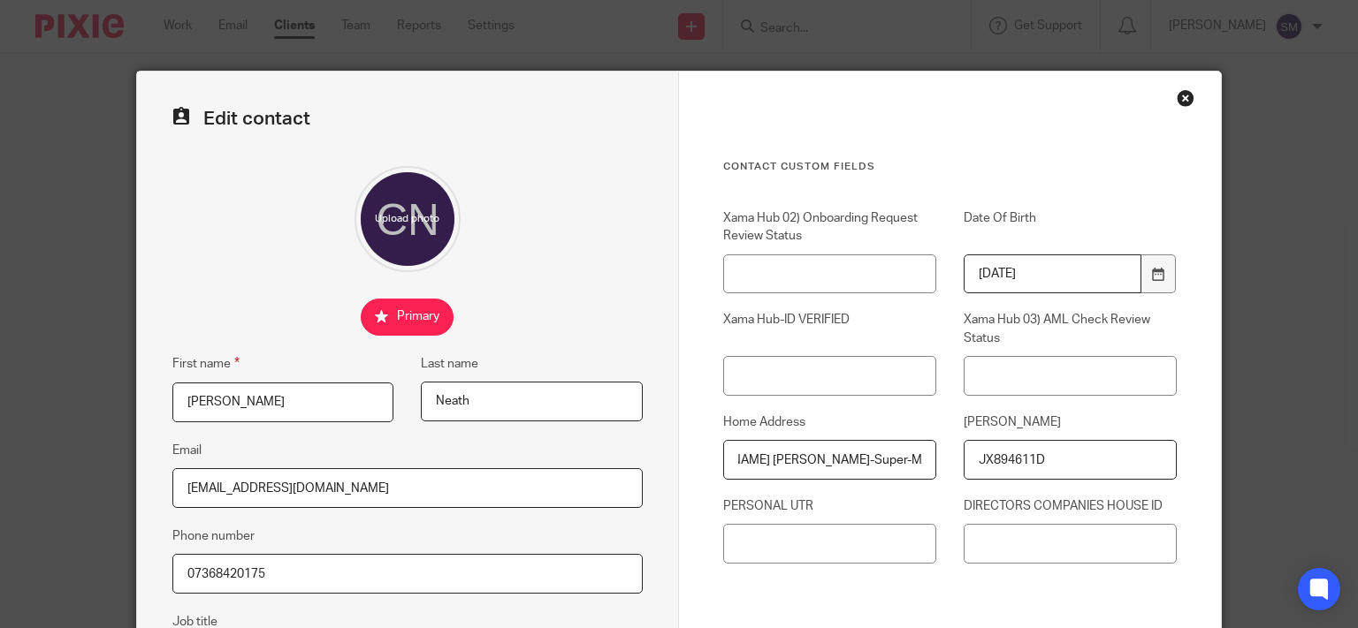
click at [821, 471] on input "16 [PERSON_NAME] [PERSON_NAME]-Super-Mare BS24 8EP" at bounding box center [829, 460] width 213 height 40
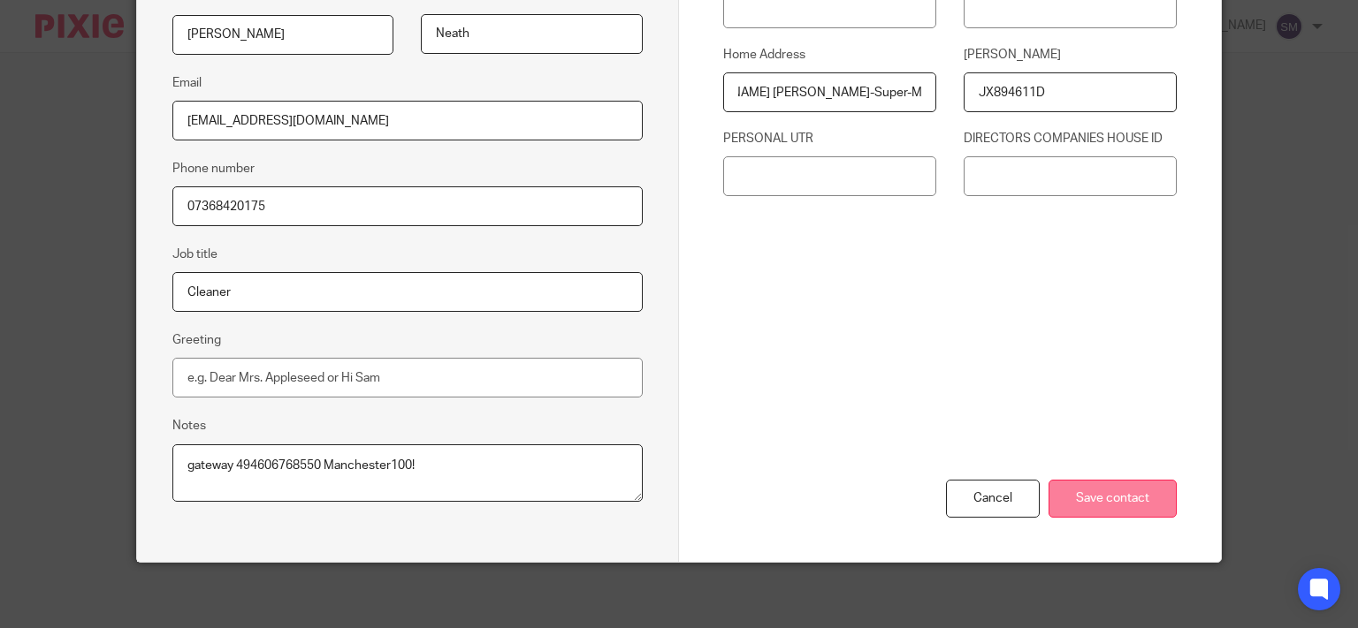
type input "16 [PERSON_NAME] [PERSON_NAME]-Super-Mare BS24 8EP"
click at [1092, 506] on input "Save contact" at bounding box center [1112, 499] width 128 height 38
click at [1126, 495] on input "Save contact" at bounding box center [1112, 499] width 128 height 38
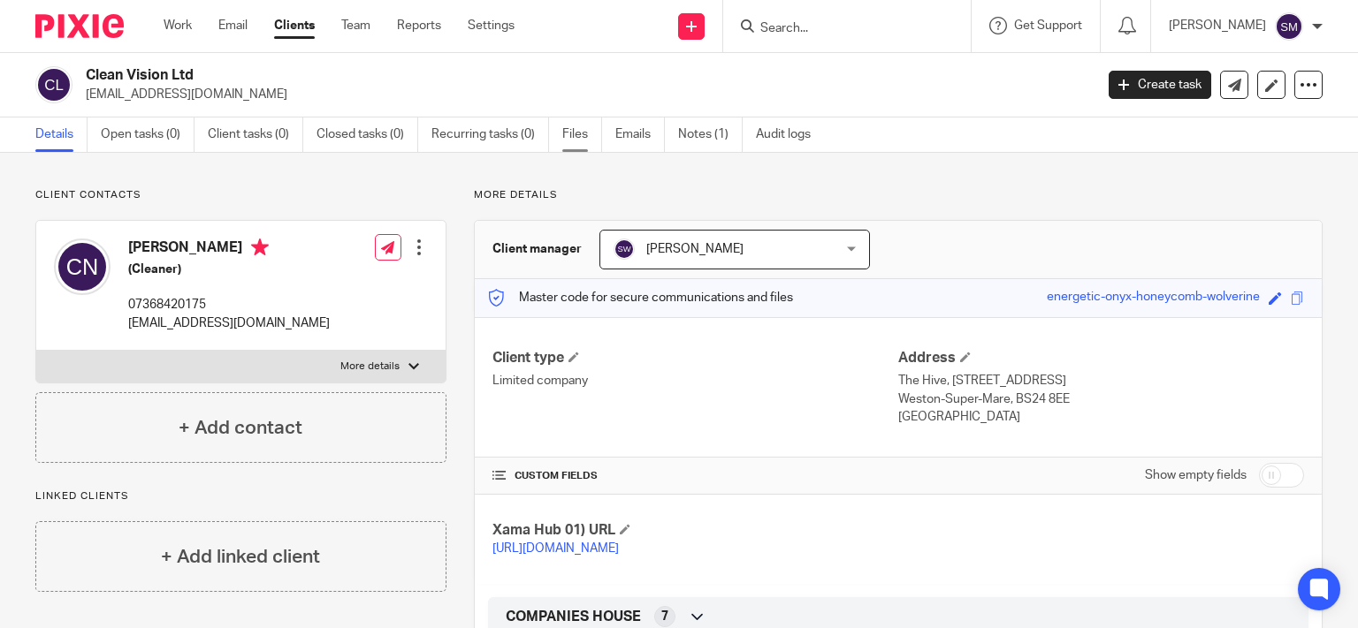
click at [576, 136] on link "Files" at bounding box center [582, 135] width 40 height 34
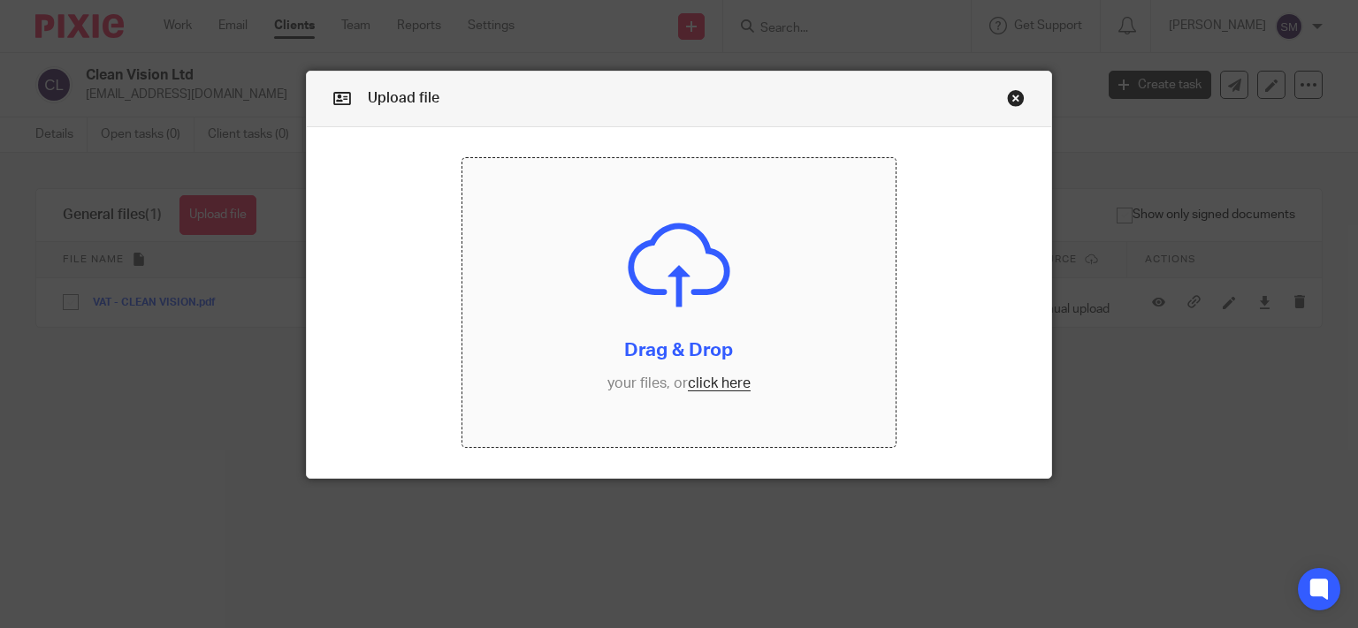
click at [681, 377] on input "file" at bounding box center [678, 302] width 433 height 289
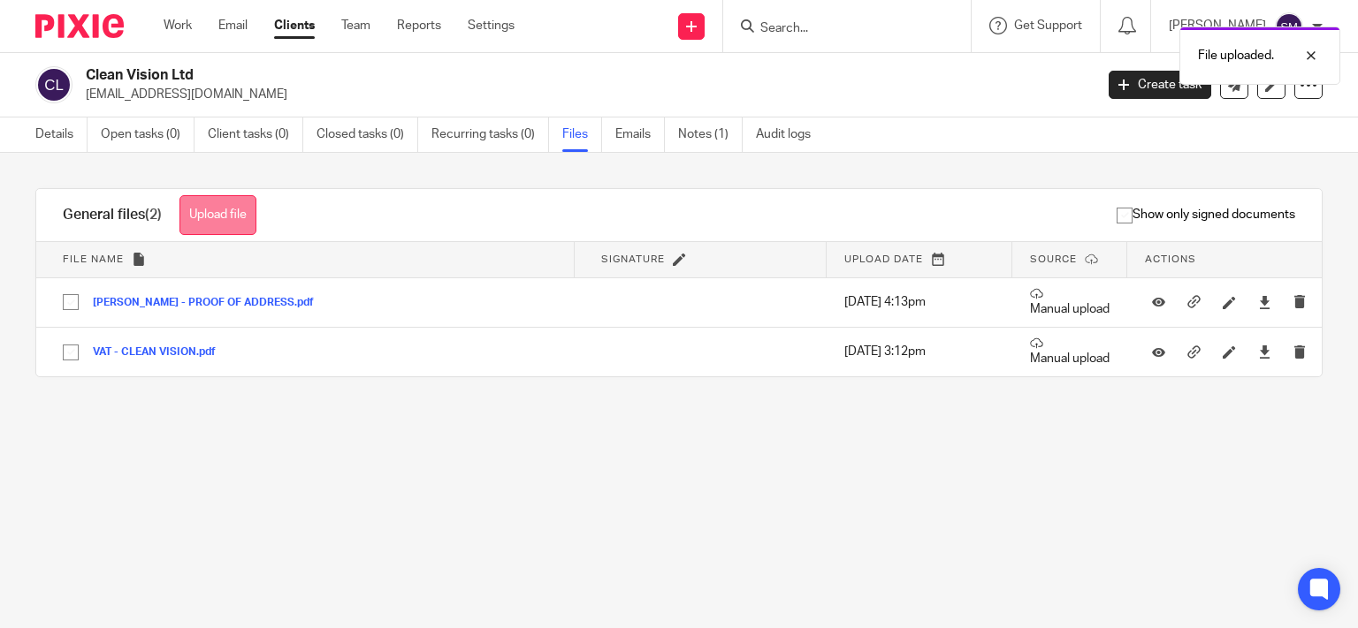
drag, startPoint x: 250, startPoint y: 210, endPoint x: 261, endPoint y: 208, distance: 10.9
click at [253, 210] on button "Upload file" at bounding box center [217, 215] width 77 height 40
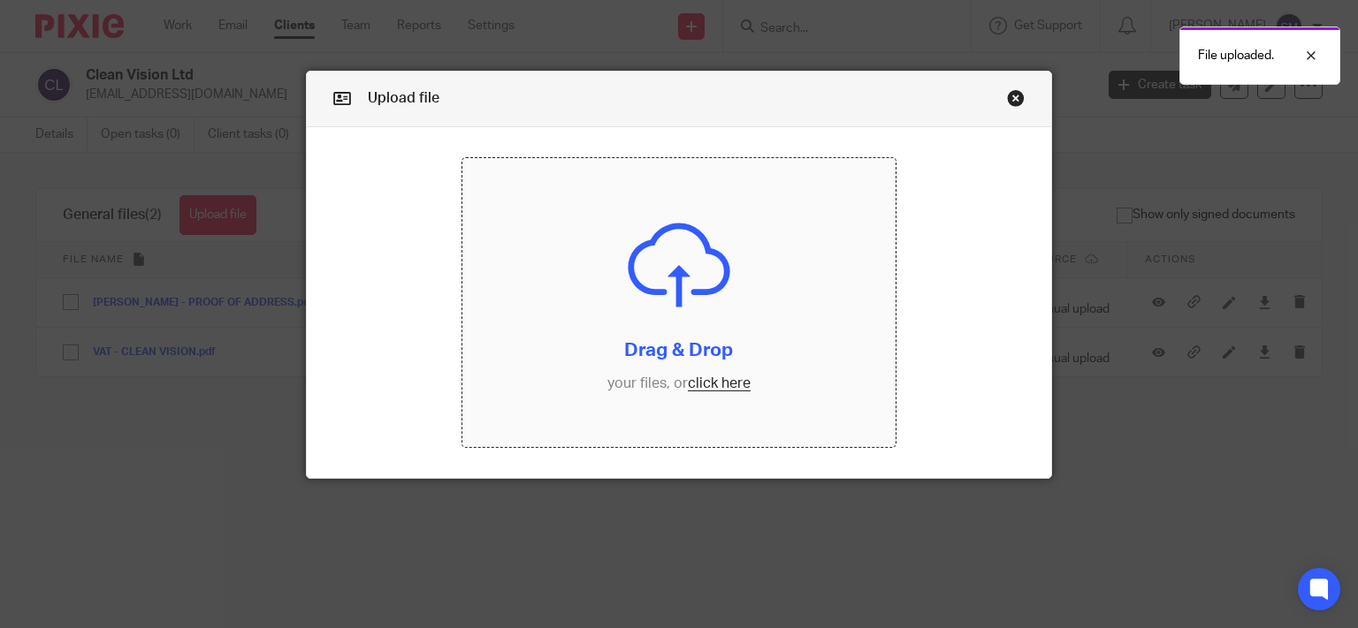
click at [677, 274] on input "file" at bounding box center [678, 302] width 433 height 289
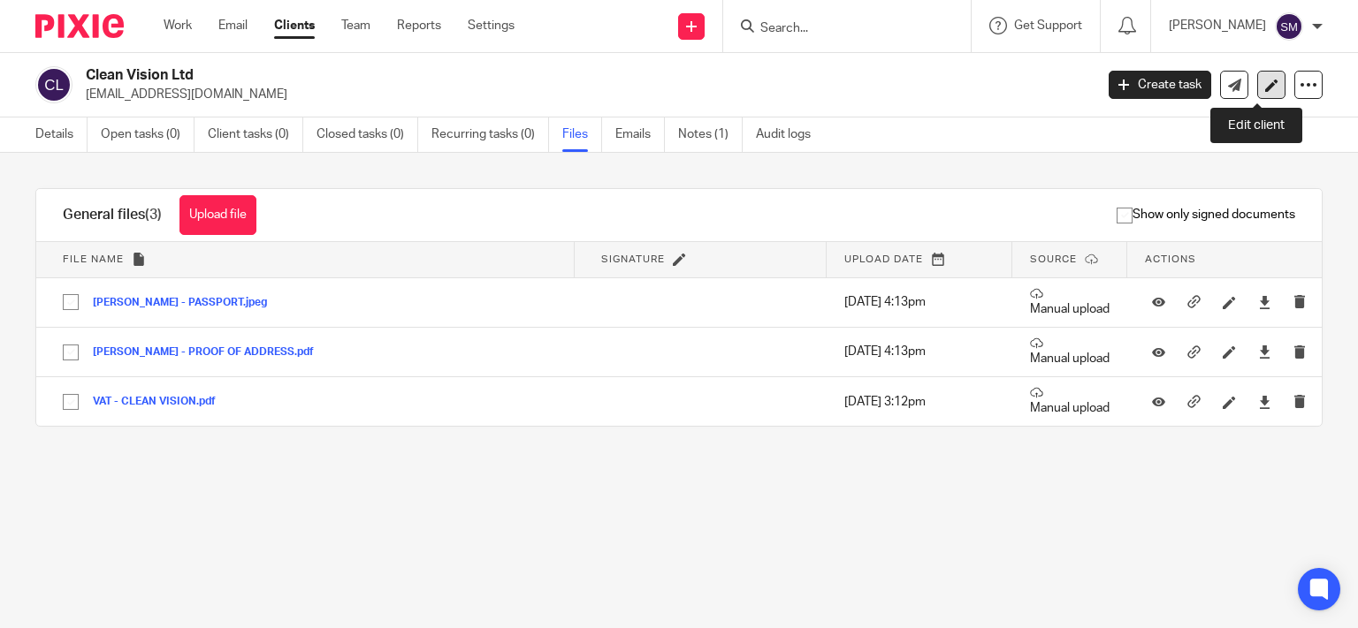
click at [1265, 81] on icon at bounding box center [1271, 85] width 13 height 13
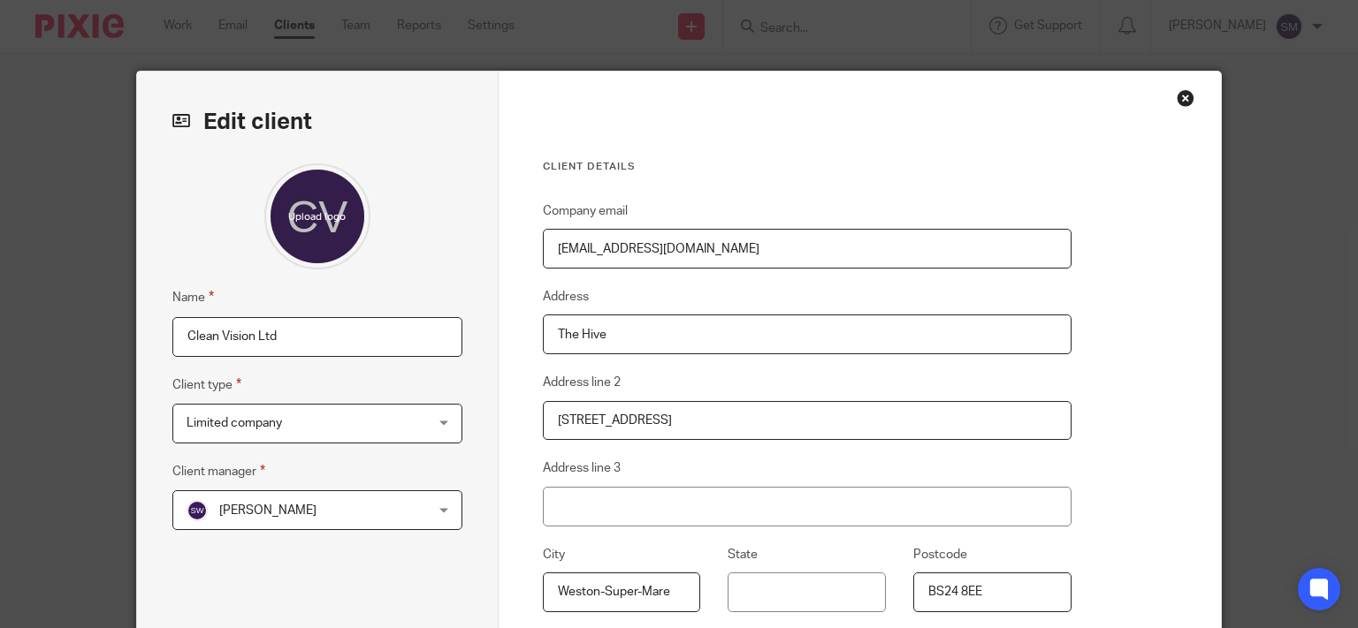
click at [377, 339] on input "Clean Vision Ltd" at bounding box center [317, 337] width 290 height 40
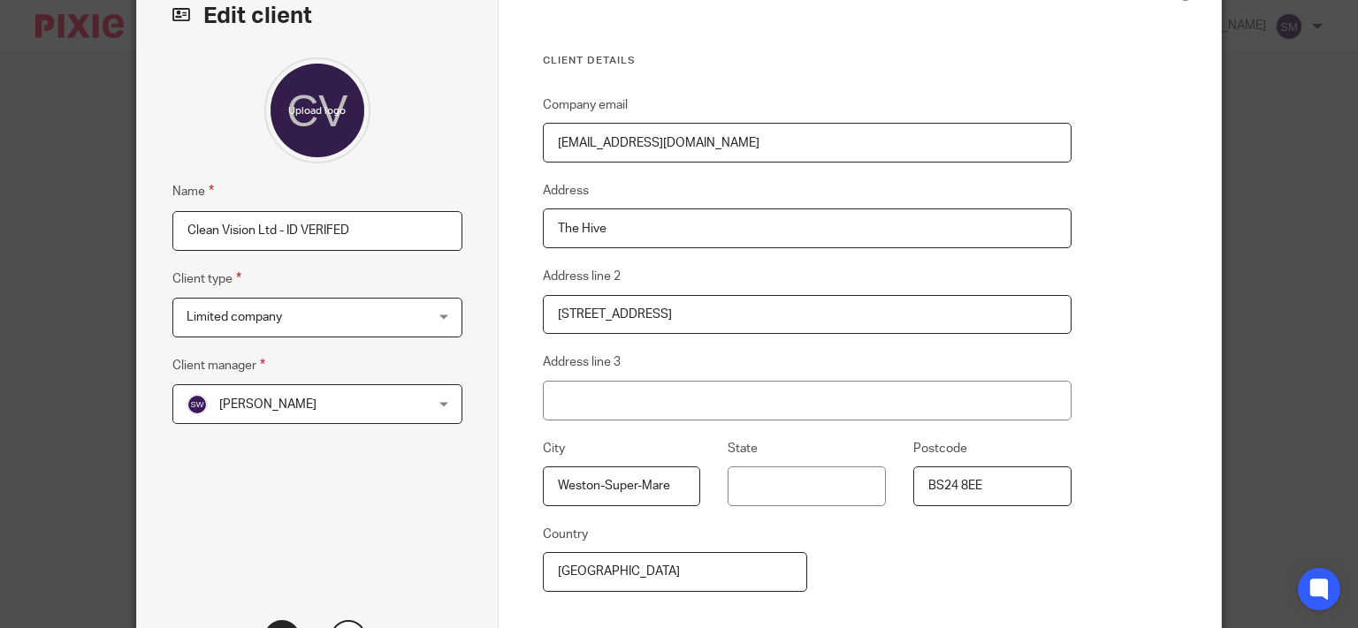
scroll to position [284, 0]
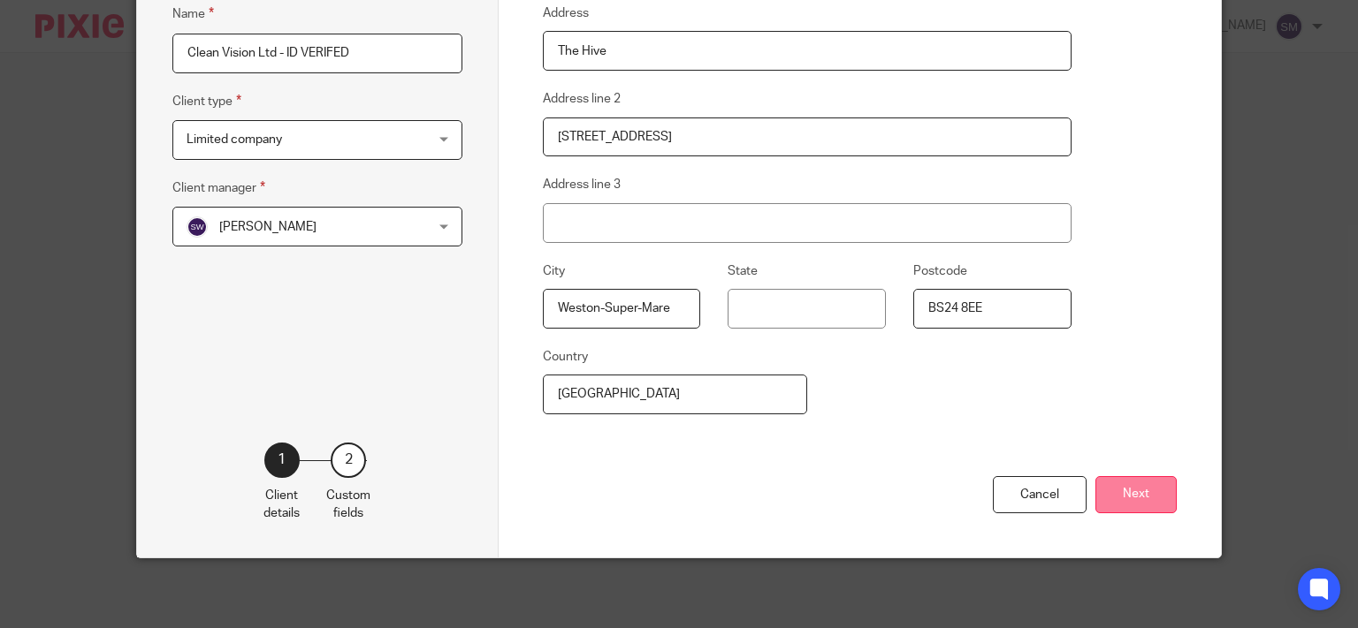
type input "Clean Vision Ltd - ID VERIFED"
click at [1131, 499] on button "Next" at bounding box center [1135, 495] width 81 height 38
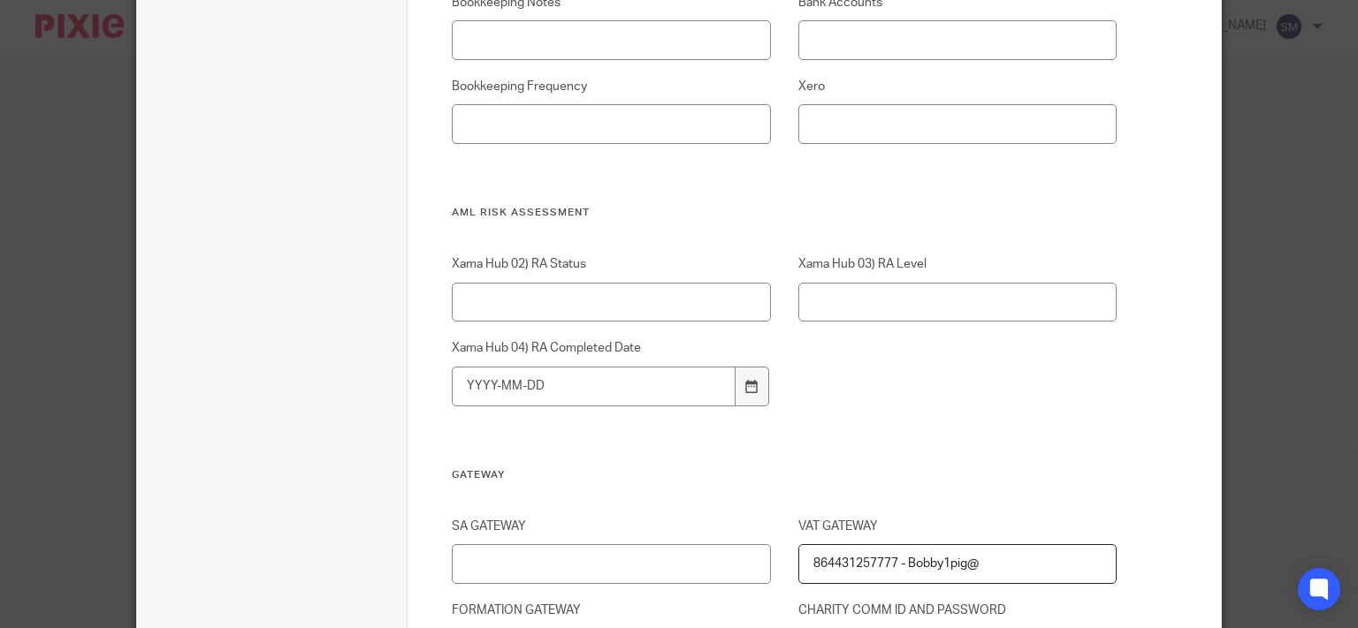
scroll to position [2488, 0]
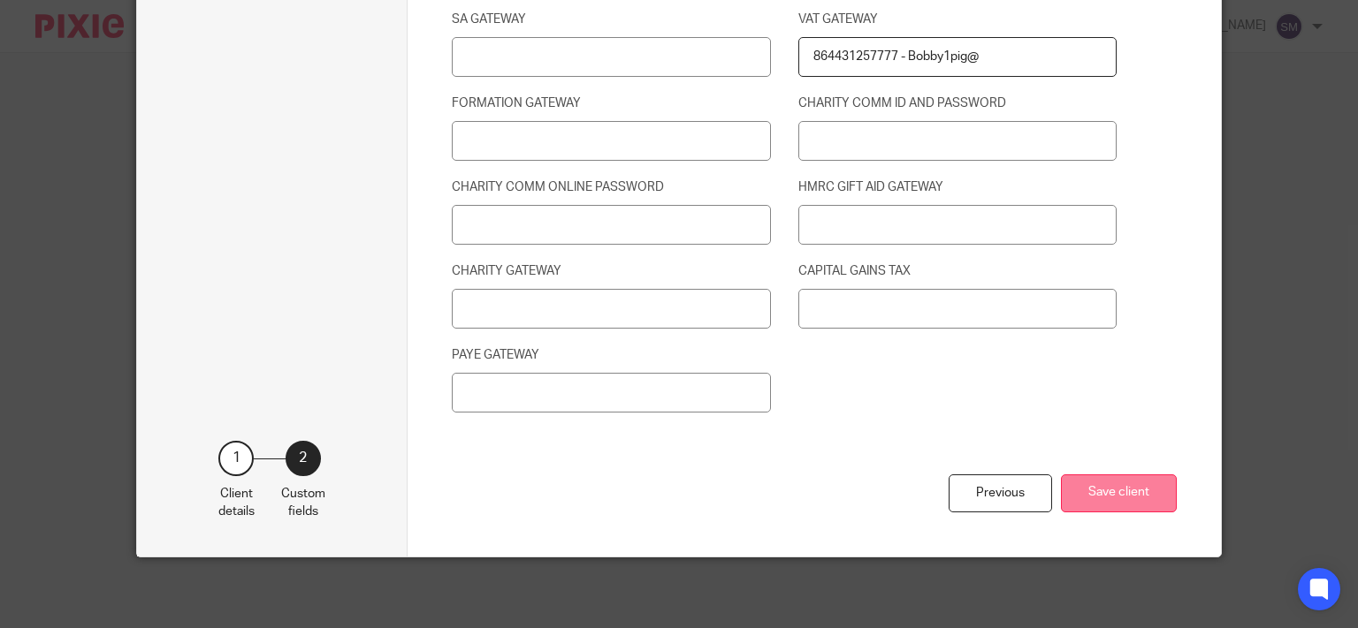
drag, startPoint x: 1168, startPoint y: 480, endPoint x: 1150, endPoint y: 483, distance: 18.7
click at [1150, 483] on button "Save client" at bounding box center [1119, 494] width 116 height 38
click at [1151, 484] on button "Save client" at bounding box center [1119, 494] width 116 height 38
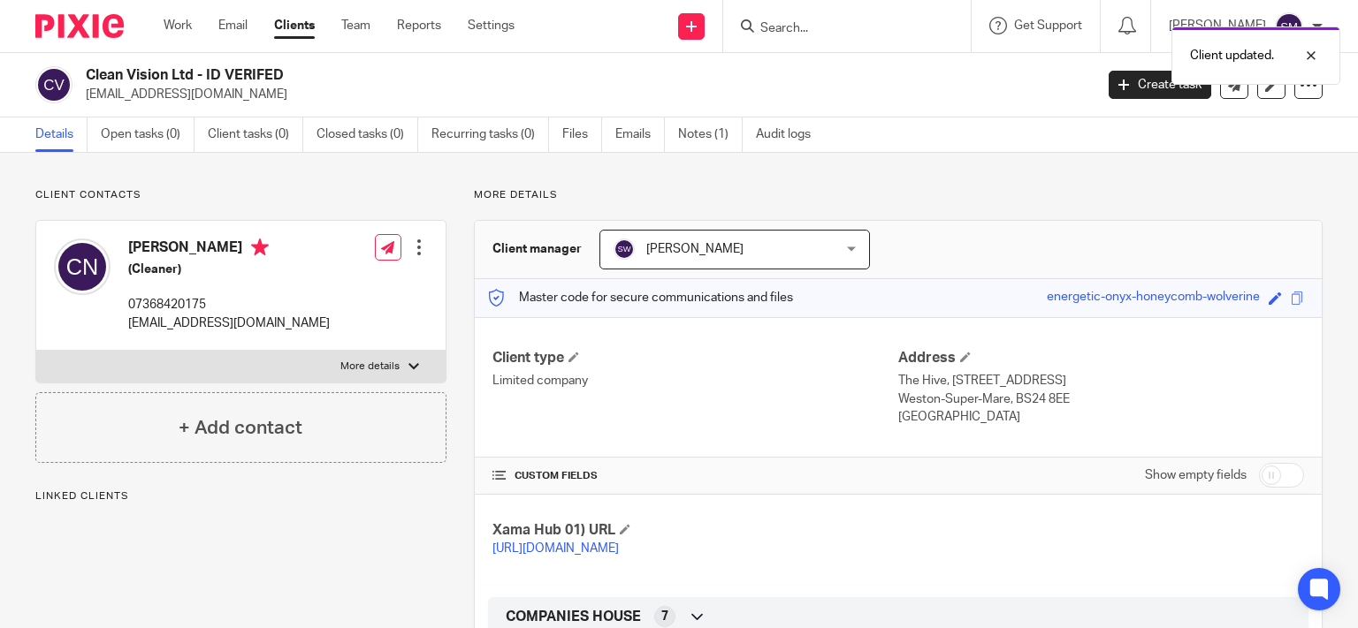
click at [617, 552] on link "[URL][DOMAIN_NAME]" at bounding box center [555, 549] width 126 height 12
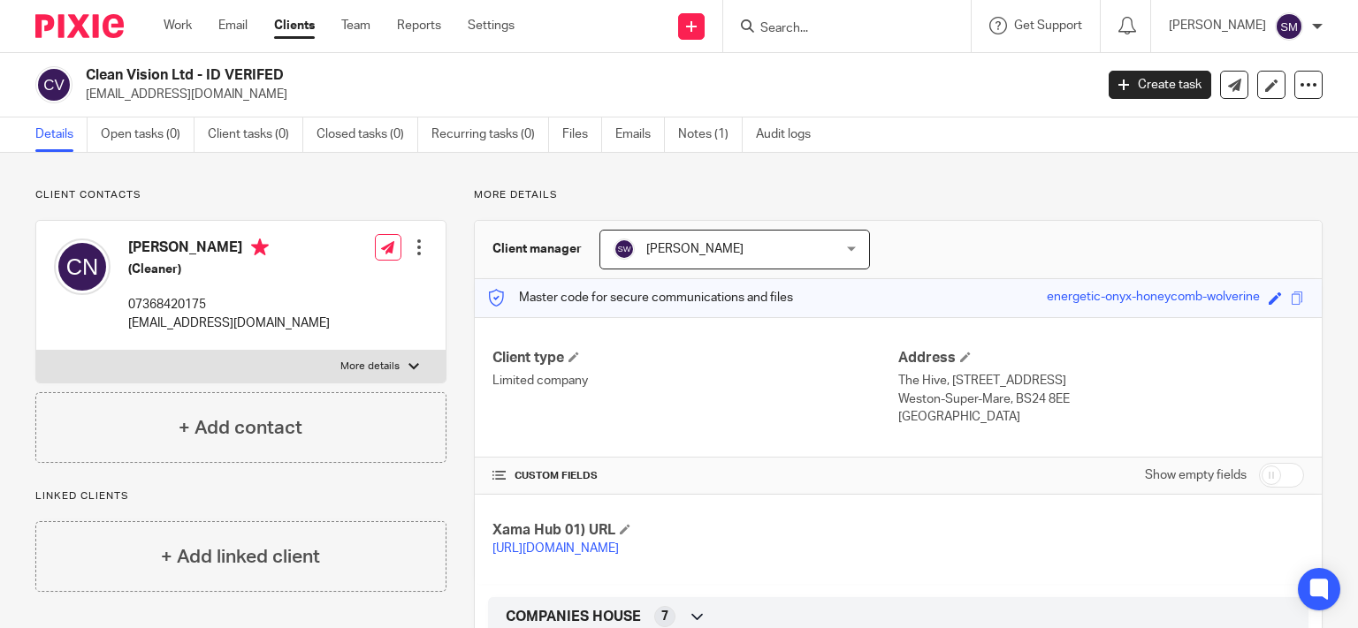
click at [304, 32] on link "Clients" at bounding box center [294, 26] width 41 height 18
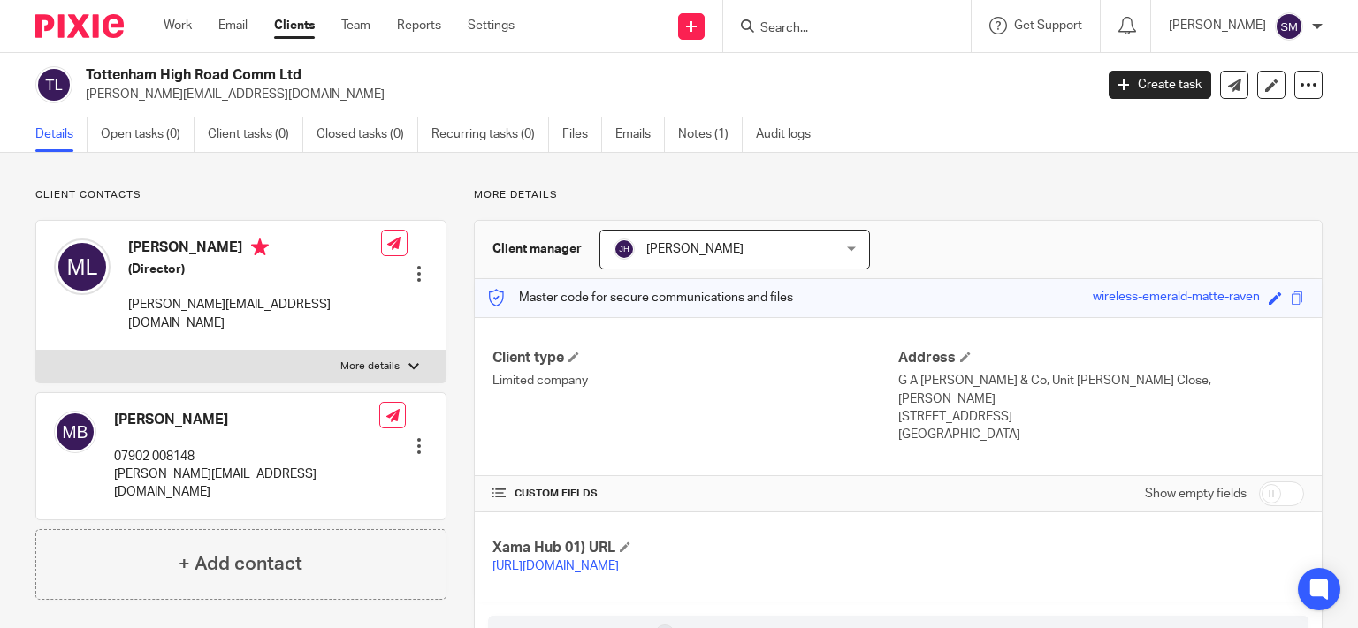
click at [200, 90] on p "[PERSON_NAME][EMAIL_ADDRESS][DOMAIN_NAME]" at bounding box center [584, 95] width 996 height 18
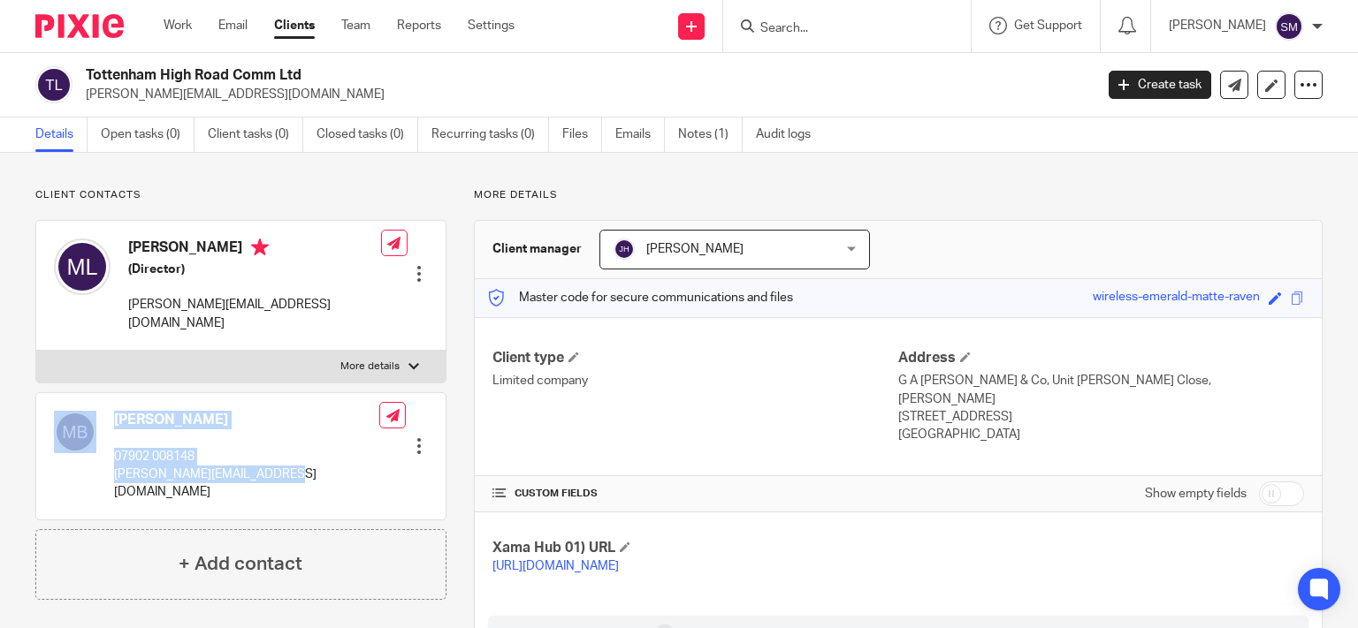
drag, startPoint x: 302, startPoint y: 453, endPoint x: 158, endPoint y: 450, distance: 144.1
click at [97, 451] on div "MICHAEL BLUM 07902 008148 michael@genesispoint.co.uk Edit contact Create client…" at bounding box center [240, 456] width 409 height 126
click at [256, 426] on div "MICHAEL BLUM 07902 008148 michael@genesispoint.co.uk" at bounding box center [246, 456] width 265 height 91
drag, startPoint x: 222, startPoint y: 437, endPoint x: 115, endPoint y: 440, distance: 107.0
click at [115, 448] on p "07902 008148" at bounding box center [246, 457] width 265 height 18
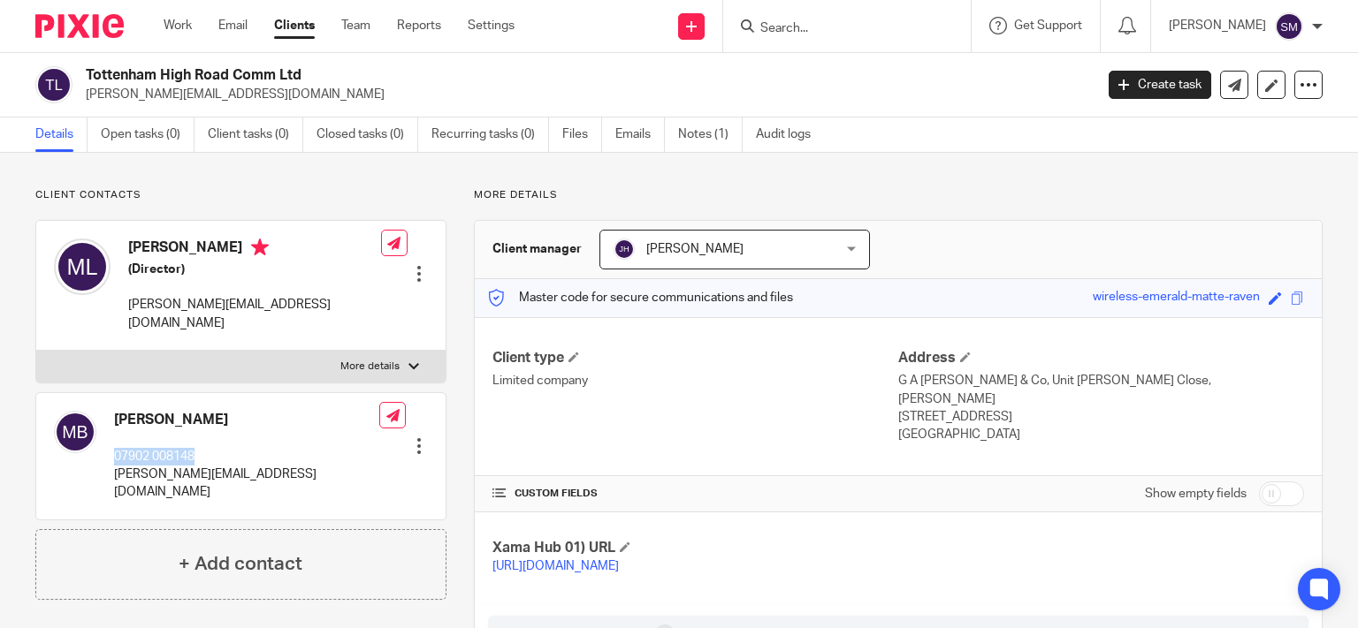
copy p "07902 008148"
click at [871, 34] on input "Search" at bounding box center [837, 29] width 159 height 16
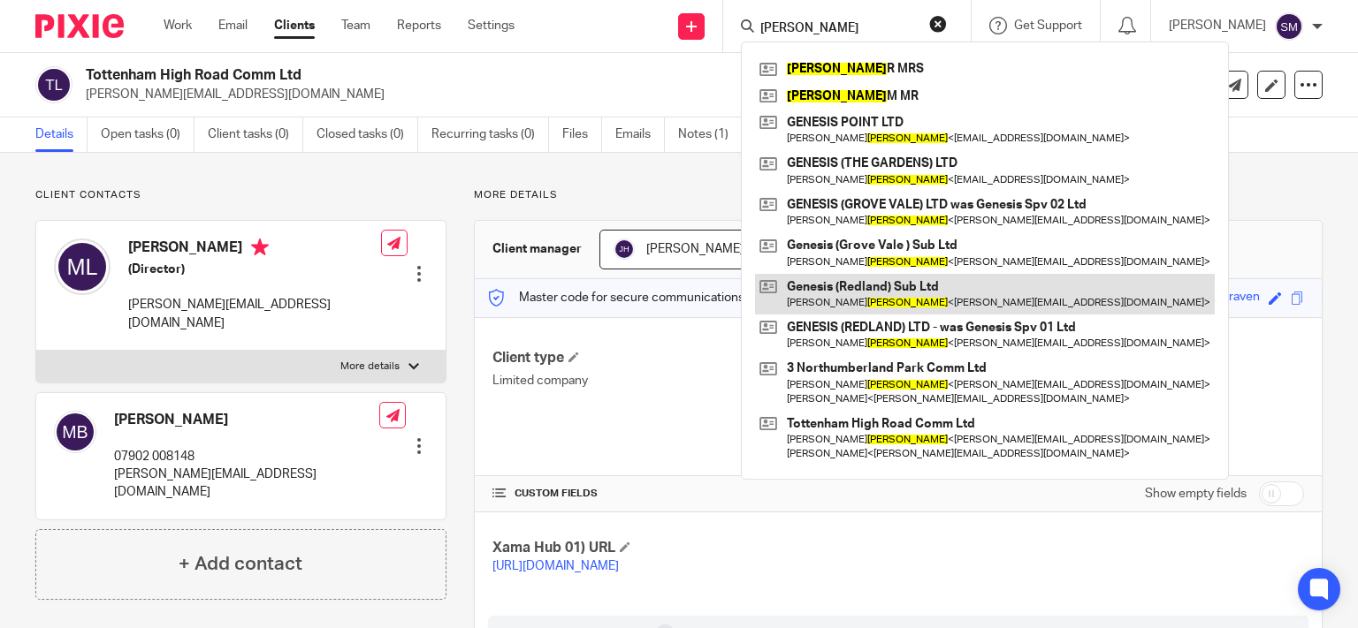
type input "BLUM"
click at [896, 314] on link at bounding box center [985, 294] width 460 height 41
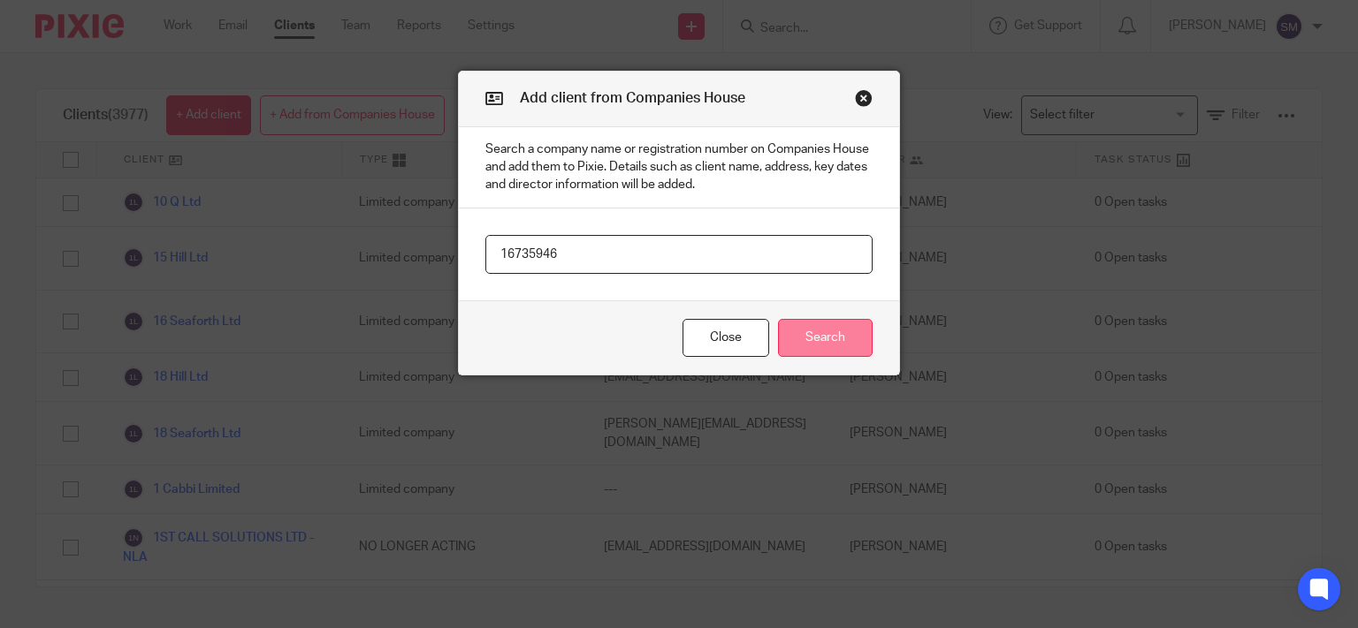
type input "16735946"
click at [840, 332] on button "Search" at bounding box center [825, 338] width 95 height 38
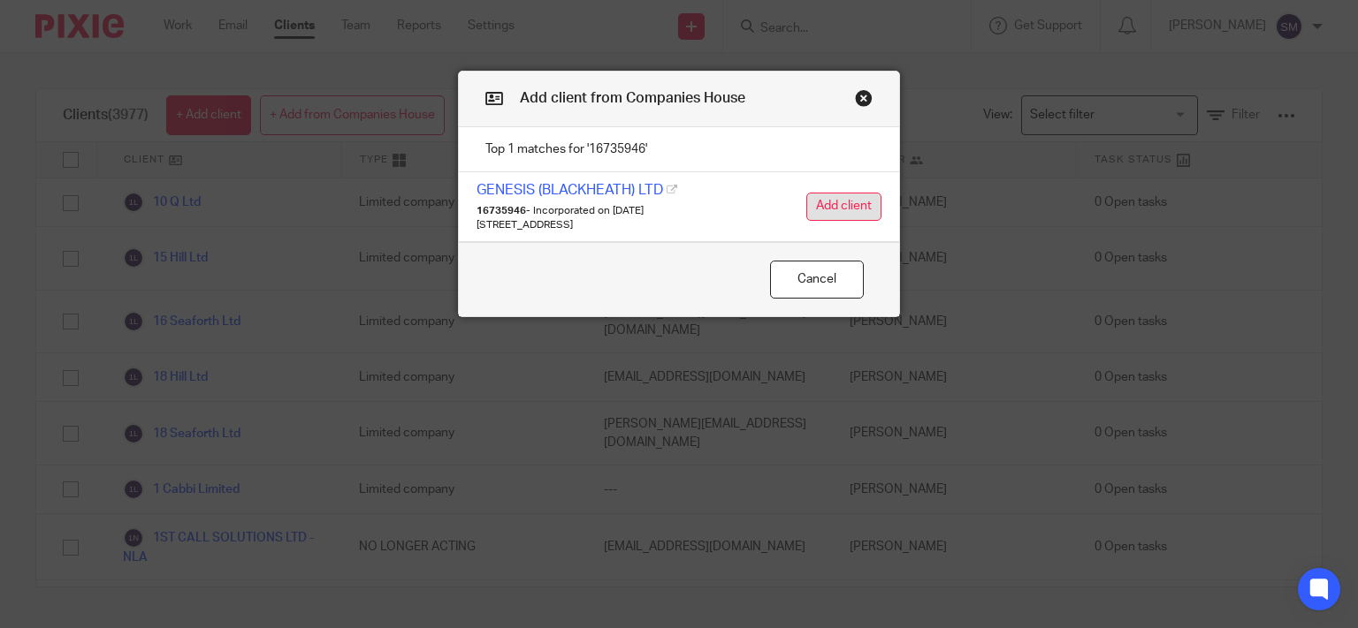
click at [854, 212] on button "Add client" at bounding box center [843, 207] width 75 height 28
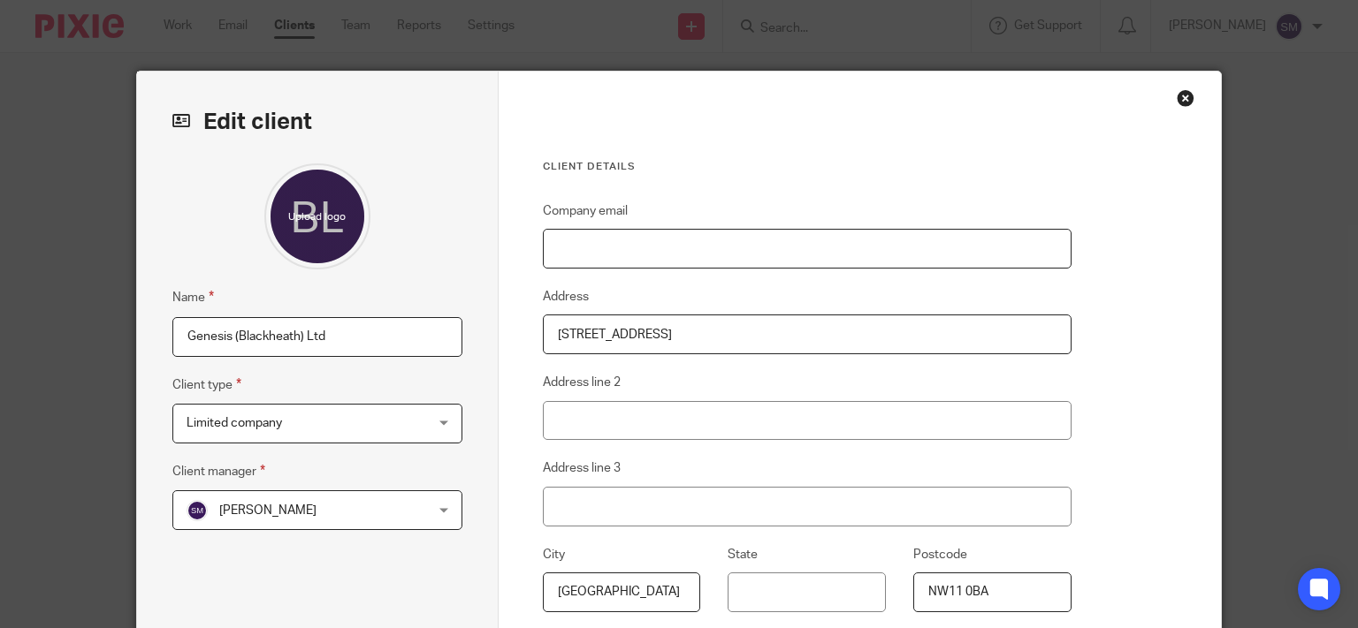
click at [647, 238] on input "Company email" at bounding box center [807, 249] width 529 height 40
paste input "[PERSON_NAME][EMAIL_ADDRESS][DOMAIN_NAME]"
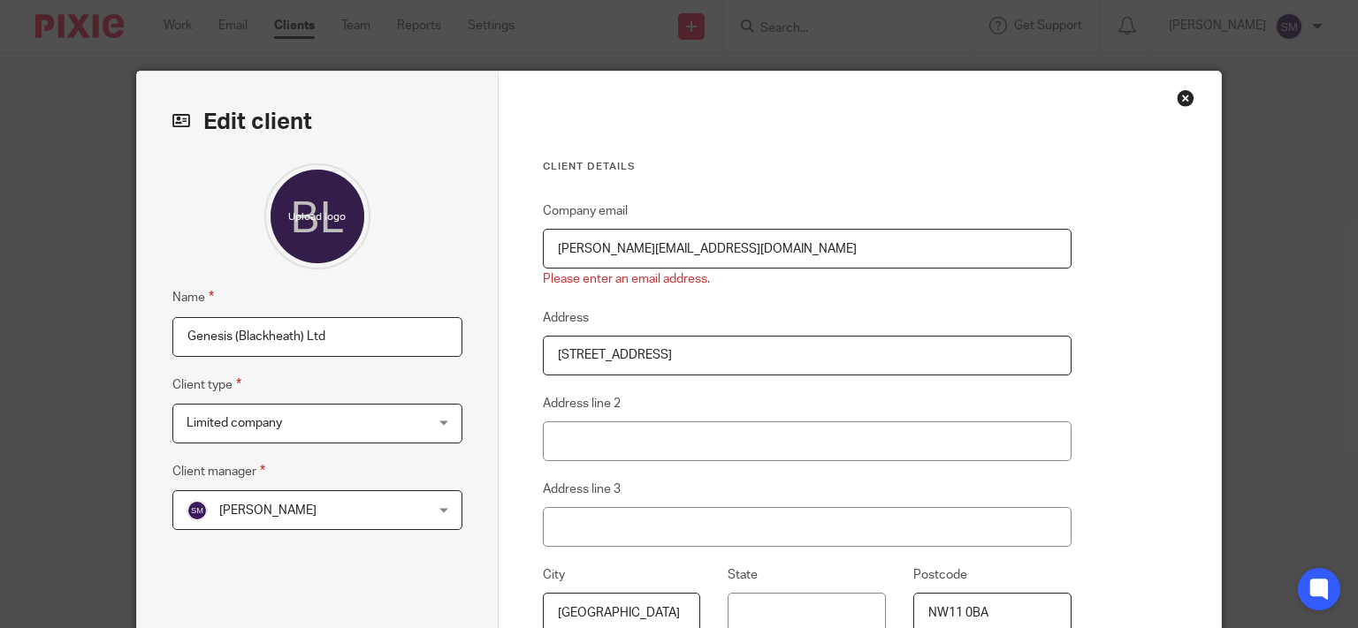
click at [560, 251] on input "[PERSON_NAME][EMAIL_ADDRESS][DOMAIN_NAME]" at bounding box center [807, 249] width 529 height 40
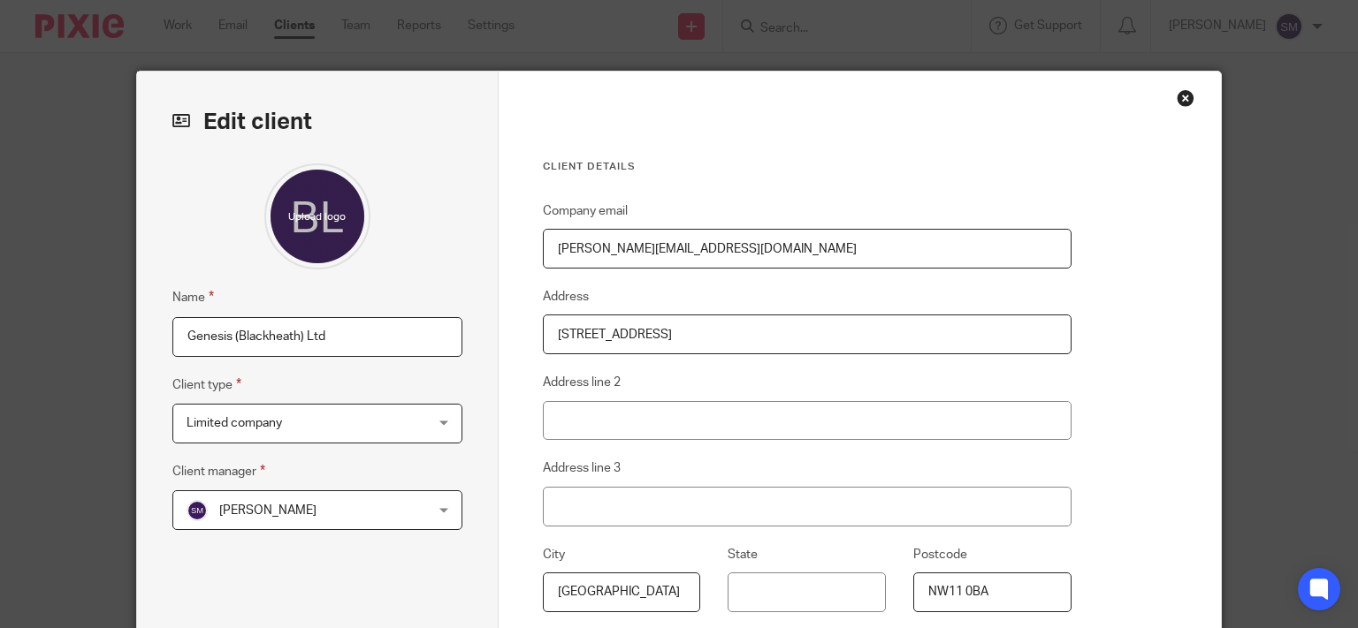
type input "[PERSON_NAME][EMAIL_ADDRESS][DOMAIN_NAME]"
click at [290, 507] on span "[PERSON_NAME]" at bounding box center [267, 511] width 97 height 12
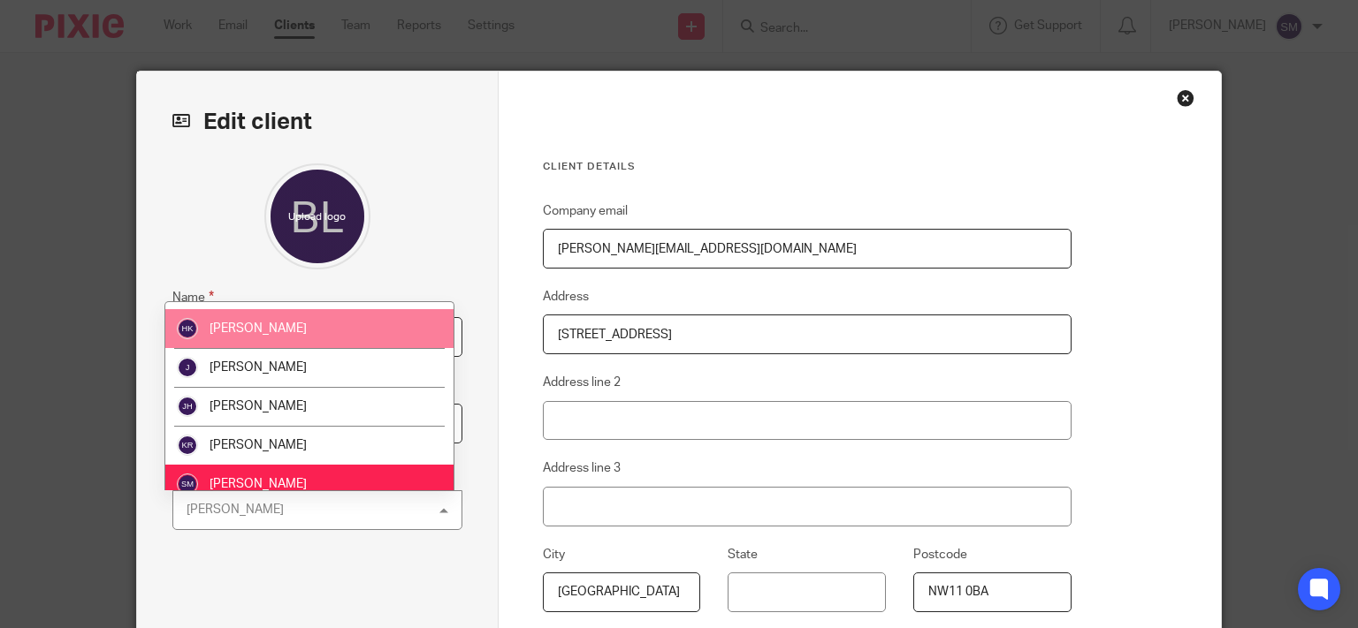
scroll to position [302, 0]
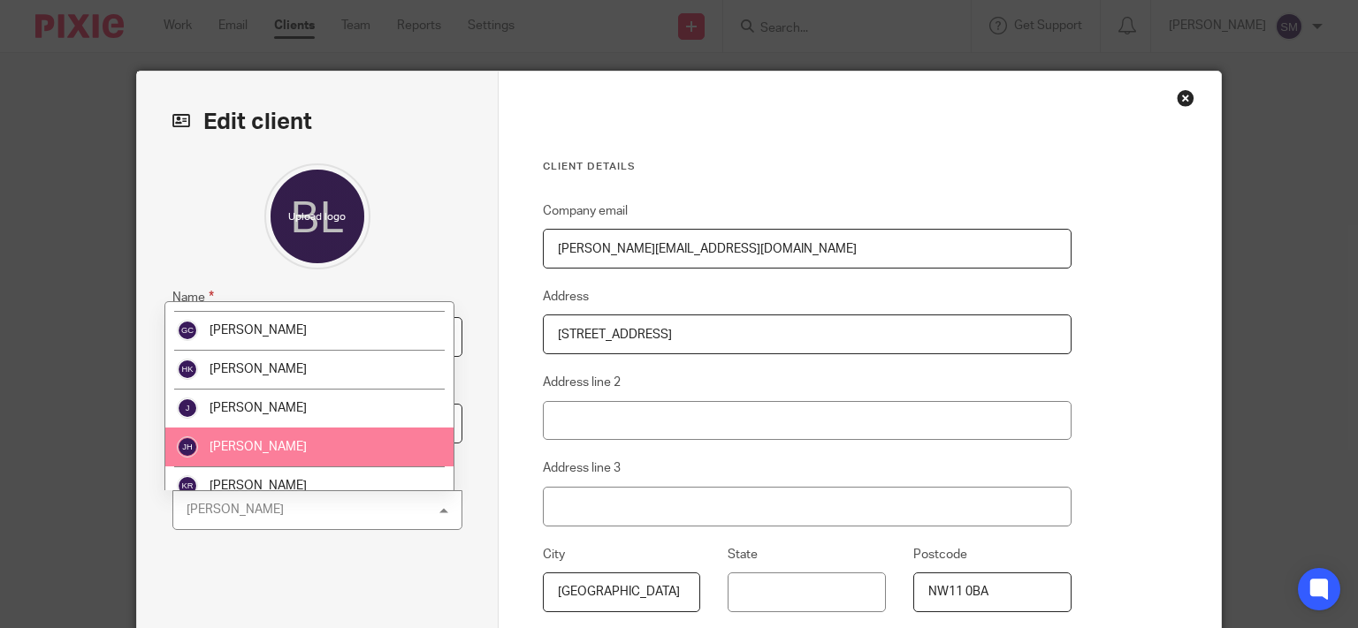
click at [307, 451] on li "[PERSON_NAME]" at bounding box center [309, 447] width 288 height 39
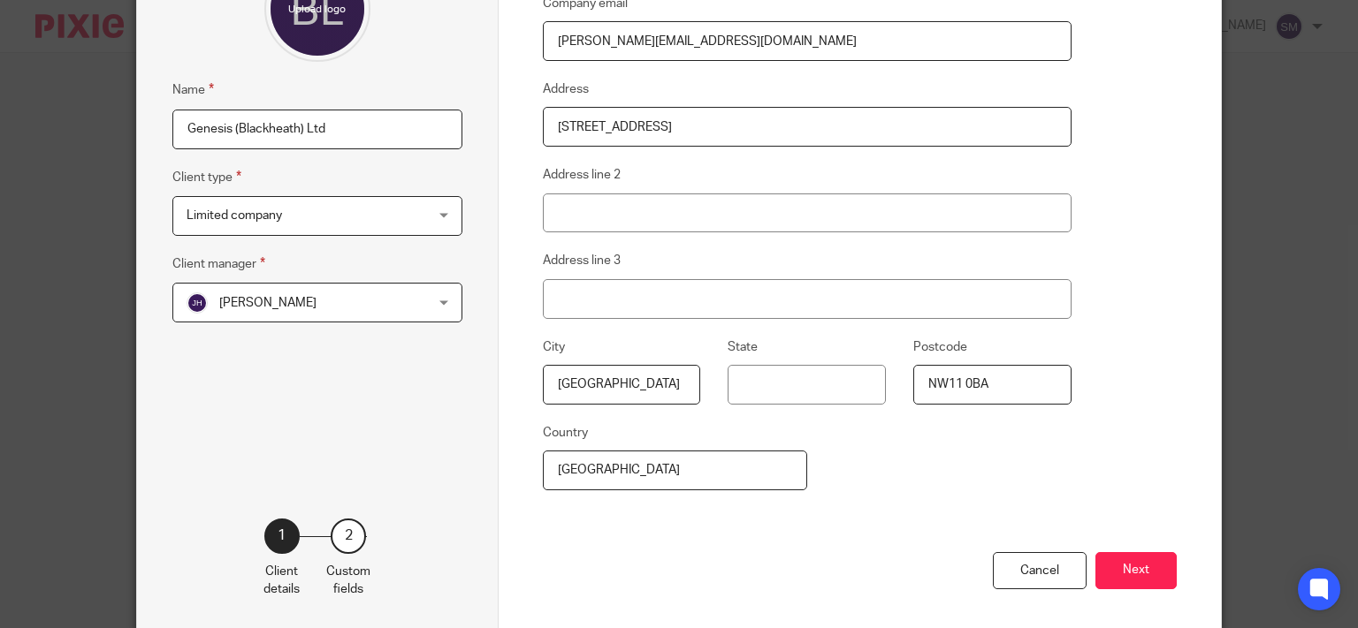
scroll to position [284, 0]
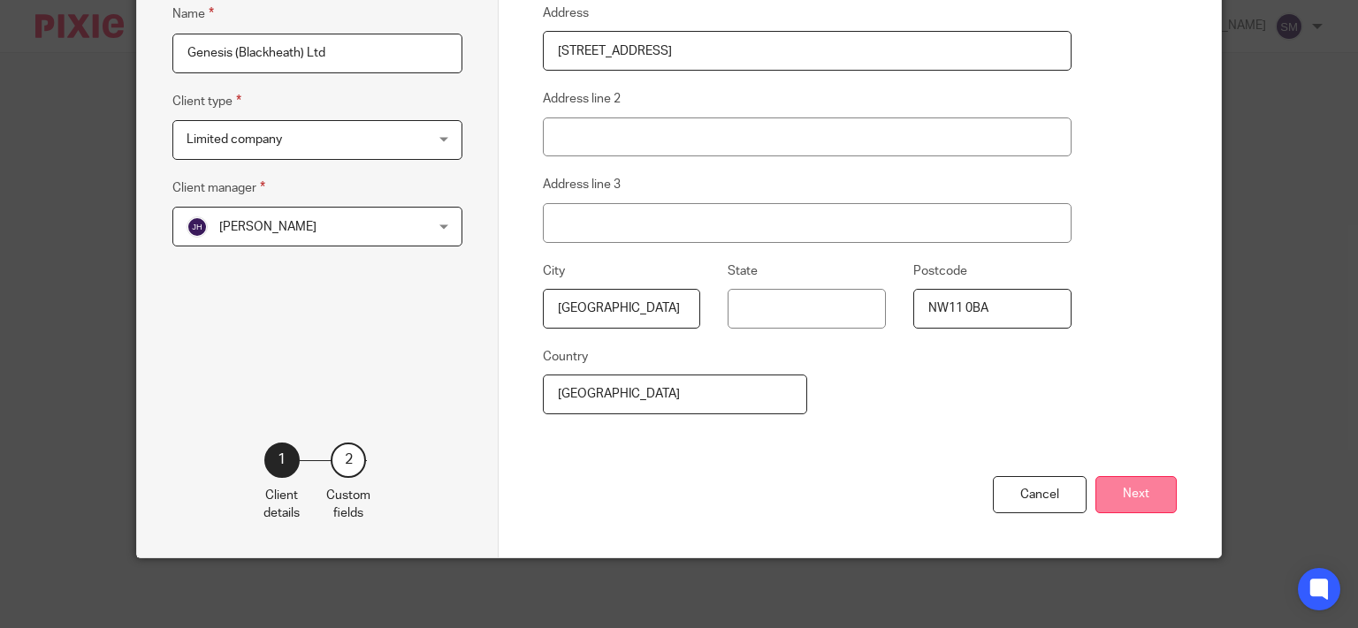
click at [1117, 491] on button "Next" at bounding box center [1135, 495] width 81 height 38
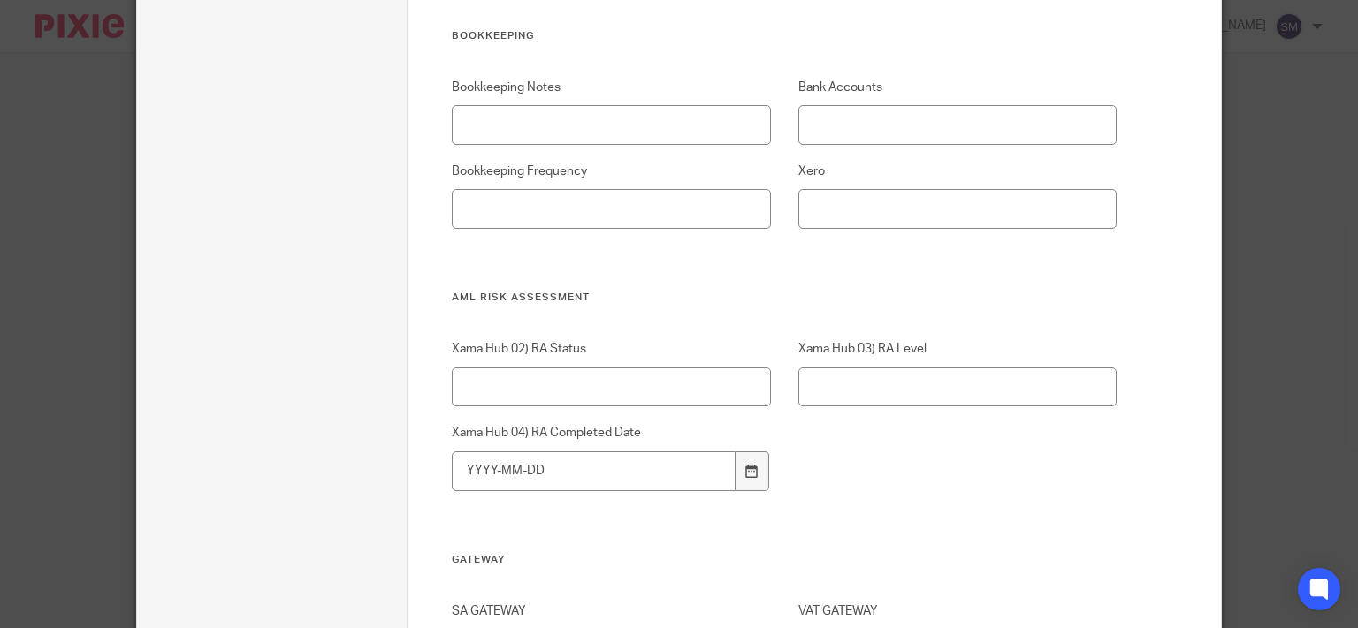
scroll to position [2405, 0]
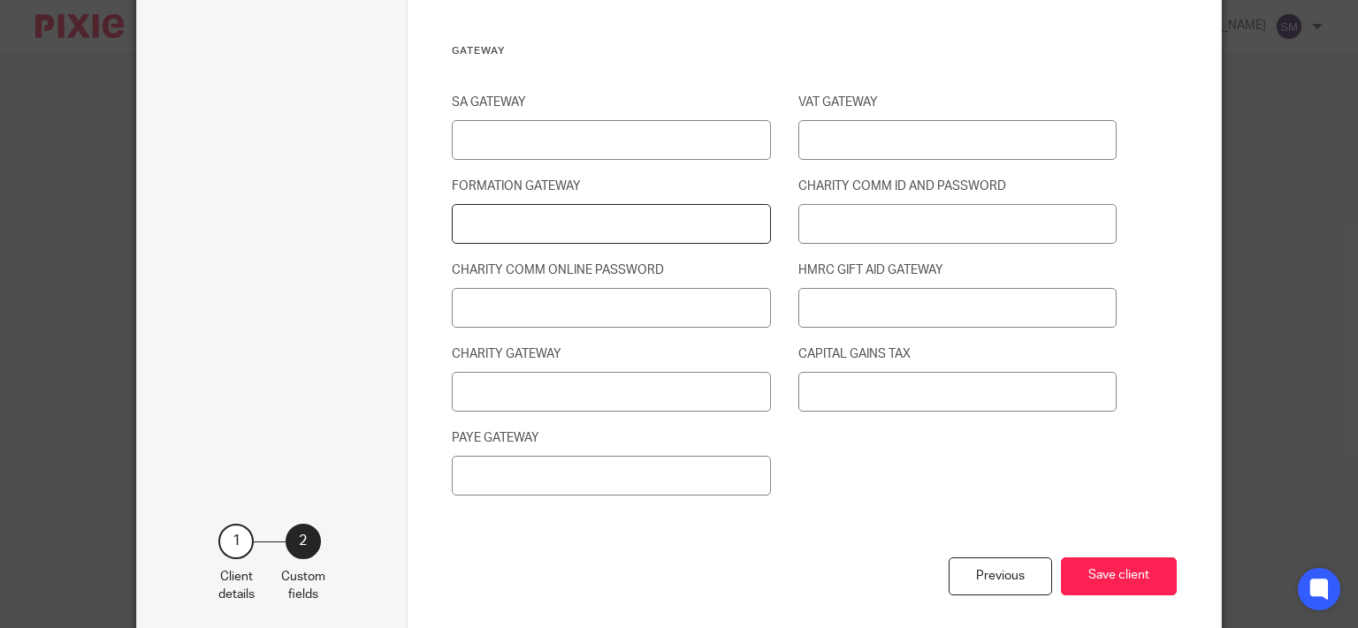
click at [486, 231] on input "FORMATION GATEWAY" at bounding box center [611, 224] width 318 height 40
type input "993980791167"
click at [1114, 568] on button "Save client" at bounding box center [1119, 577] width 116 height 38
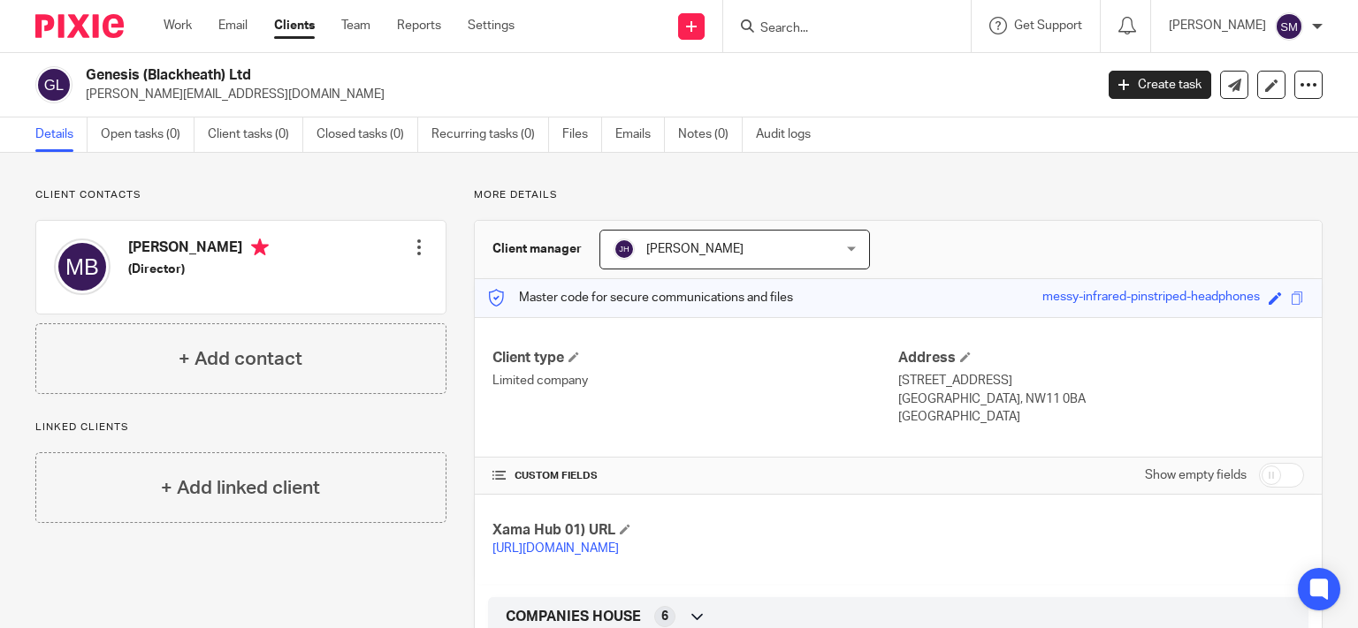
click at [422, 242] on div "[PERSON_NAME] (Director) Edit contact Create client from contact Export data De…" at bounding box center [240, 267] width 409 height 93
click at [410, 248] on div at bounding box center [419, 248] width 18 height 18
click at [320, 285] on link "Edit contact" at bounding box center [334, 287] width 169 height 26
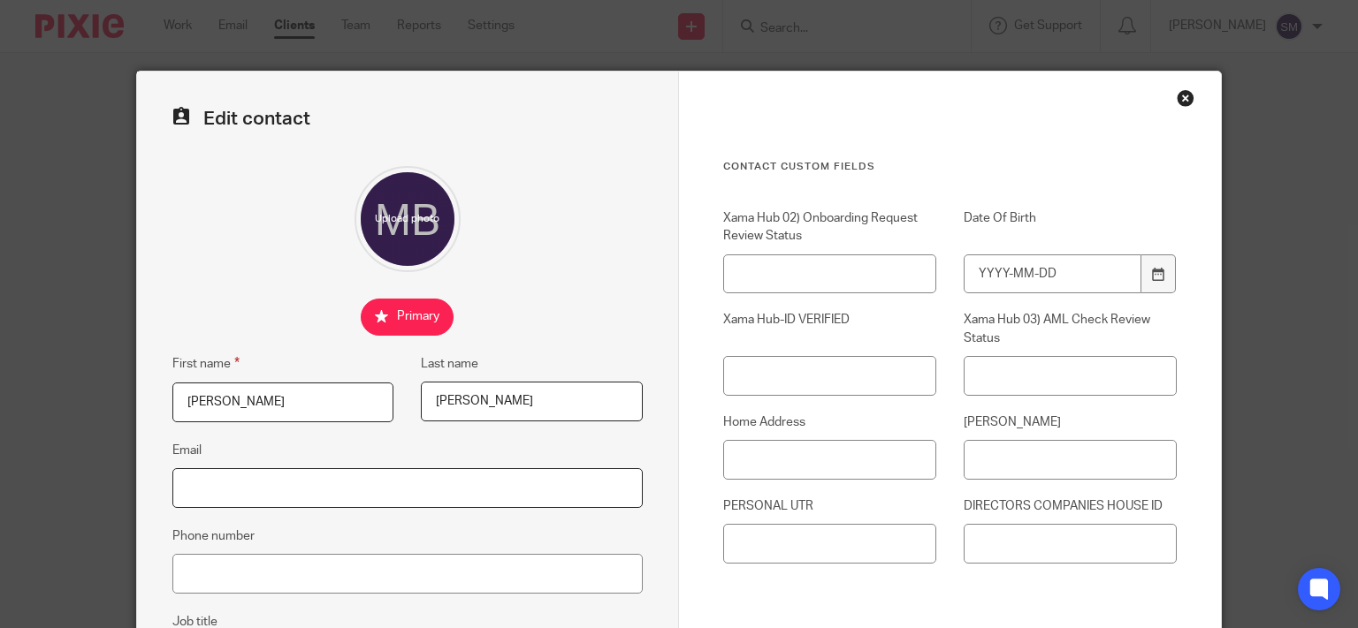
click at [247, 477] on input "Email" at bounding box center [407, 488] width 470 height 40
paste input "07902 008148"
drag, startPoint x: 301, startPoint y: 493, endPoint x: 71, endPoint y: 483, distance: 230.0
click at [172, 500] on input "07902 008148" at bounding box center [407, 488] width 470 height 40
type input "07902 008148"
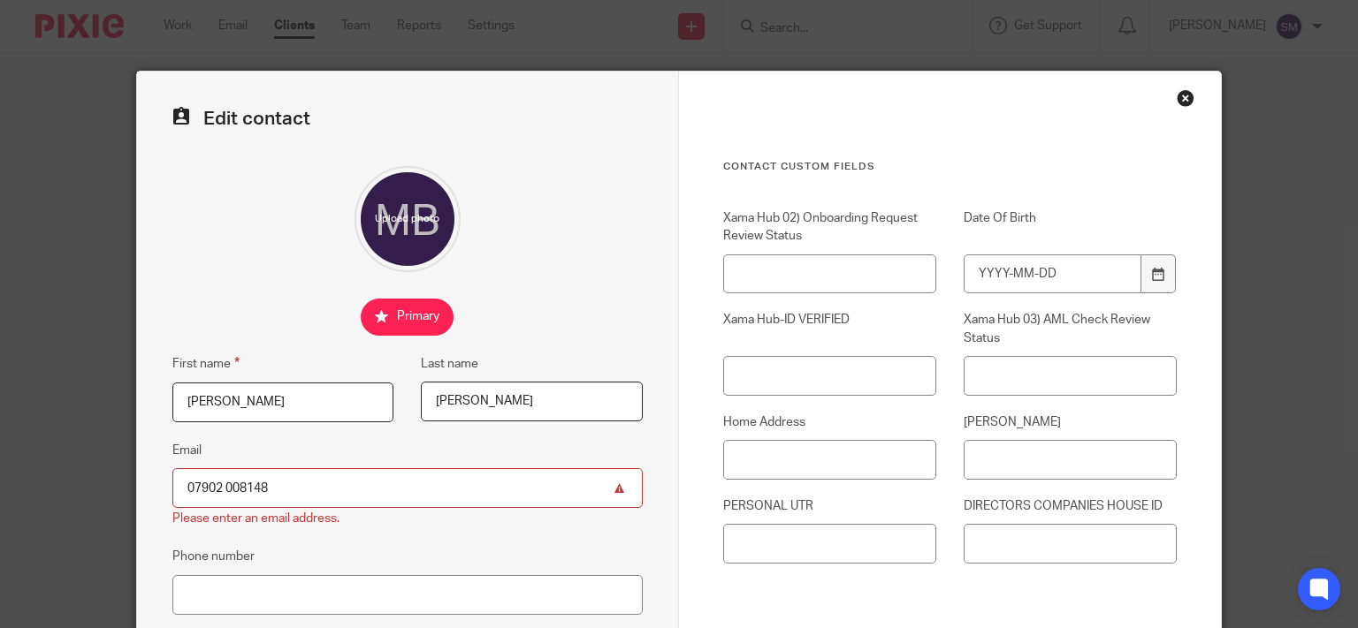
scroll to position [366, 0]
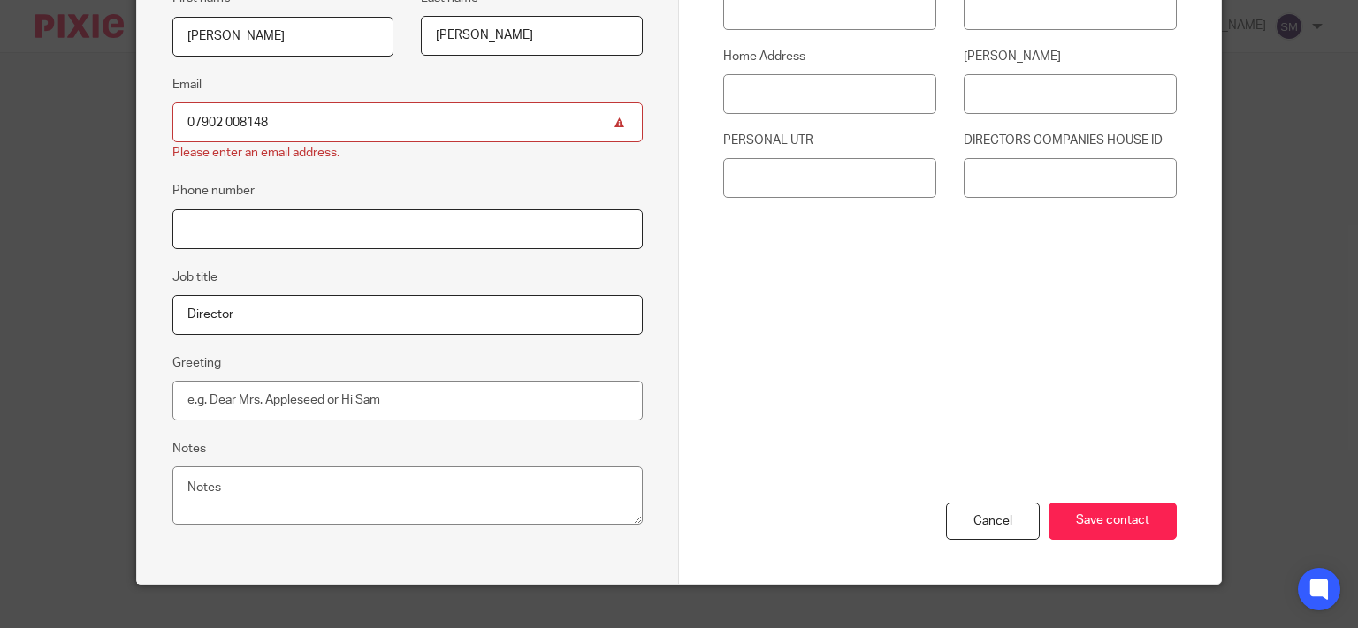
click at [273, 217] on input "Phone number" at bounding box center [407, 229] width 470 height 40
paste input "07902 008148"
type input "07902 008148"
drag, startPoint x: 320, startPoint y: 120, endPoint x: 0, endPoint y: 120, distance: 320.0
click at [172, 120] on input "07902 008148" at bounding box center [407, 123] width 470 height 40
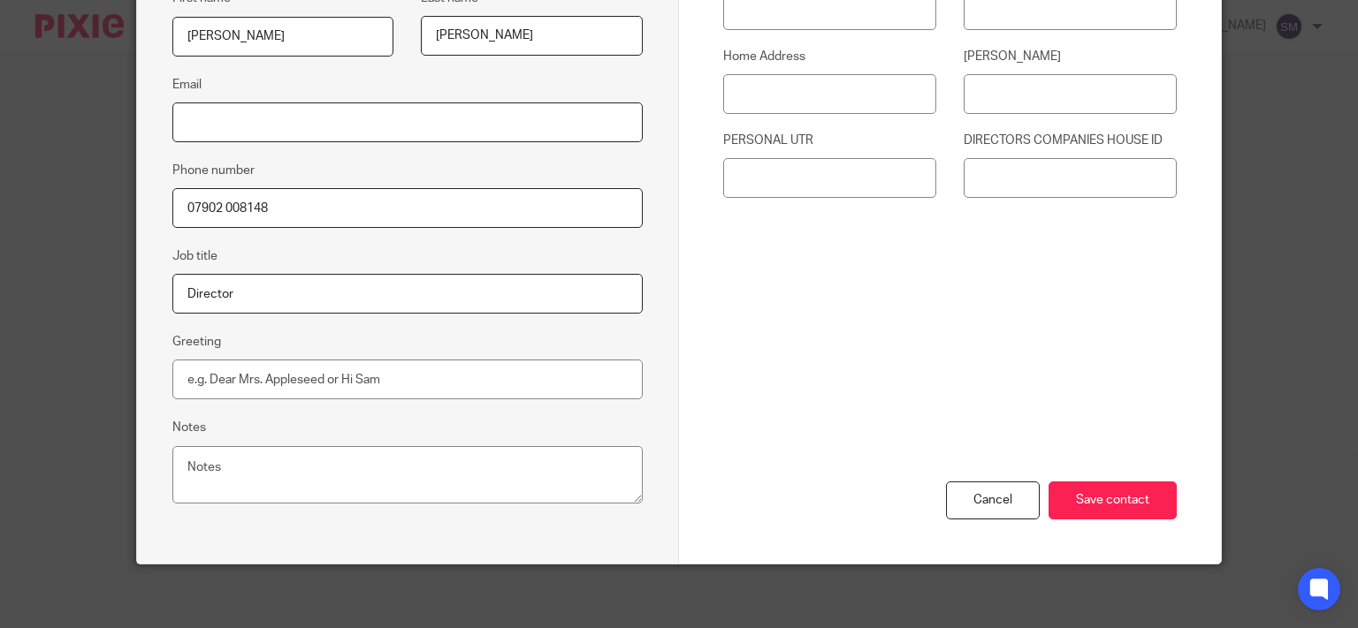
paste input "[PERSON_NAME][EMAIL_ADDRESS][DOMAIN_NAME]"
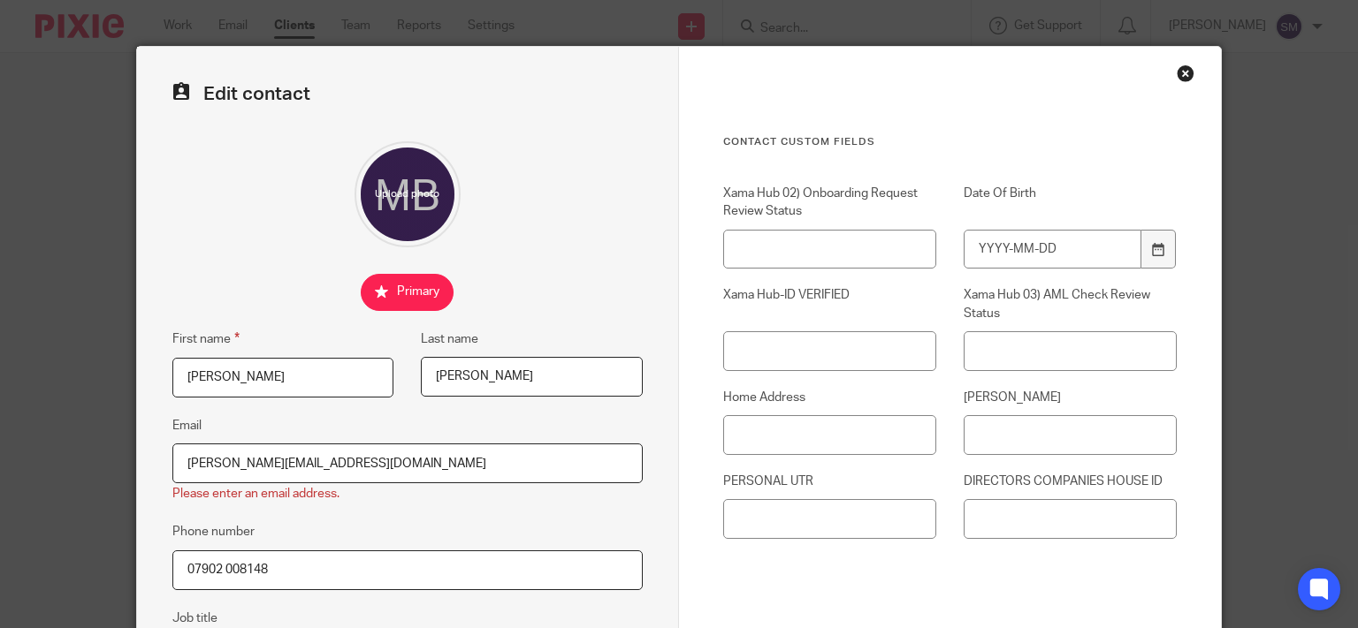
scroll to position [0, 0]
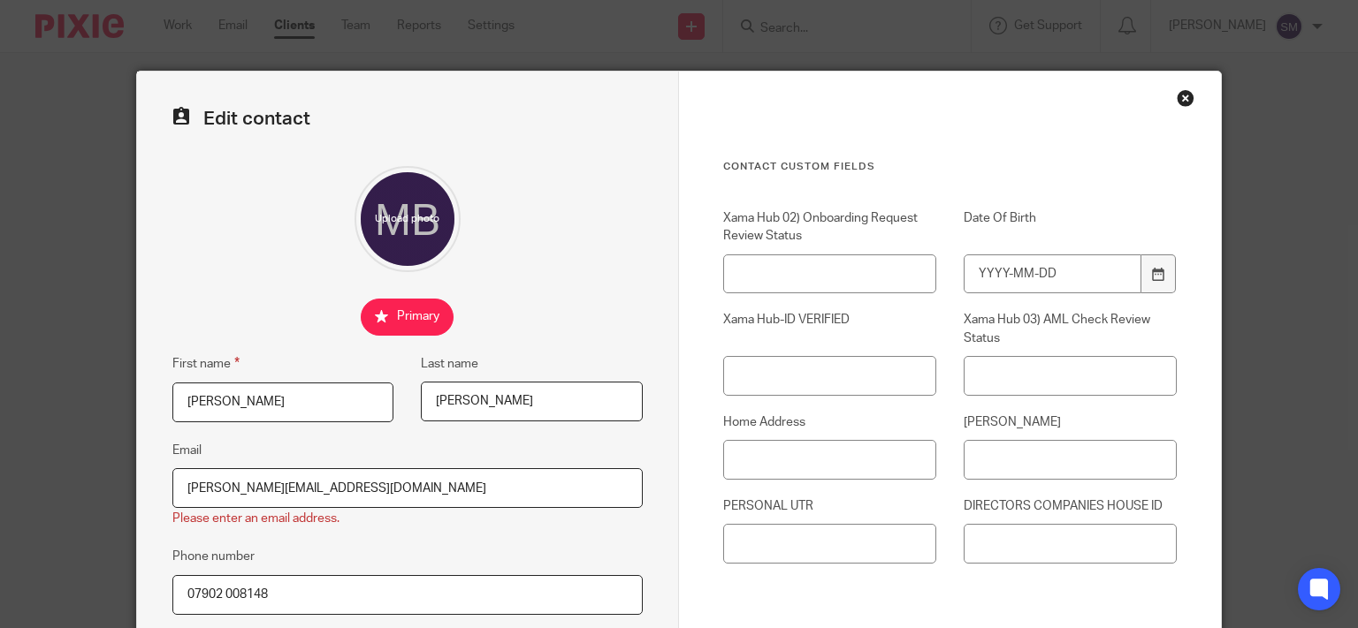
type input "[PERSON_NAME][EMAIL_ADDRESS][DOMAIN_NAME]"
click at [809, 257] on input "Xama Hub 02) Onboarding Request Review Status" at bounding box center [829, 275] width 213 height 40
click at [1079, 268] on input "Date Of Birth" at bounding box center [1052, 275] width 178 height 40
type input "1992-07-07"
click at [861, 458] on input "Home Address" at bounding box center [829, 460] width 213 height 40
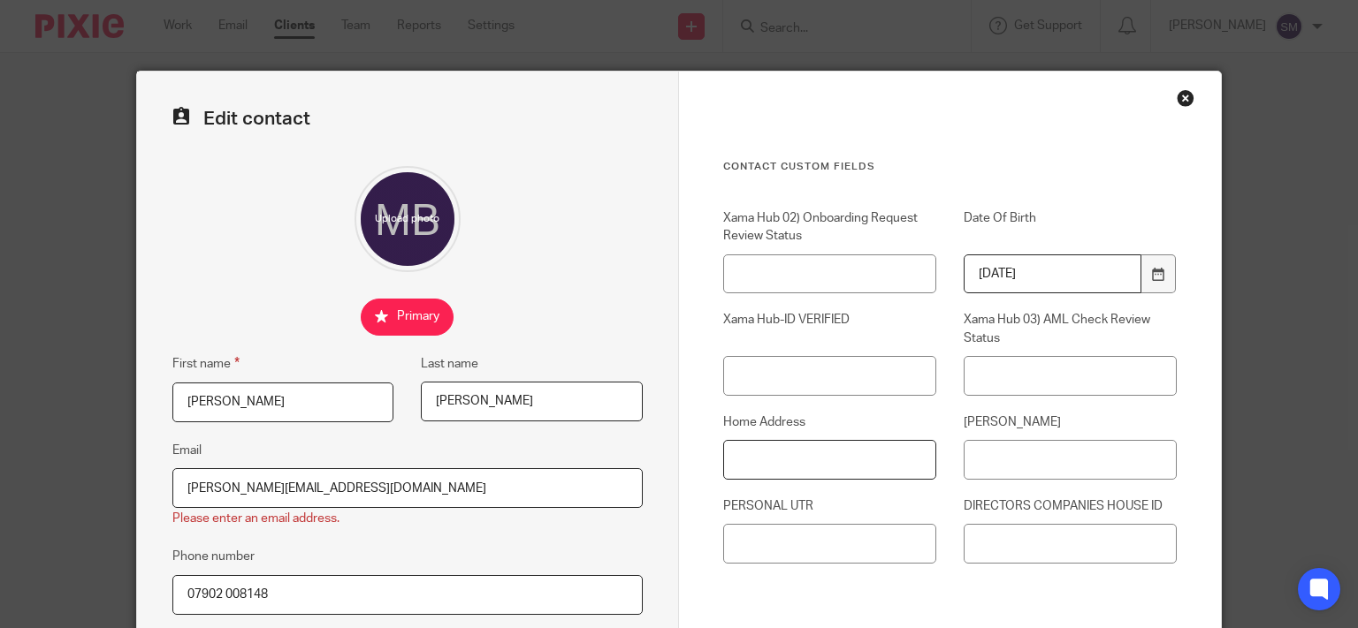
paste input "6 Eastside Road, London NW11 0BA"
type input "6 Eastside Road, London NW11 0BA"
click at [1060, 455] on input "NINO" at bounding box center [1069, 460] width 213 height 40
paste input "JW470602C"
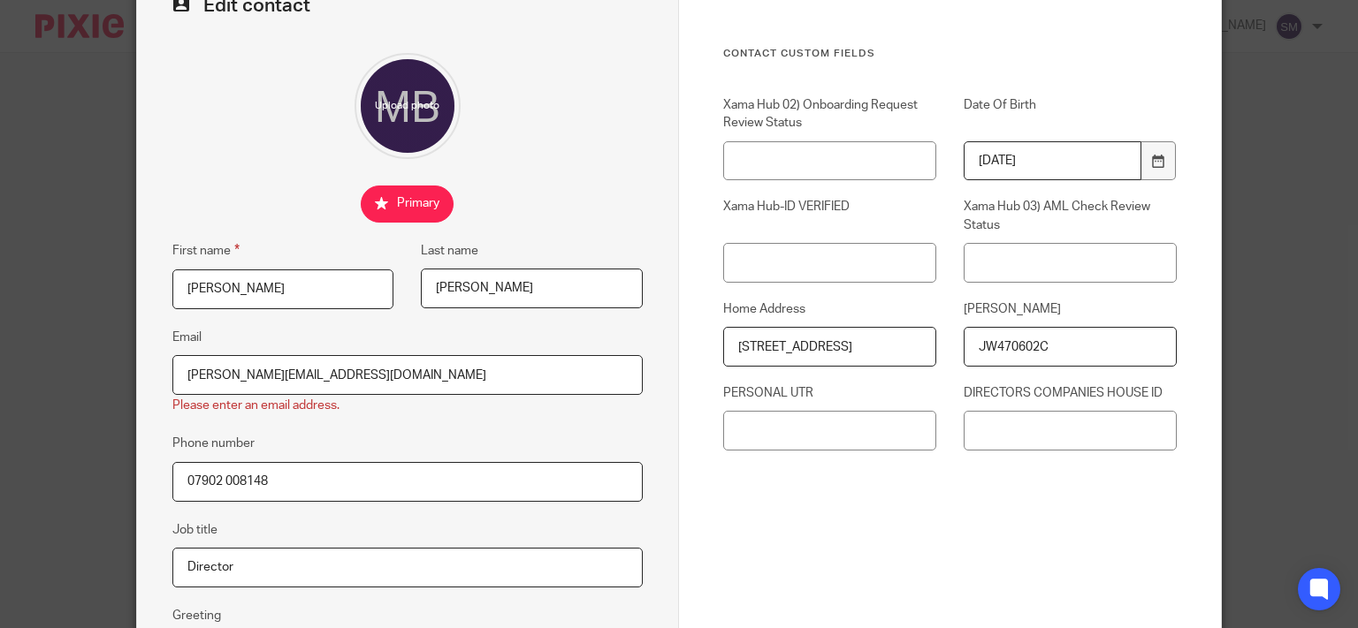
scroll to position [389, 0]
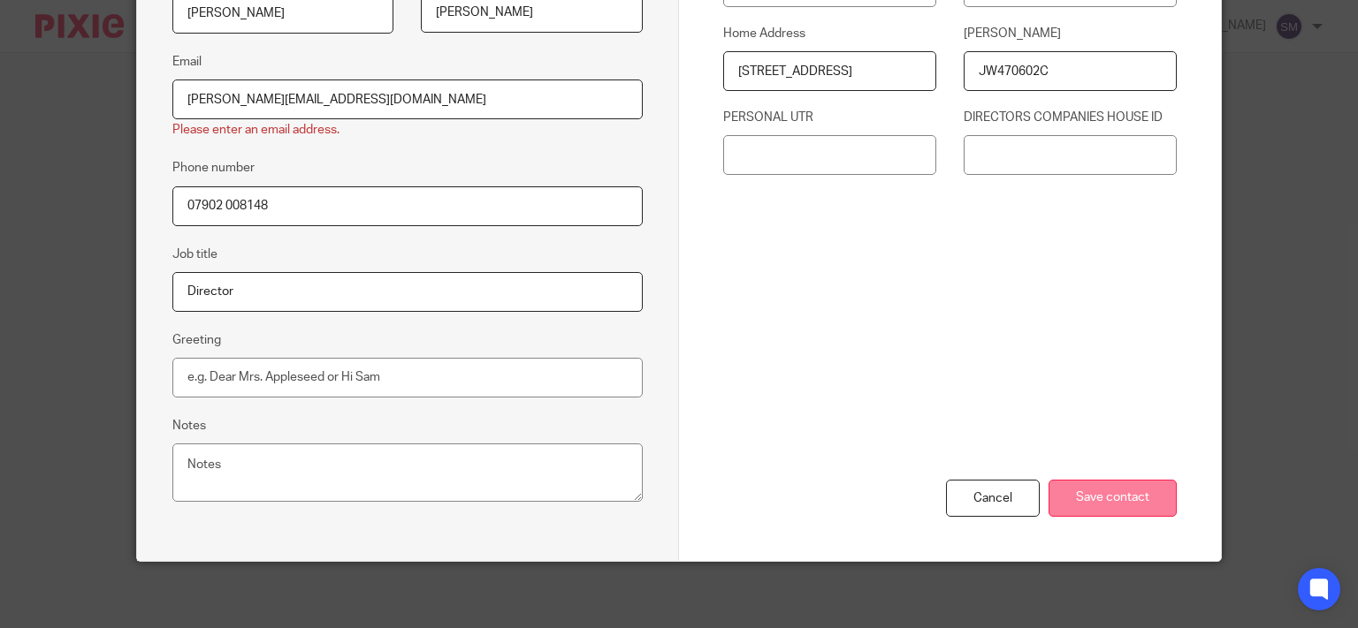
type input "JW470602C"
click at [1149, 491] on input "Save contact" at bounding box center [1112, 499] width 128 height 38
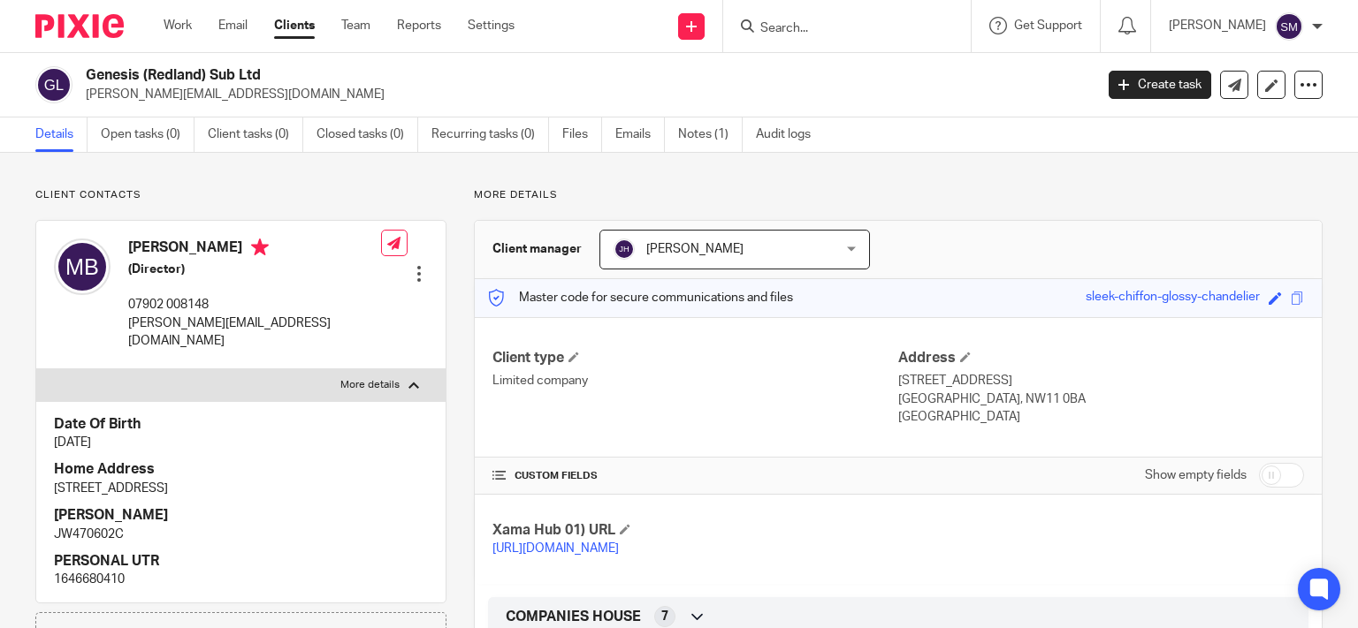
click at [207, 88] on p "[PERSON_NAME][EMAIL_ADDRESS][DOMAIN_NAME]" at bounding box center [584, 95] width 996 height 18
drag, startPoint x: 260, startPoint y: 468, endPoint x: 72, endPoint y: 463, distance: 187.5
click at [36, 470] on div "Date Of Birth 7 Jul 1992 Home Address 6 Eastside Road, London NW11 0BA NINO JW4…" at bounding box center [240, 502] width 409 height 202
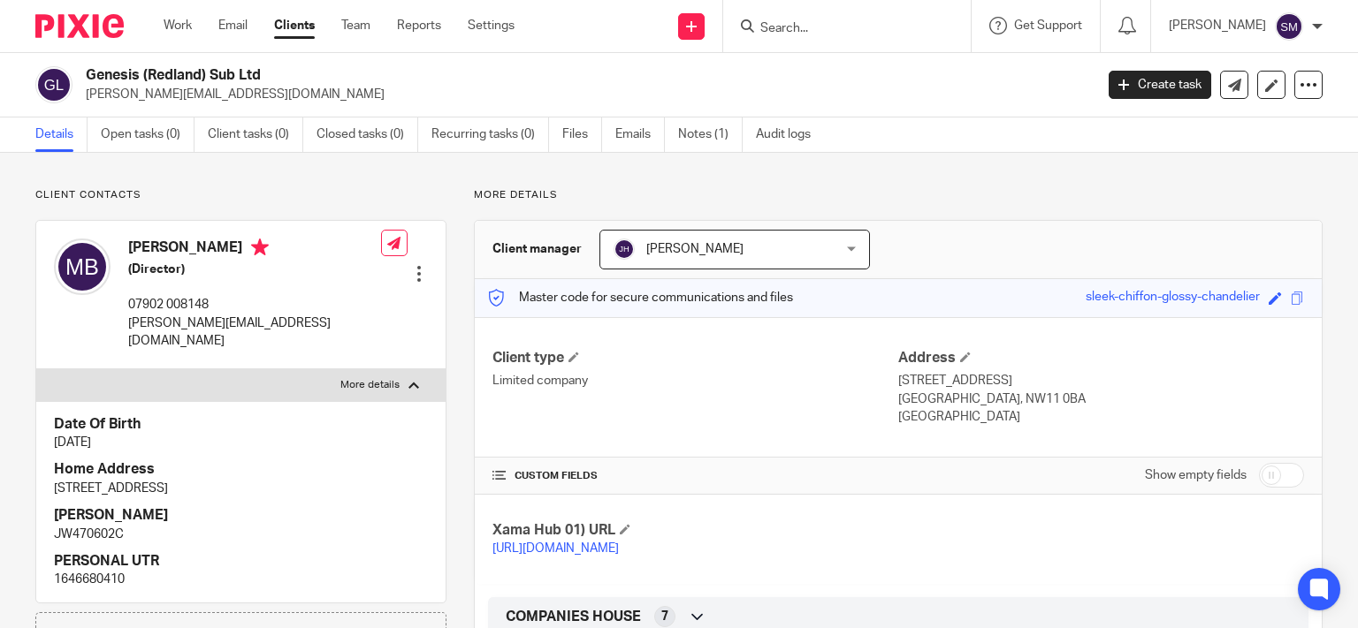
copy p "6 Eastside Road, London NW11 0BA"
drag, startPoint x: 61, startPoint y: 518, endPoint x: 5, endPoint y: 523, distance: 55.9
click at [36, 523] on div "Date Of Birth 7 Jul 1992 Home Address 6 Eastside Road, London NW11 0BA NINO JW4…" at bounding box center [240, 502] width 409 height 202
drag, startPoint x: 143, startPoint y: 522, endPoint x: 44, endPoint y: 514, distance: 99.4
click at [36, 519] on div "Date Of Birth 7 Jul 1992 Home Address 6 Eastside Road, London NW11 0BA NINO JW4…" at bounding box center [240, 502] width 409 height 202
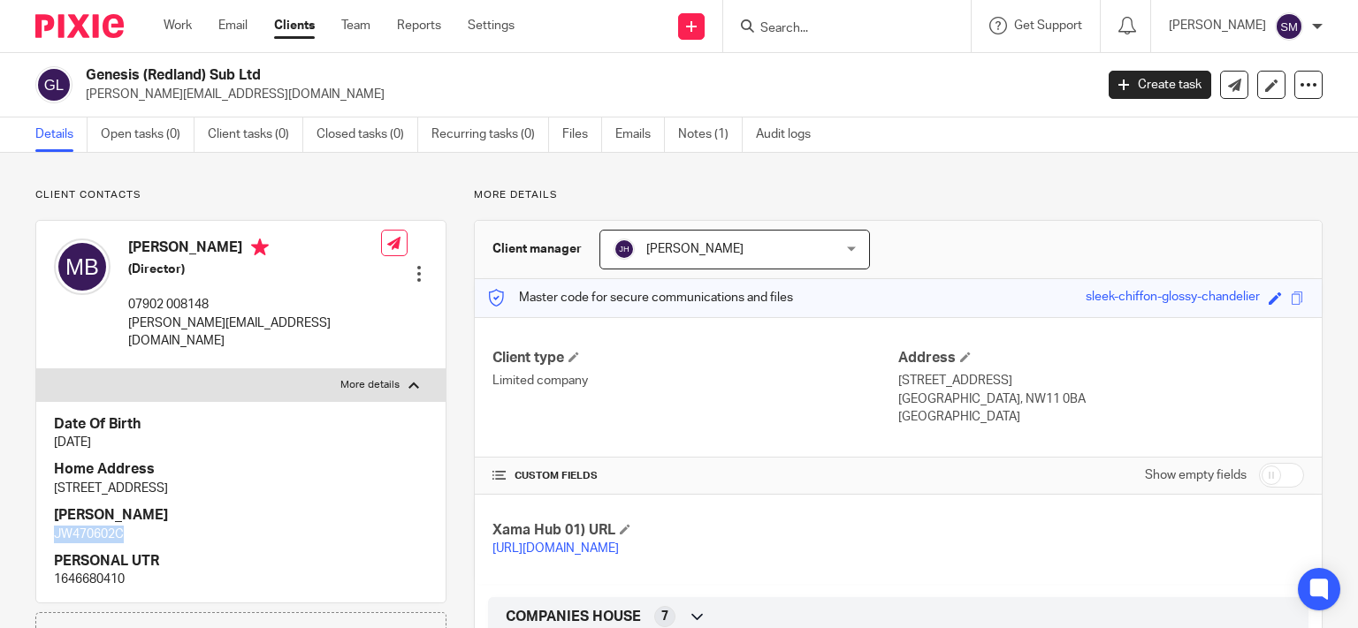
copy p "JW470602C"
click at [194, 101] on p "[PERSON_NAME][EMAIL_ADDRESS][DOMAIN_NAME]" at bounding box center [584, 95] width 996 height 18
click at [194, 100] on p "[PERSON_NAME][EMAIL_ADDRESS][DOMAIN_NAME]" at bounding box center [584, 95] width 996 height 18
click at [195, 100] on p "[PERSON_NAME][EMAIL_ADDRESS][DOMAIN_NAME]" at bounding box center [584, 95] width 996 height 18
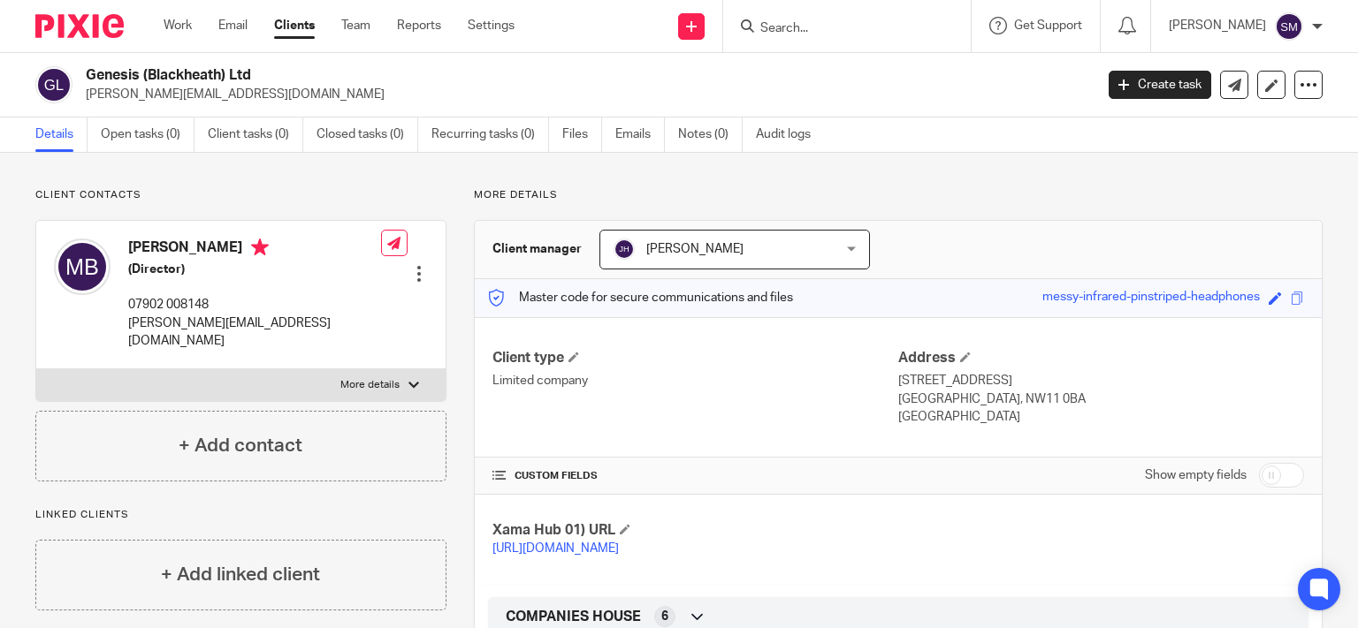
scroll to position [417, 0]
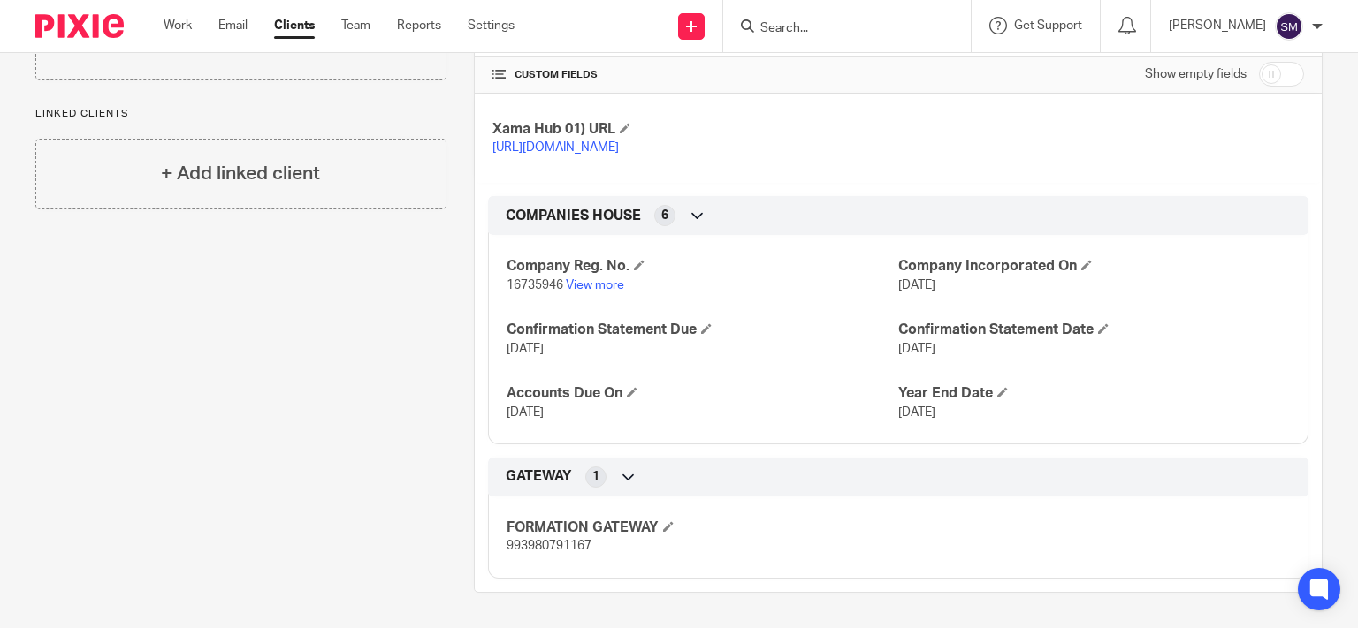
click at [592, 293] on p "16735946 View more" at bounding box center [702, 286] width 392 height 18
click at [596, 290] on link "View more" at bounding box center [595, 285] width 58 height 12
